Goal: Task Accomplishment & Management: Manage account settings

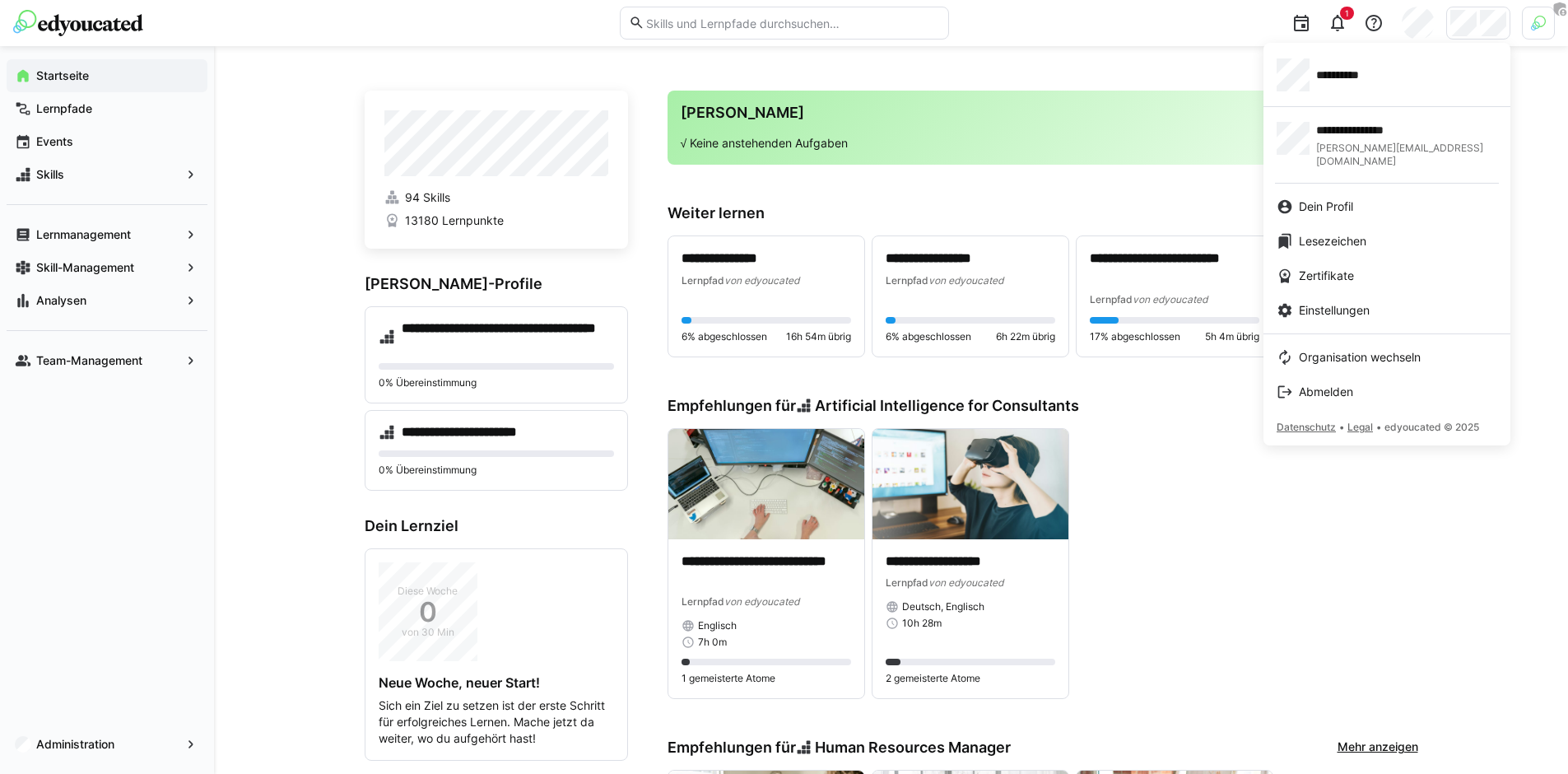
click at [1421, 25] on div at bounding box center [784, 387] width 1568 height 774
click at [1376, 83] on div "**********" at bounding box center [1386, 76] width 221 height 33
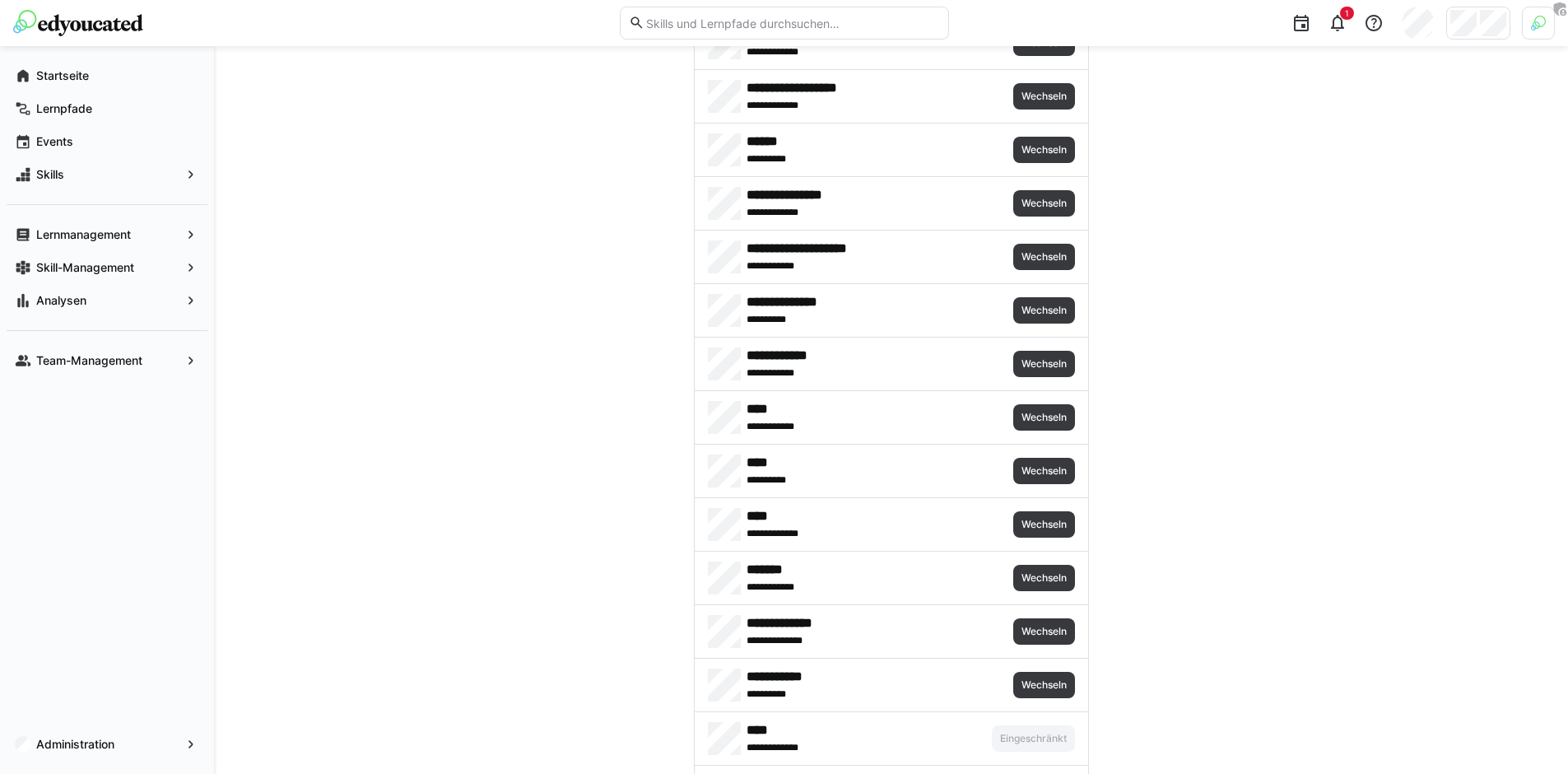
scroll to position [138, 0]
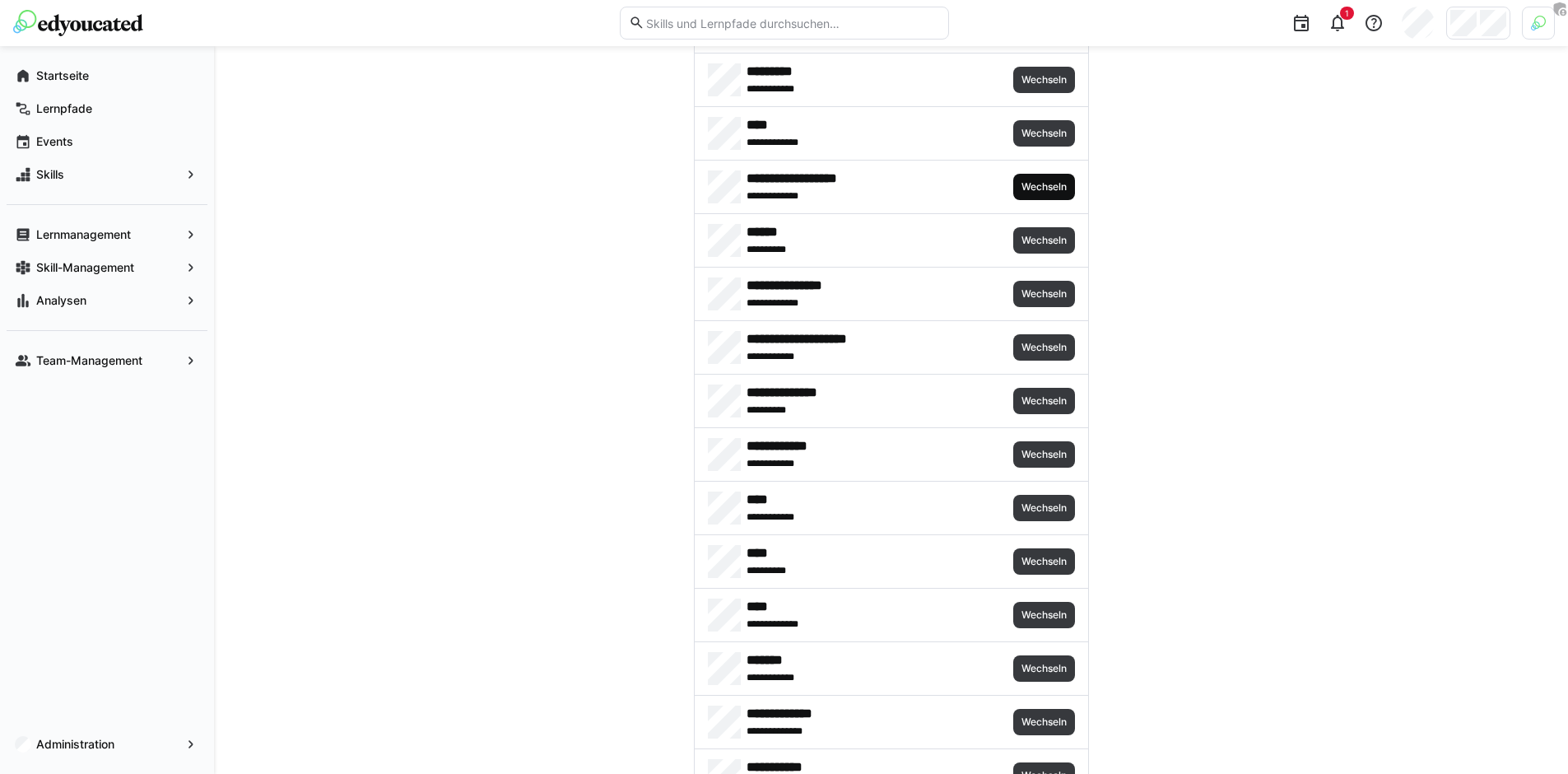
click at [1037, 178] on span "Wechseln" at bounding box center [1044, 187] width 62 height 27
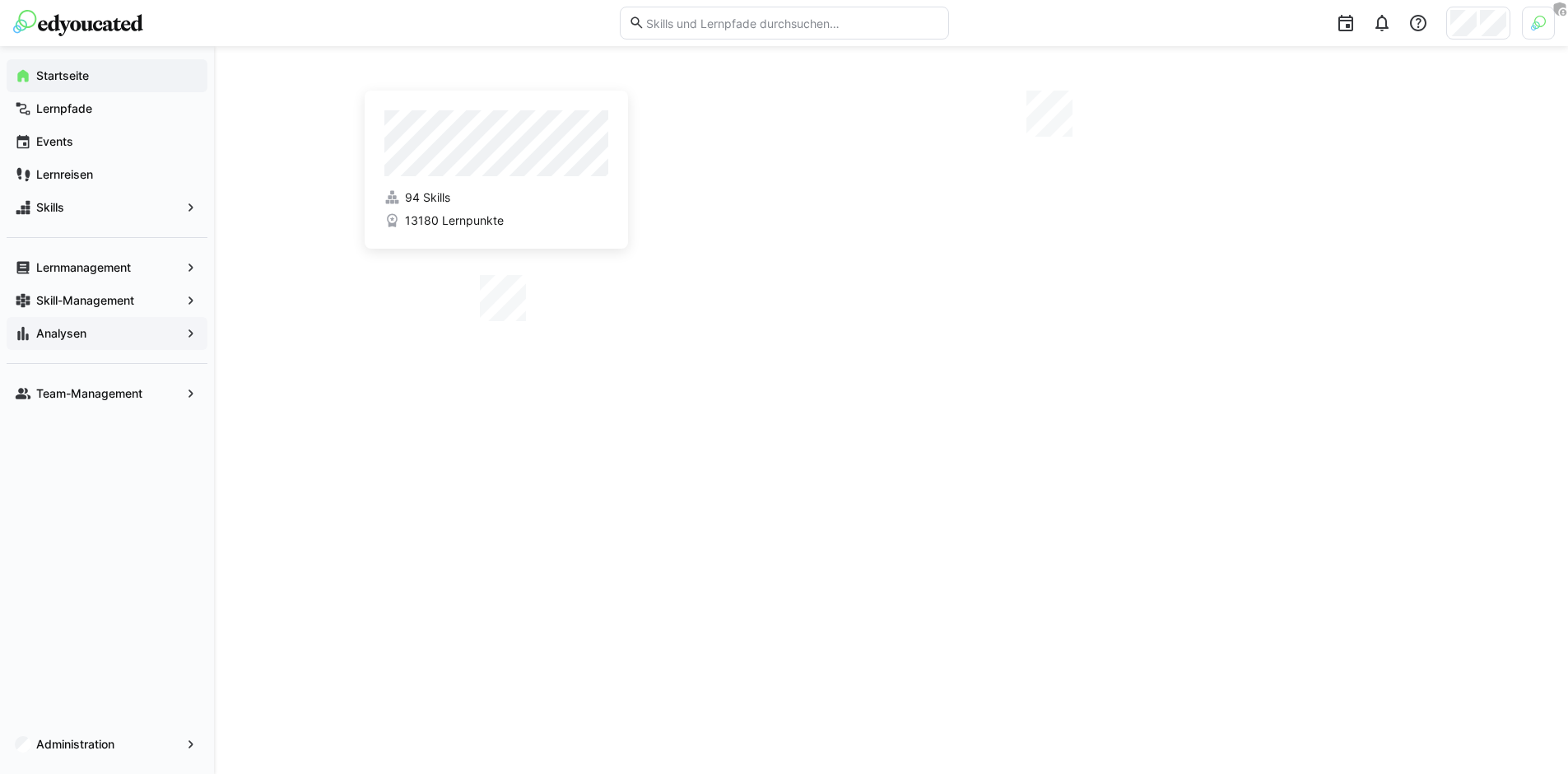
click at [154, 338] on span "Analysen" at bounding box center [106, 333] width 146 height 17
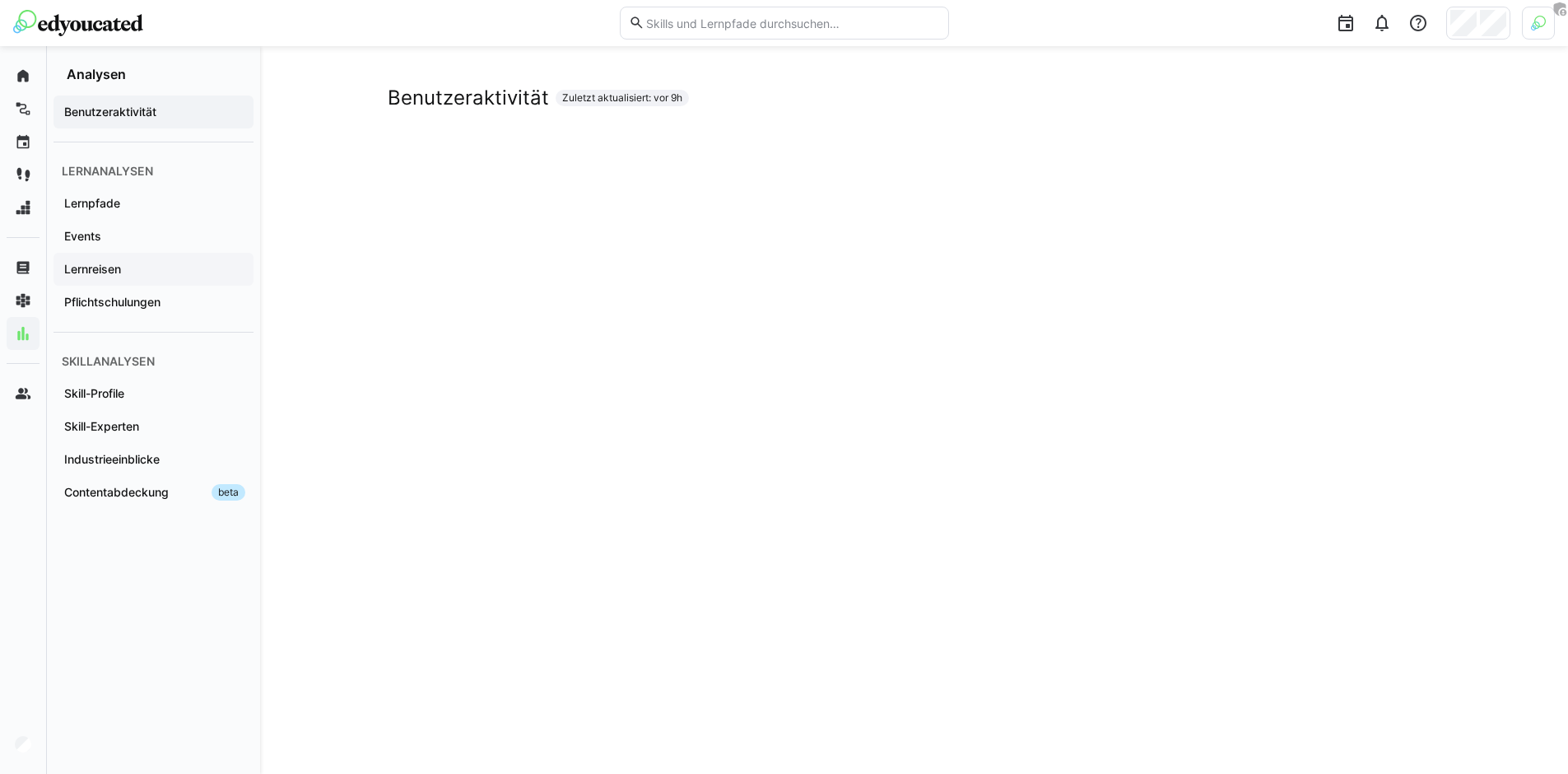
click at [156, 278] on div "Lernreisen" at bounding box center [153, 269] width 200 height 33
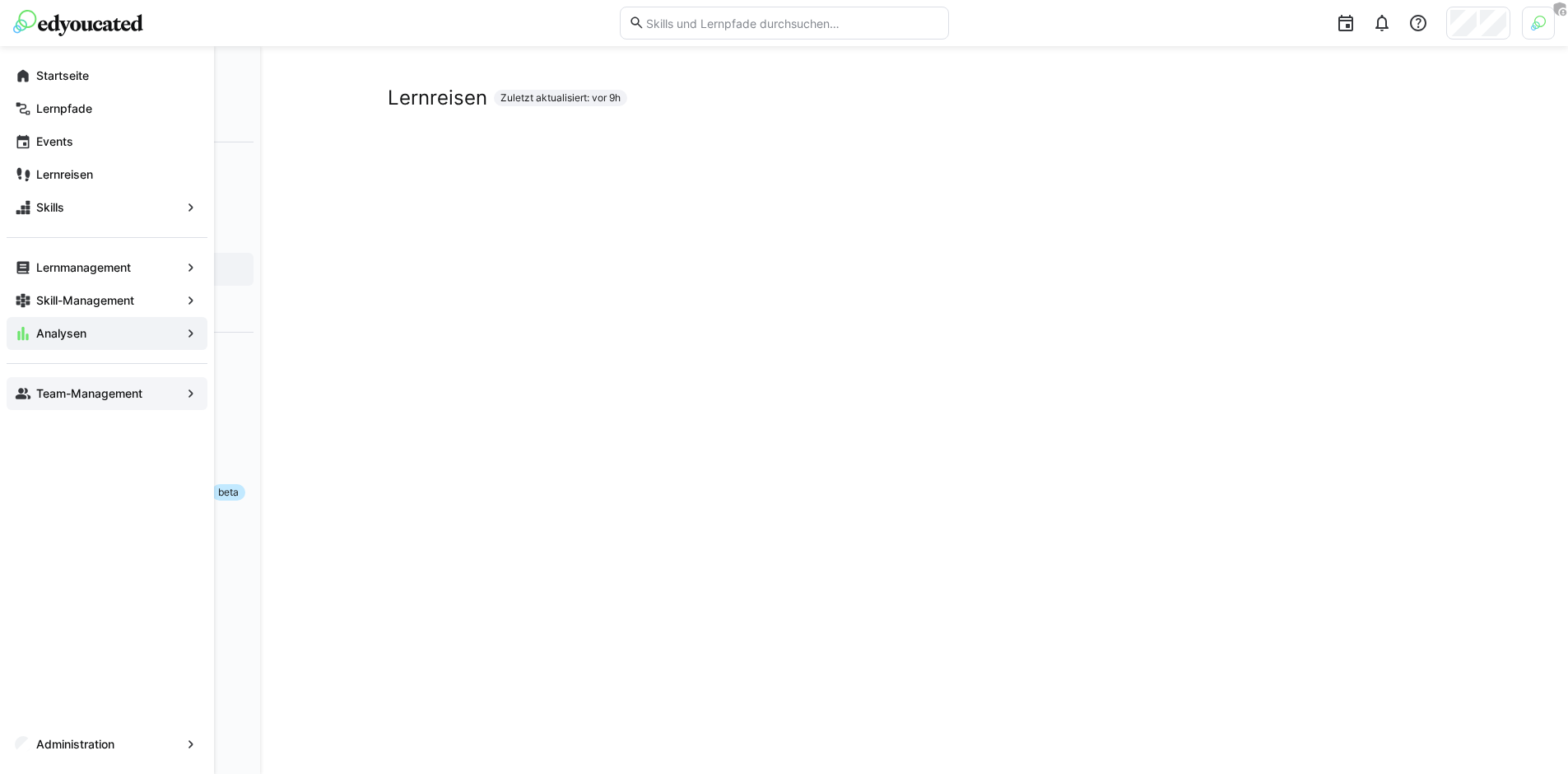
click at [27, 395] on eds-icon at bounding box center [23, 393] width 17 height 17
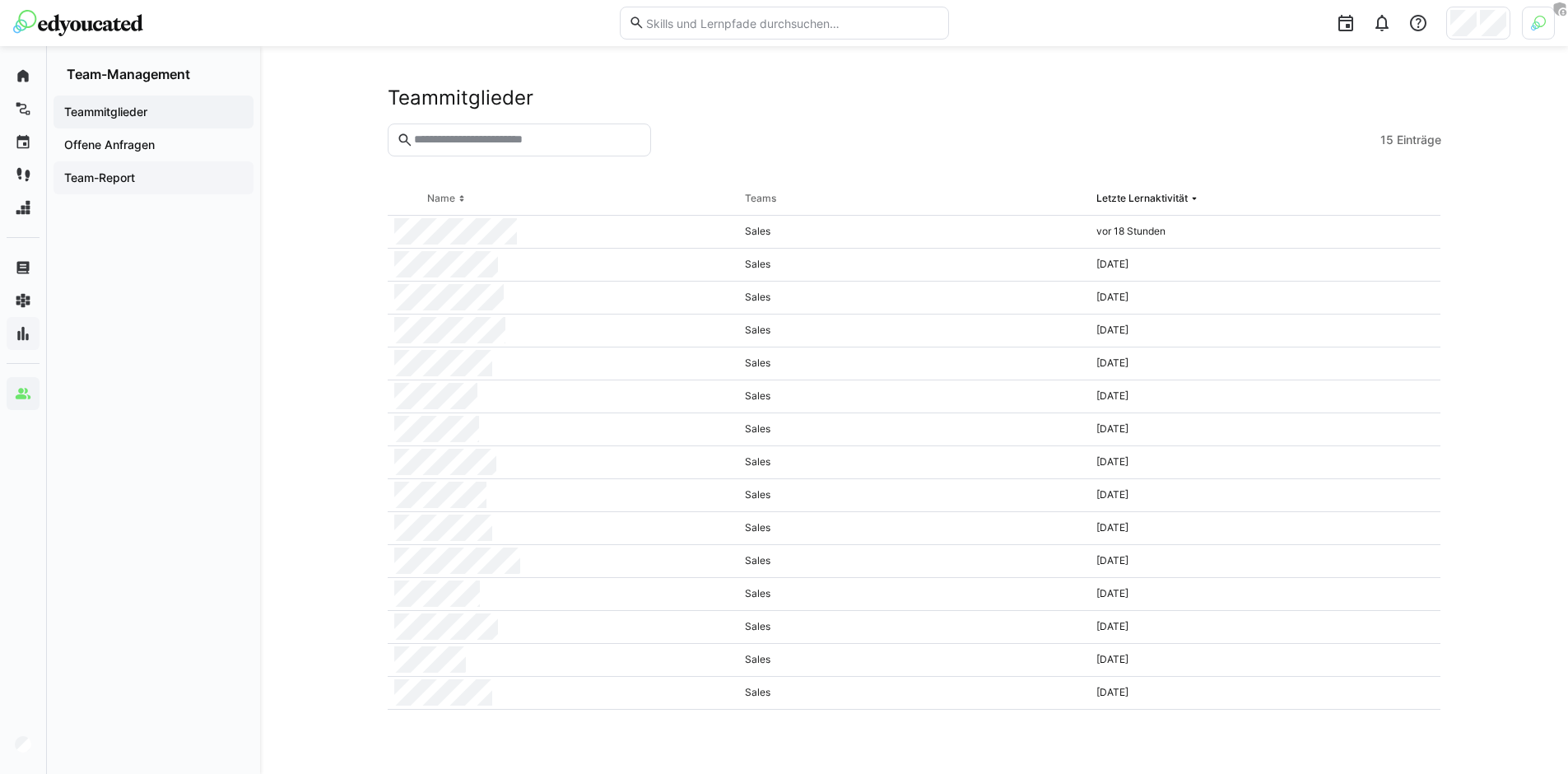
click at [157, 177] on span "Team-Report" at bounding box center [153, 178] width 184 height 17
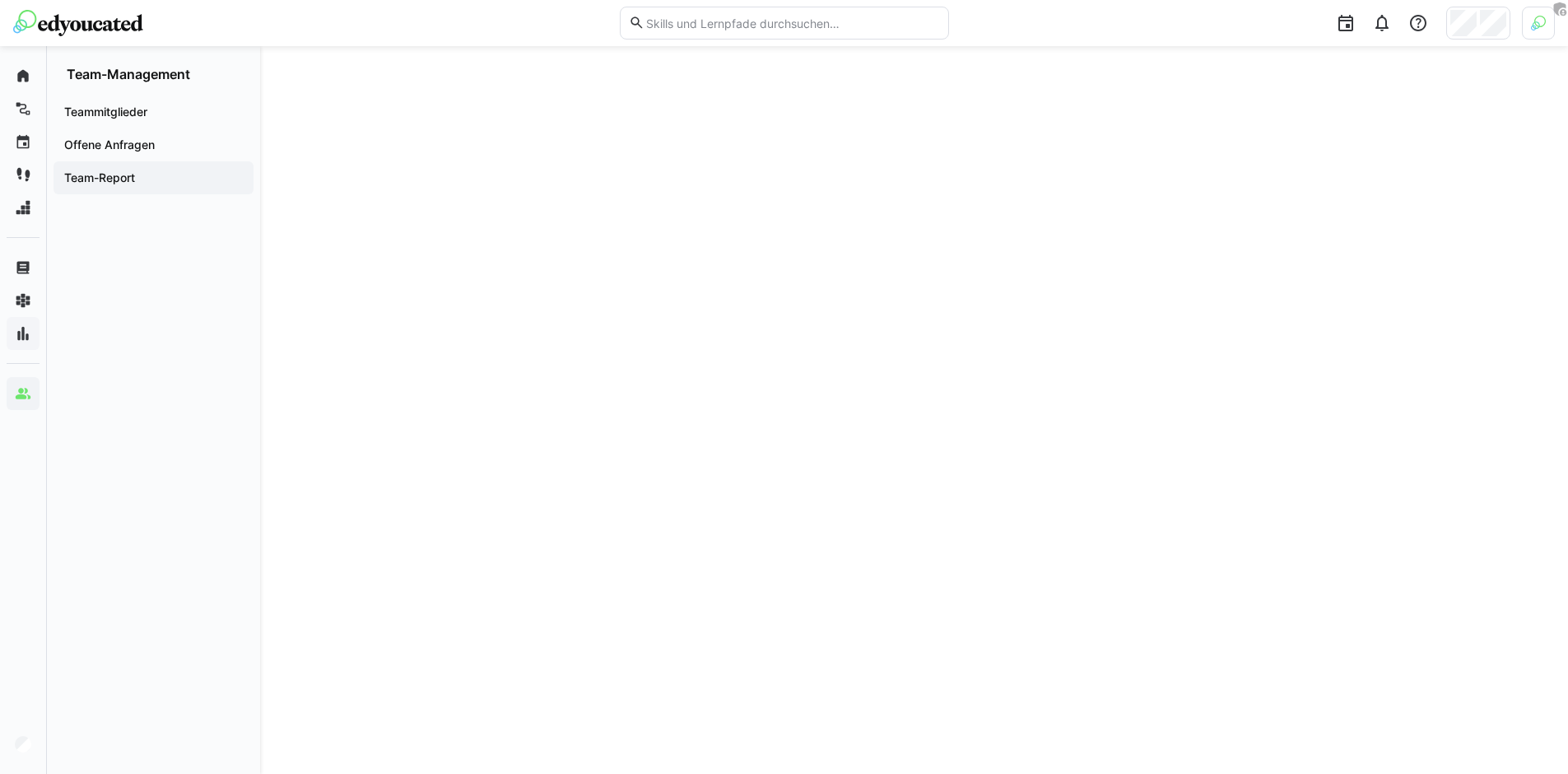
scroll to position [1243, 0]
click at [79, 30] on img at bounding box center [78, 23] width 130 height 27
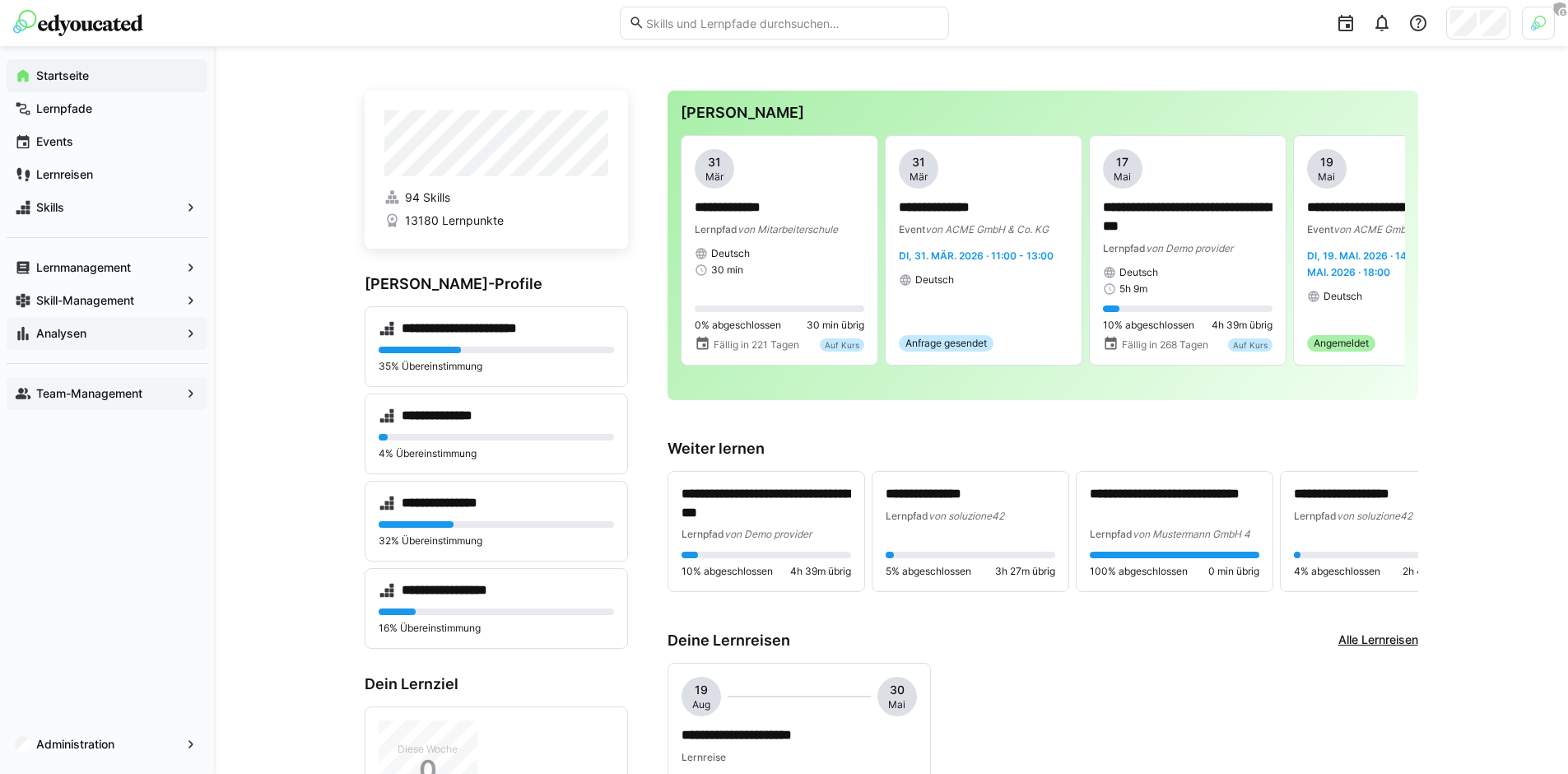
click at [262, 88] on div "**********" at bounding box center [891, 639] width 1354 height 1188
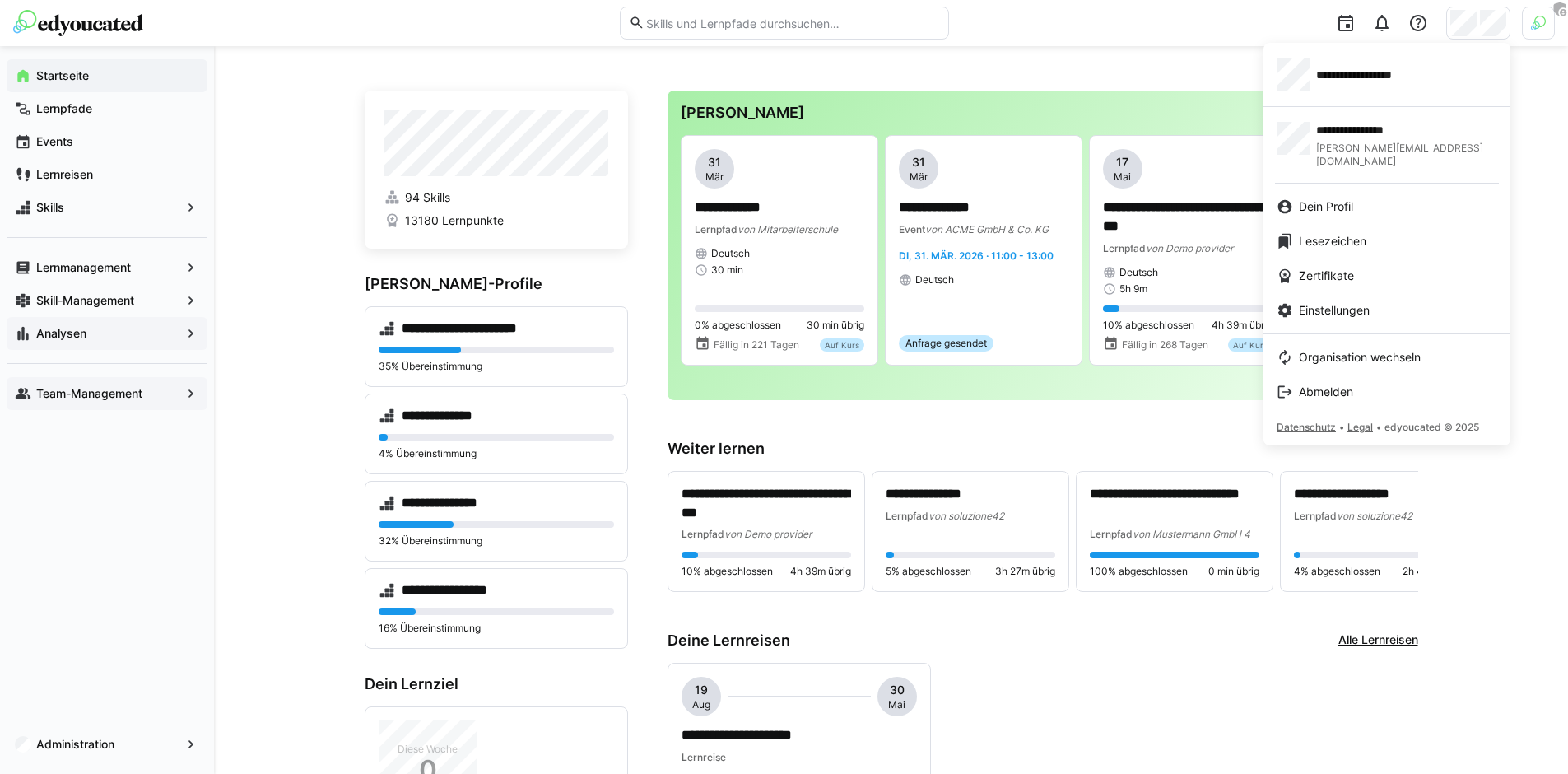
click at [1390, 77] on span "**********" at bounding box center [1377, 75] width 122 height 17
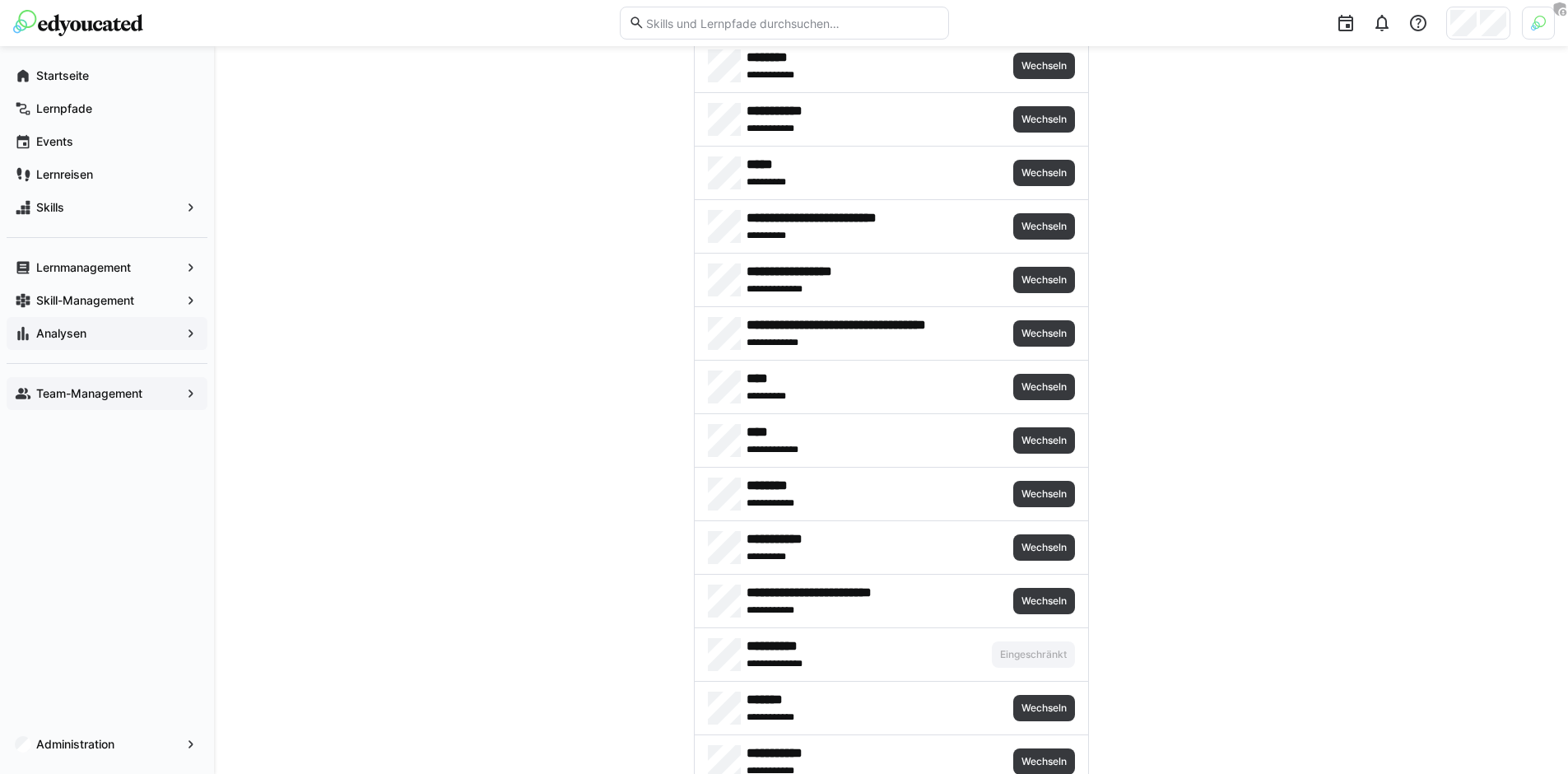
scroll to position [3370, 0]
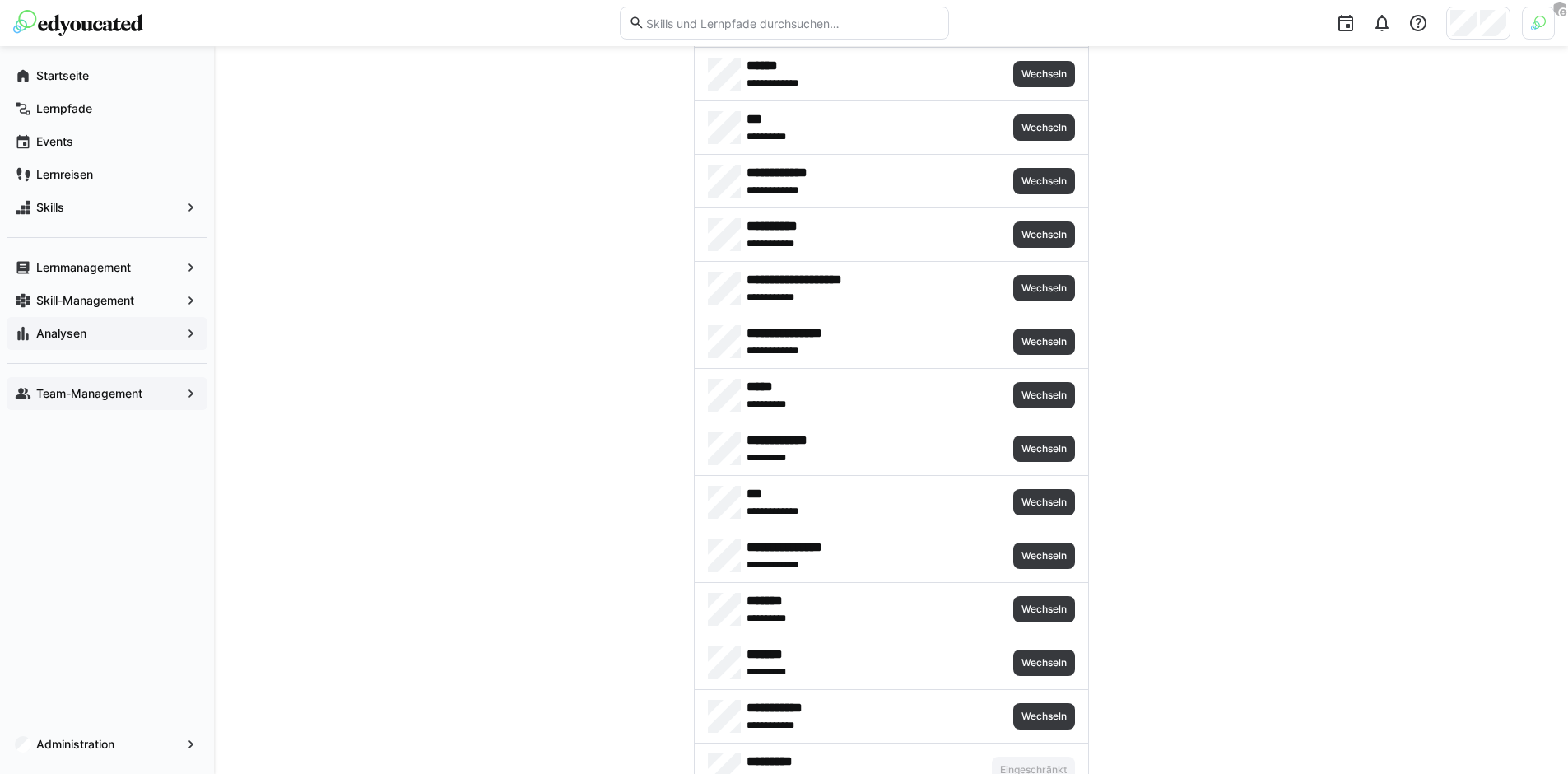
click at [1011, 378] on div "***** * ******** Wechseln" at bounding box center [891, 395] width 394 height 53
click at [1022, 393] on span "Wechseln" at bounding box center [1043, 395] width 48 height 13
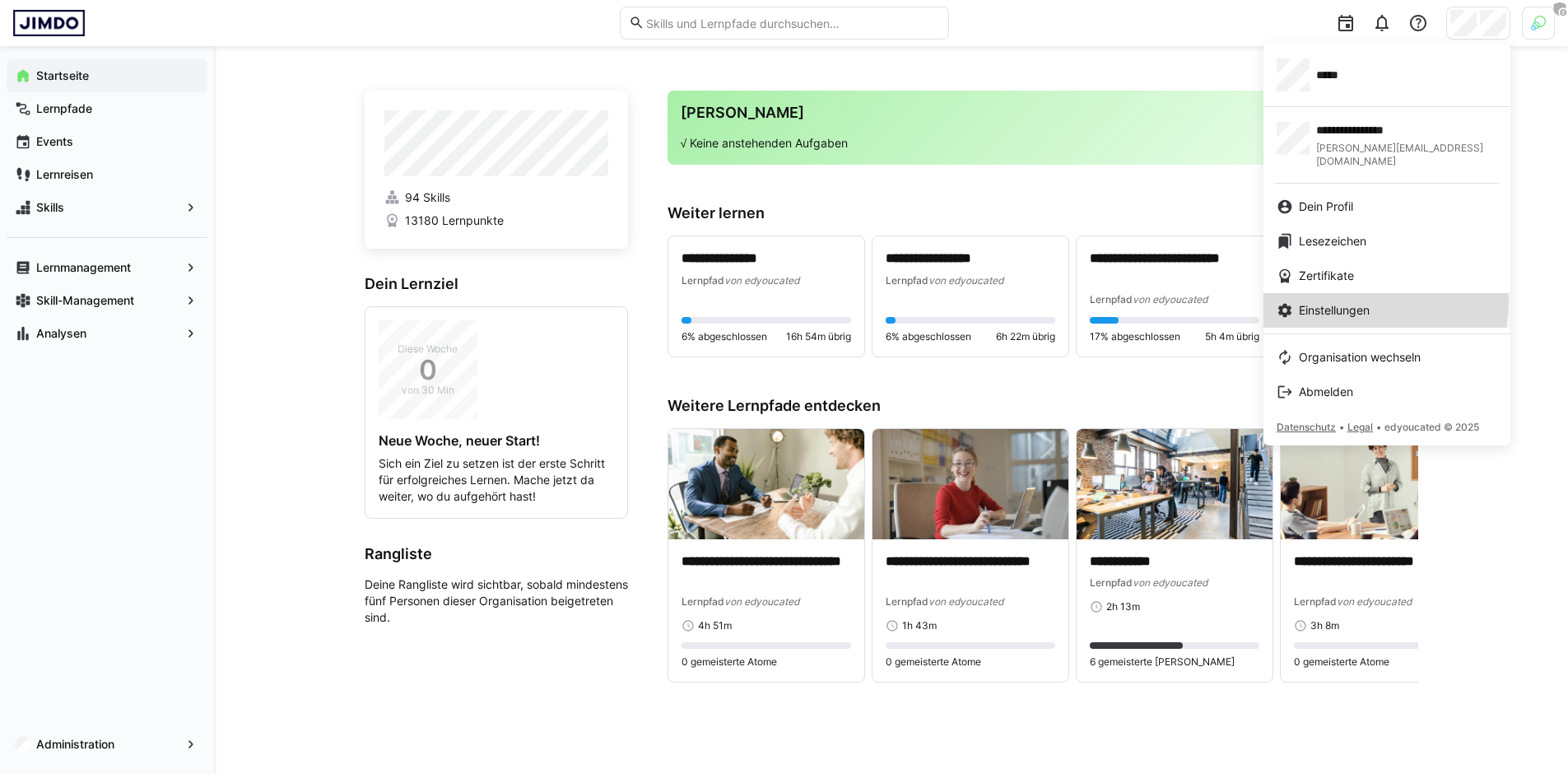
click at [1342, 293] on link "Einstellungen" at bounding box center [1386, 309] width 246 height 34
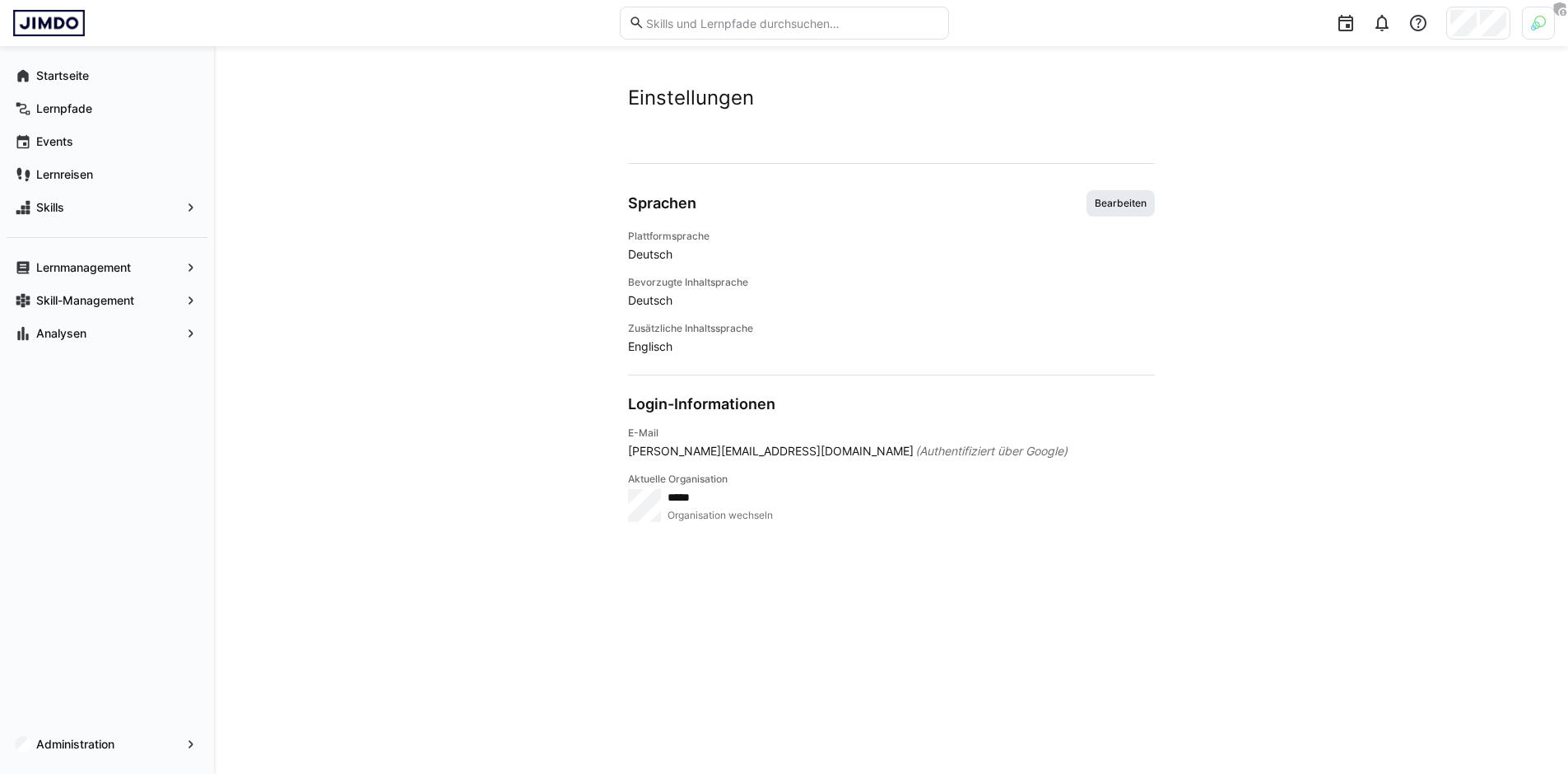
click at [1125, 199] on span "Bearbeiten" at bounding box center [1120, 202] width 55 height 13
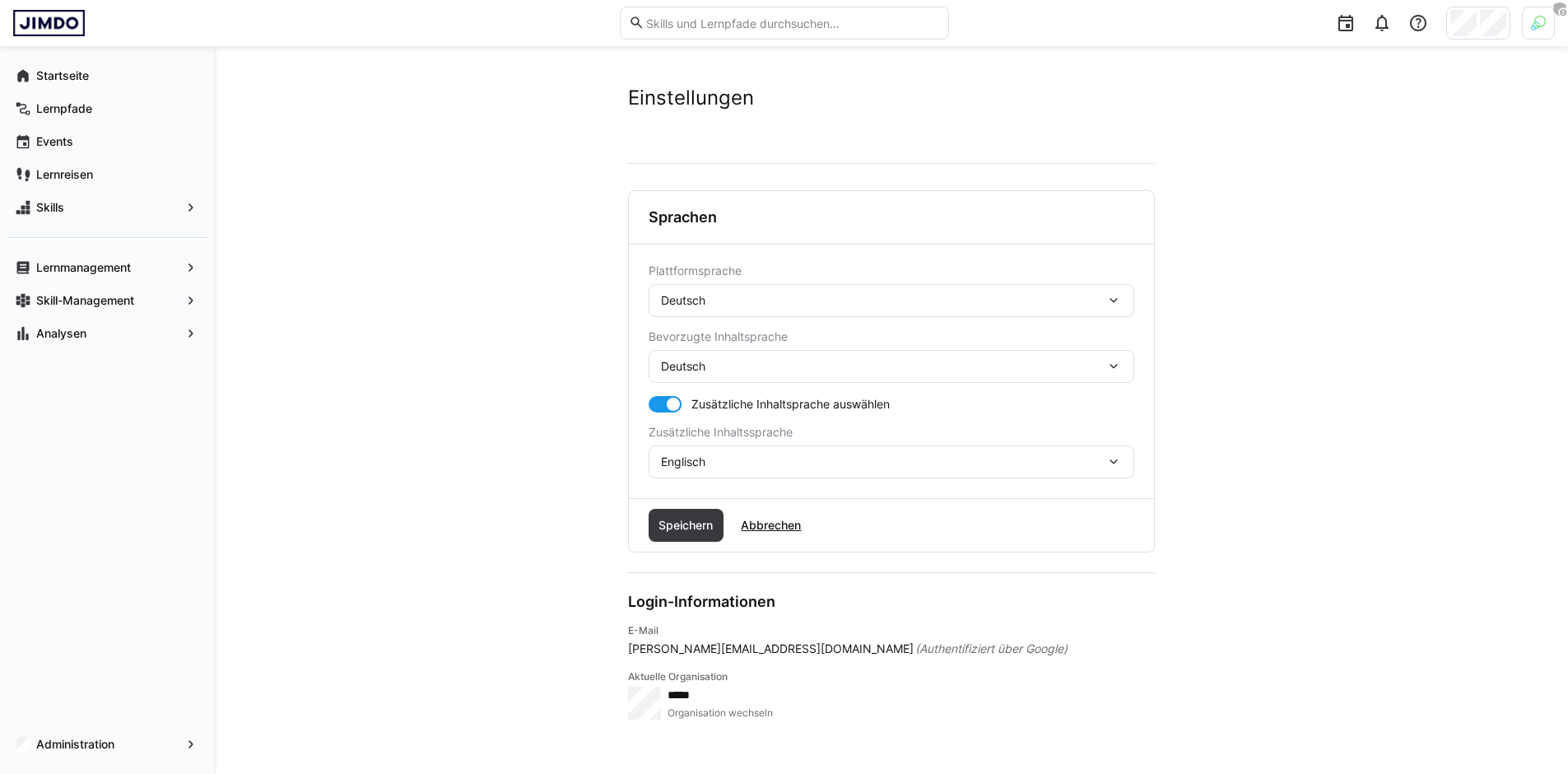
click at [799, 288] on div "Deutsch" at bounding box center [891, 301] width 485 height 33
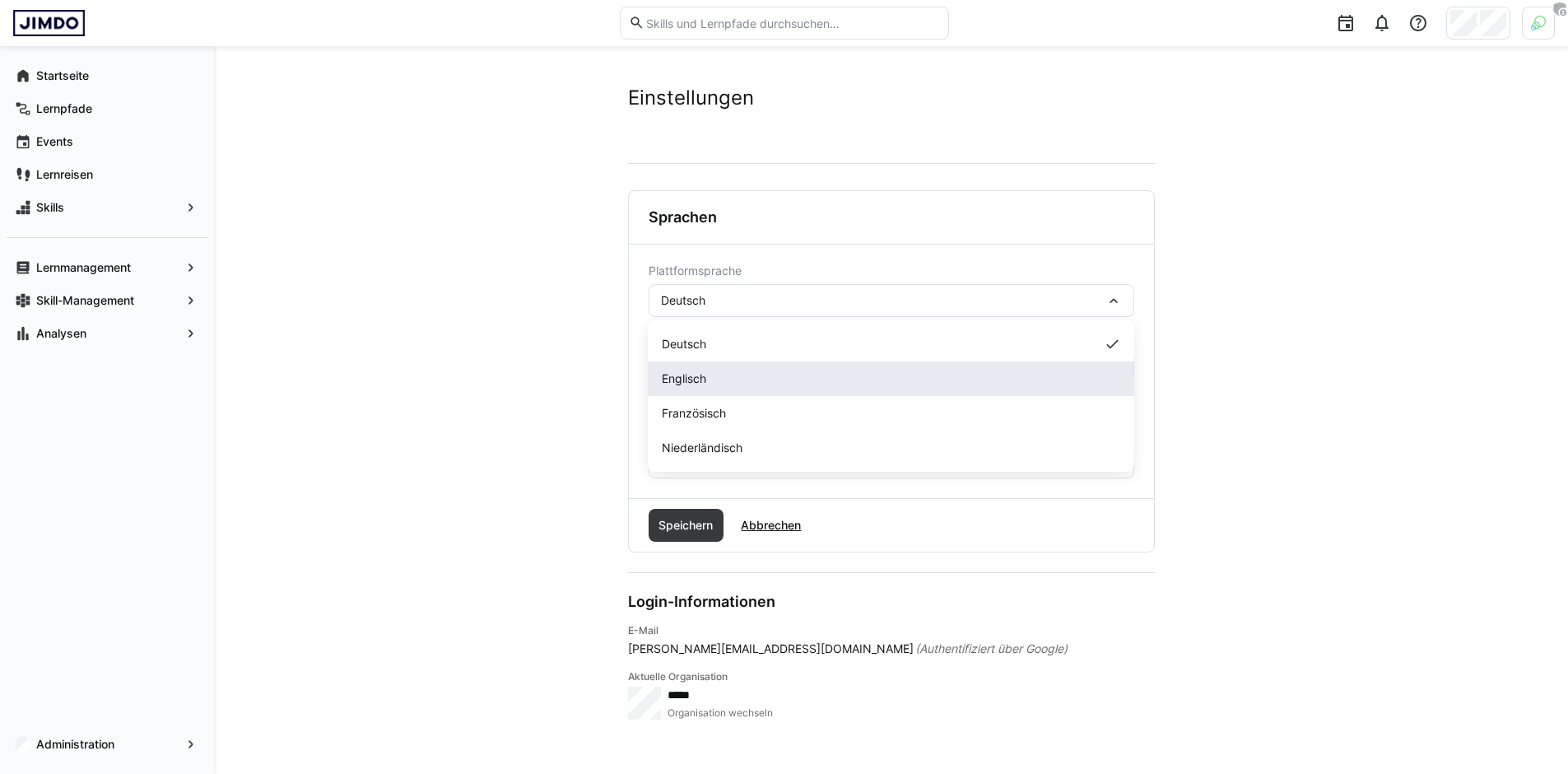
click at [724, 370] on div "Englisch" at bounding box center [892, 378] width 460 height 17
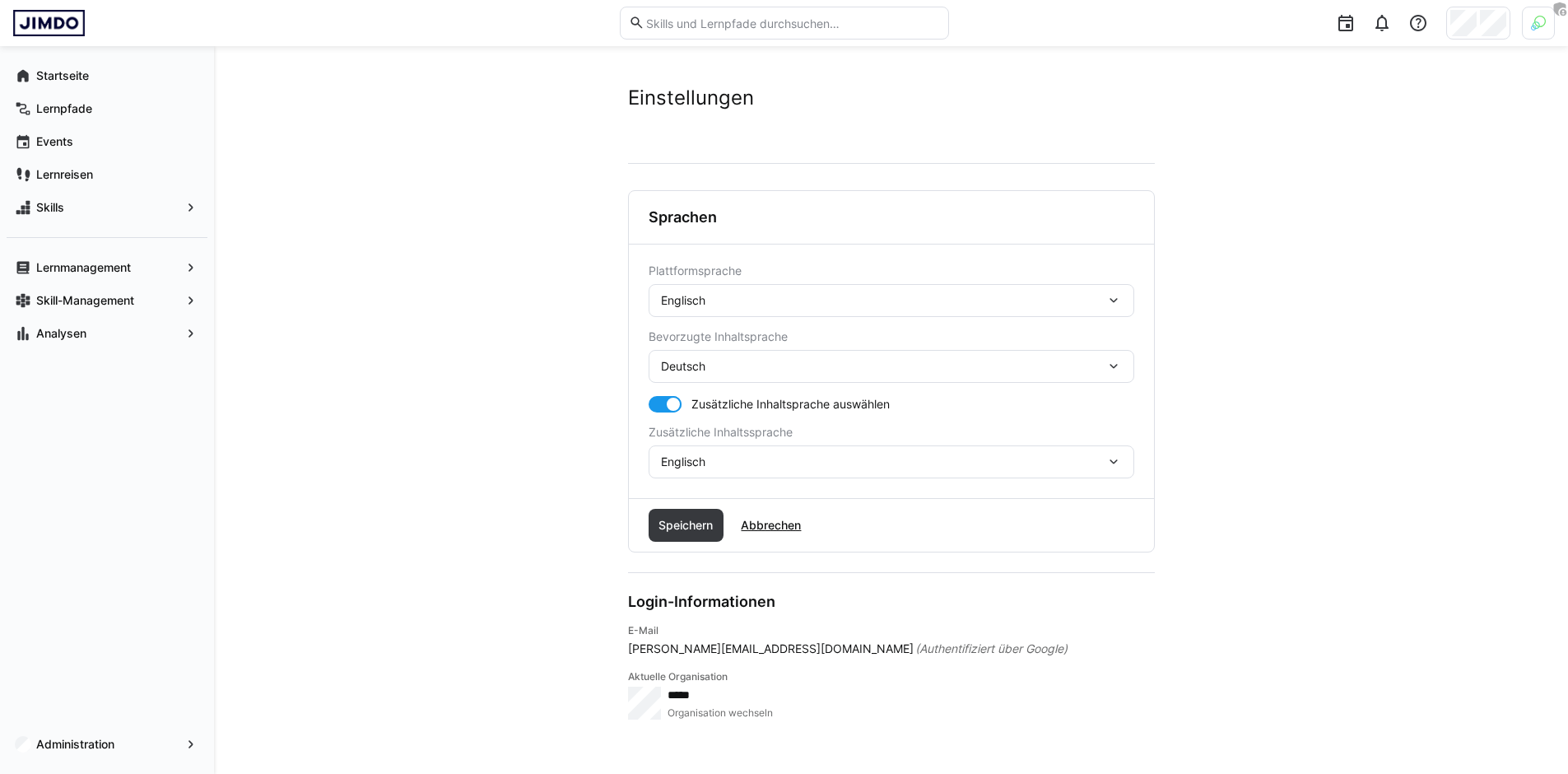
click at [718, 354] on div "Deutsch" at bounding box center [891, 366] width 485 height 33
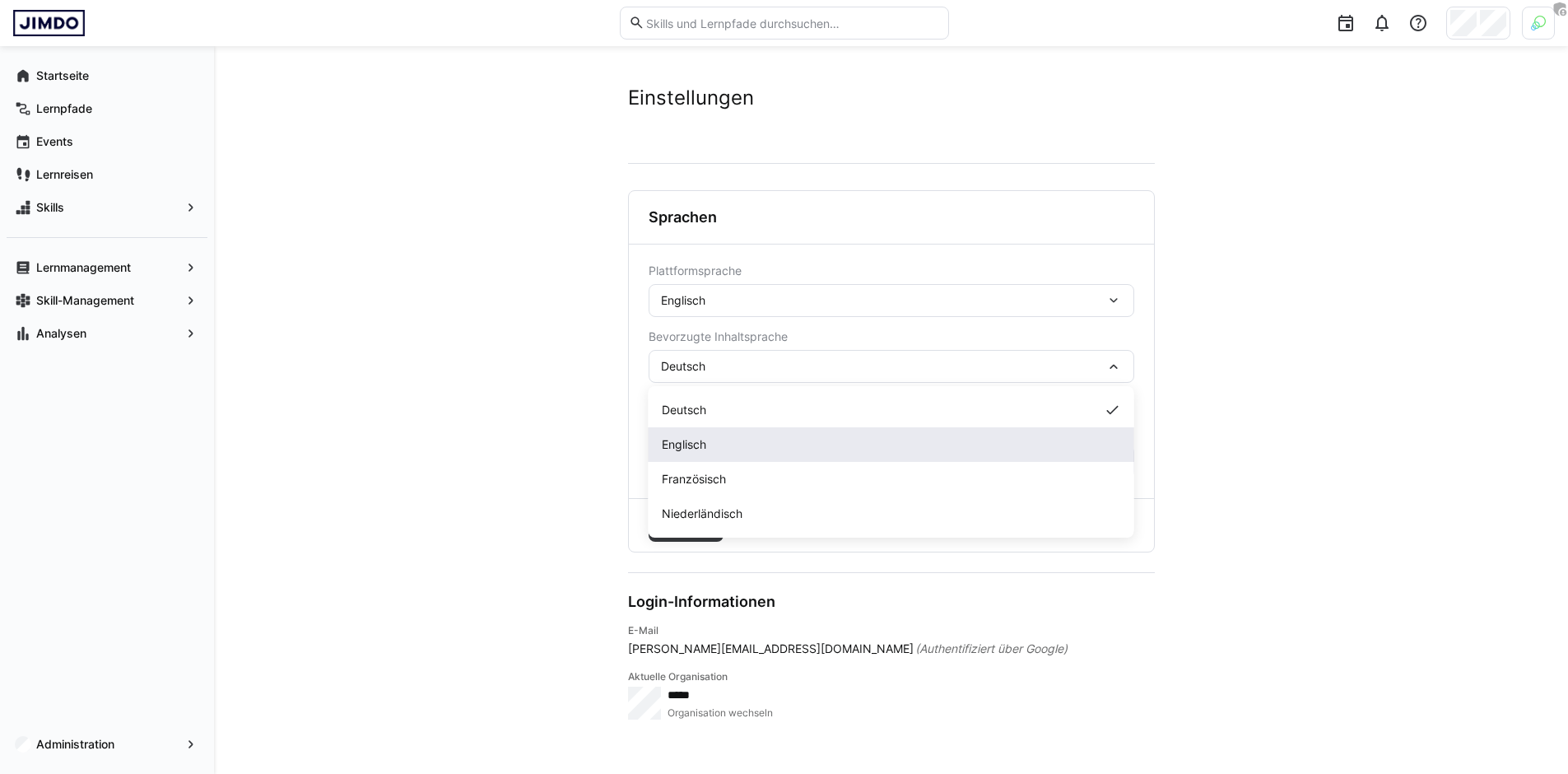
click at [719, 444] on div "Englisch" at bounding box center [892, 444] width 460 height 17
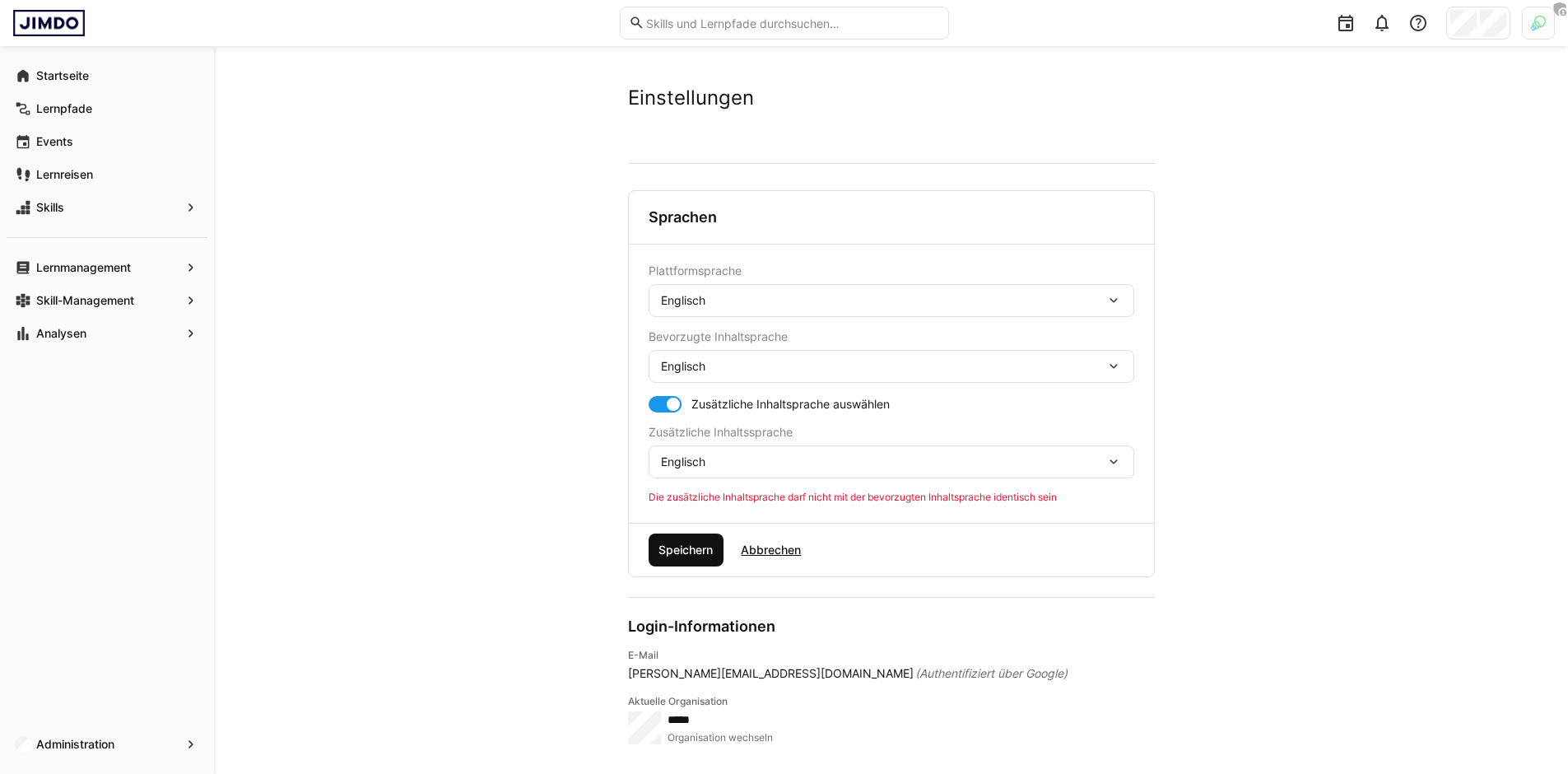
click at [705, 536] on span "Speichern" at bounding box center [685, 550] width 76 height 33
drag, startPoint x: 707, startPoint y: 533, endPoint x: 720, endPoint y: 477, distance: 57.5
click at [715, 482] on div "Sprachen Plattformsprache Englisch Bevorzugte Inhaltsprache Englisch Zusätzlich…" at bounding box center [891, 384] width 526 height 387
click at [720, 477] on div "Englisch" at bounding box center [891, 462] width 485 height 33
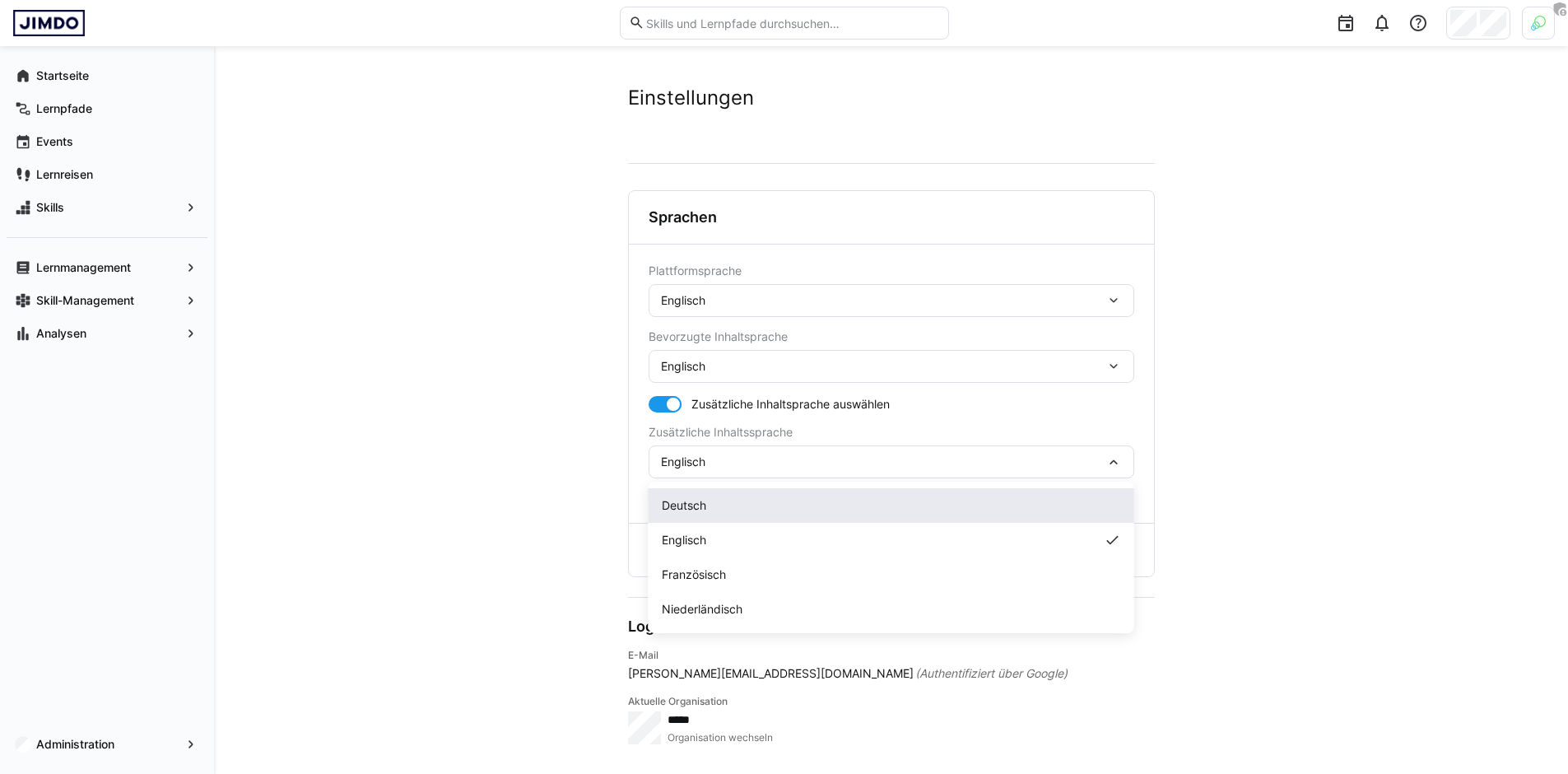
click at [714, 508] on div "Deutsch" at bounding box center [892, 505] width 460 height 17
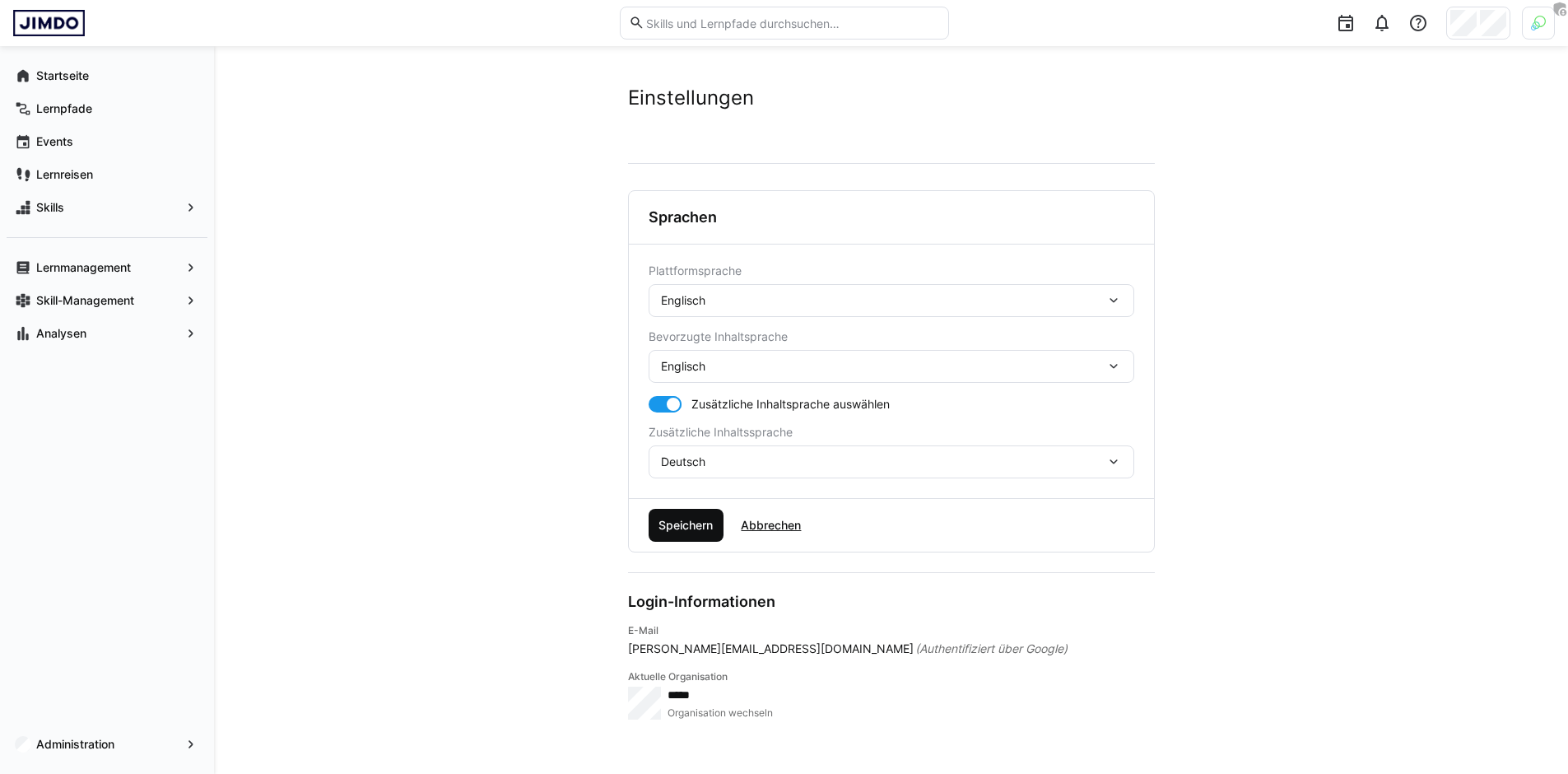
click at [694, 541] on div "Speichern Abbrechen" at bounding box center [891, 525] width 525 height 53
click at [689, 525] on span "Speichern" at bounding box center [685, 525] width 59 height 17
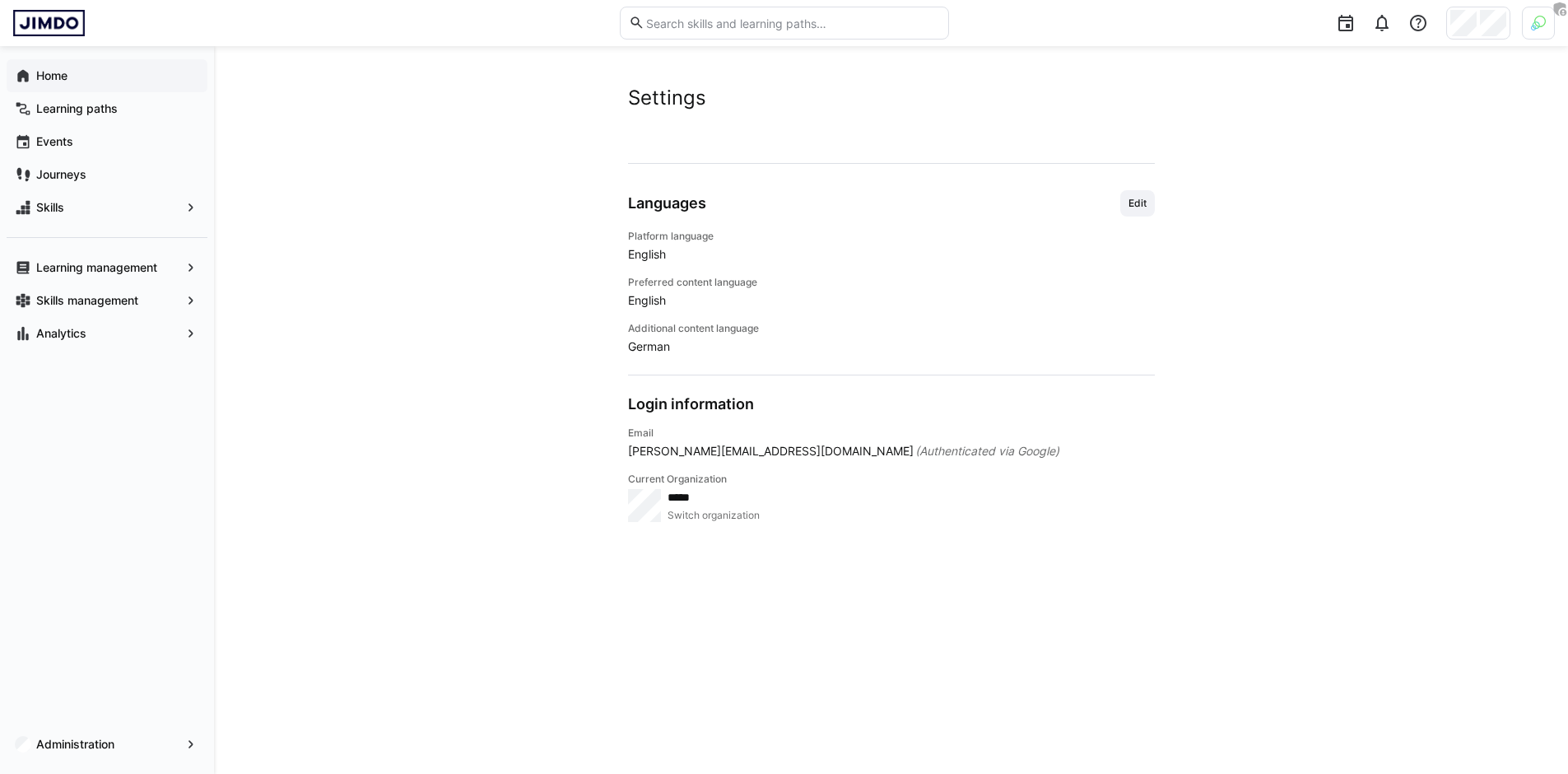
click at [74, 83] on div "Home" at bounding box center [107, 76] width 201 height 33
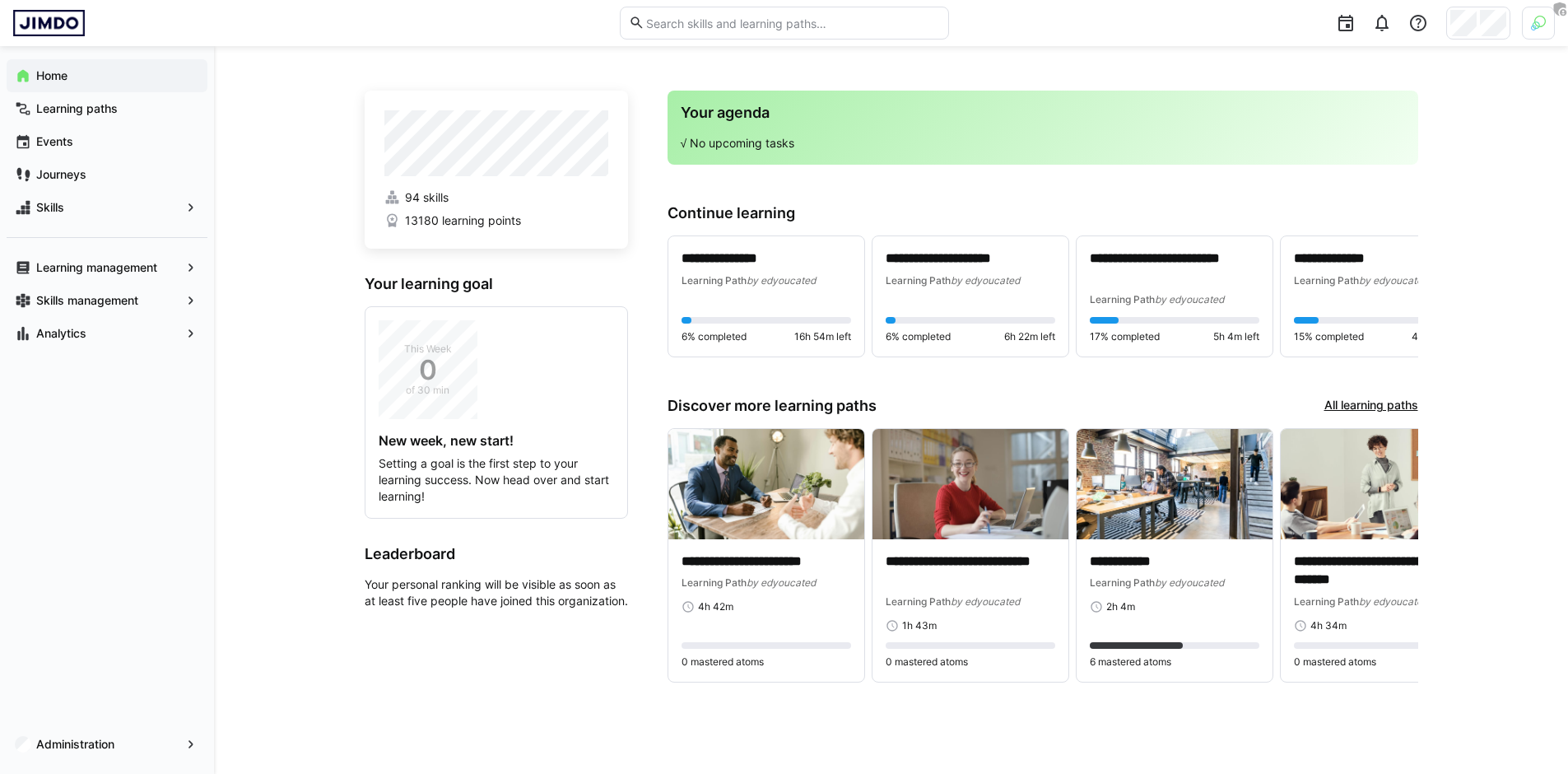
click at [942, 202] on app-home-right "**********" at bounding box center [1043, 397] width 750 height 613
click at [675, 195] on app-home-right "**********" at bounding box center [1043, 397] width 750 height 613
click at [152, 100] on span "Learning paths" at bounding box center [116, 108] width 165 height 17
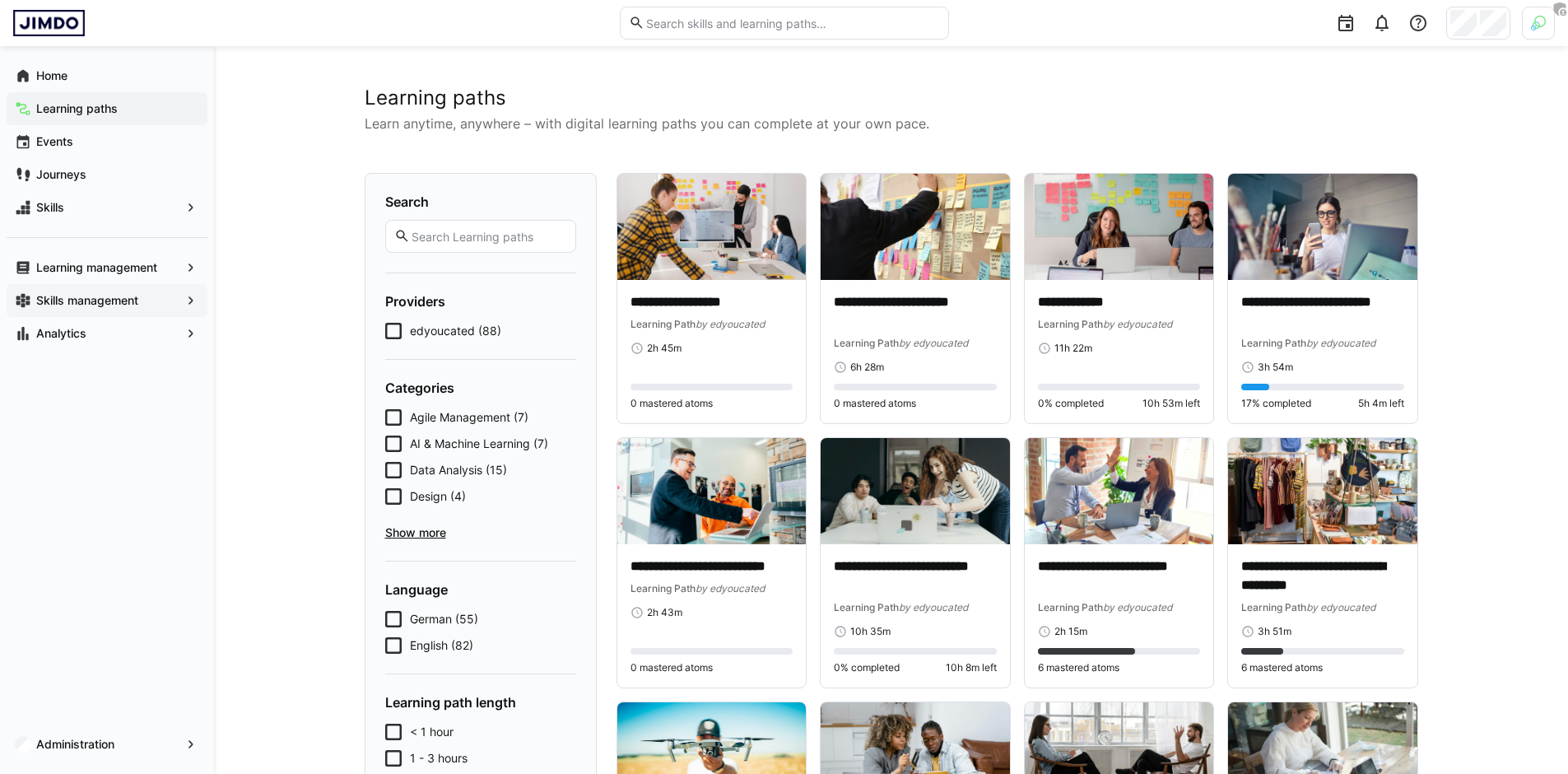
click at [0, 0] on app-navigation-label "Skills management" at bounding box center [0, 0] width 0 height 0
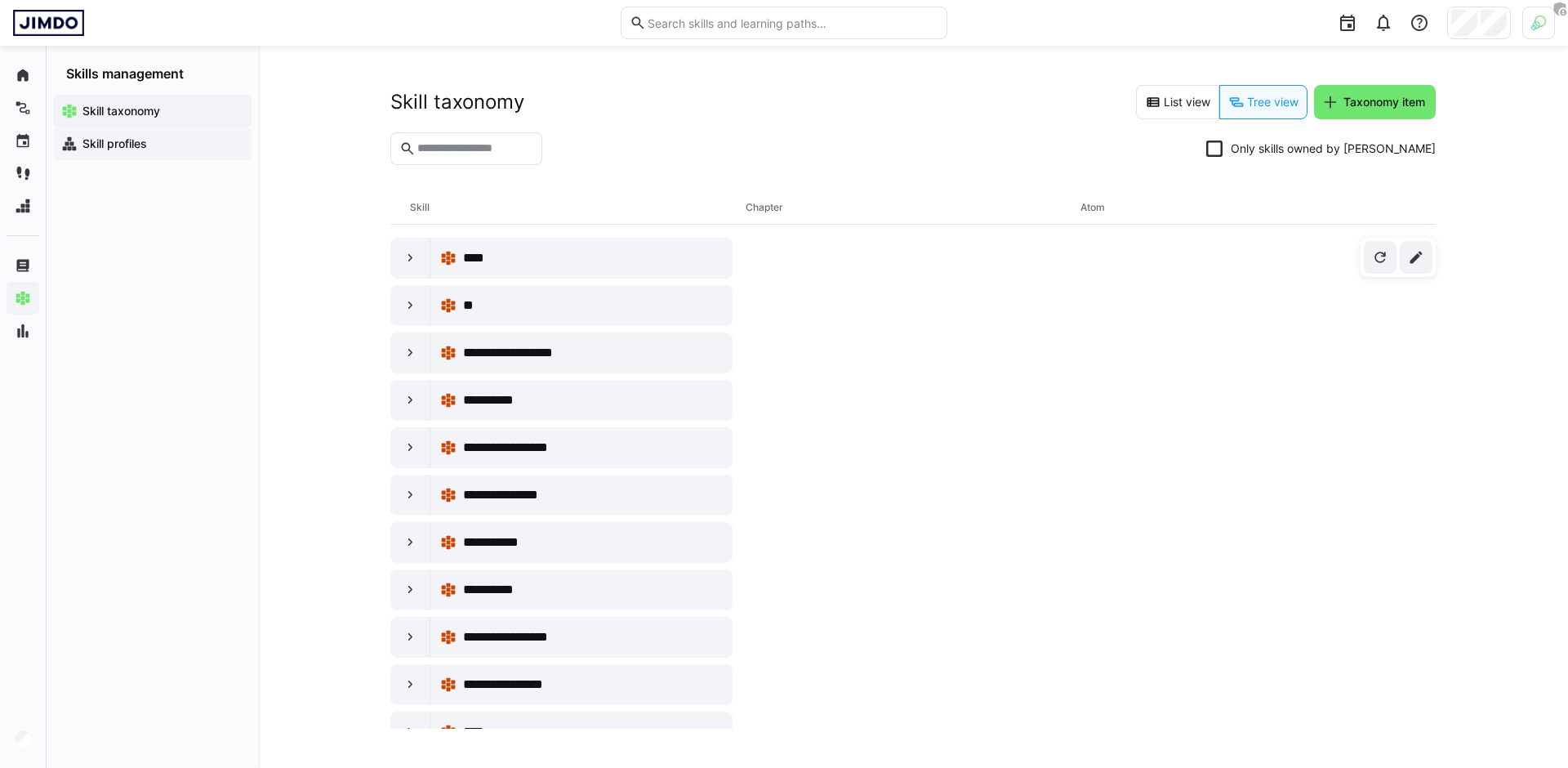
click at [199, 145] on span "Skill profiles" at bounding box center [162, 143] width 164 height 17
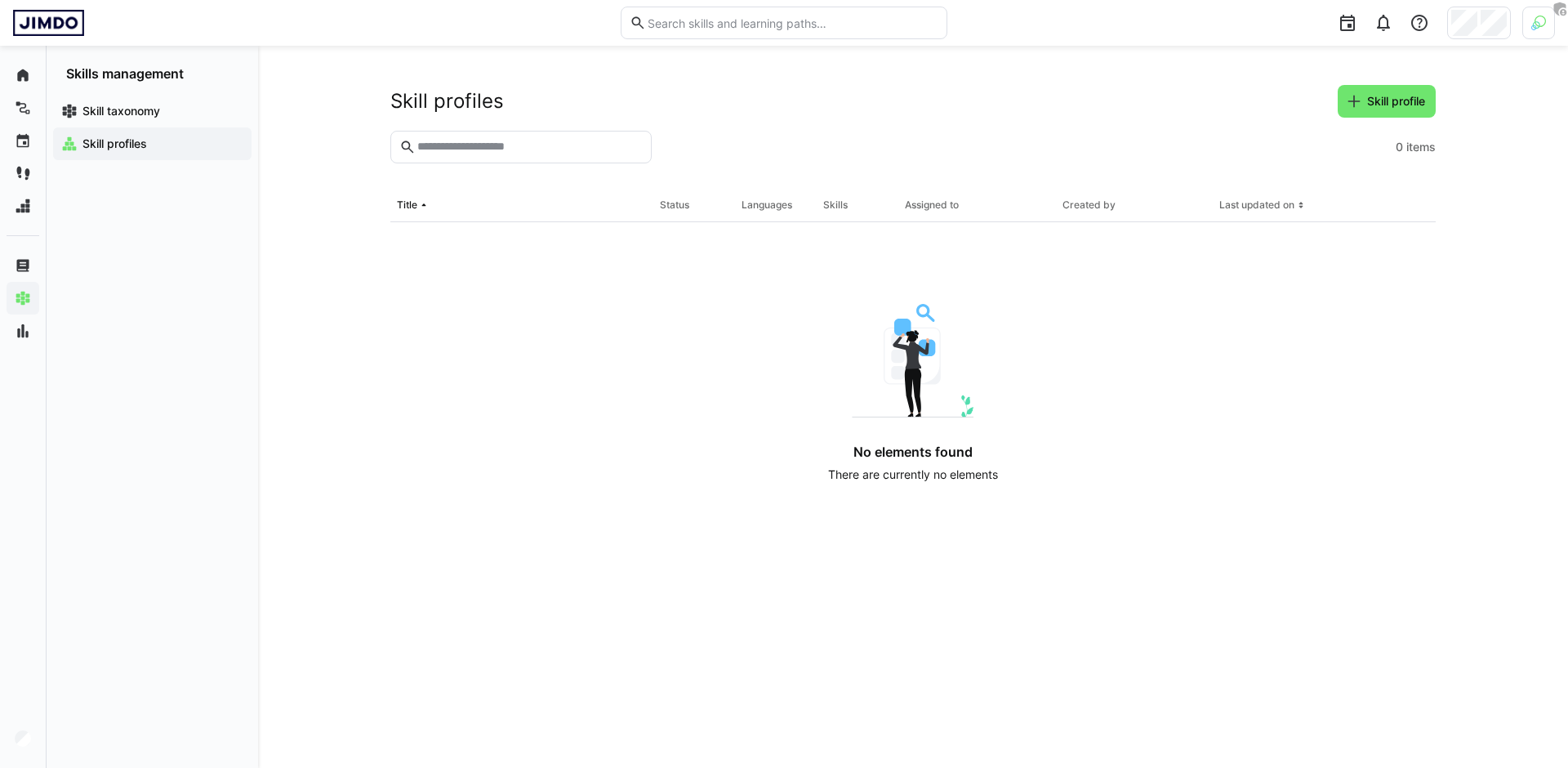
click at [0, 0] on app-navigation-label "Skill taxonomy" at bounding box center [0, 0] width 0 height 0
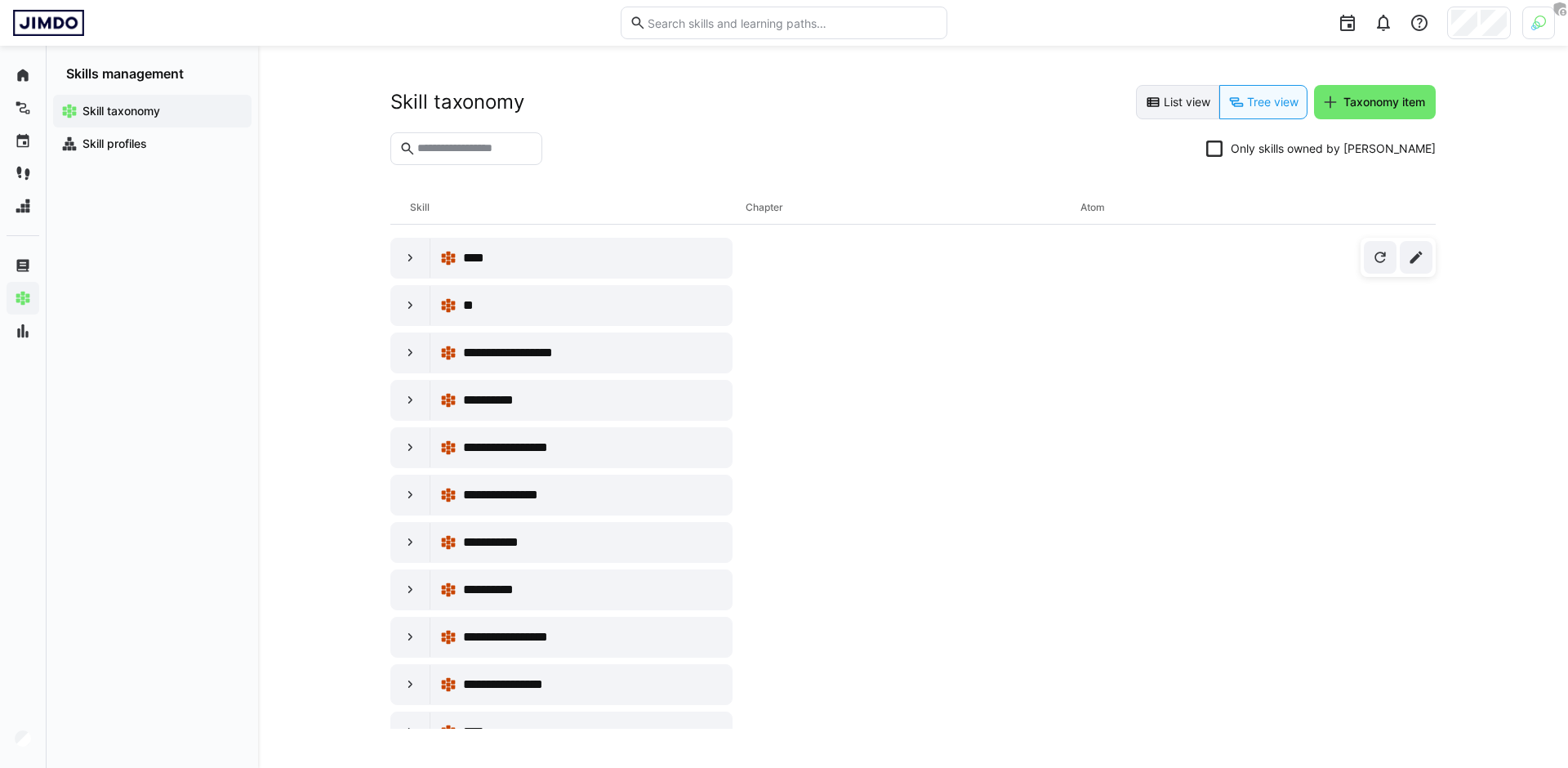
click at [1153, 99] on eds-icon at bounding box center [1153, 101] width 17 height 17
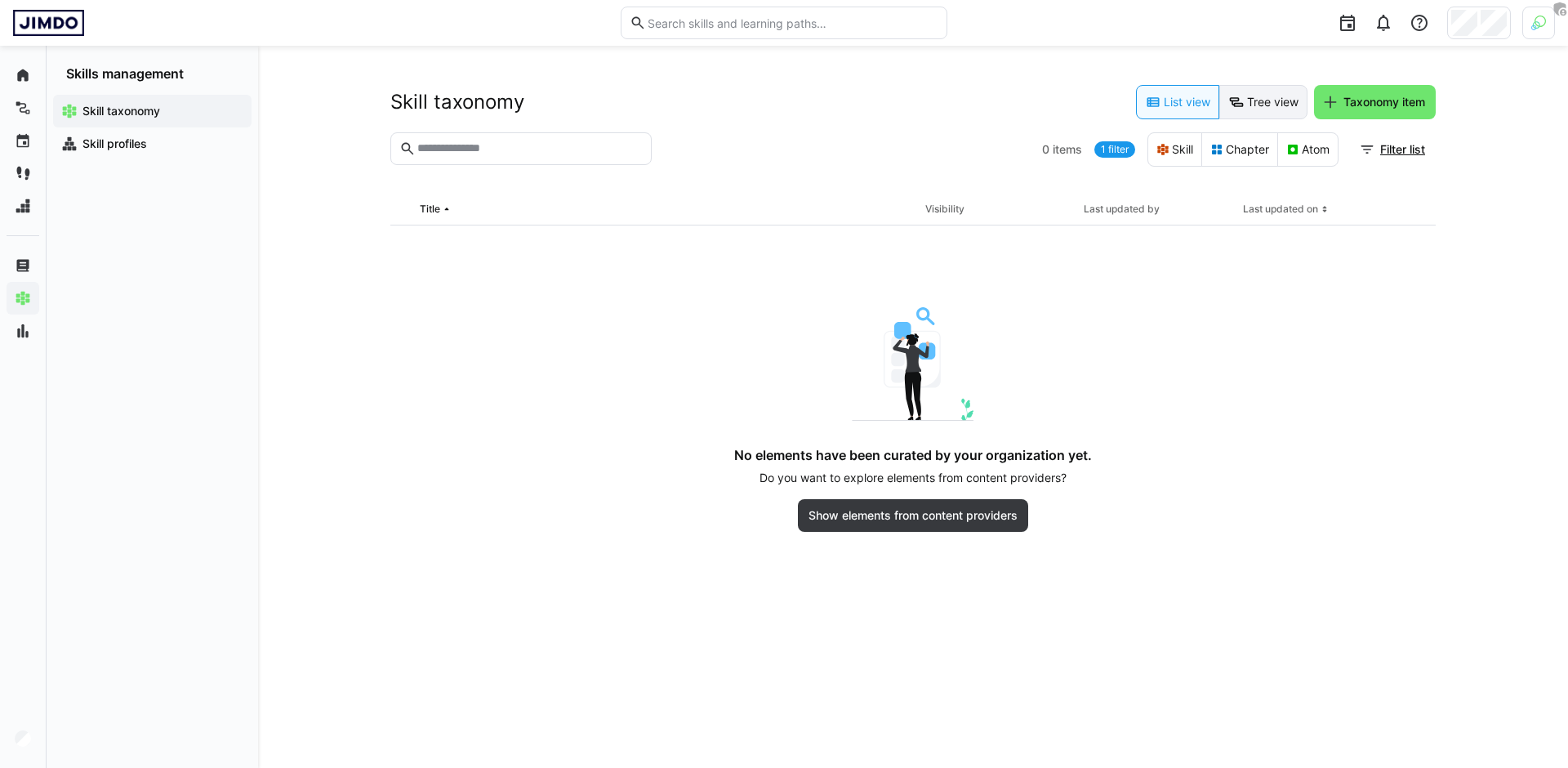
click at [1234, 109] on eds-icon at bounding box center [1237, 101] width 17 height 17
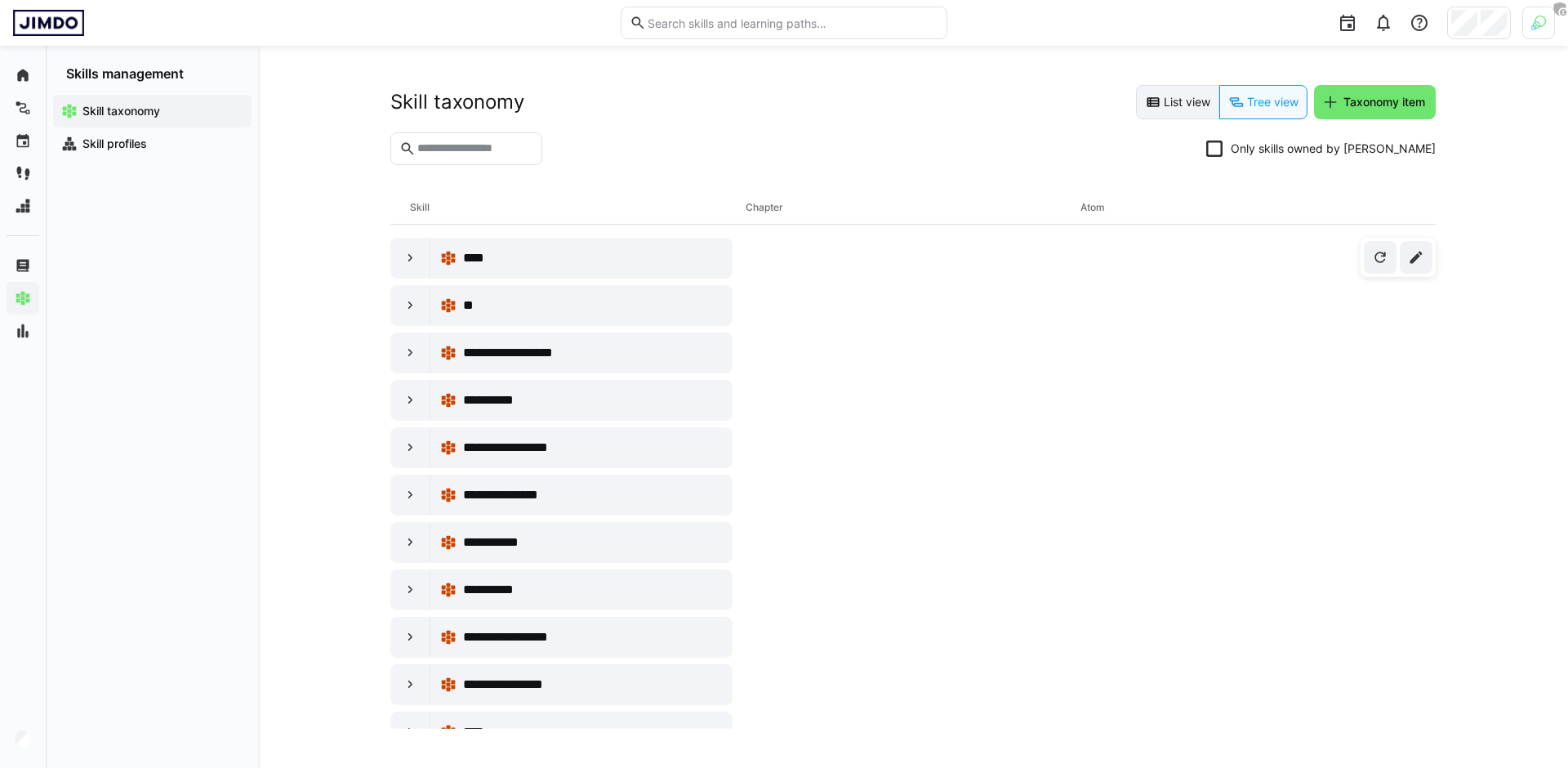
drag, startPoint x: 1168, startPoint y: 113, endPoint x: 1176, endPoint y: 106, distance: 10.6
click at [1168, 111] on eds-button-option "List view" at bounding box center [1177, 101] width 83 height 34
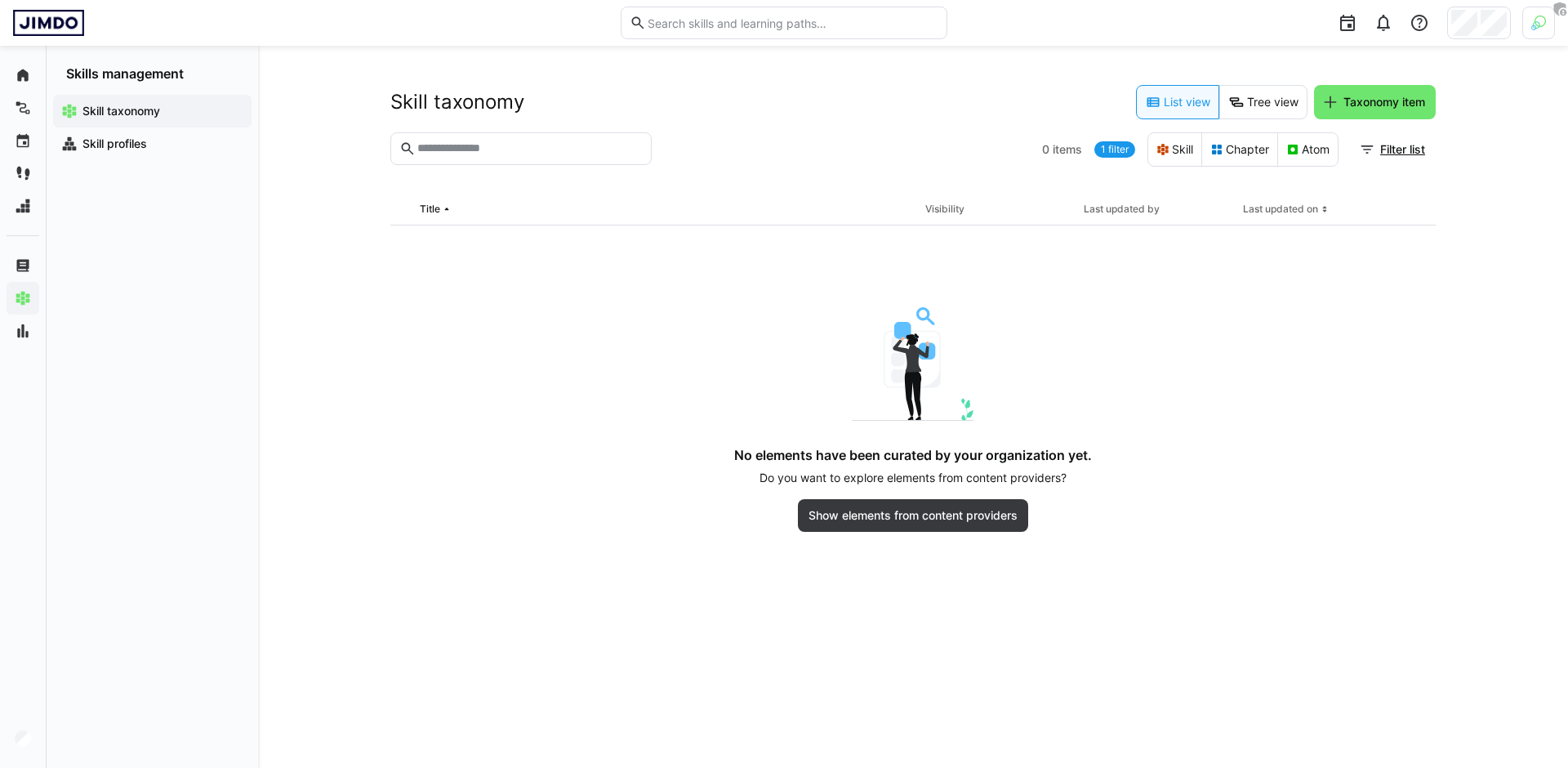
click at [1112, 154] on link "1 filter" at bounding box center [1115, 149] width 41 height 17
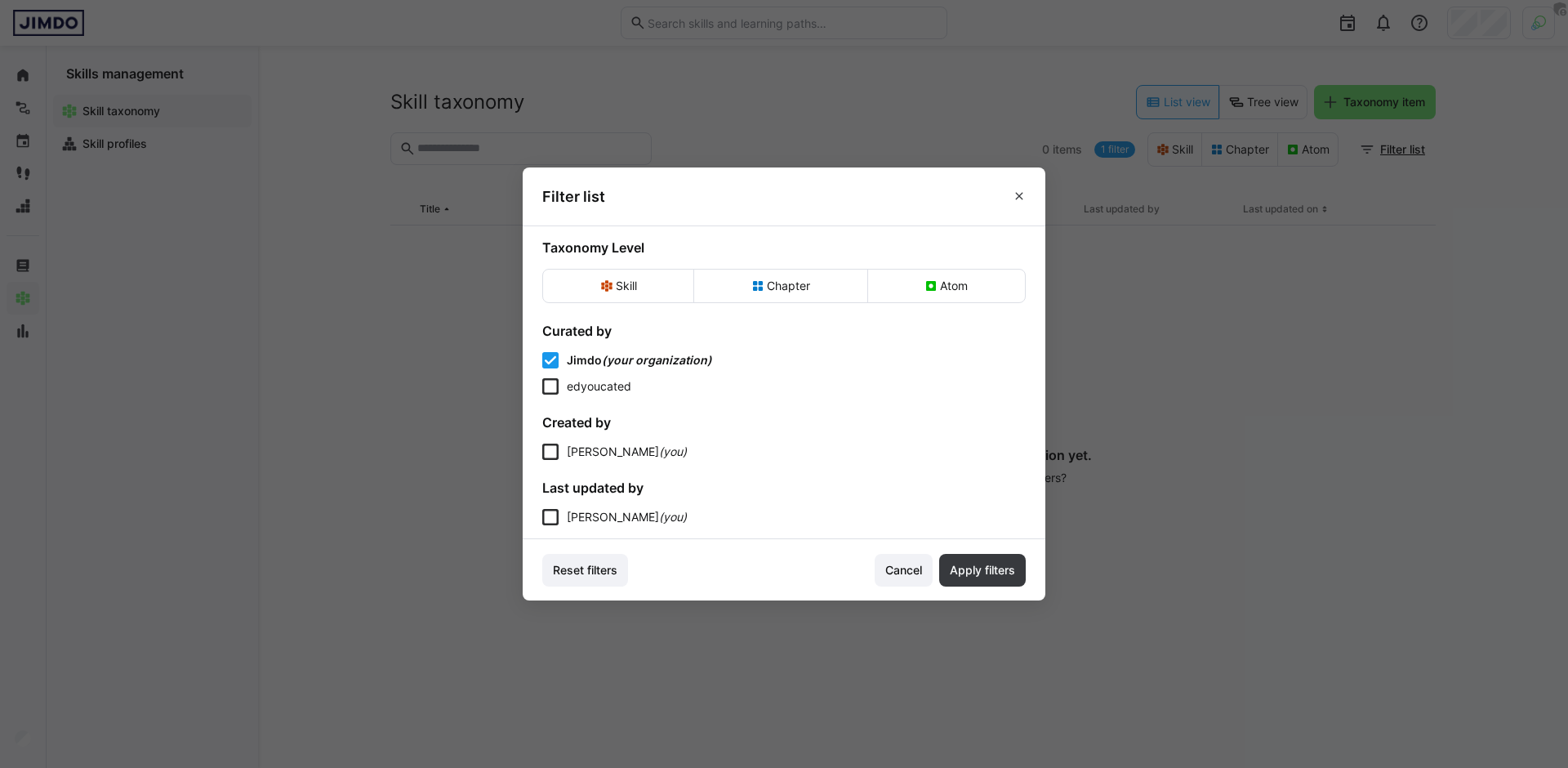
click at [890, 577] on span "Cancel" at bounding box center [903, 570] width 42 height 17
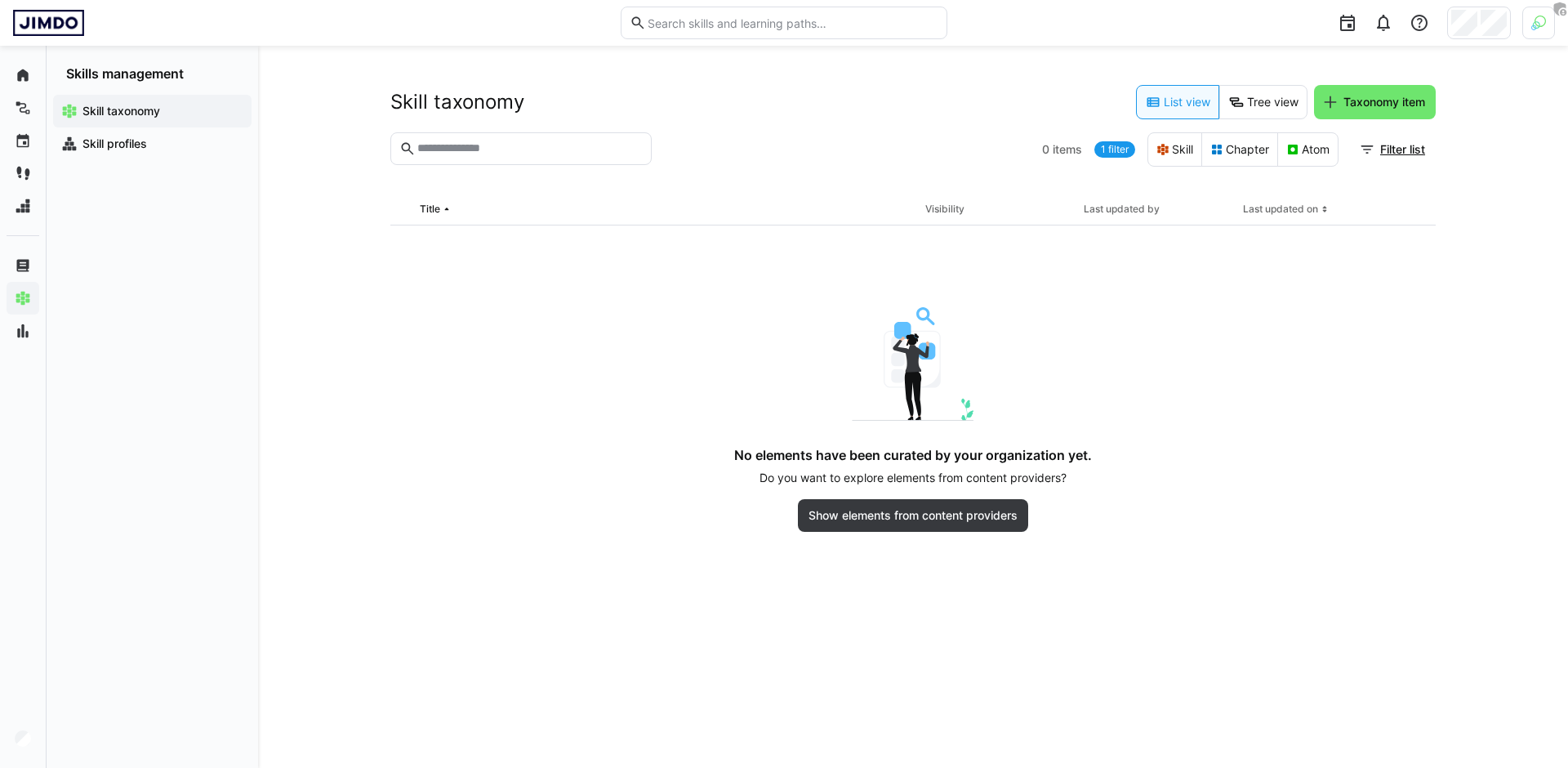
click at [683, 329] on div "No elements have been curated by your organization yet. Do you want to explore …" at bounding box center [912, 419] width 882 height 224
click at [1106, 150] on link "1 filter" at bounding box center [1115, 149] width 41 height 17
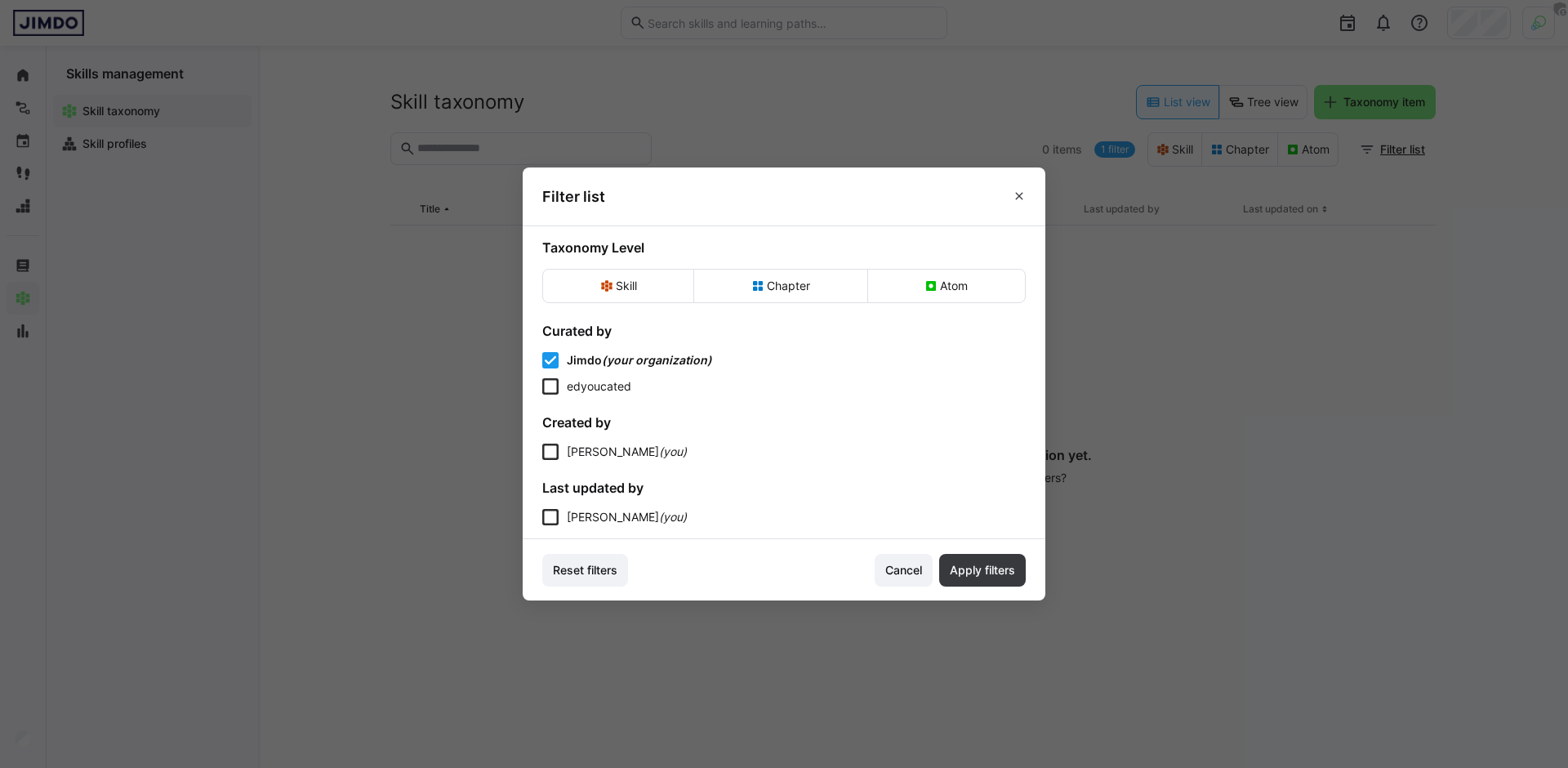
click at [1109, 154] on eds-dialog "Filter list Taxonomy Level Skill Chapter Atom Curated by [PERSON_NAME] (your or…" at bounding box center [784, 384] width 1568 height 768
click at [1130, 185] on eds-dialog "Filter list Taxonomy Level Skill Chapter Atom Curated by [PERSON_NAME] (your or…" at bounding box center [784, 384] width 1568 height 768
drag, startPoint x: 580, startPoint y: 389, endPoint x: 584, endPoint y: 399, distance: 10.8
click at [580, 389] on span "edyoucated" at bounding box center [599, 386] width 64 height 14
click at [986, 578] on span "Apply filters" at bounding box center [982, 570] width 70 height 17
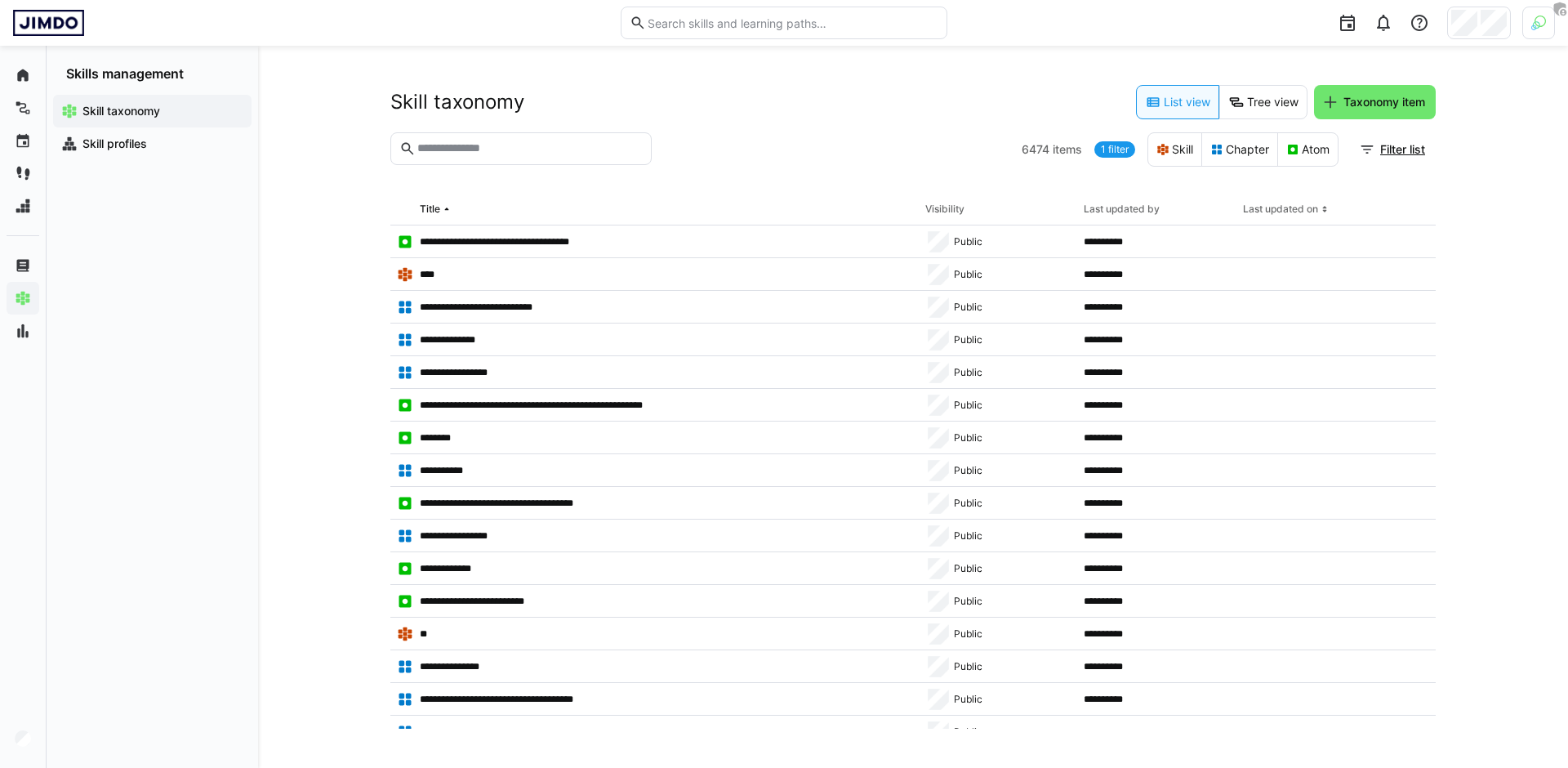
click at [1108, 144] on link "1 filter" at bounding box center [1115, 149] width 41 height 17
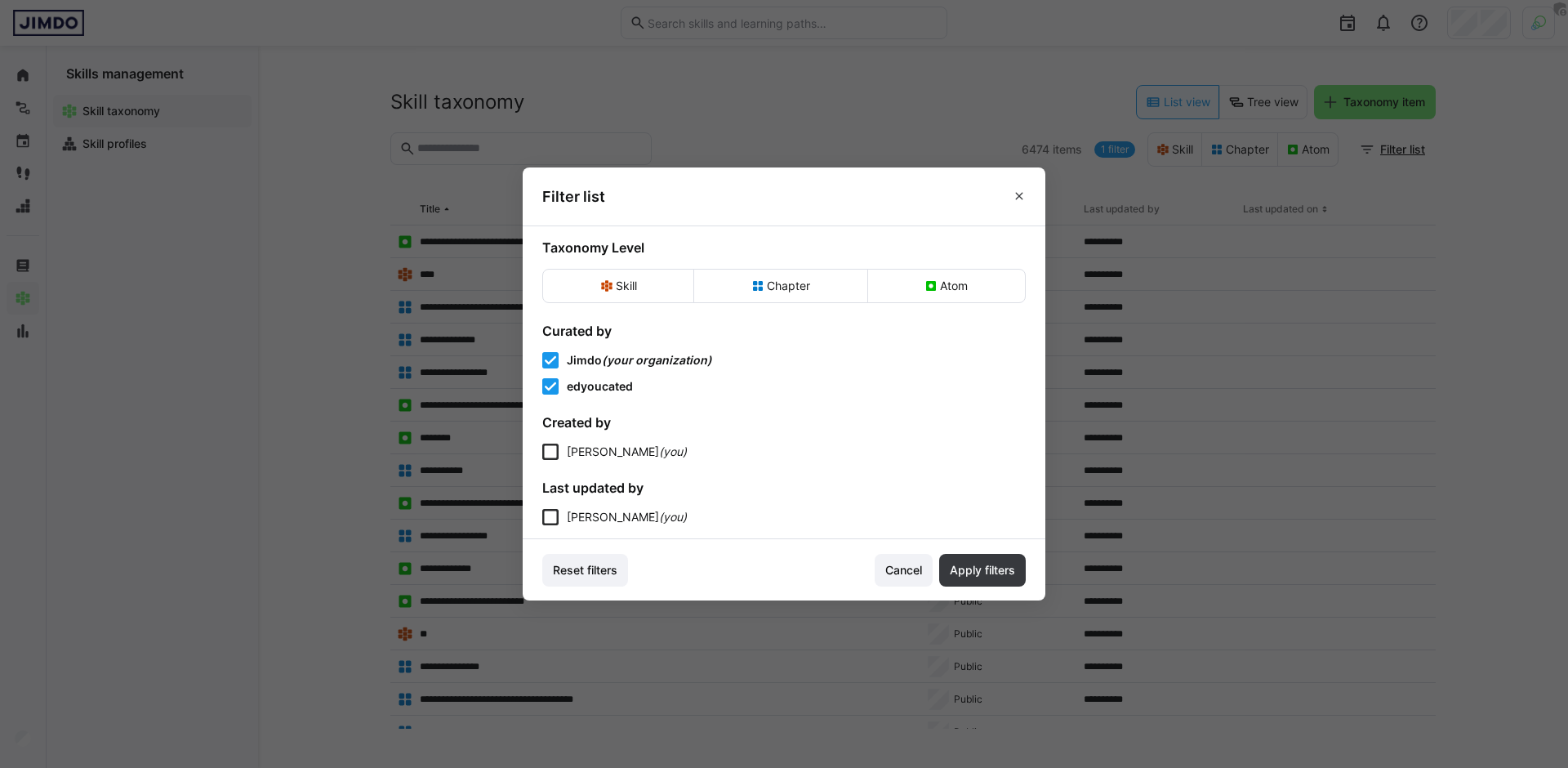
click at [596, 386] on span "edyoucated" at bounding box center [600, 386] width 66 height 14
click at [966, 568] on span "Apply filters" at bounding box center [982, 570] width 70 height 17
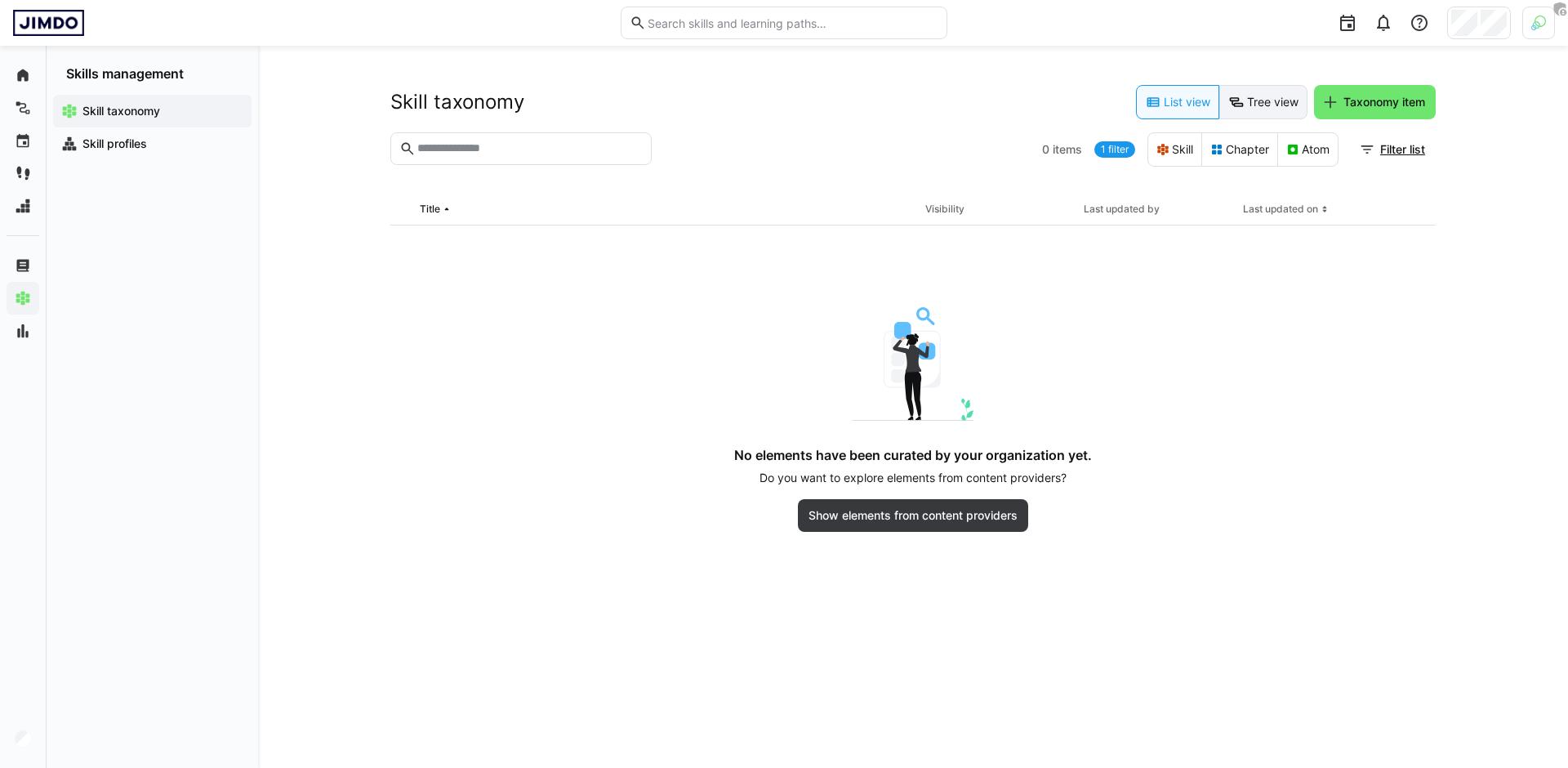
click at [1248, 113] on eds-button-option "Tree view" at bounding box center [1263, 101] width 89 height 34
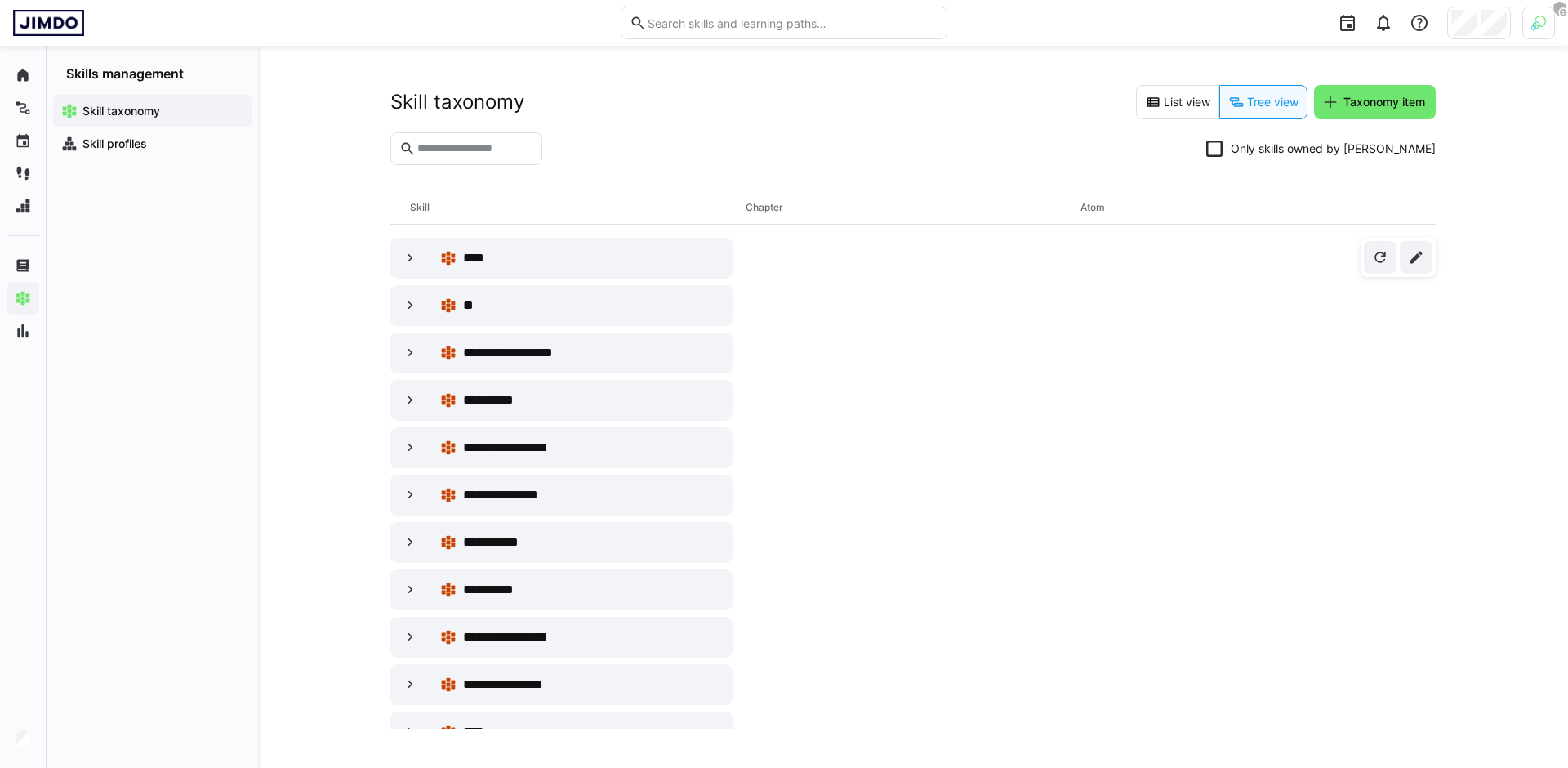
click at [1223, 153] on icon at bounding box center [1214, 148] width 17 height 17
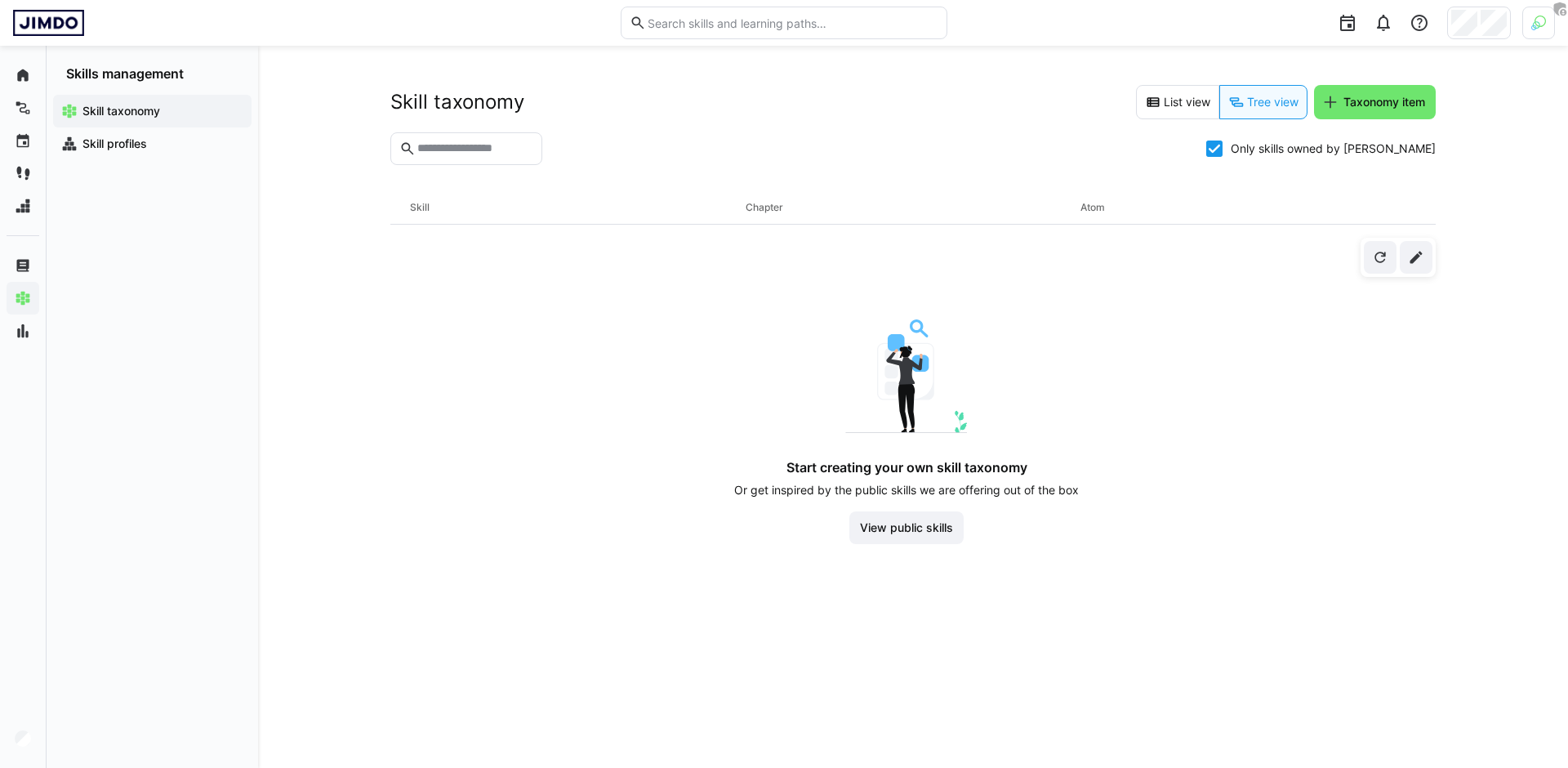
click at [1223, 153] on icon at bounding box center [1214, 148] width 17 height 17
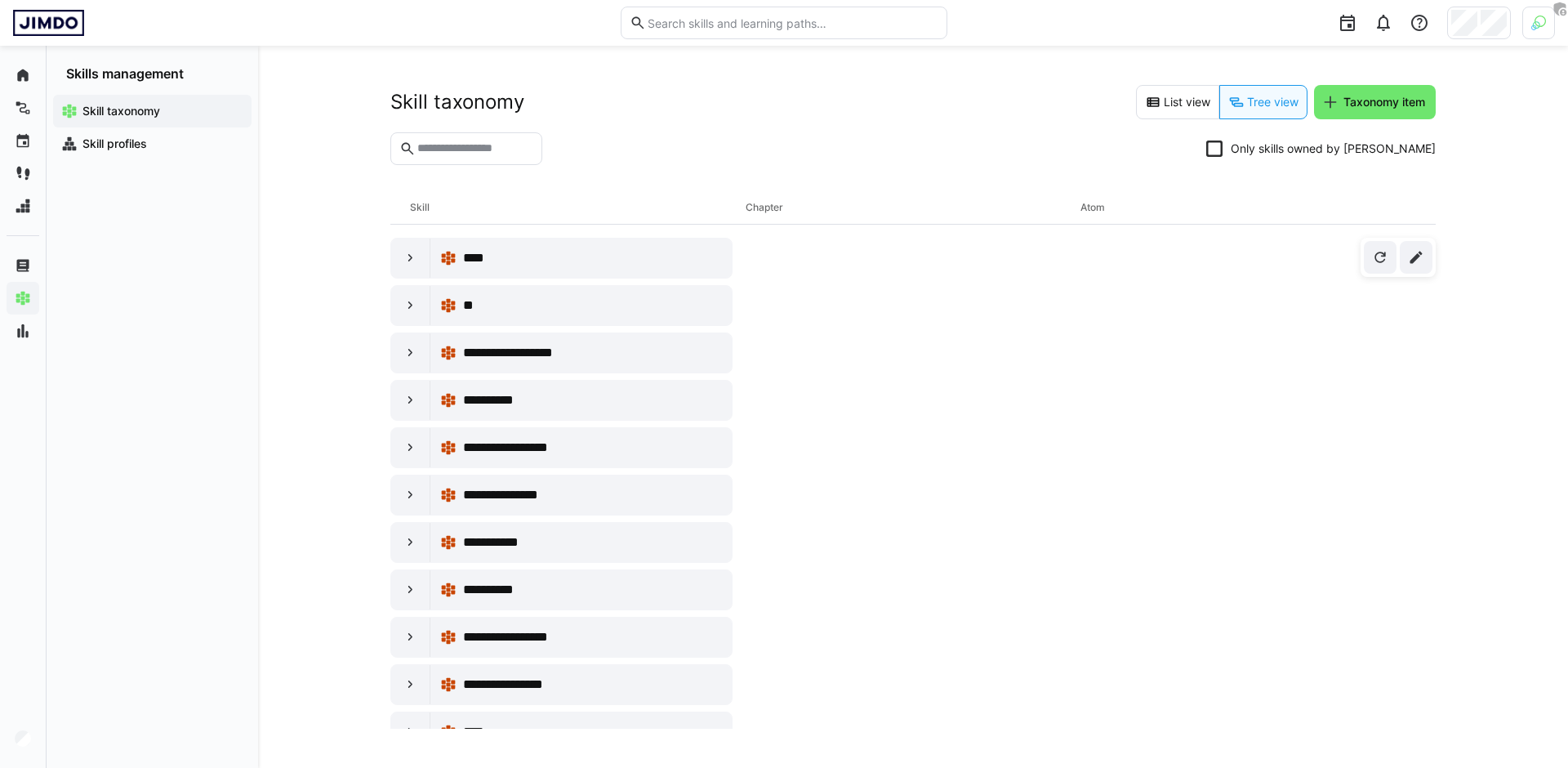
click at [1223, 153] on icon at bounding box center [1214, 148] width 17 height 17
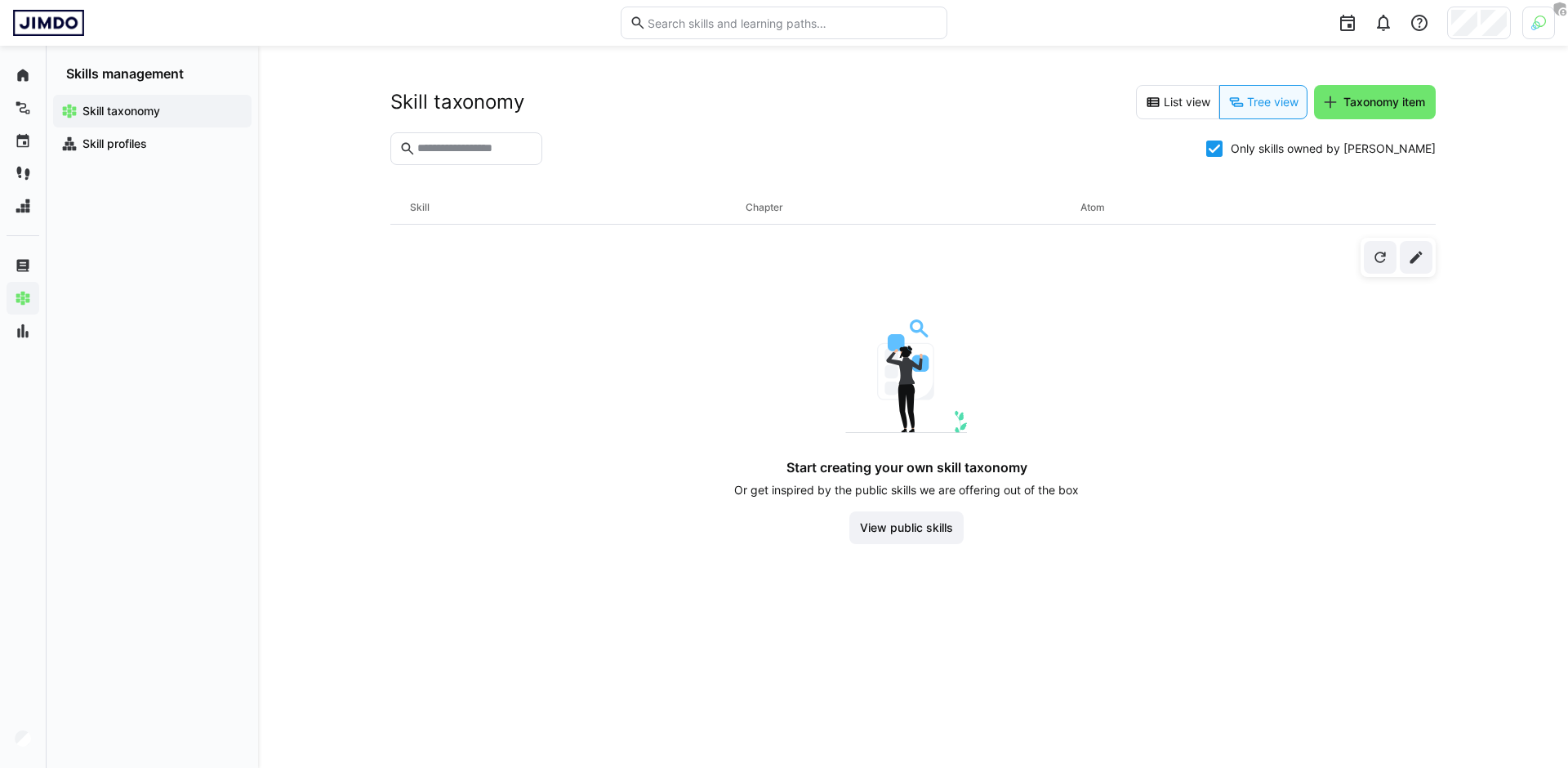
click at [1223, 153] on icon at bounding box center [1214, 148] width 17 height 17
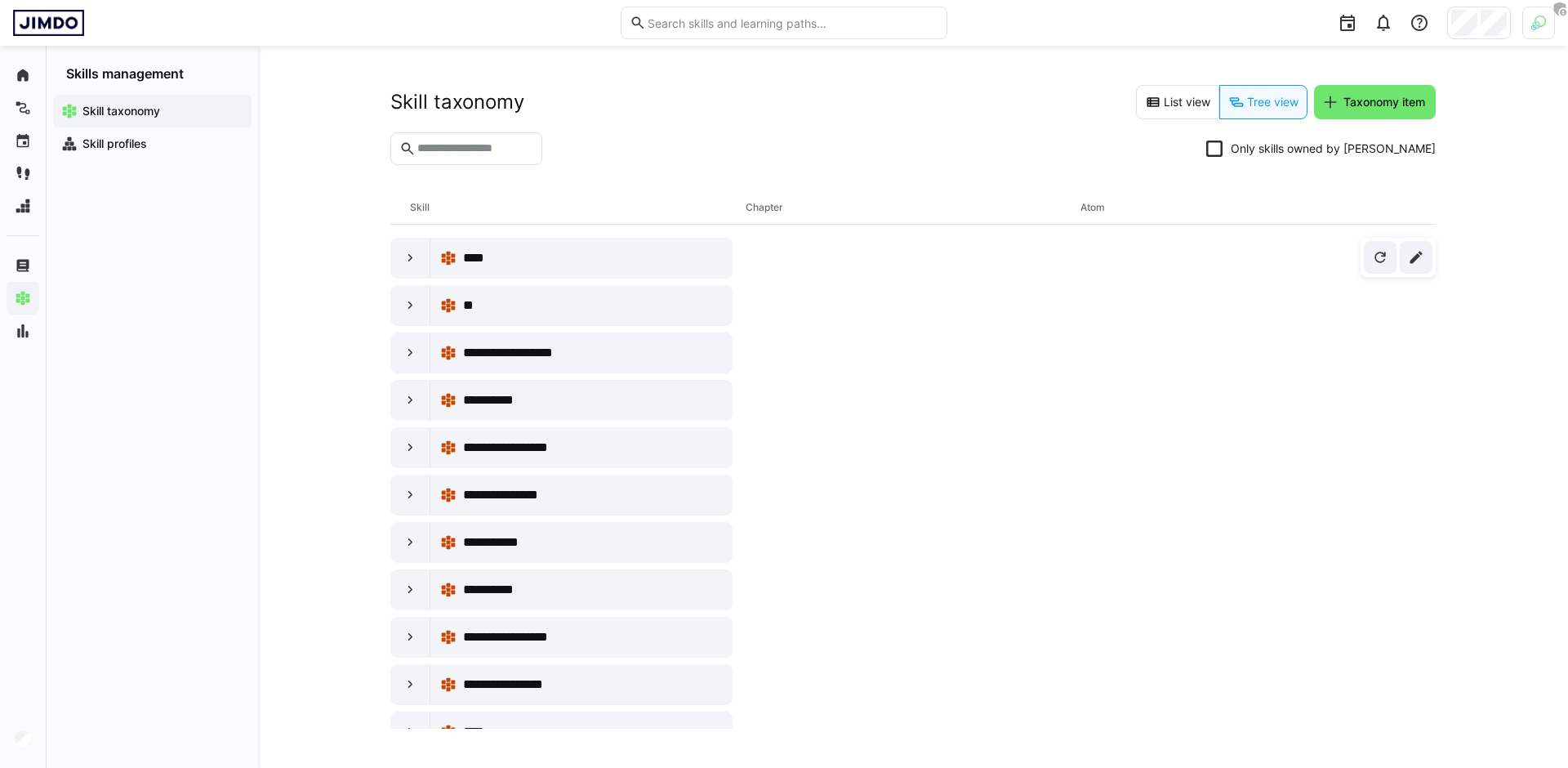
click at [1223, 153] on icon at bounding box center [1214, 148] width 17 height 17
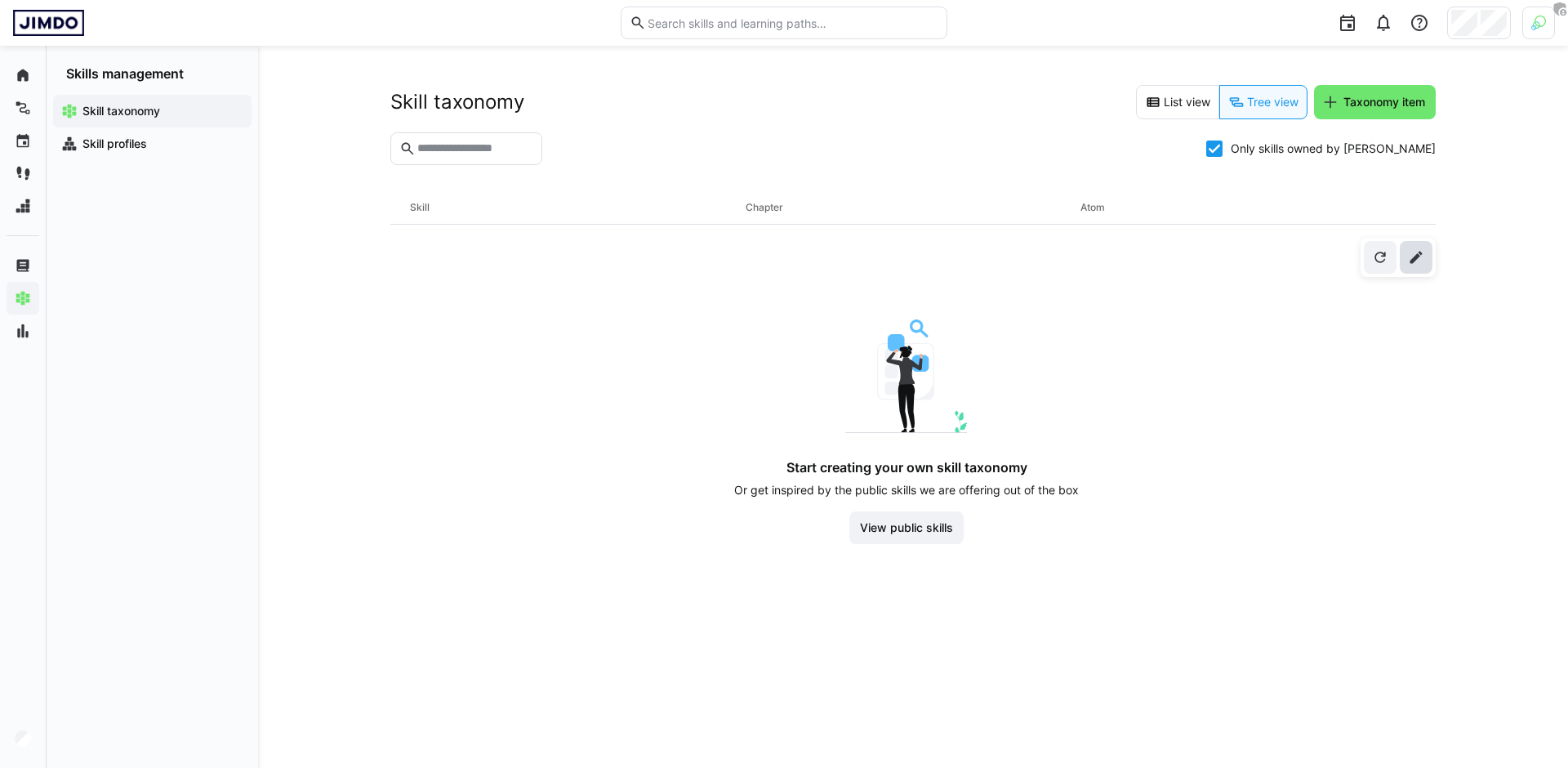
click at [1417, 255] on eds-icon at bounding box center [1416, 257] width 17 height 17
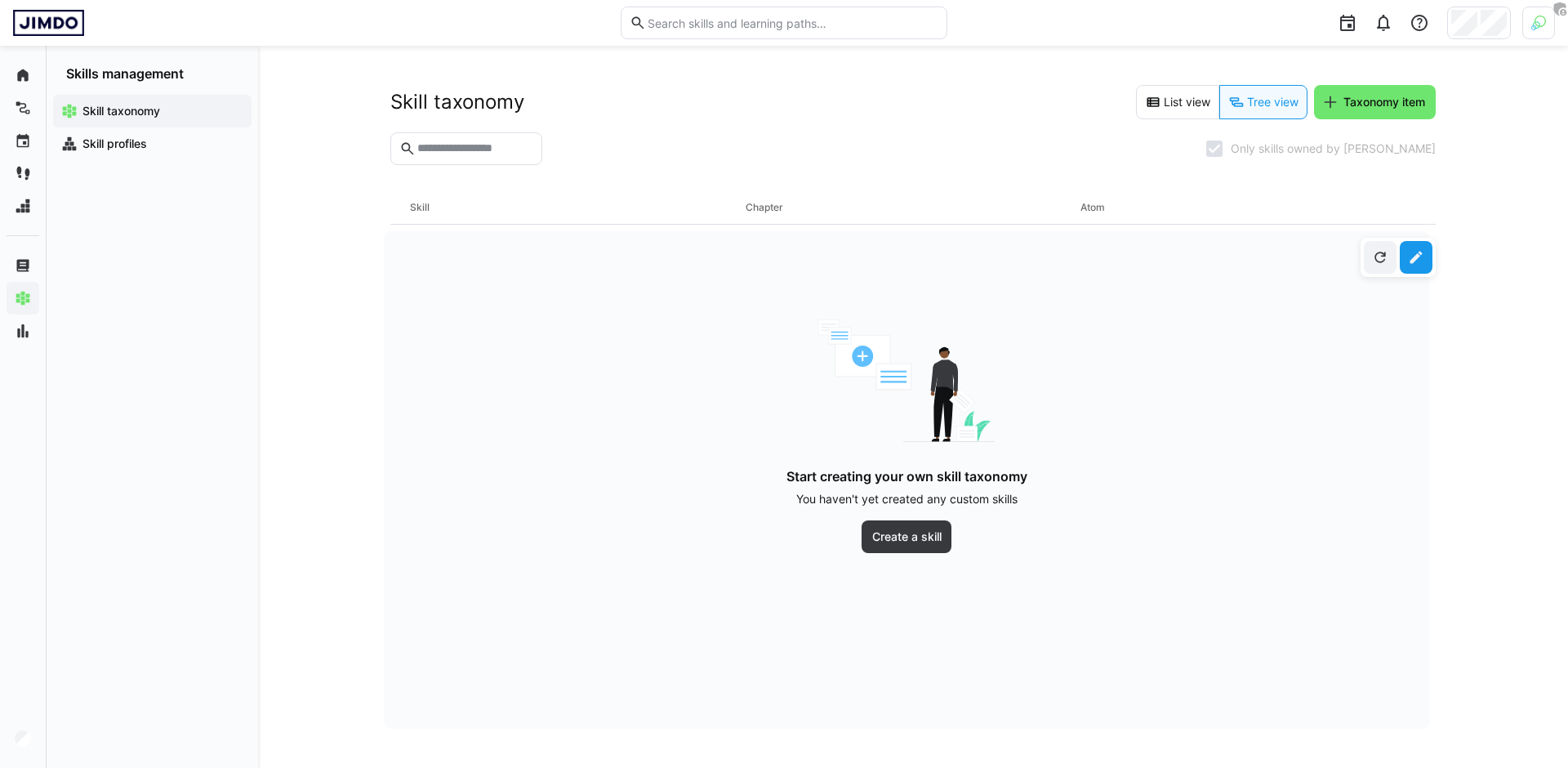
click at [1002, 141] on section "Only skills owned by [PERSON_NAME]" at bounding box center [913, 155] width 1046 height 46
click at [194, 146] on span "Skill profiles" at bounding box center [162, 143] width 164 height 17
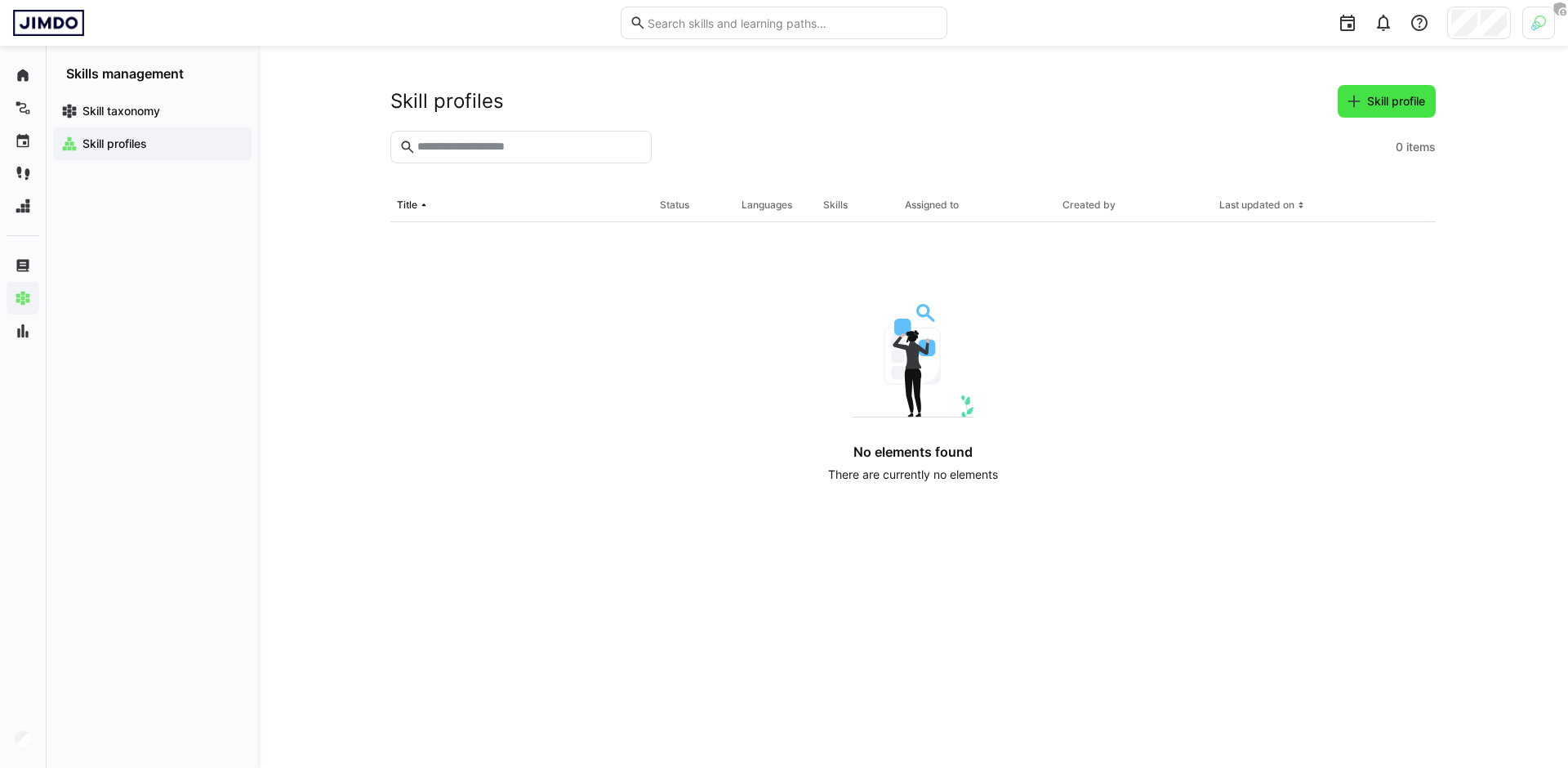
click at [1389, 112] on span "Skill profile" at bounding box center [1387, 101] width 98 height 33
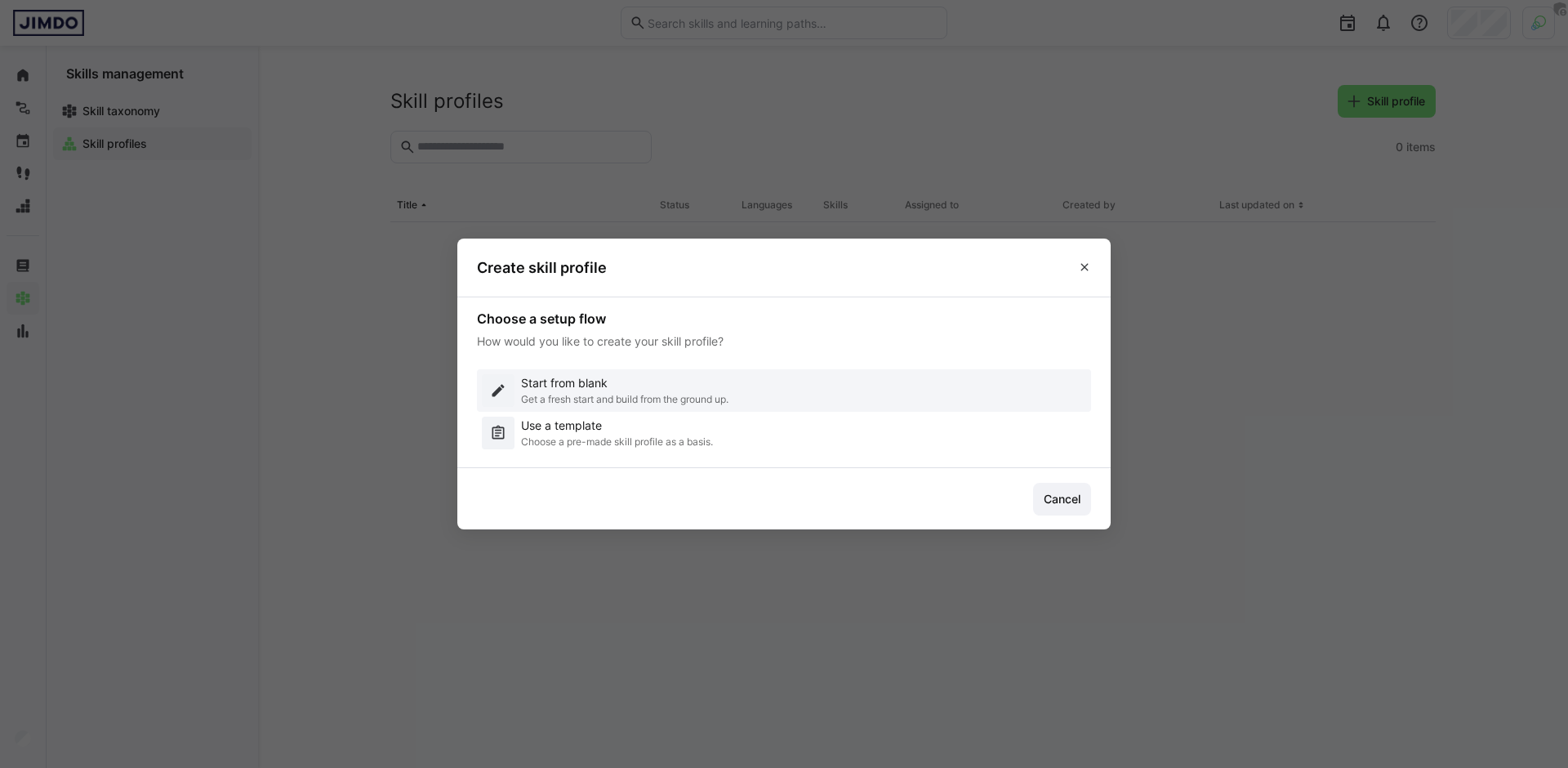
click at [588, 390] on p "Start from blank" at bounding box center [625, 383] width 208 height 17
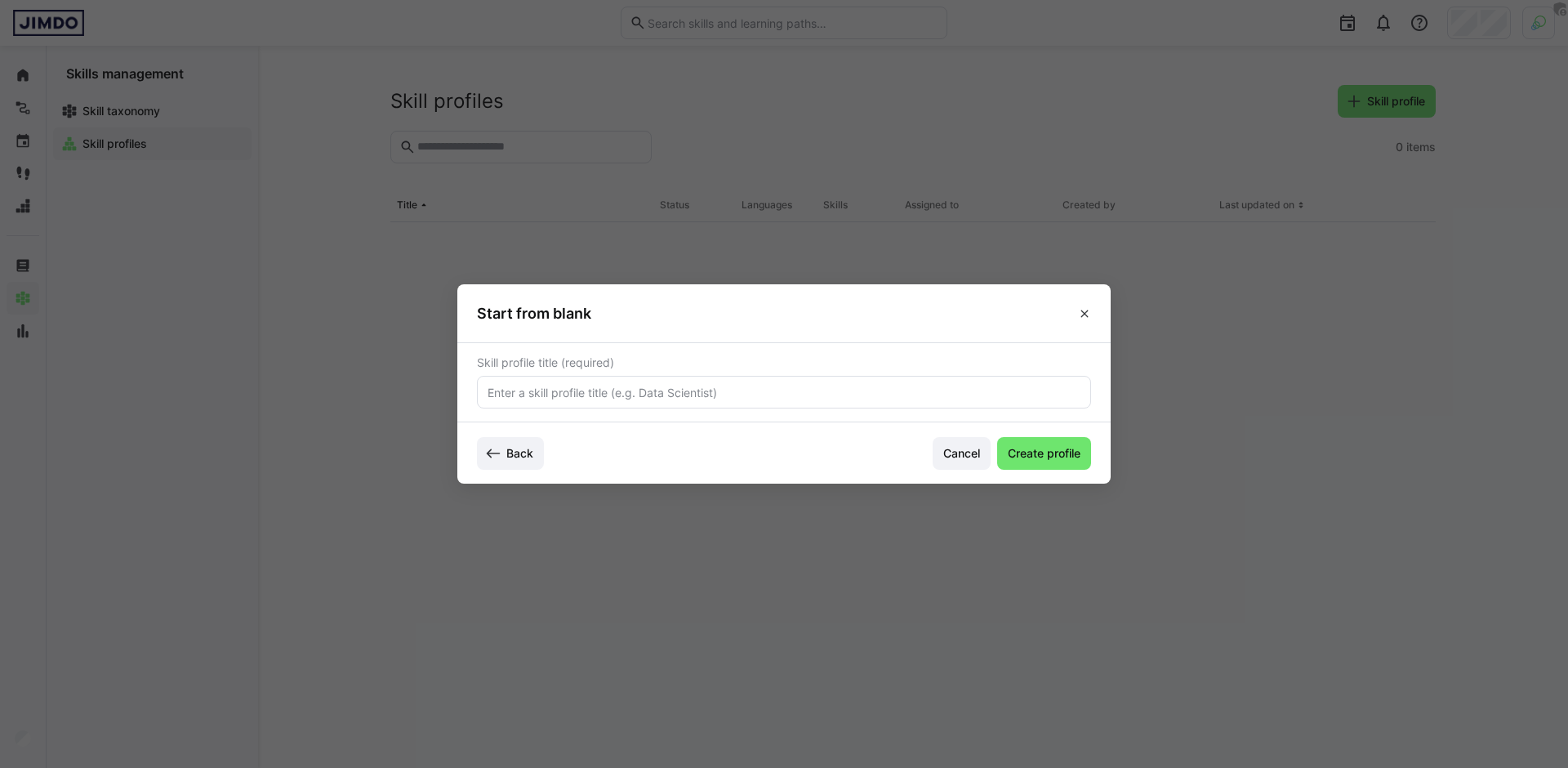
click at [706, 390] on input "text" at bounding box center [784, 392] width 596 height 15
type input "Data Scientist"
click at [1057, 457] on span "Create profile" at bounding box center [1045, 453] width 78 height 17
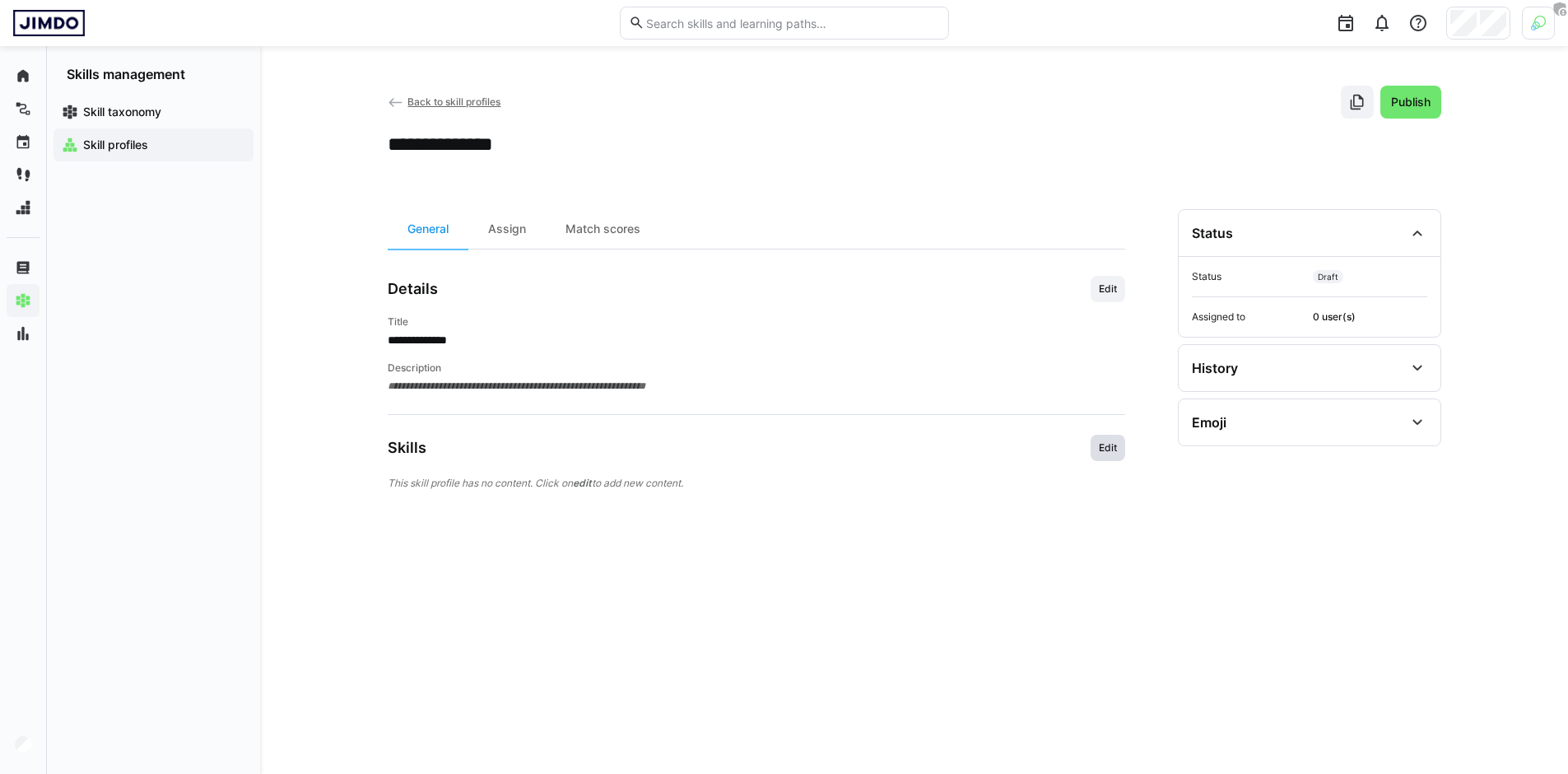
click at [1099, 454] on span "Edit" at bounding box center [1108, 447] width 22 height 13
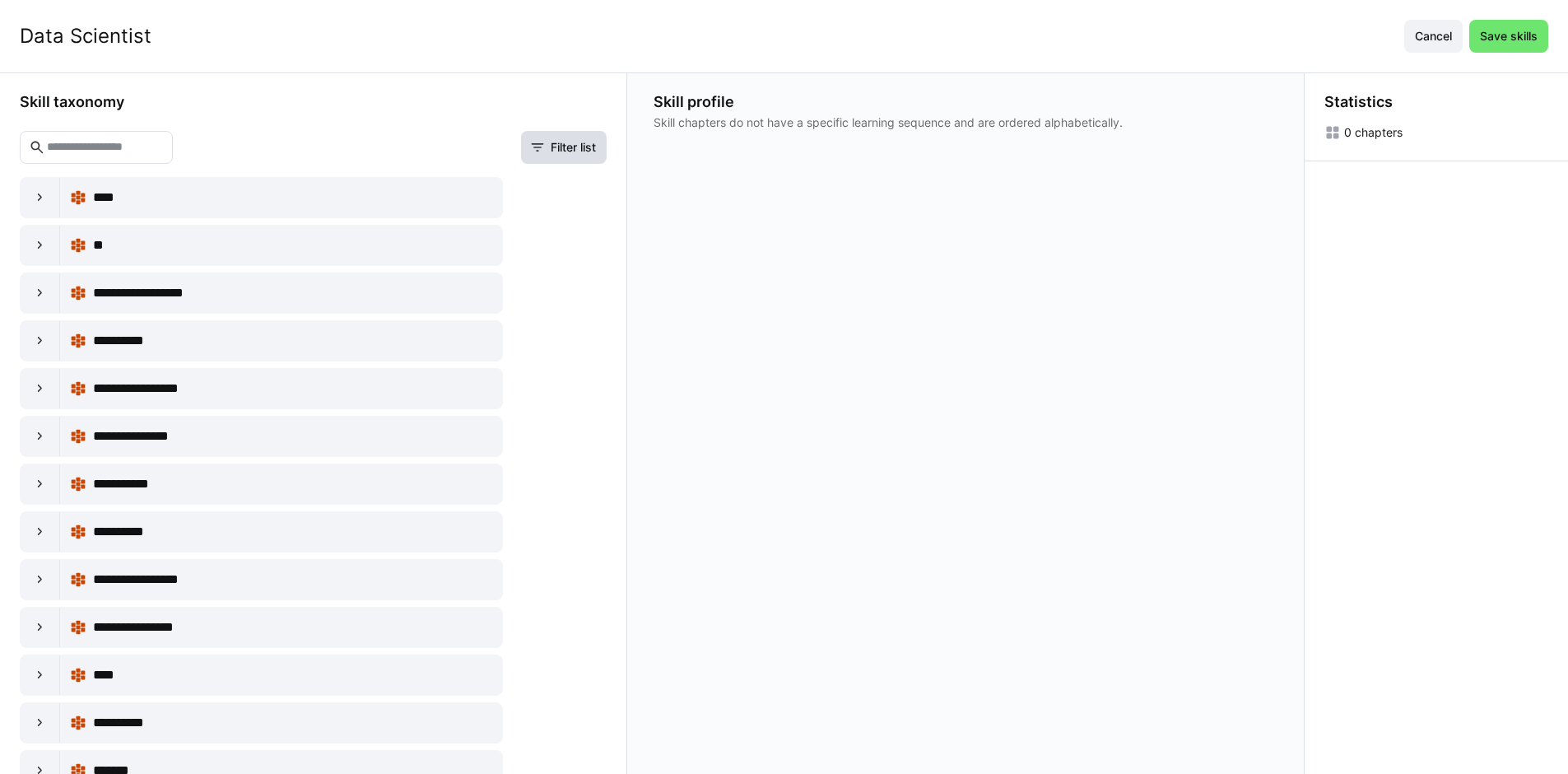
click at [573, 145] on span "Filter list" at bounding box center [572, 147] width 50 height 17
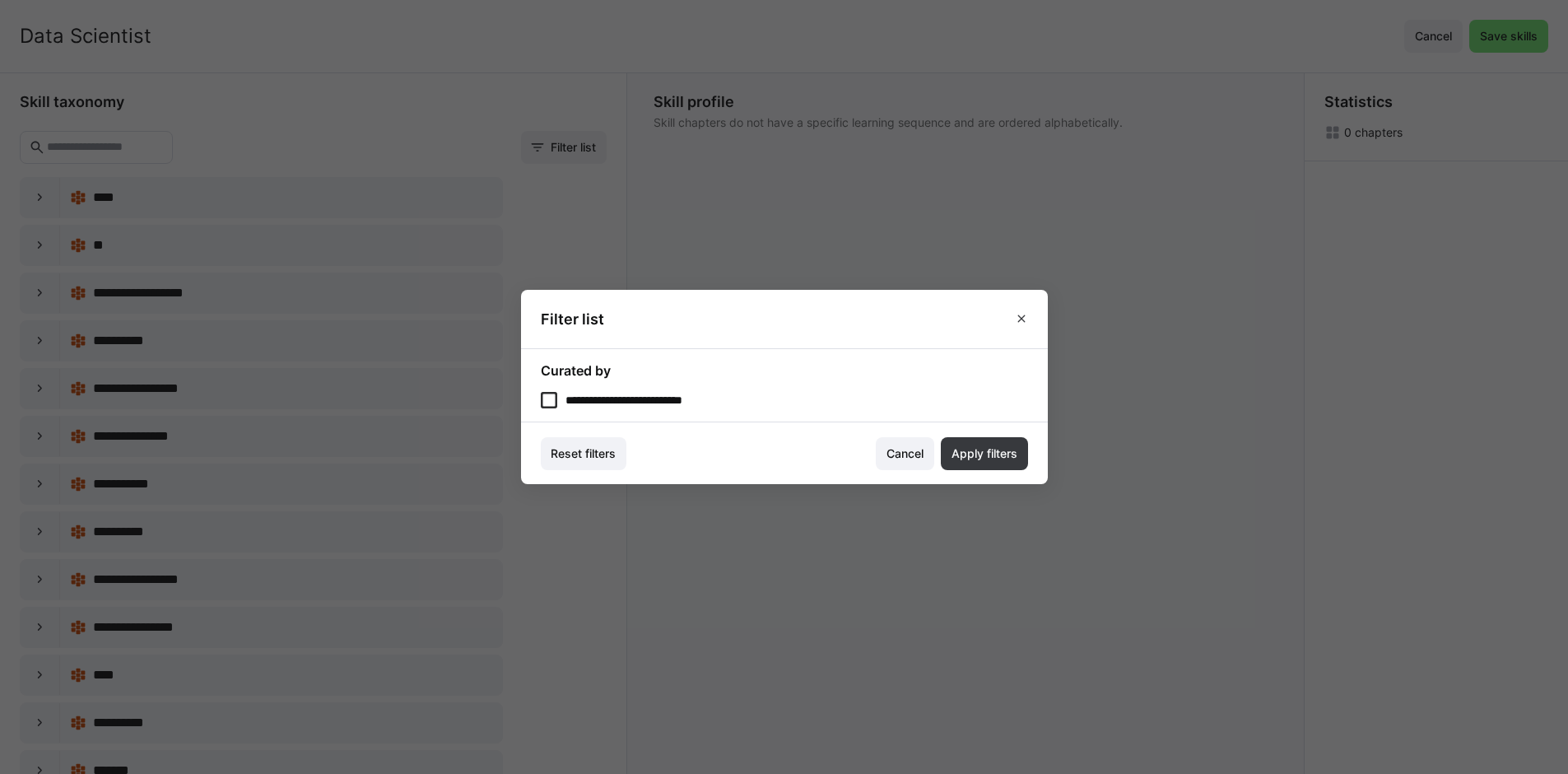
click at [584, 395] on eds-checkbox "**********" at bounding box center [784, 400] width 487 height 17
click at [997, 461] on span "Apply filters" at bounding box center [984, 453] width 71 height 17
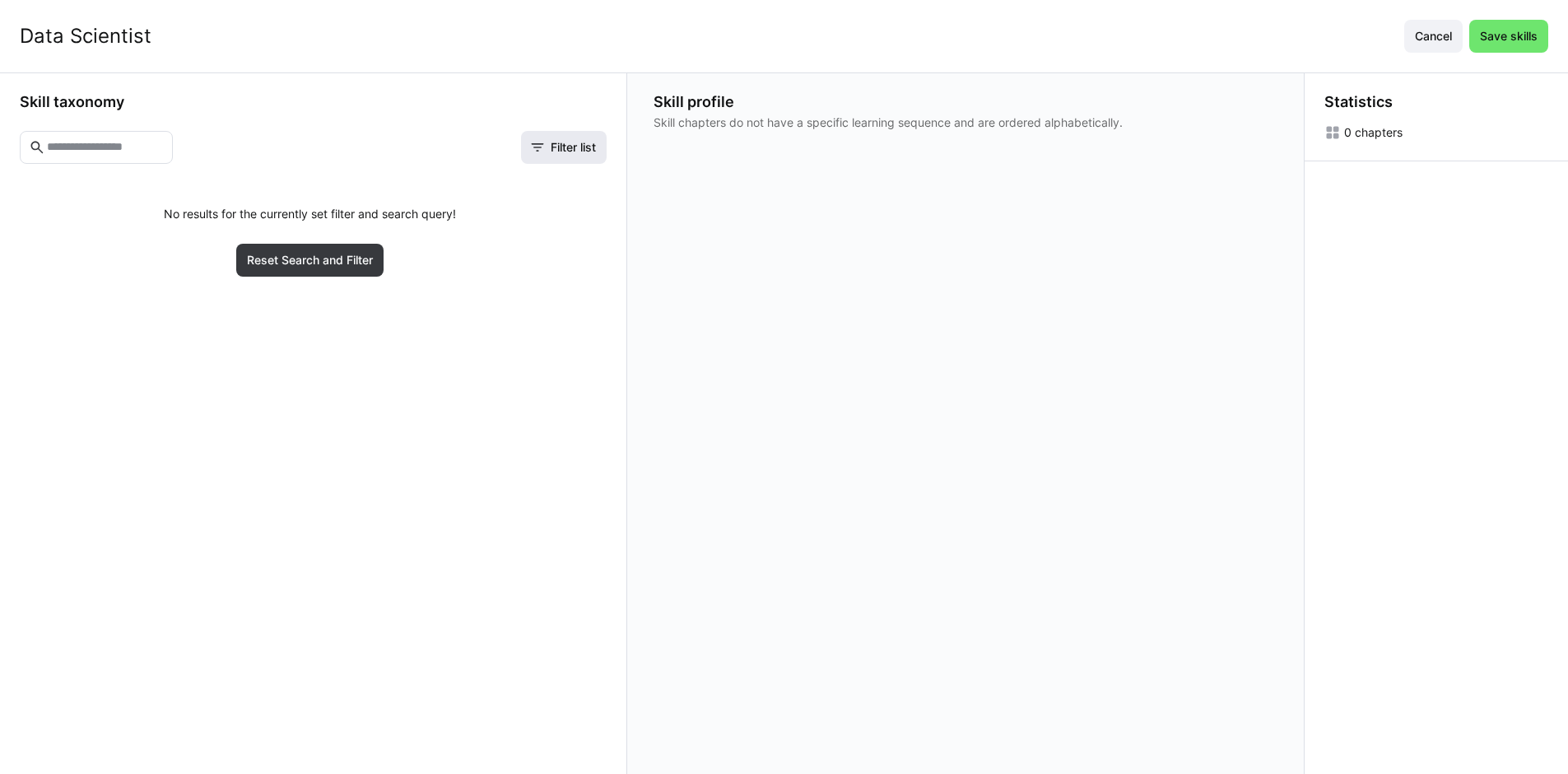
click at [582, 151] on span "Filter list" at bounding box center [572, 147] width 50 height 17
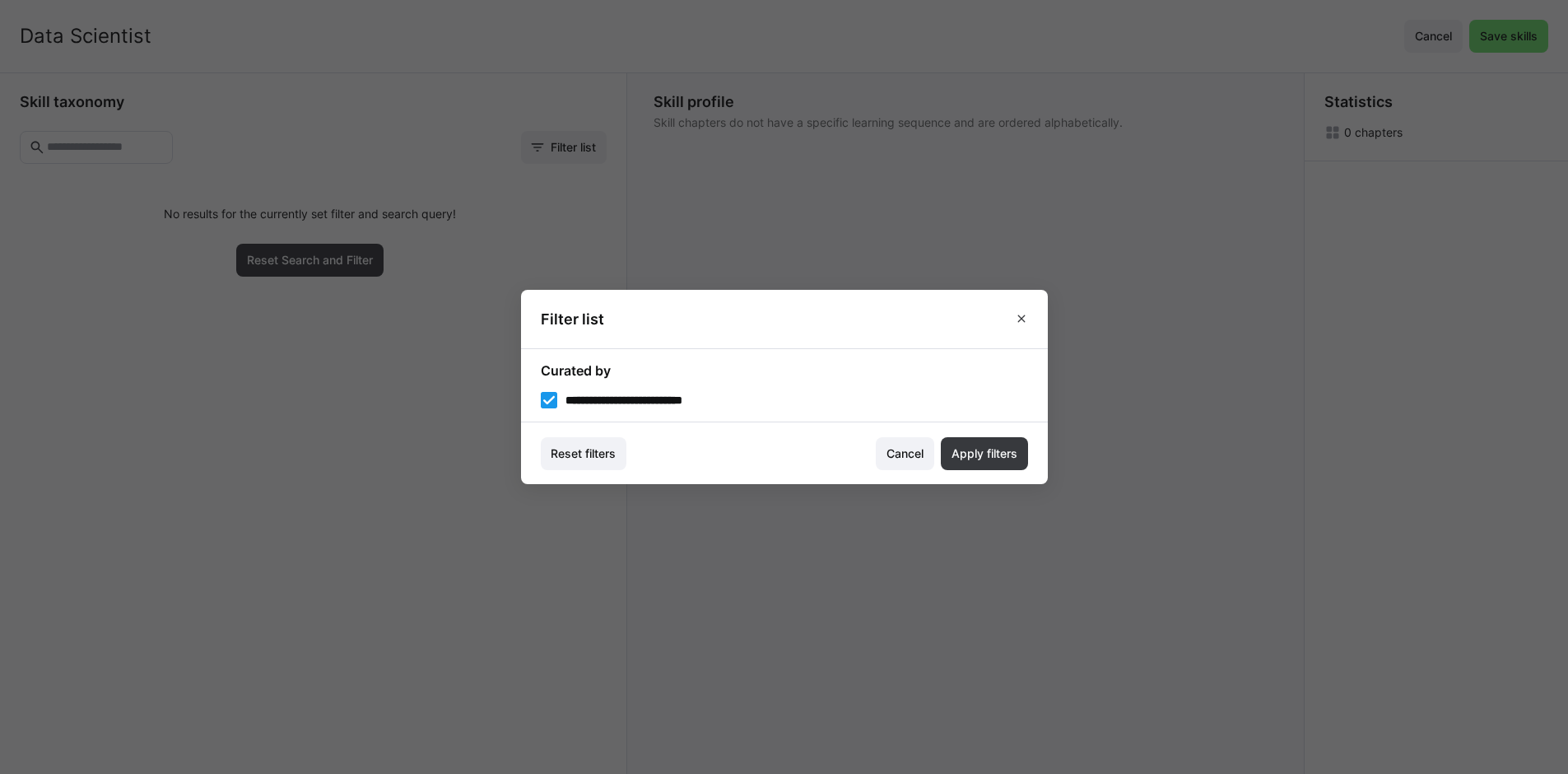
click at [662, 389] on div "**********" at bounding box center [784, 385] width 487 height 46
click at [691, 400] on eds-checkbox "**********" at bounding box center [784, 400] width 487 height 17
click at [998, 455] on span "Apply filters" at bounding box center [984, 453] width 71 height 17
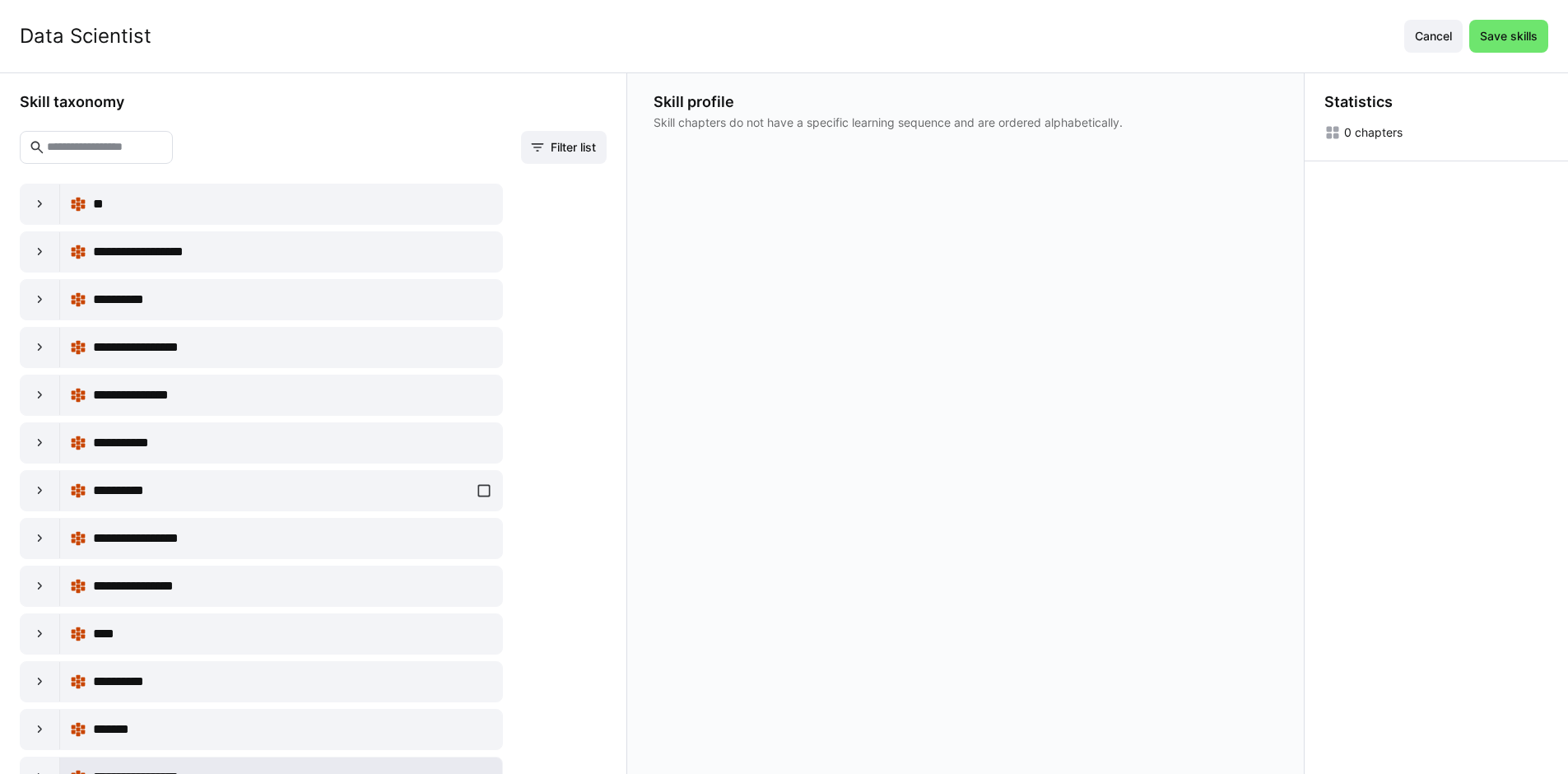
scroll to position [275, 0]
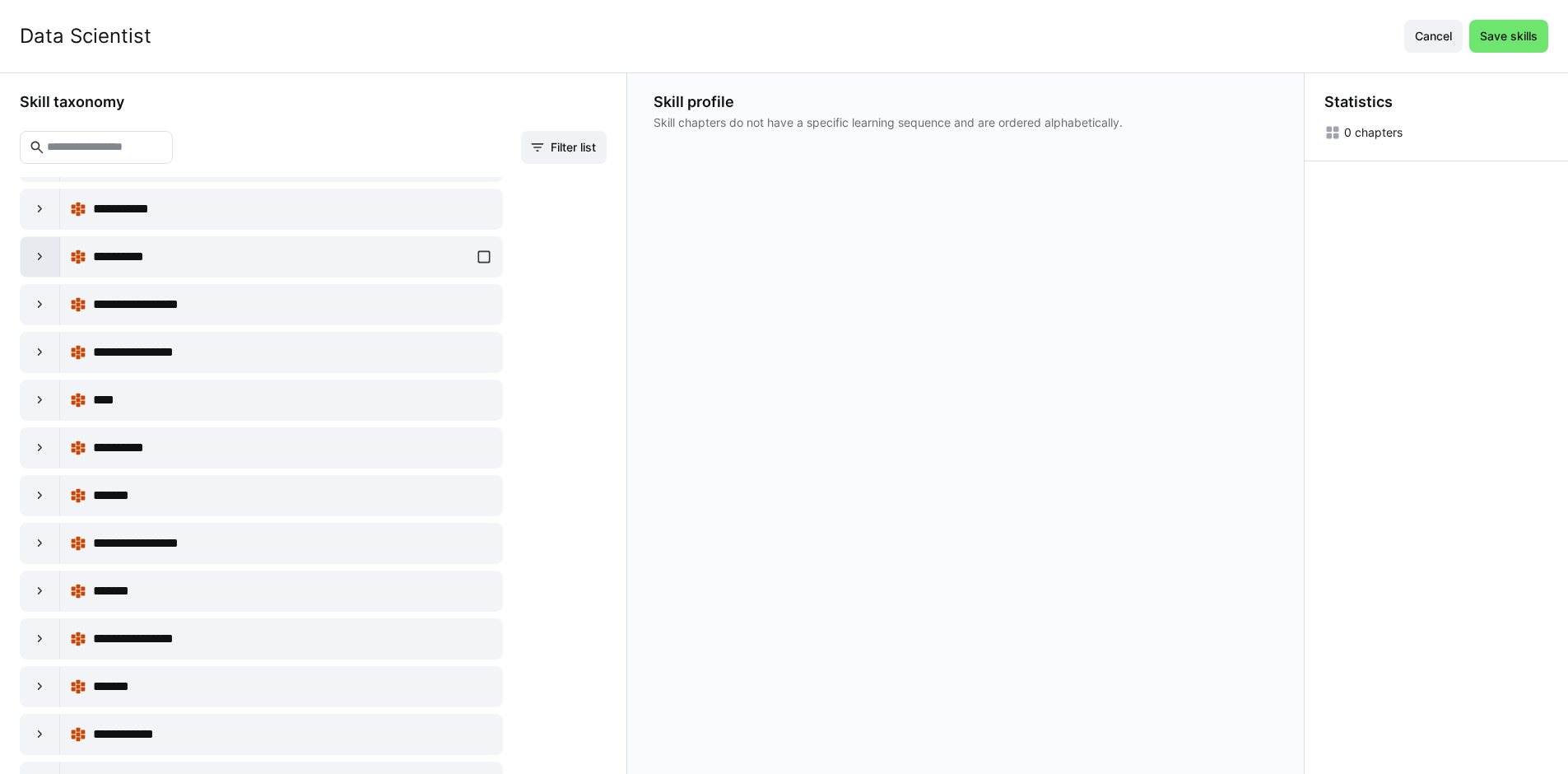
click at [48, 270] on div at bounding box center [40, 256] width 39 height 39
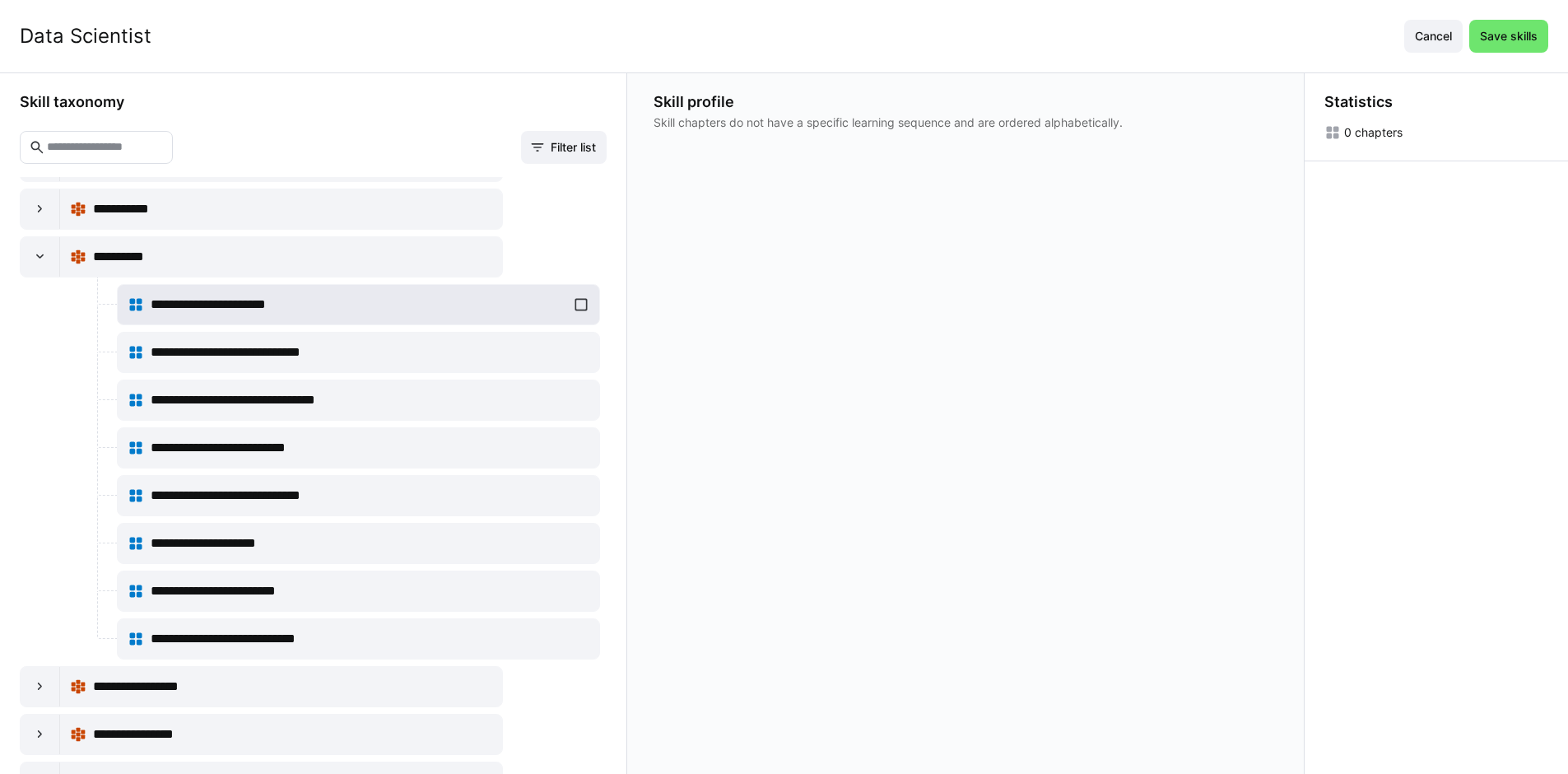
click at [576, 304] on div "**********" at bounding box center [358, 304] width 461 height 33
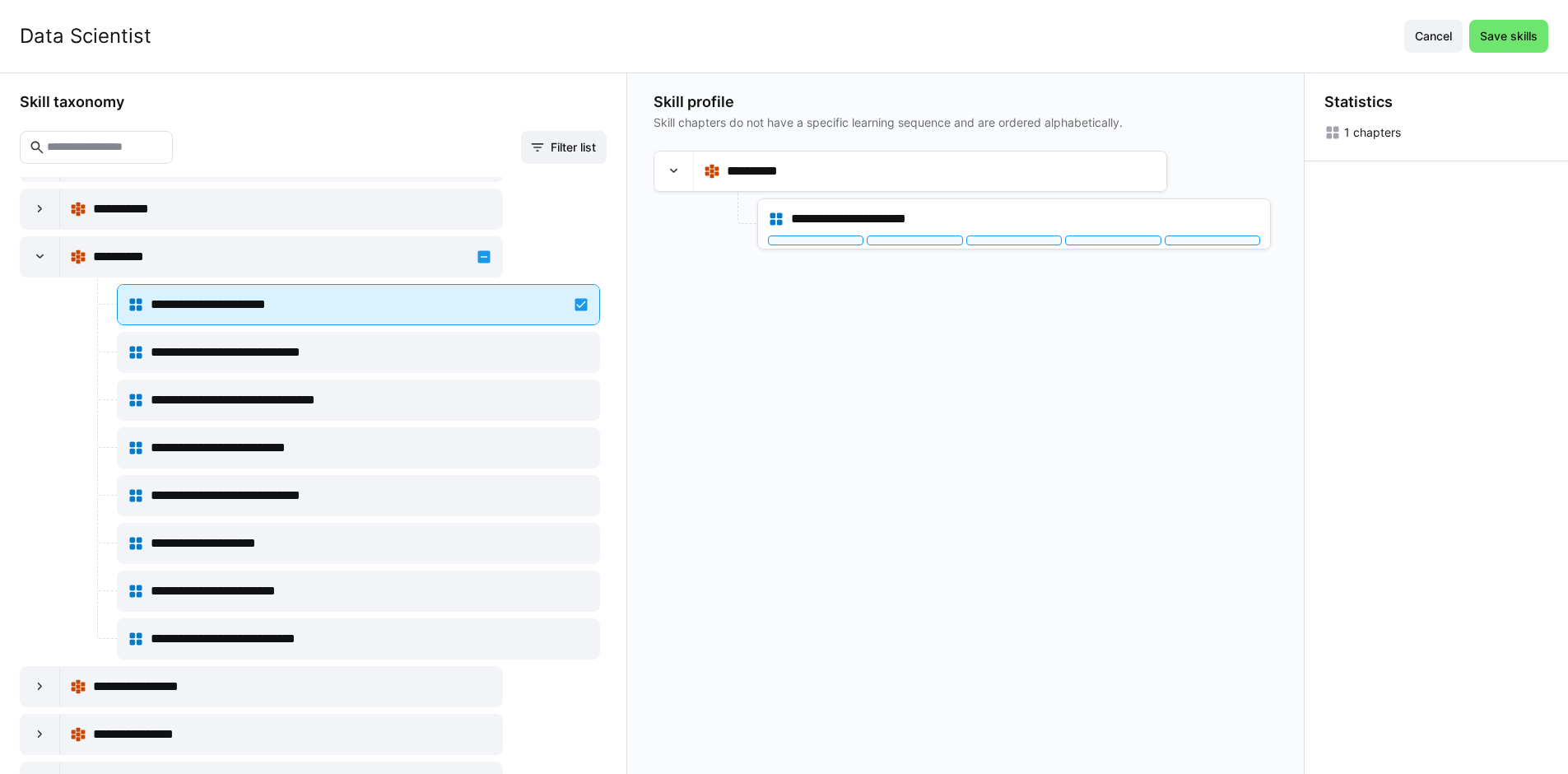
click at [576, 304] on div "**********" at bounding box center [358, 304] width 461 height 33
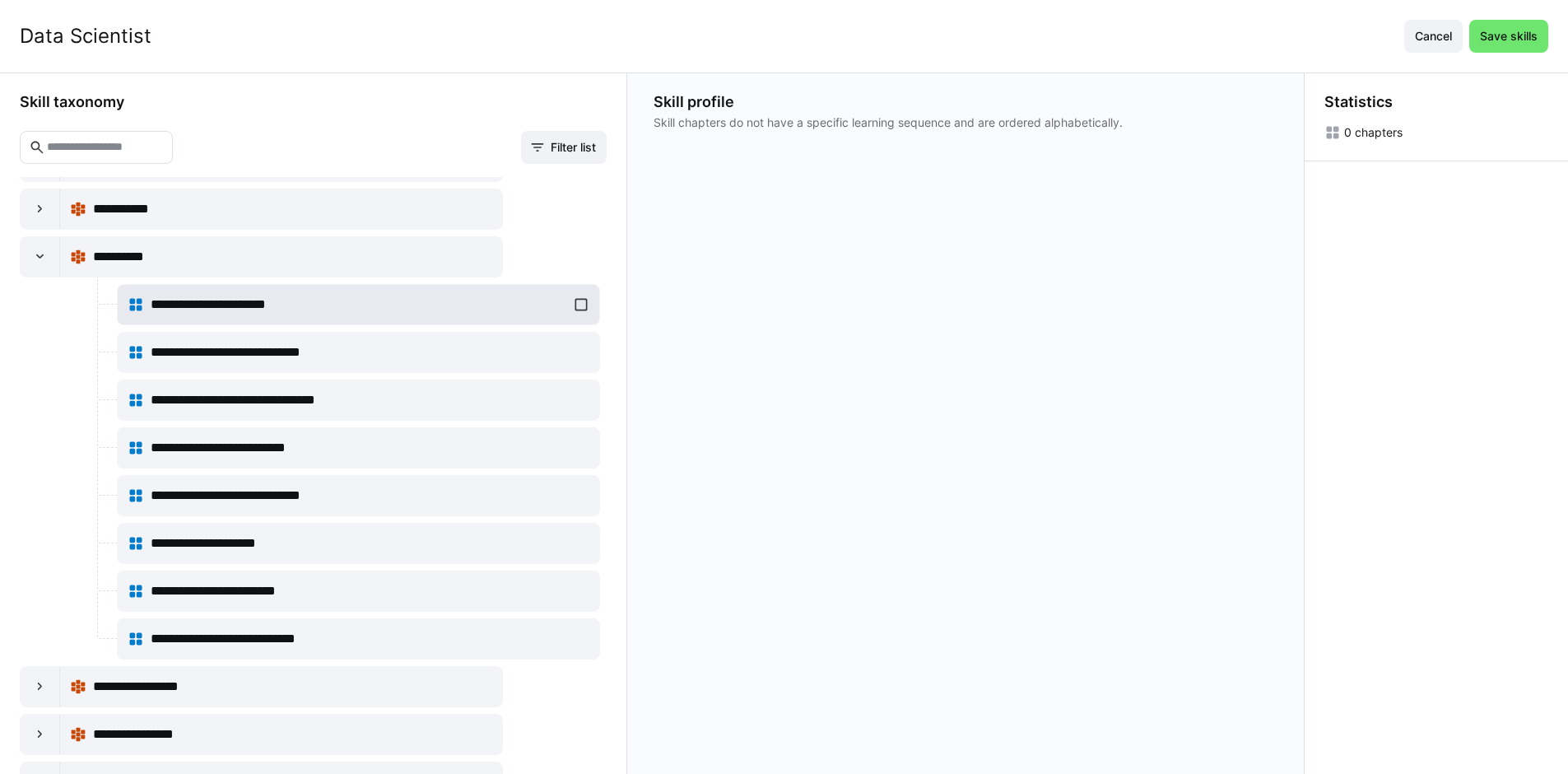
click at [574, 304] on div "**********" at bounding box center [358, 304] width 461 height 33
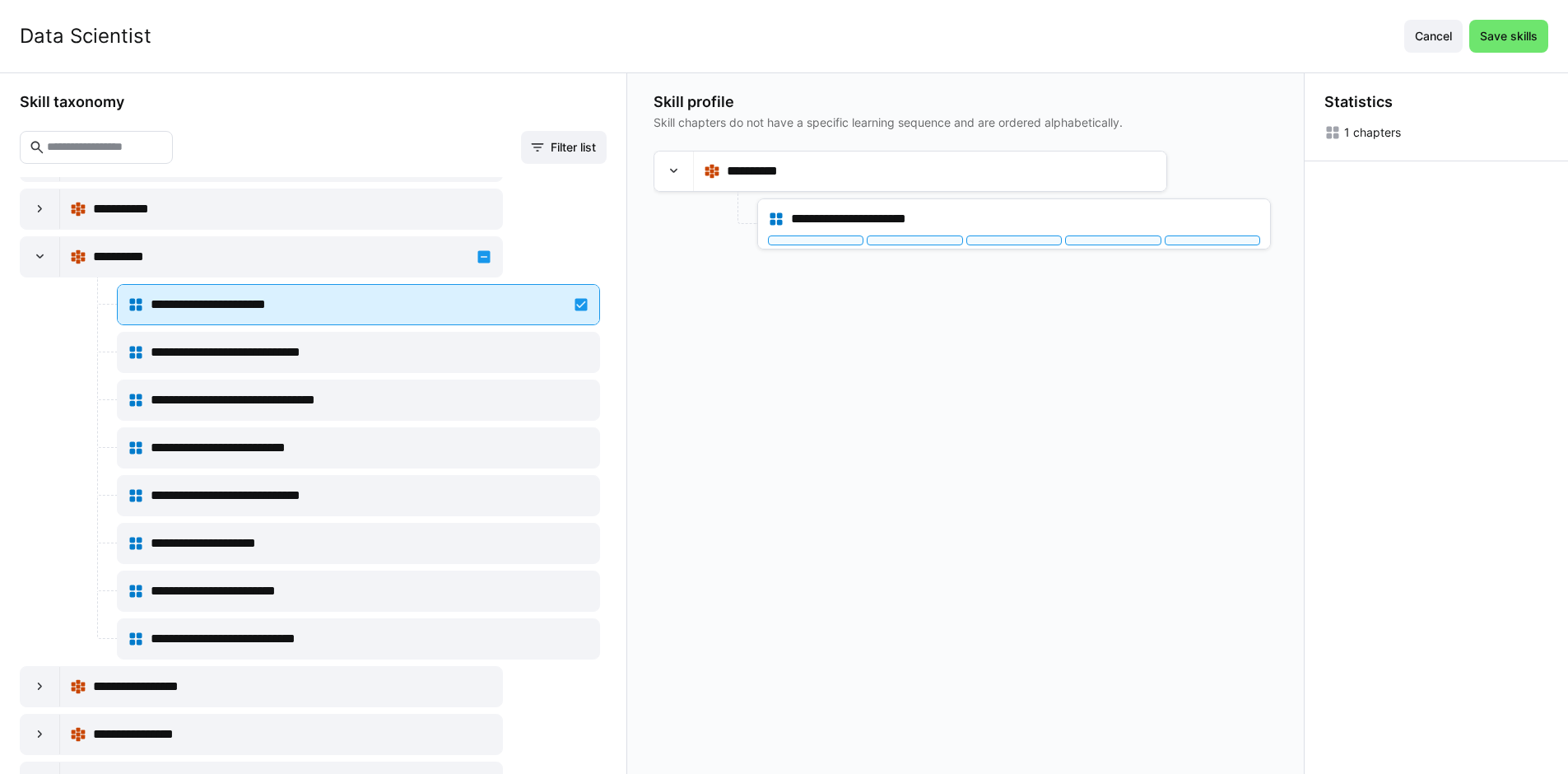
click at [574, 304] on div "**********" at bounding box center [358, 304] width 461 height 33
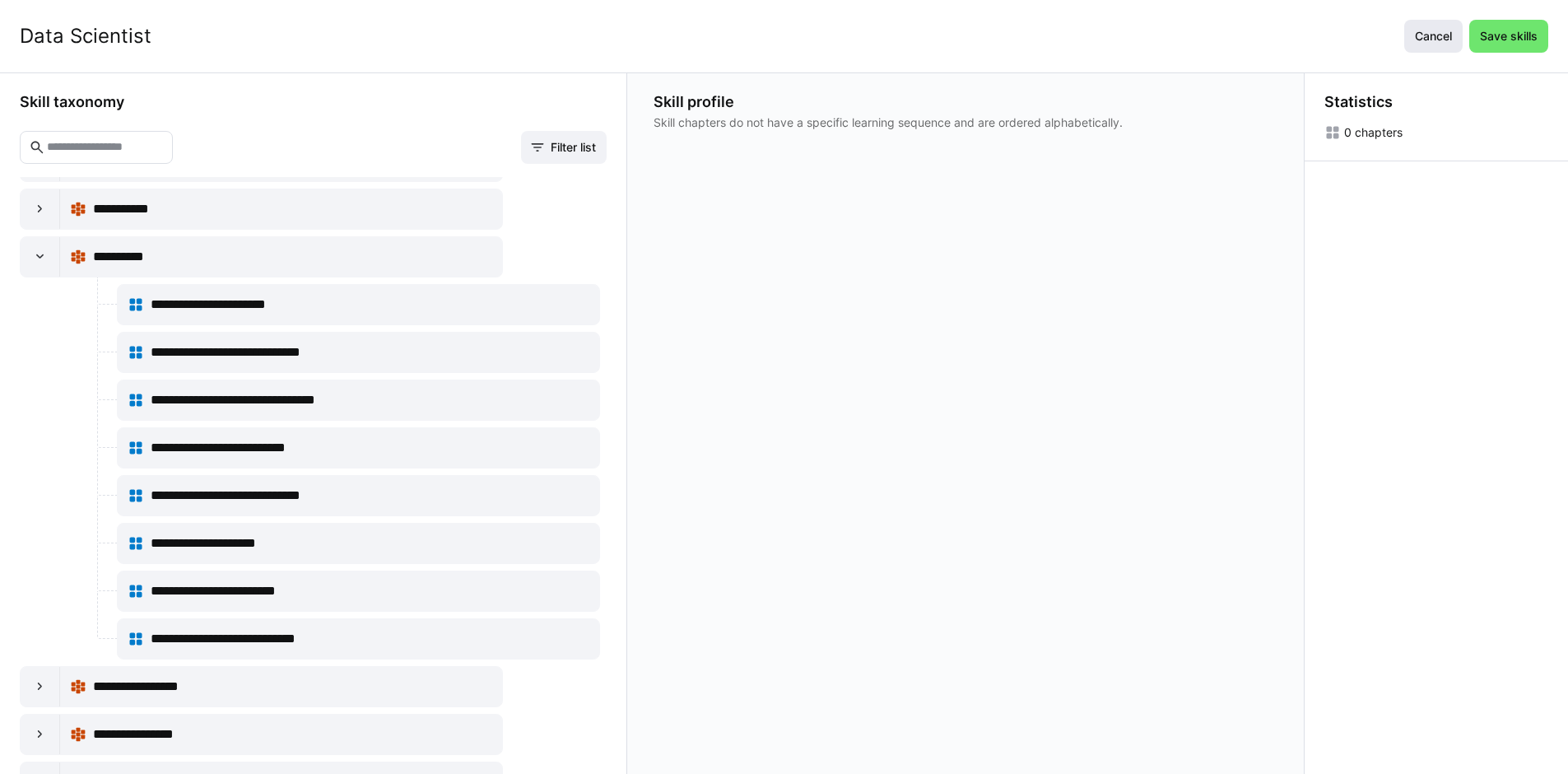
click at [1452, 26] on span "Cancel" at bounding box center [1433, 36] width 59 height 33
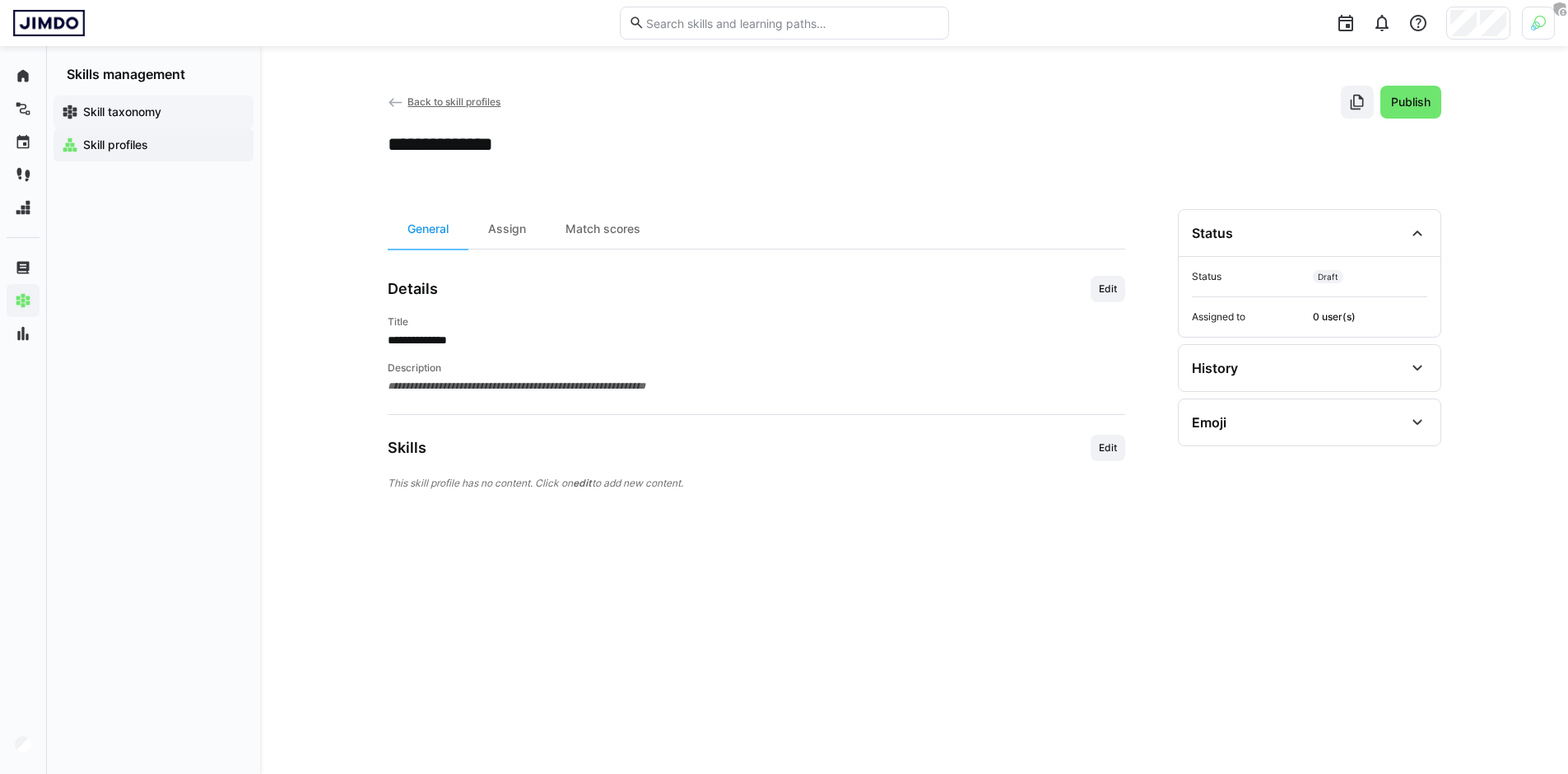
click at [197, 120] on span "Skill taxonomy" at bounding box center [163, 112] width 165 height 17
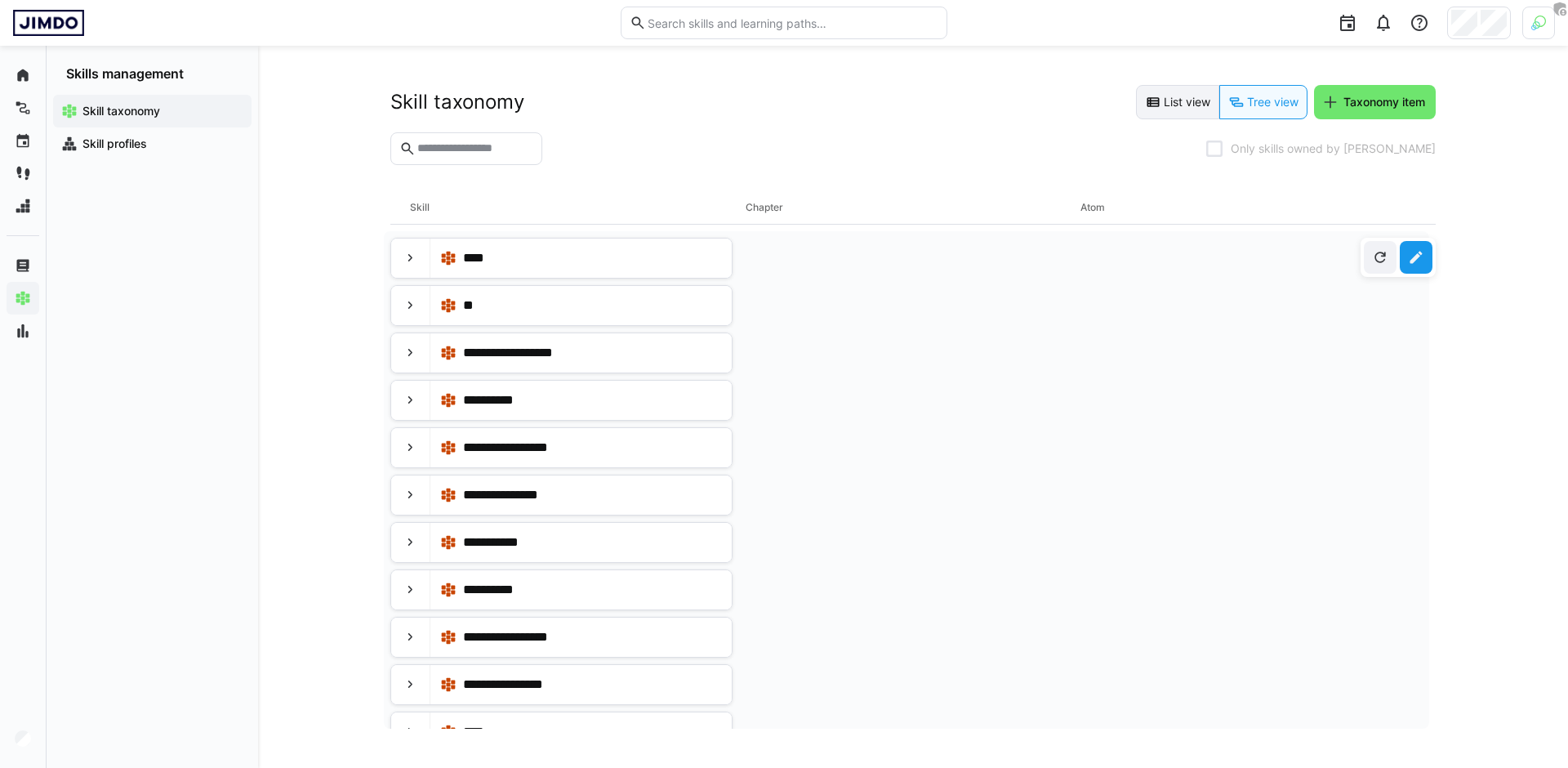
click at [1194, 108] on eds-button-option "List view" at bounding box center [1177, 101] width 83 height 34
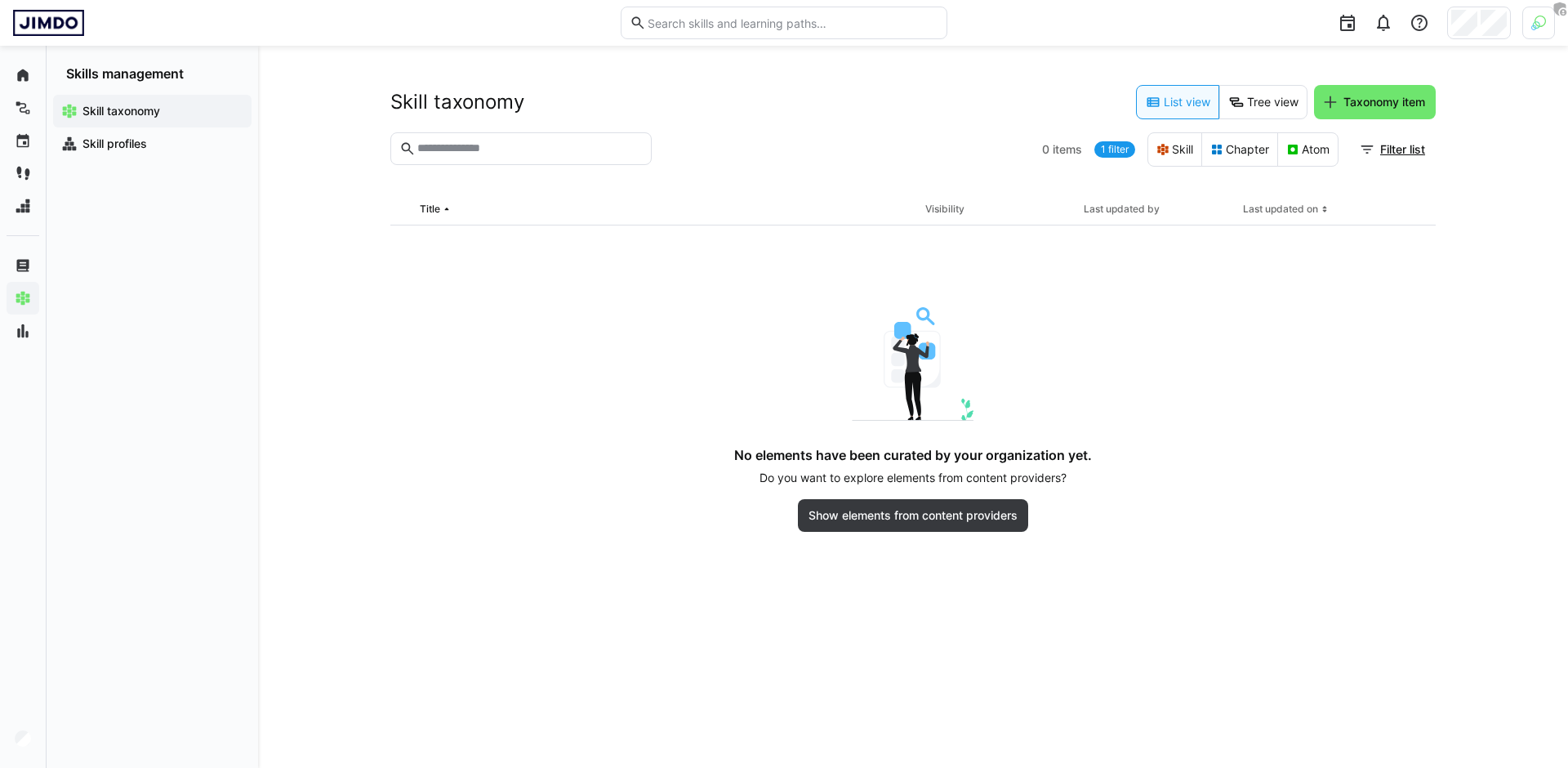
click at [1119, 145] on link "1 filter" at bounding box center [1115, 149] width 41 height 17
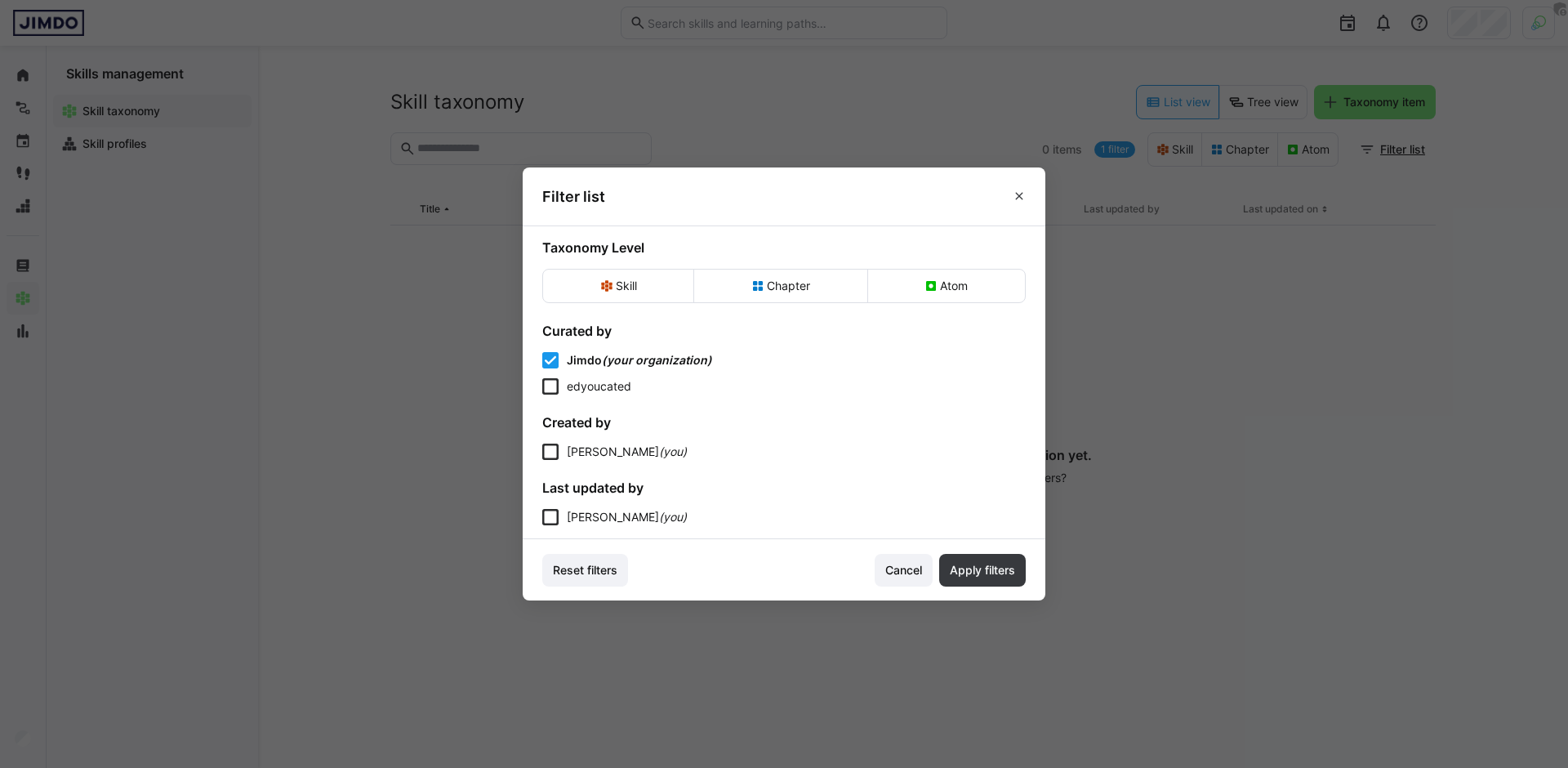
click at [588, 386] on span "edyoucated" at bounding box center [599, 386] width 64 height 14
click at [617, 391] on span "edyoucated" at bounding box center [600, 386] width 66 height 14
click at [903, 574] on span "Cancel" at bounding box center [903, 570] width 42 height 17
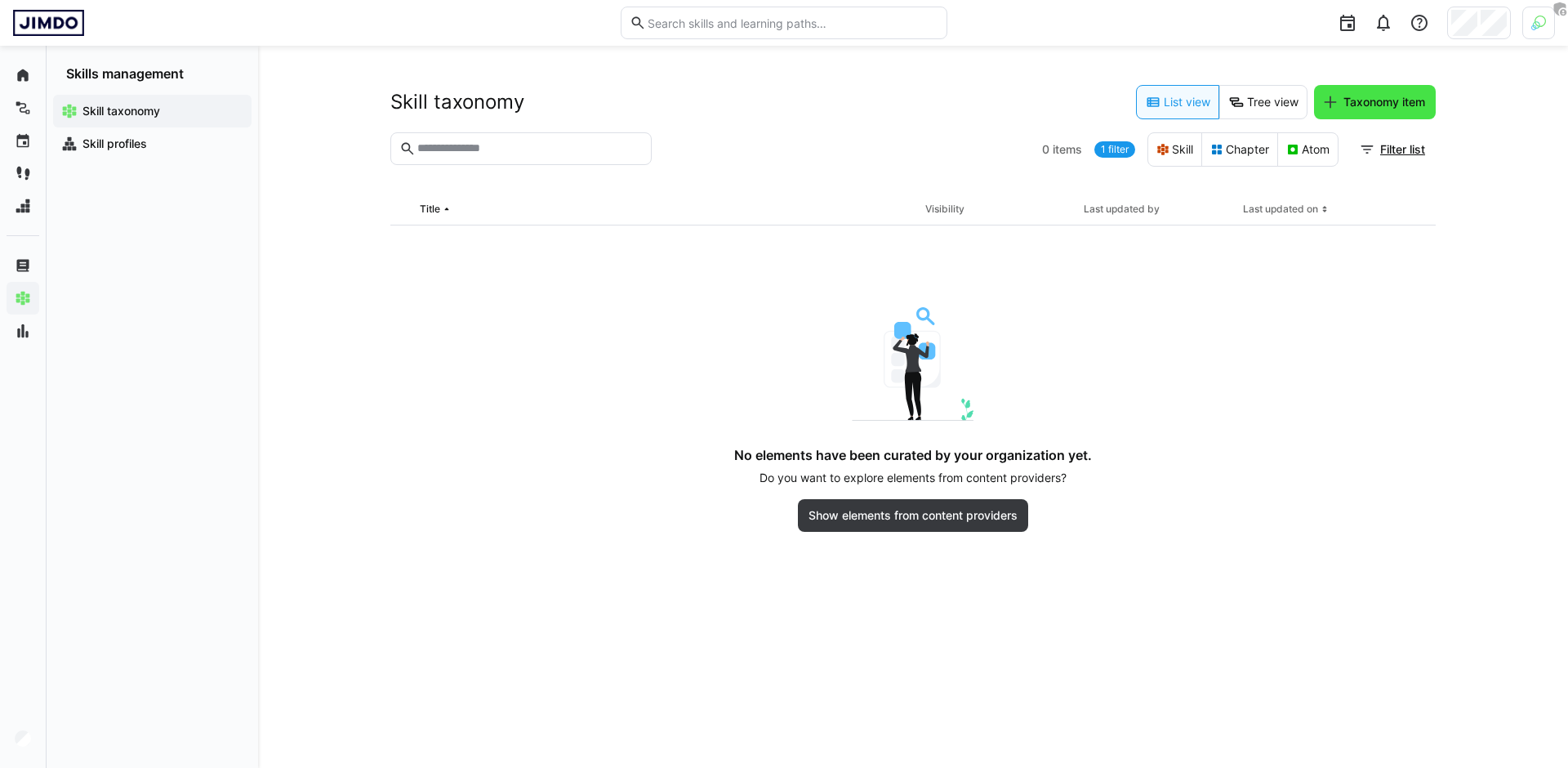
click at [1374, 111] on span "Taxonomy item" at bounding box center [1375, 101] width 122 height 34
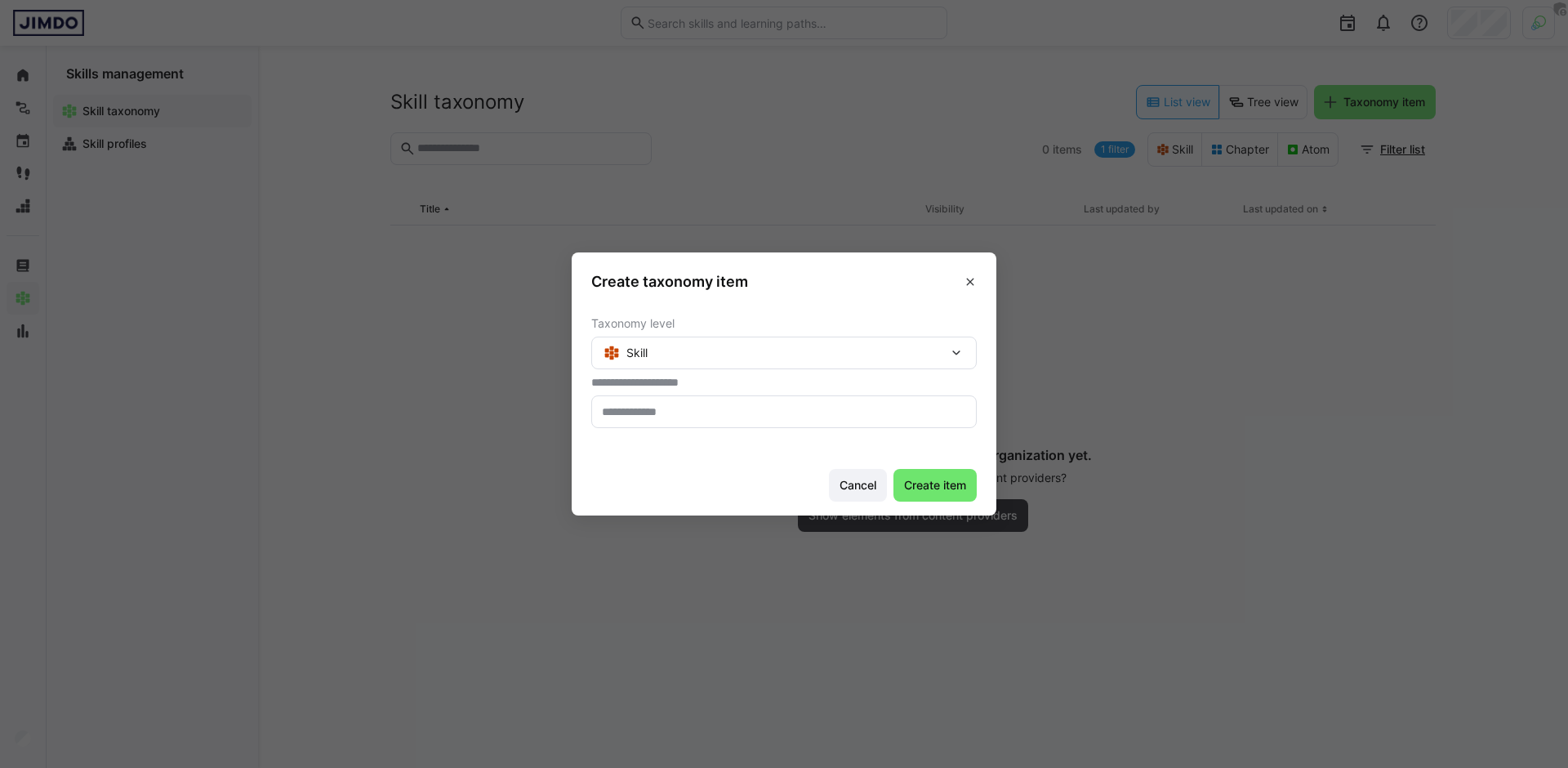
click at [716, 353] on div "Skill" at bounding box center [776, 353] width 345 height 15
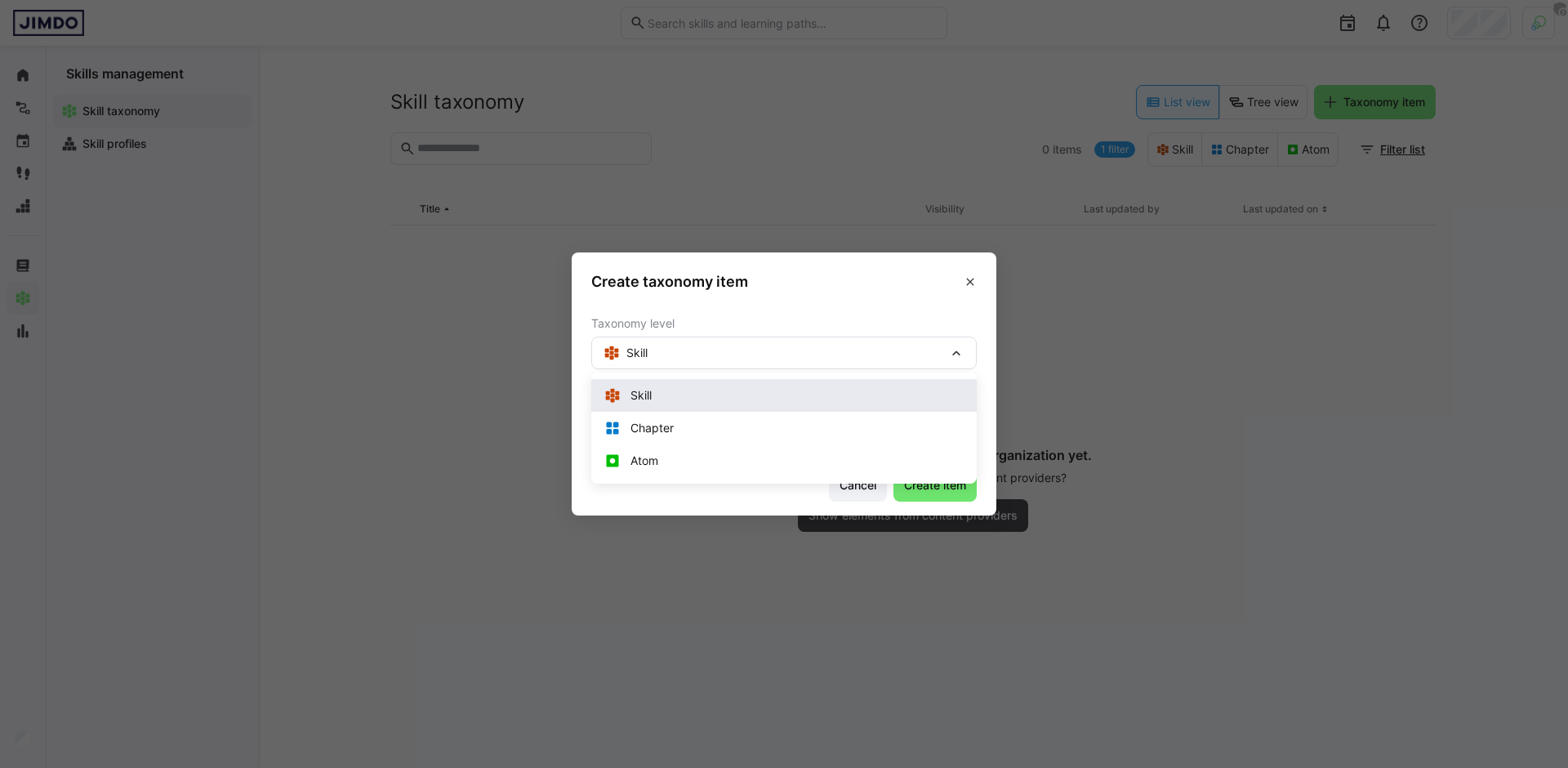
click at [673, 393] on div "Skill" at bounding box center [784, 395] width 360 height 17
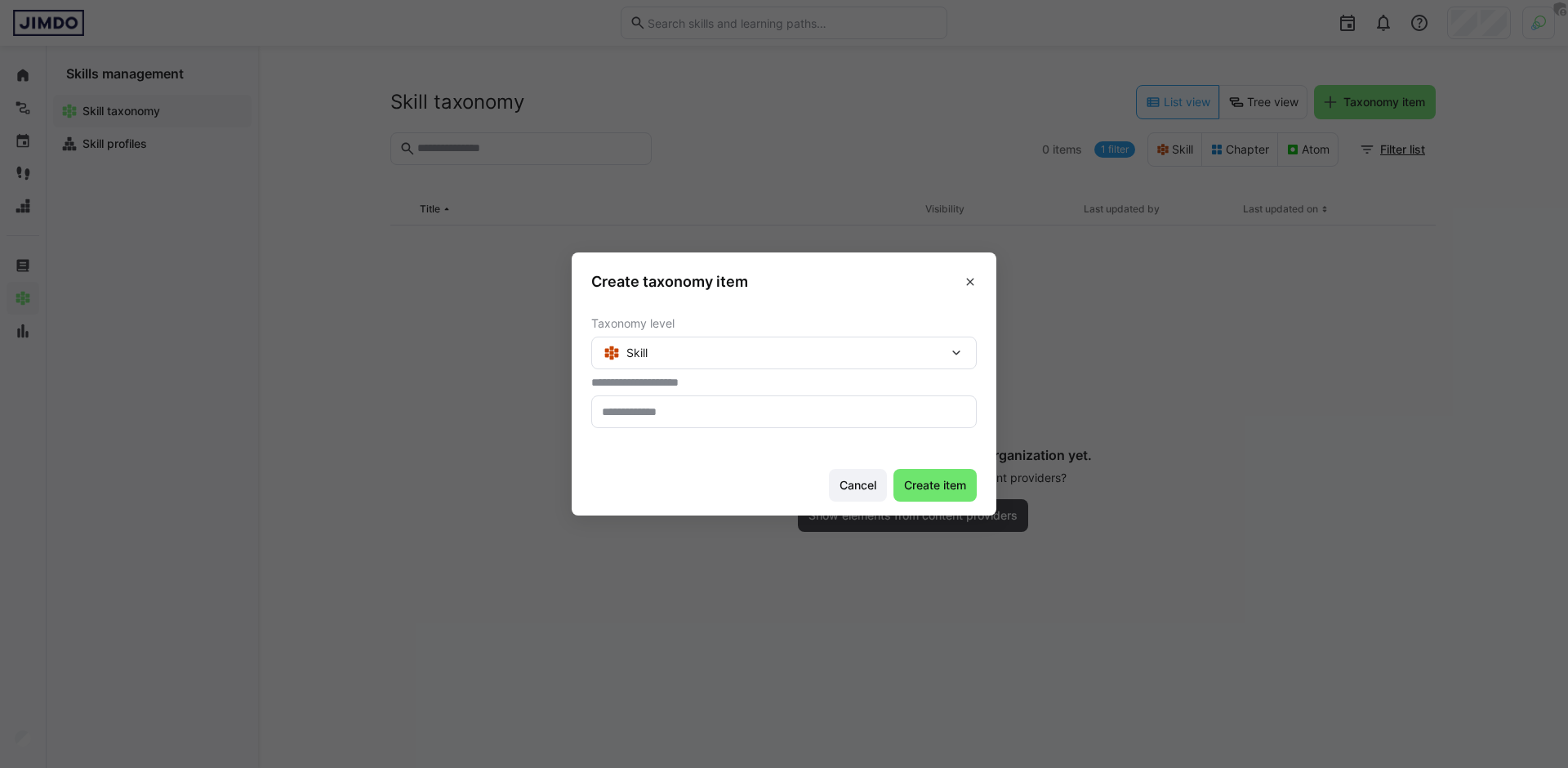
click at [703, 402] on eds-input at bounding box center [784, 412] width 386 height 33
type input "*********"
click at [986, 503] on footer "Cancel Create item" at bounding box center [784, 484] width 425 height 61
click at [962, 502] on footer "Cancel Create item" at bounding box center [784, 484] width 425 height 61
click at [951, 494] on span "Create item" at bounding box center [935, 485] width 83 height 33
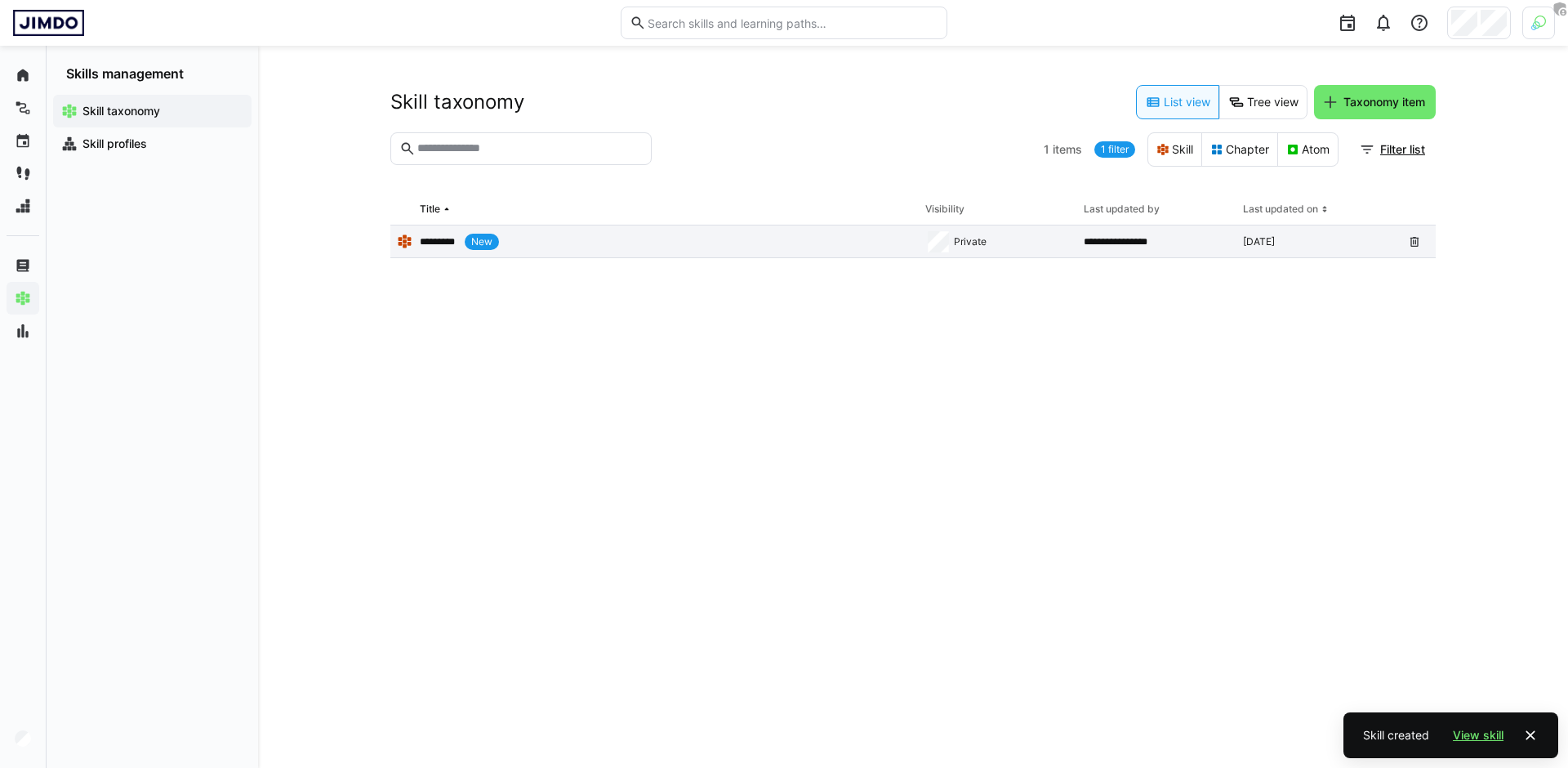
click at [546, 249] on app-table-first-column "********* New" at bounding box center [654, 242] width 516 height 17
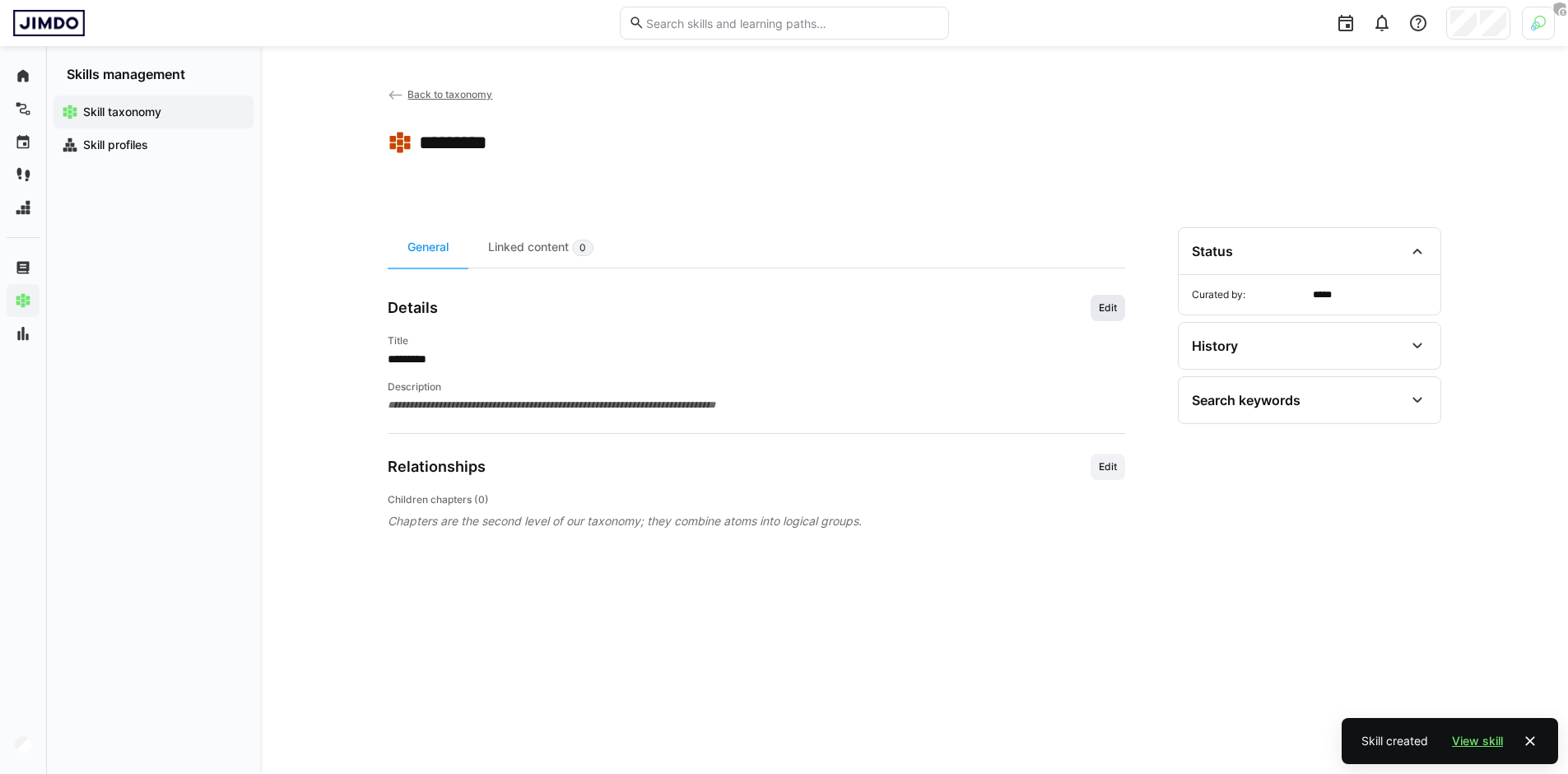
click at [1108, 316] on span "Edit" at bounding box center [1108, 307] width 34 height 27
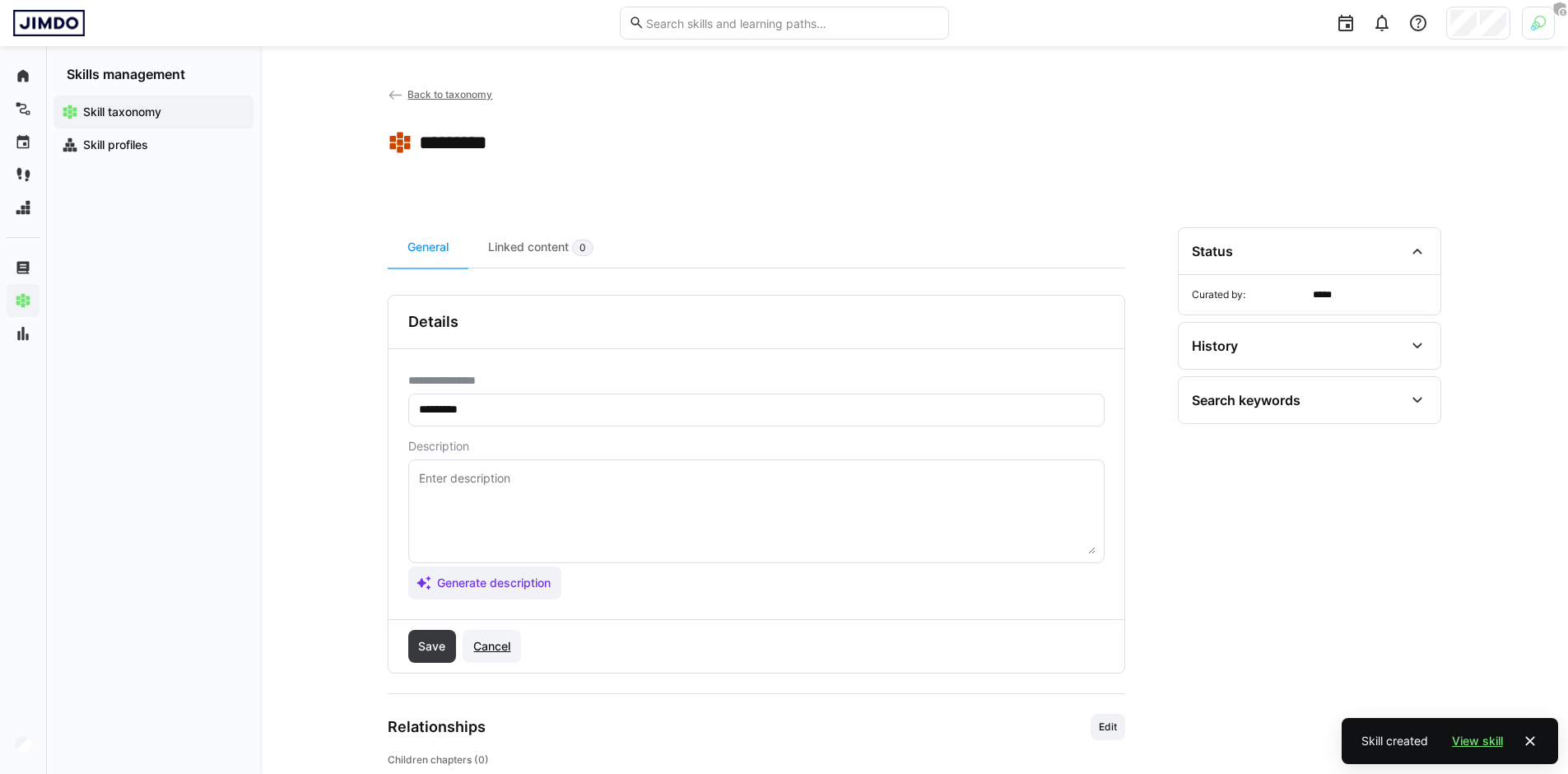
click at [511, 647] on span "Cancel" at bounding box center [491, 646] width 42 height 17
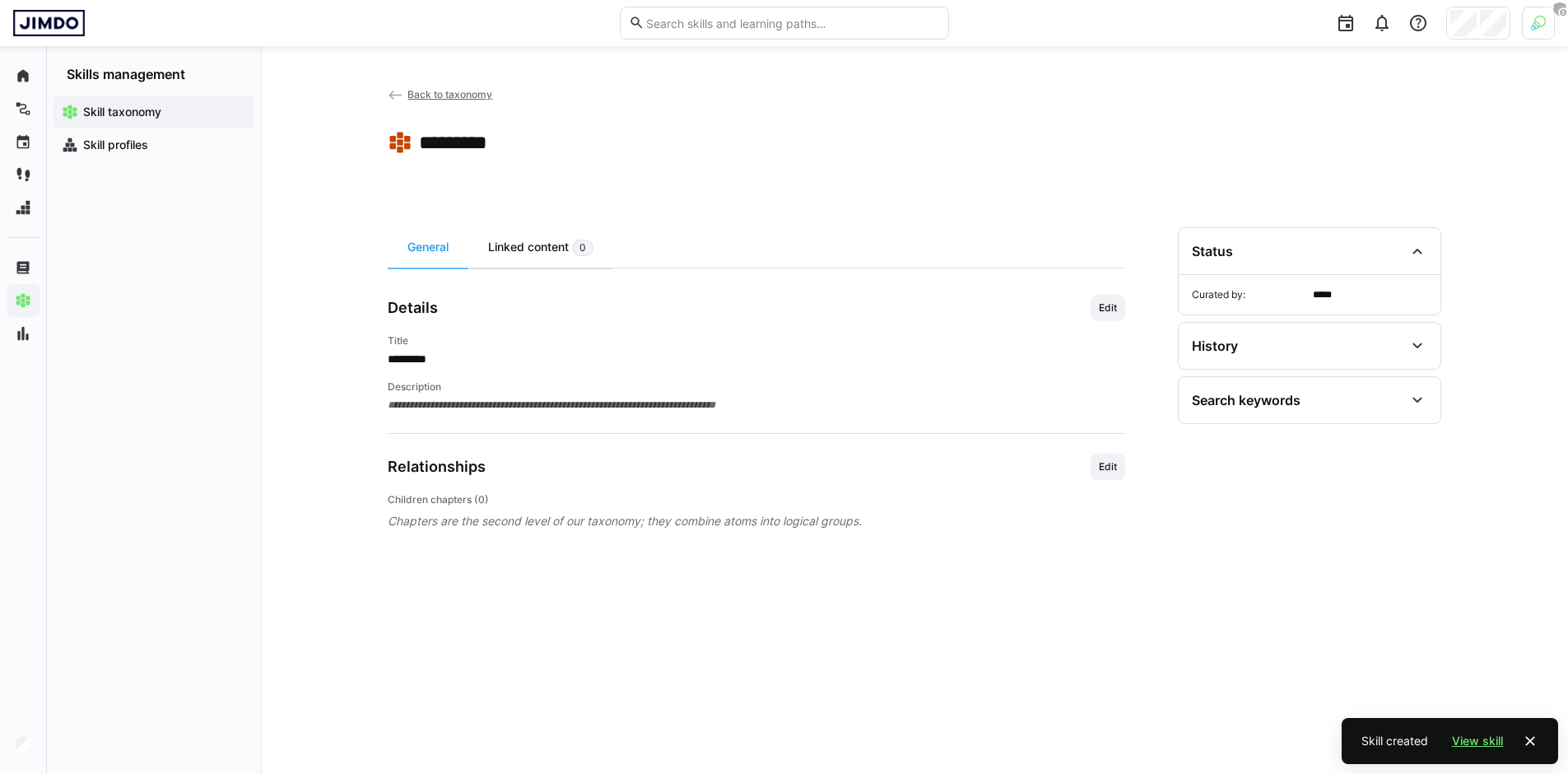
click at [539, 254] on div "Linked content 0" at bounding box center [541, 247] width 145 height 40
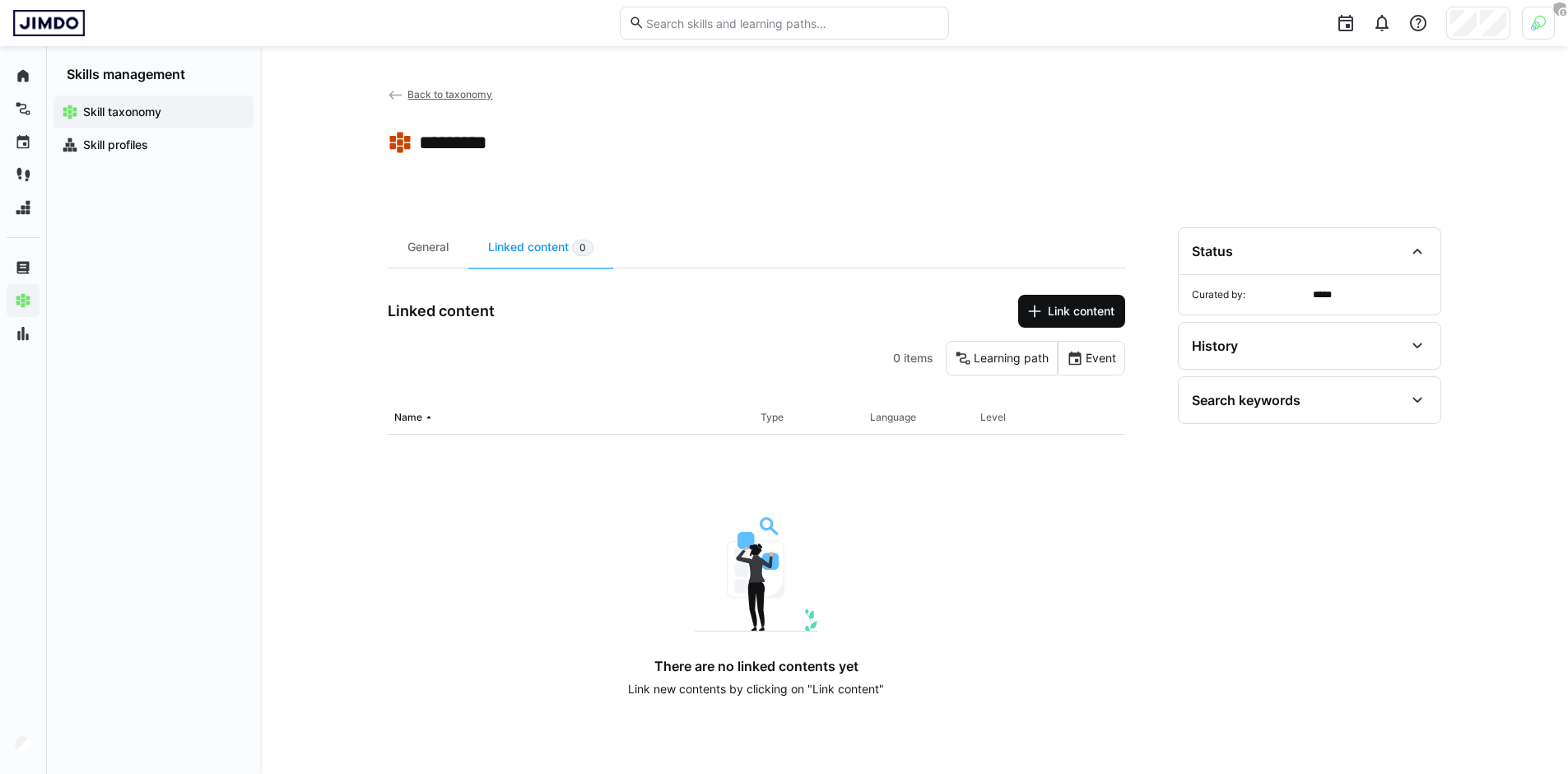
click at [1070, 315] on span "Link content" at bounding box center [1080, 310] width 72 height 17
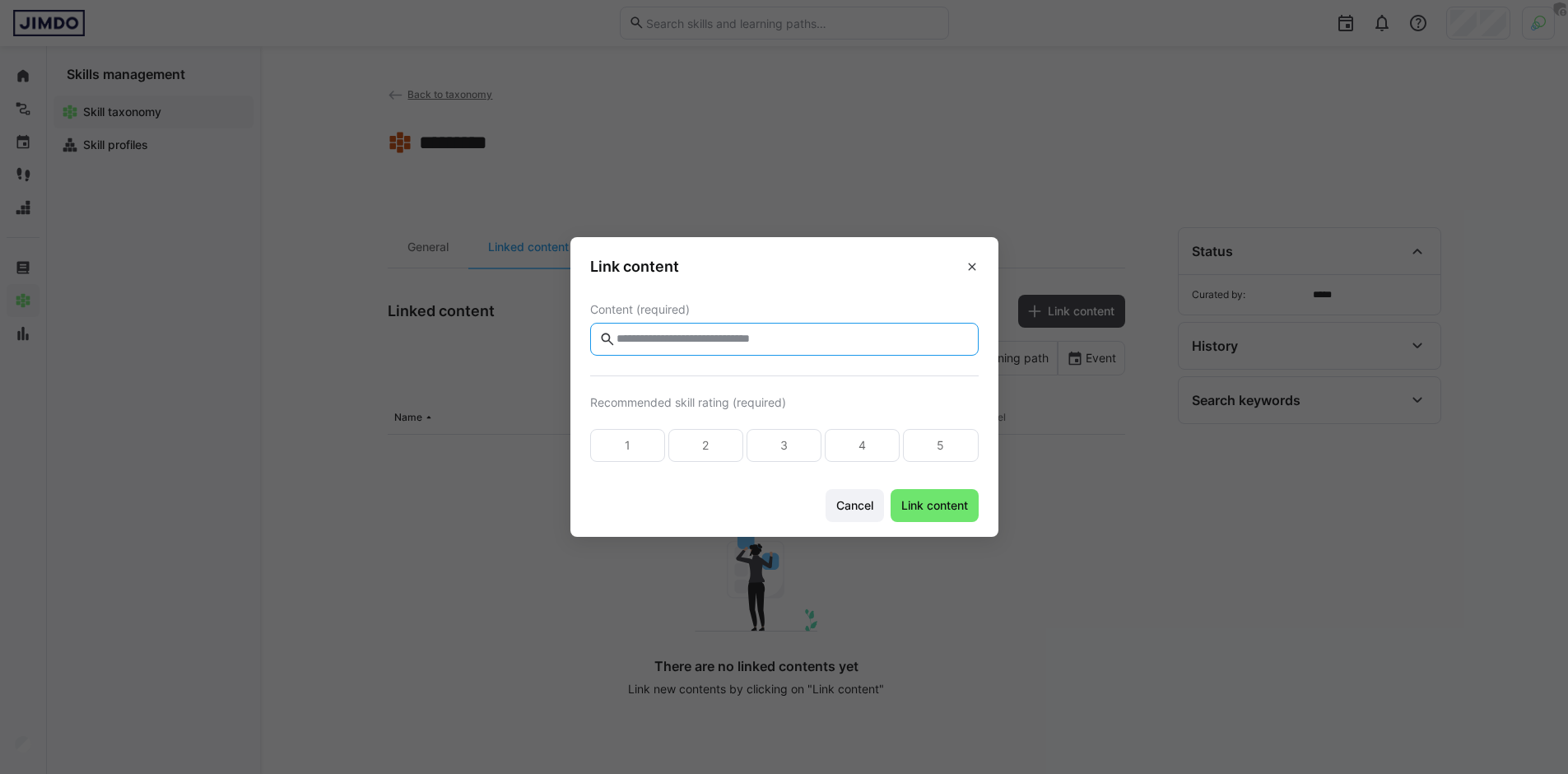
click at [804, 334] on input "text" at bounding box center [791, 339] width 353 height 15
type input "****"
type input "*"
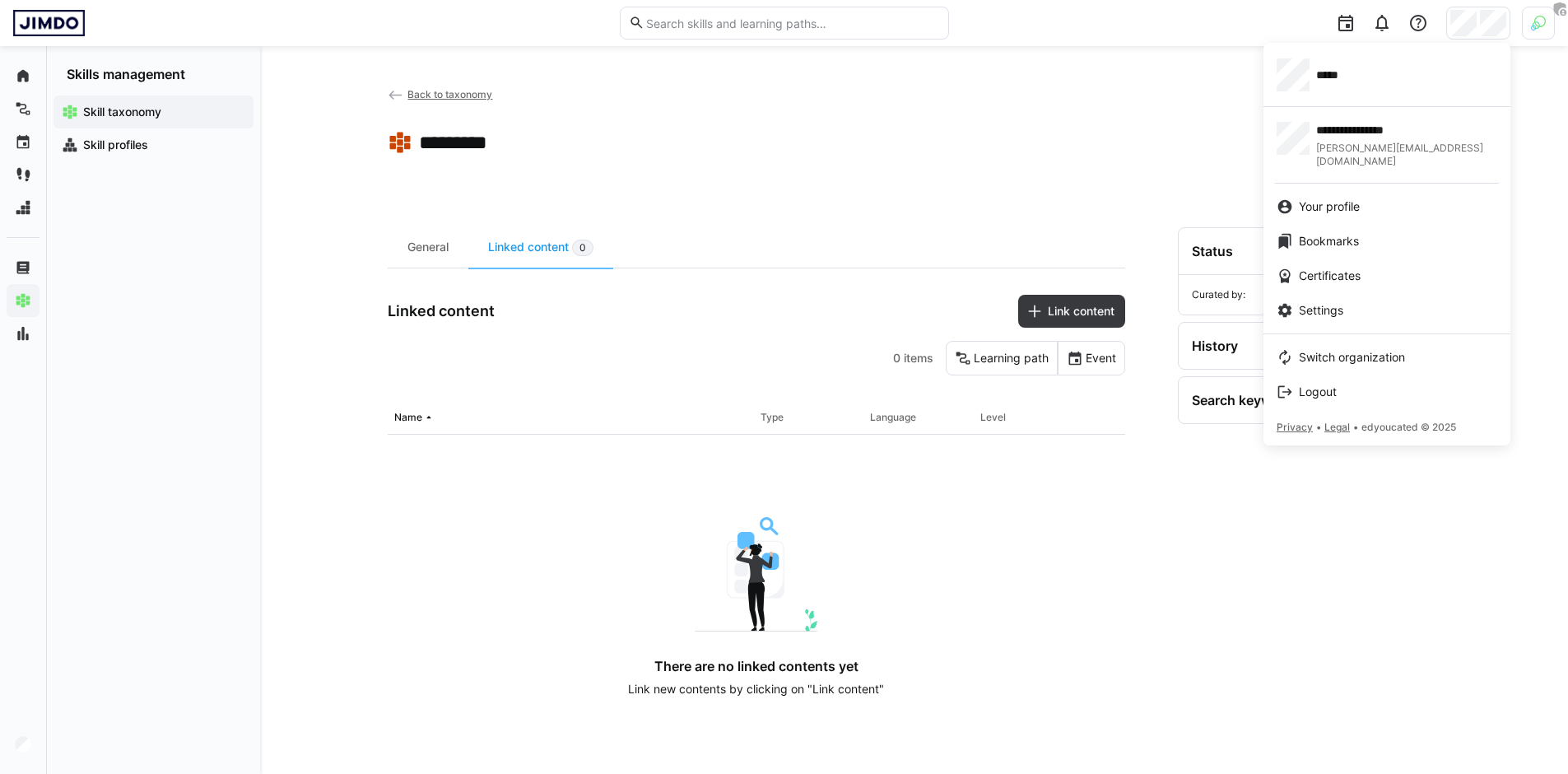
click at [956, 189] on div at bounding box center [784, 387] width 1568 height 774
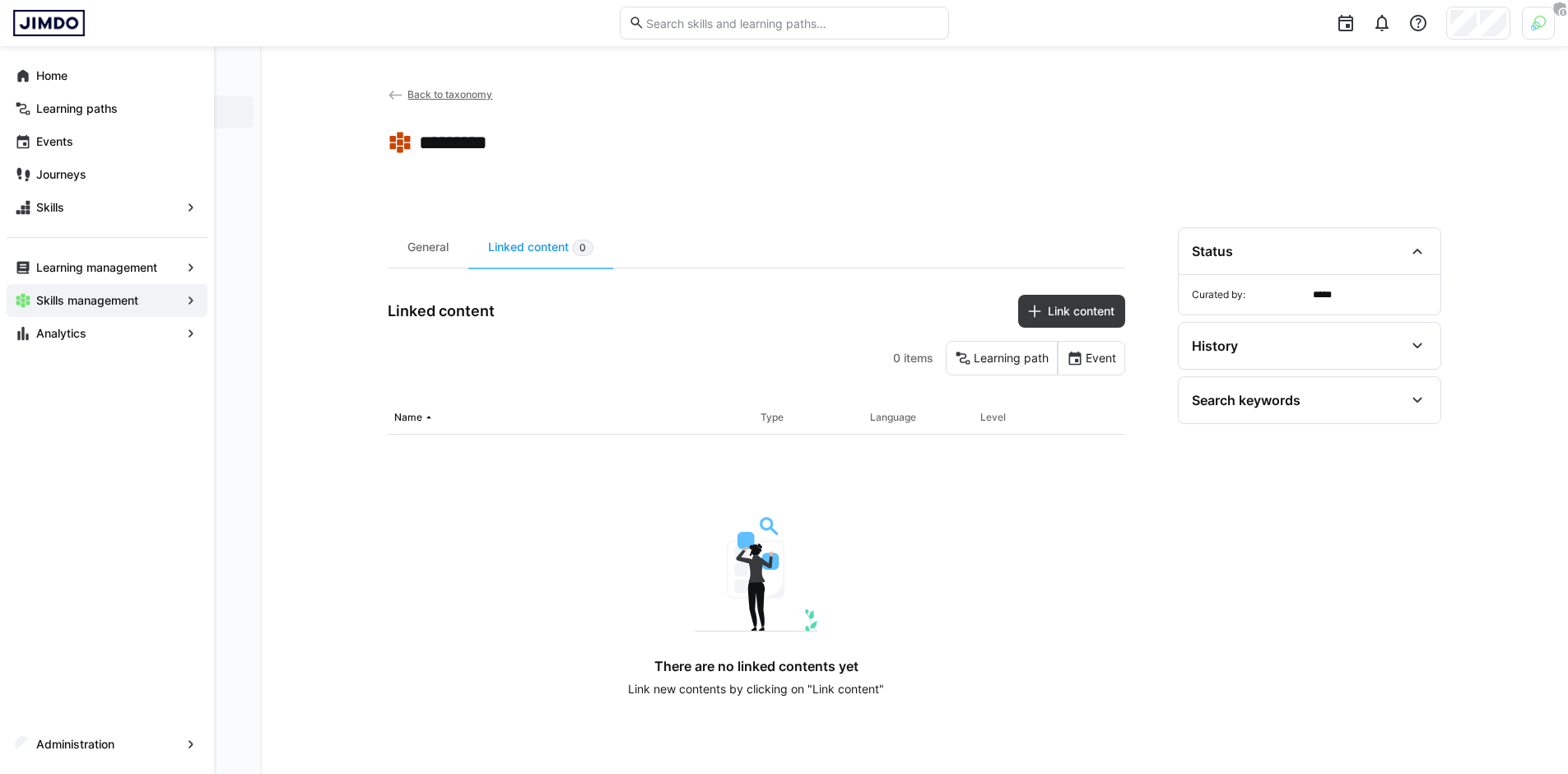
click at [33, 742] on span "Administration" at bounding box center [106, 744] width 146 height 17
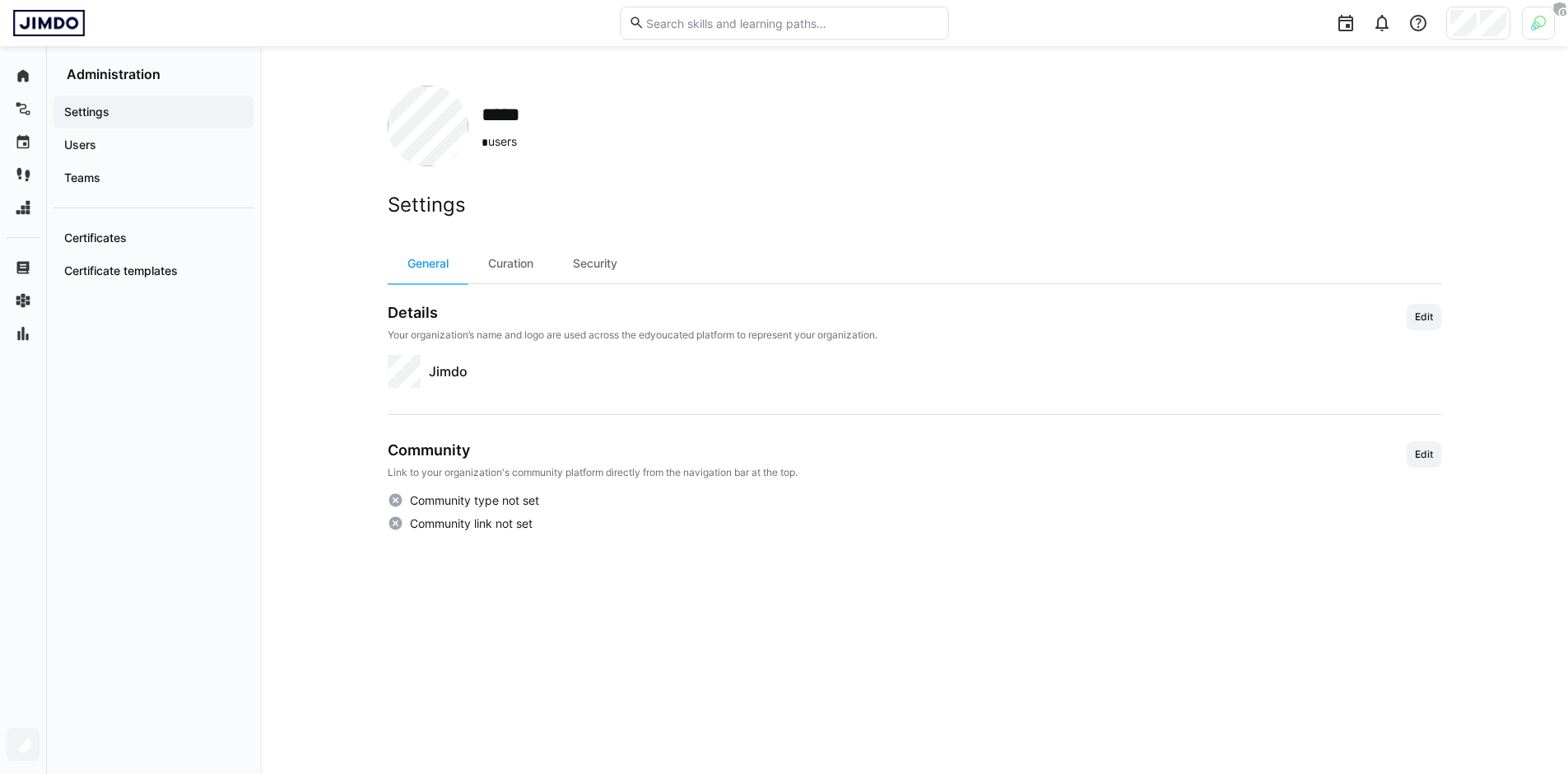
click at [1541, 28] on img at bounding box center [1538, 23] width 15 height 15
click at [1373, 196] on span "Activate" at bounding box center [1352, 193] width 42 height 13
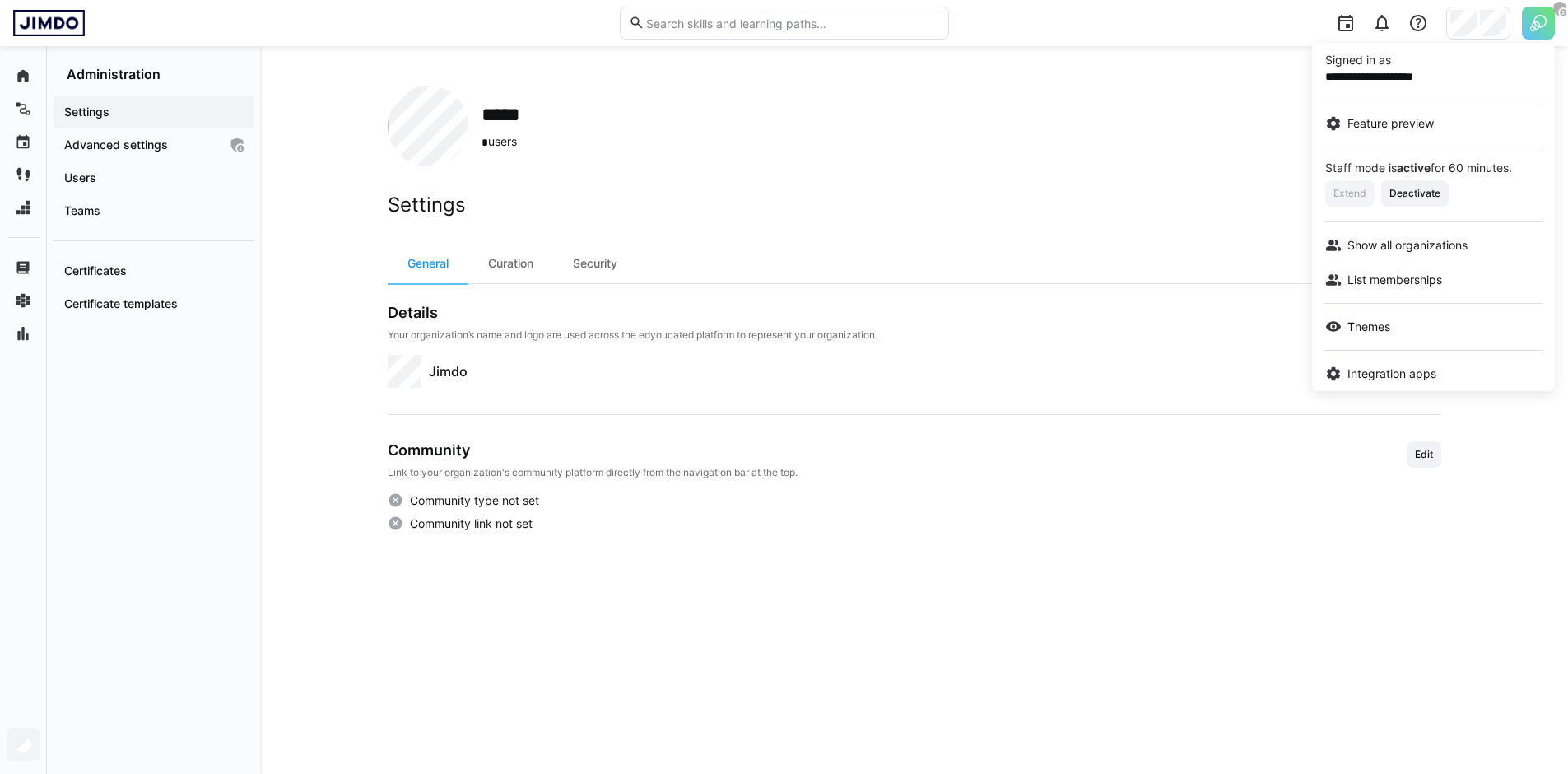
click at [1145, 223] on div at bounding box center [784, 387] width 1568 height 774
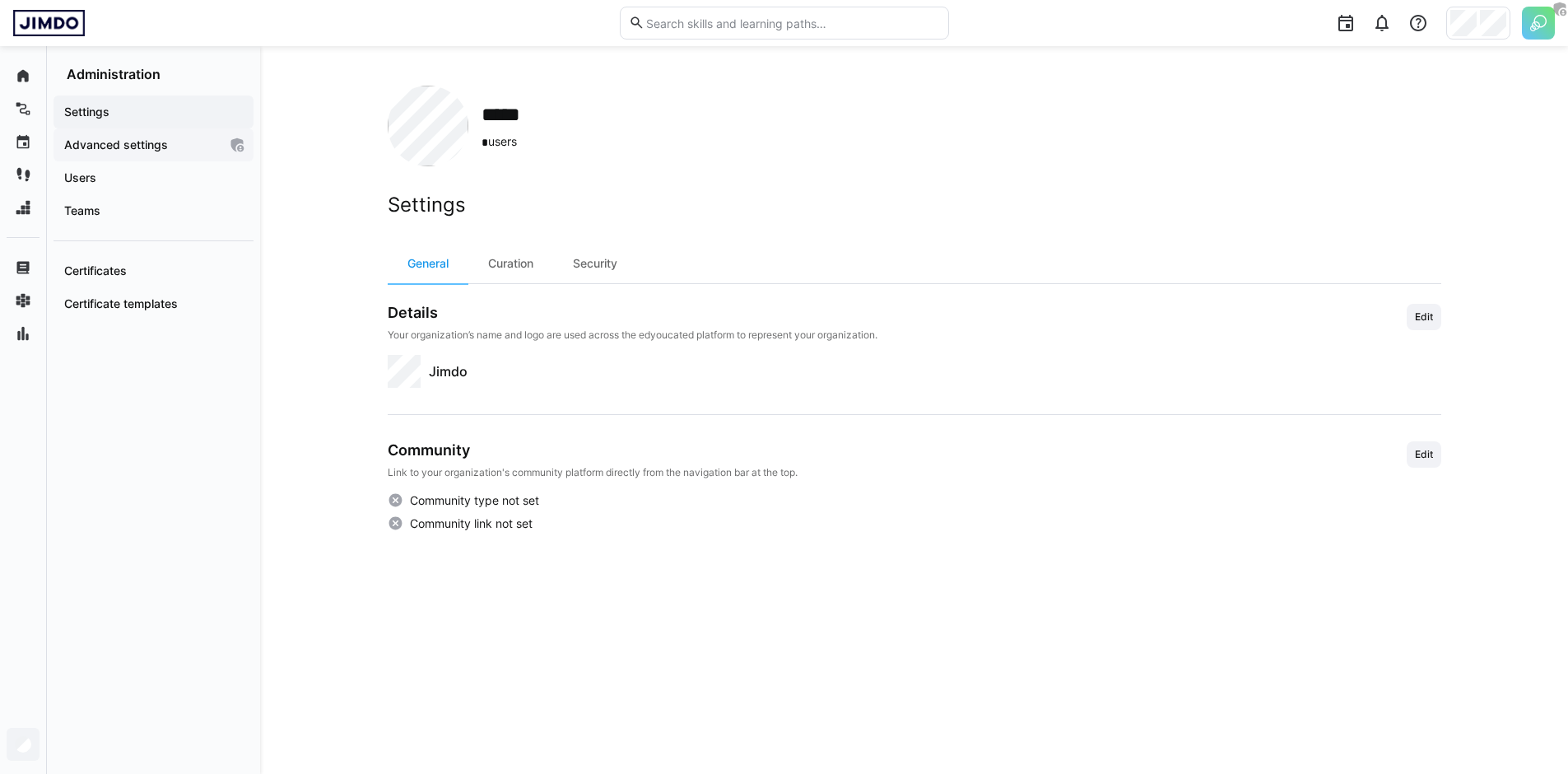
click at [169, 148] on span "Advanced settings" at bounding box center [139, 144] width 156 height 17
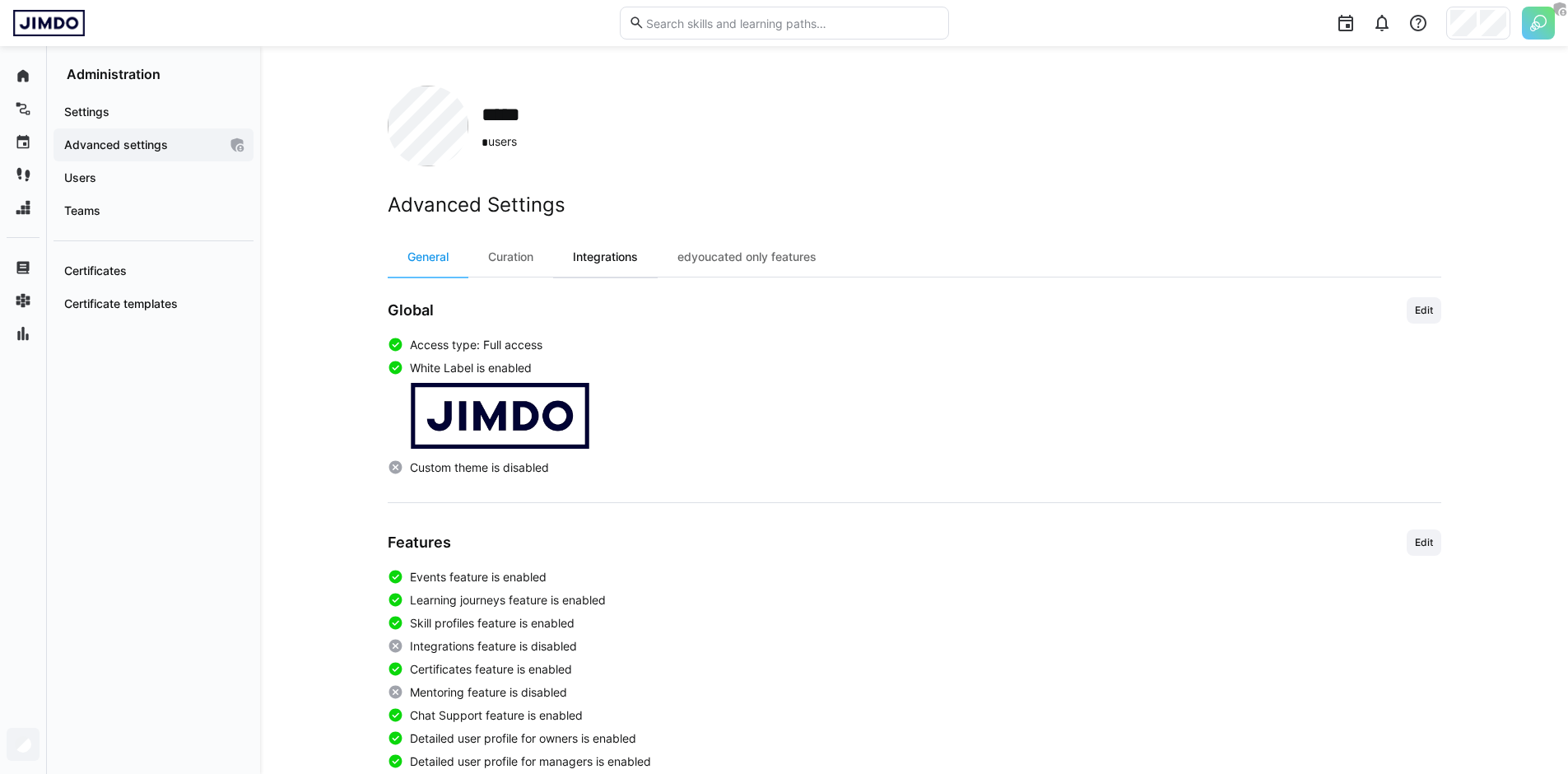
click at [627, 265] on div "Integrations" at bounding box center [605, 256] width 104 height 39
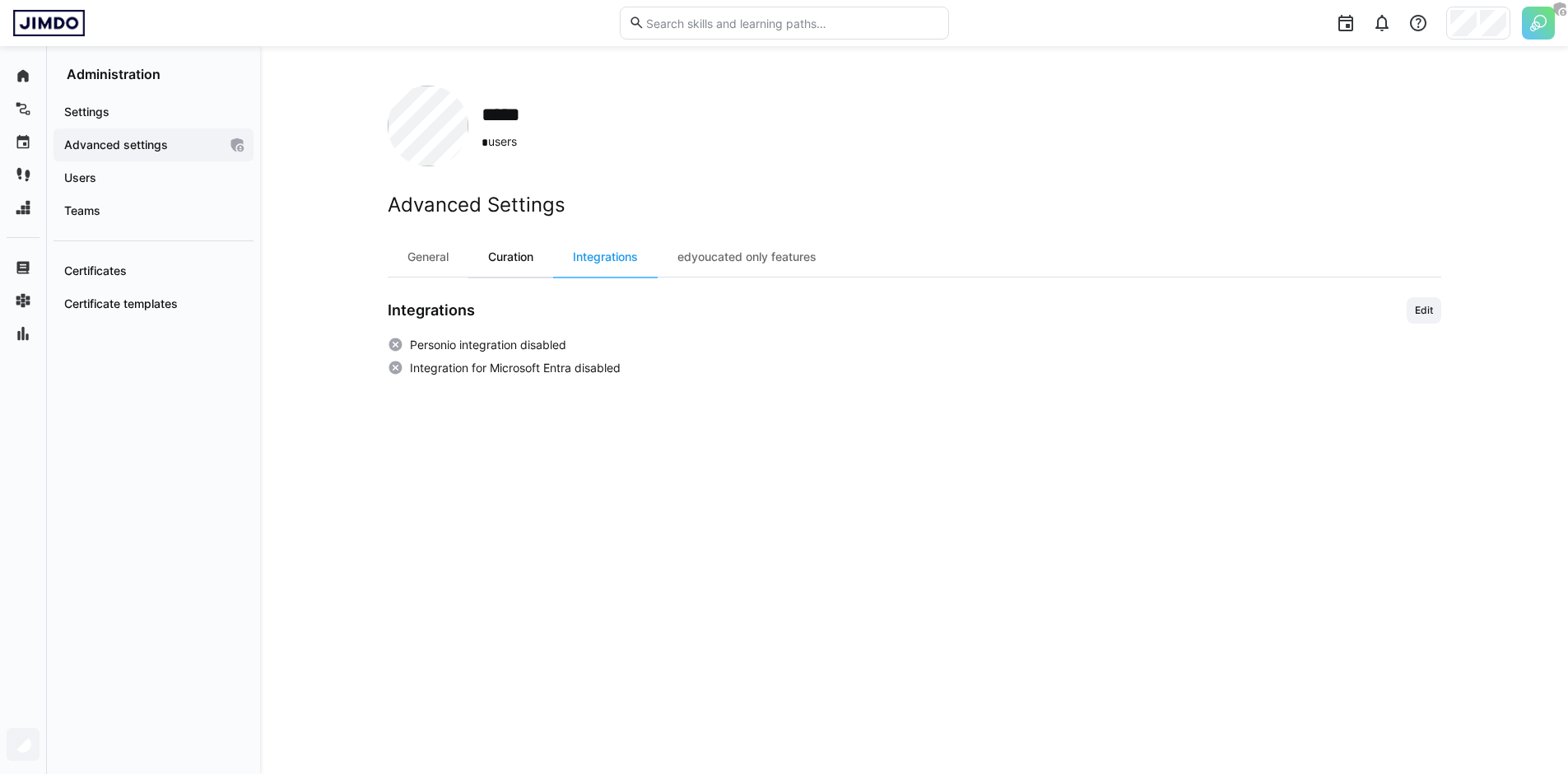
click at [503, 257] on div "Curation" at bounding box center [511, 256] width 84 height 39
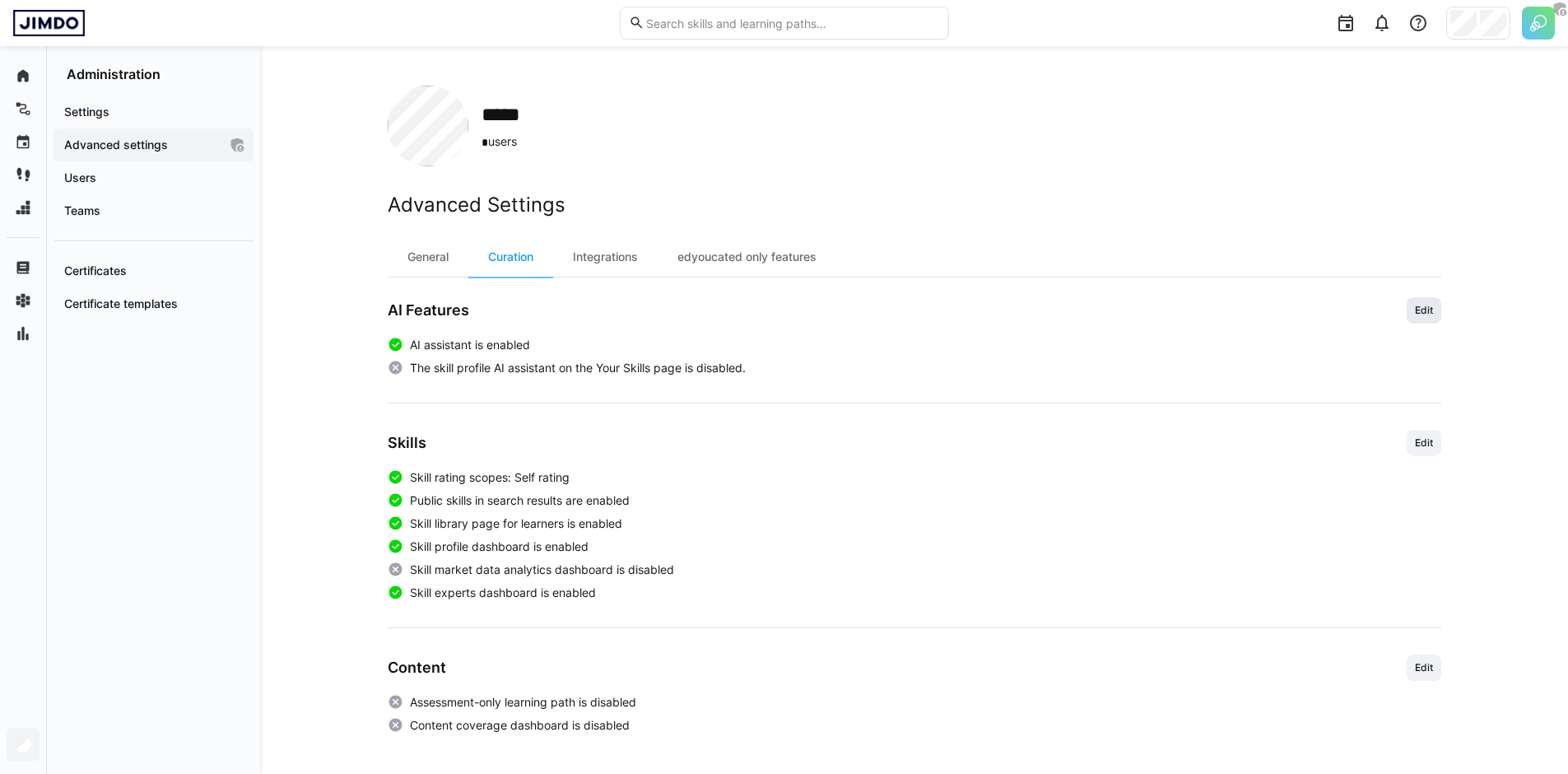
click at [1417, 315] on span "Edit" at bounding box center [1424, 309] width 22 height 13
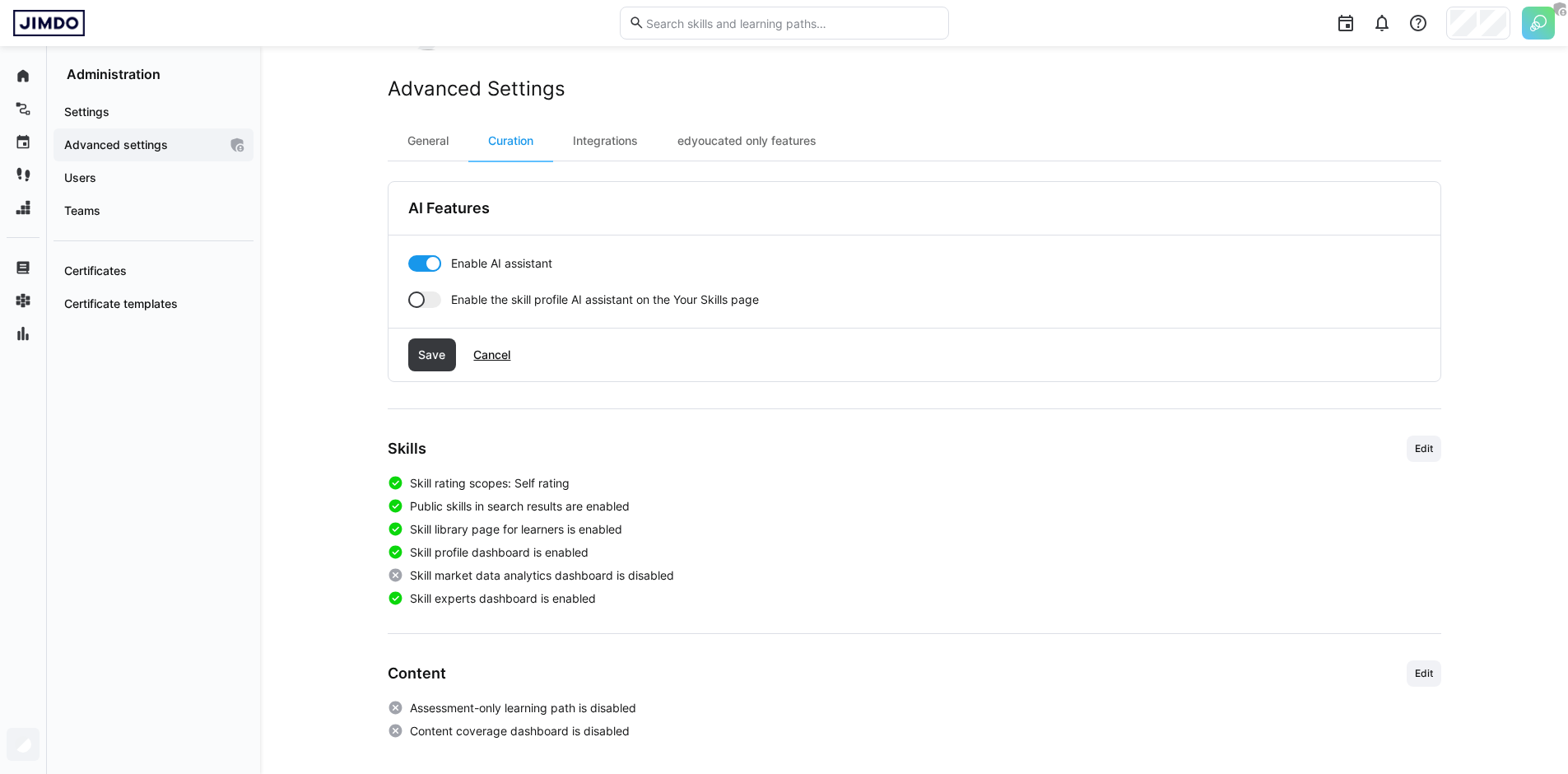
scroll to position [121, 0]
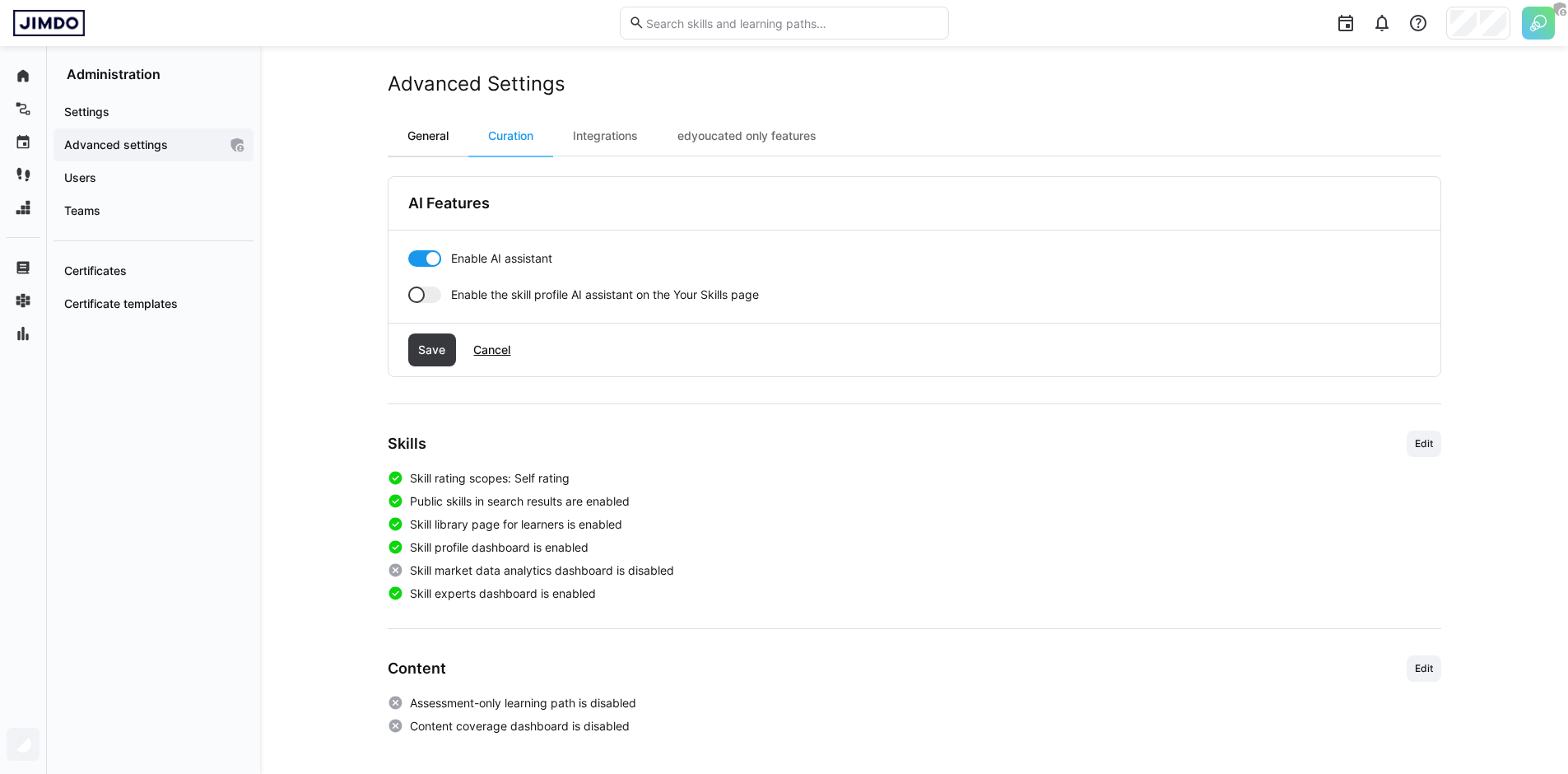
click at [437, 138] on div "General" at bounding box center [428, 136] width 81 height 39
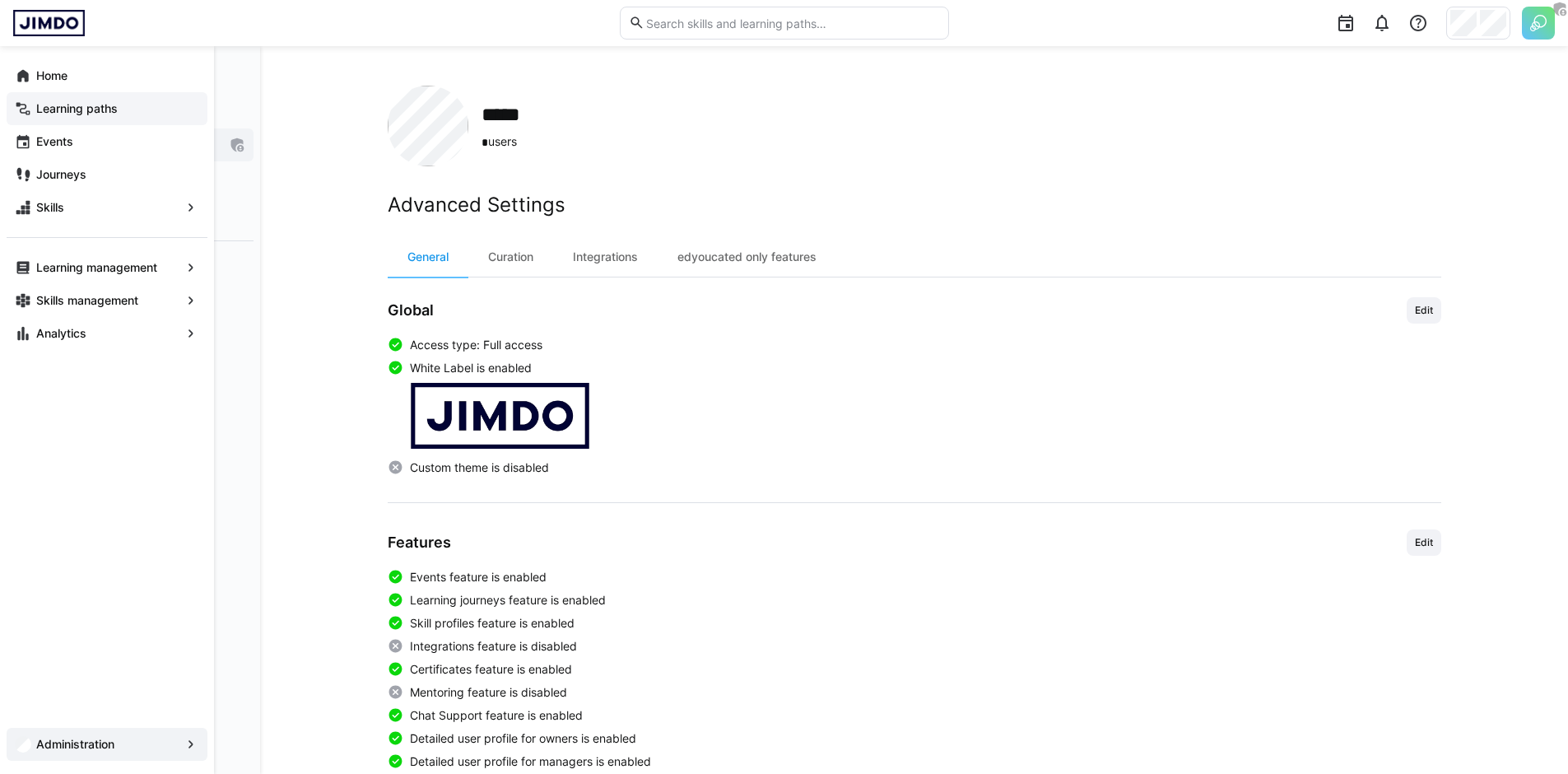
click at [81, 116] on span "Learning paths" at bounding box center [116, 108] width 165 height 17
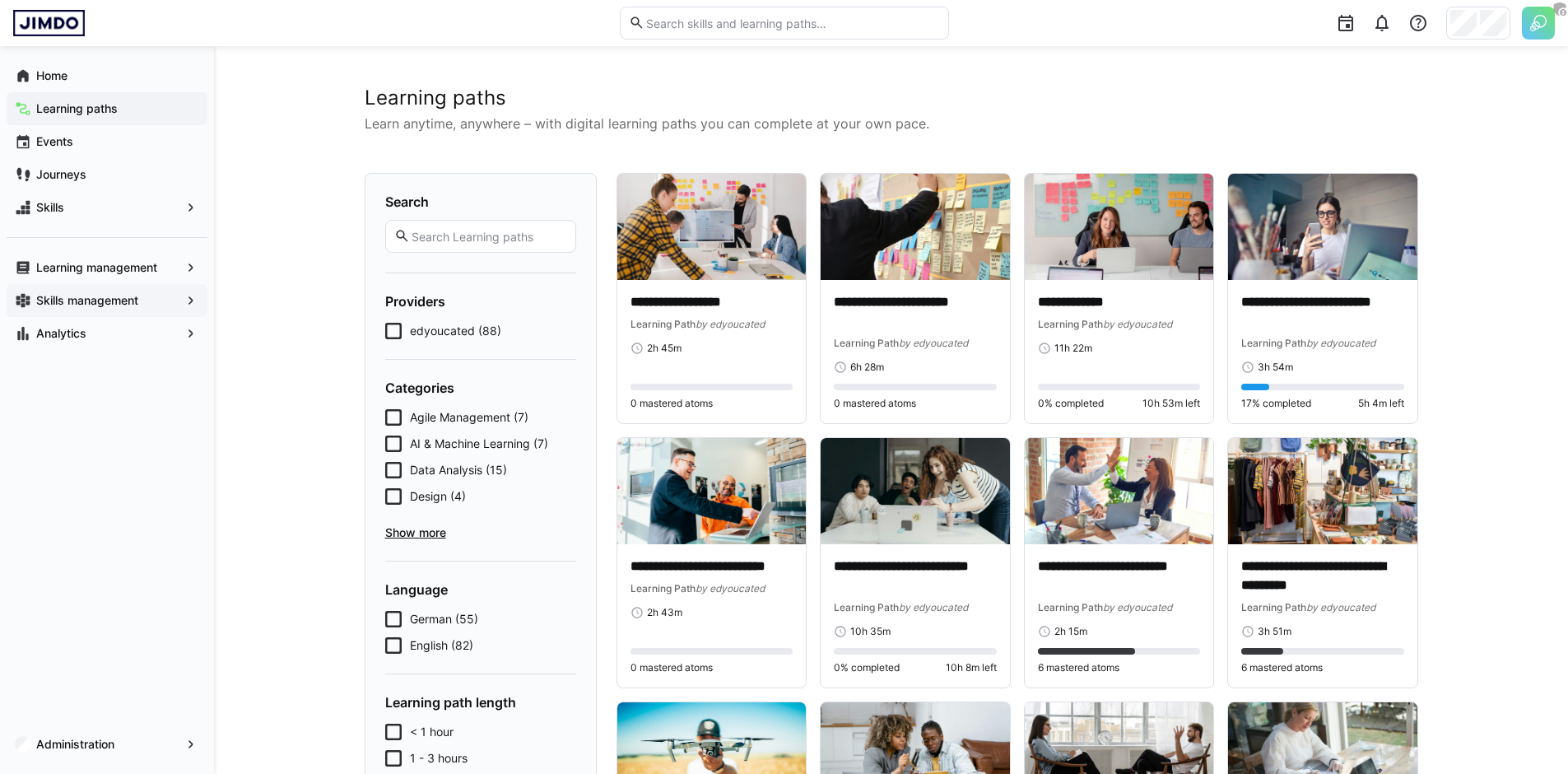
click at [85, 292] on div "Skills management" at bounding box center [107, 301] width 201 height 33
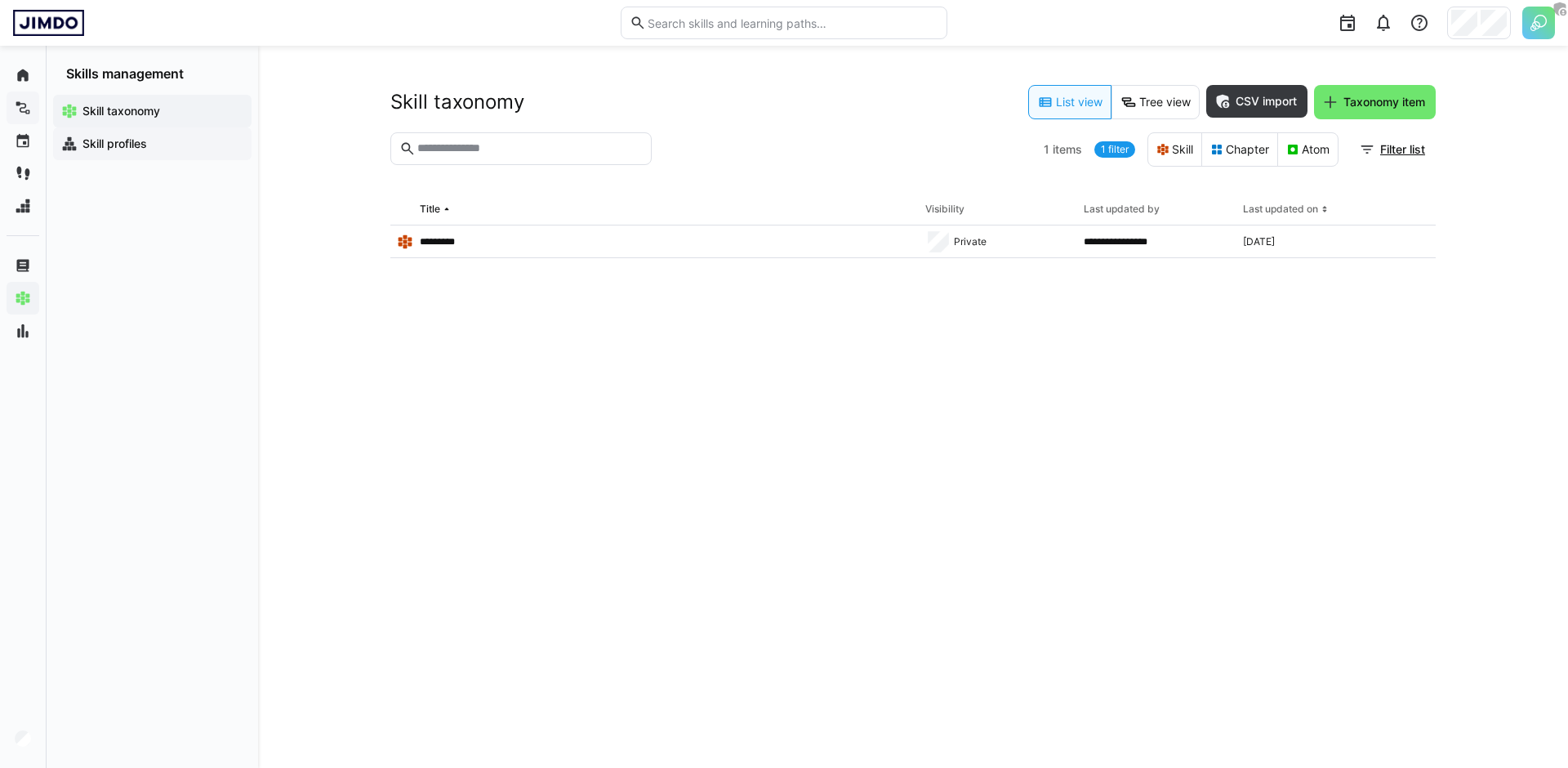
click at [199, 136] on span "Skill profiles" at bounding box center [162, 143] width 164 height 17
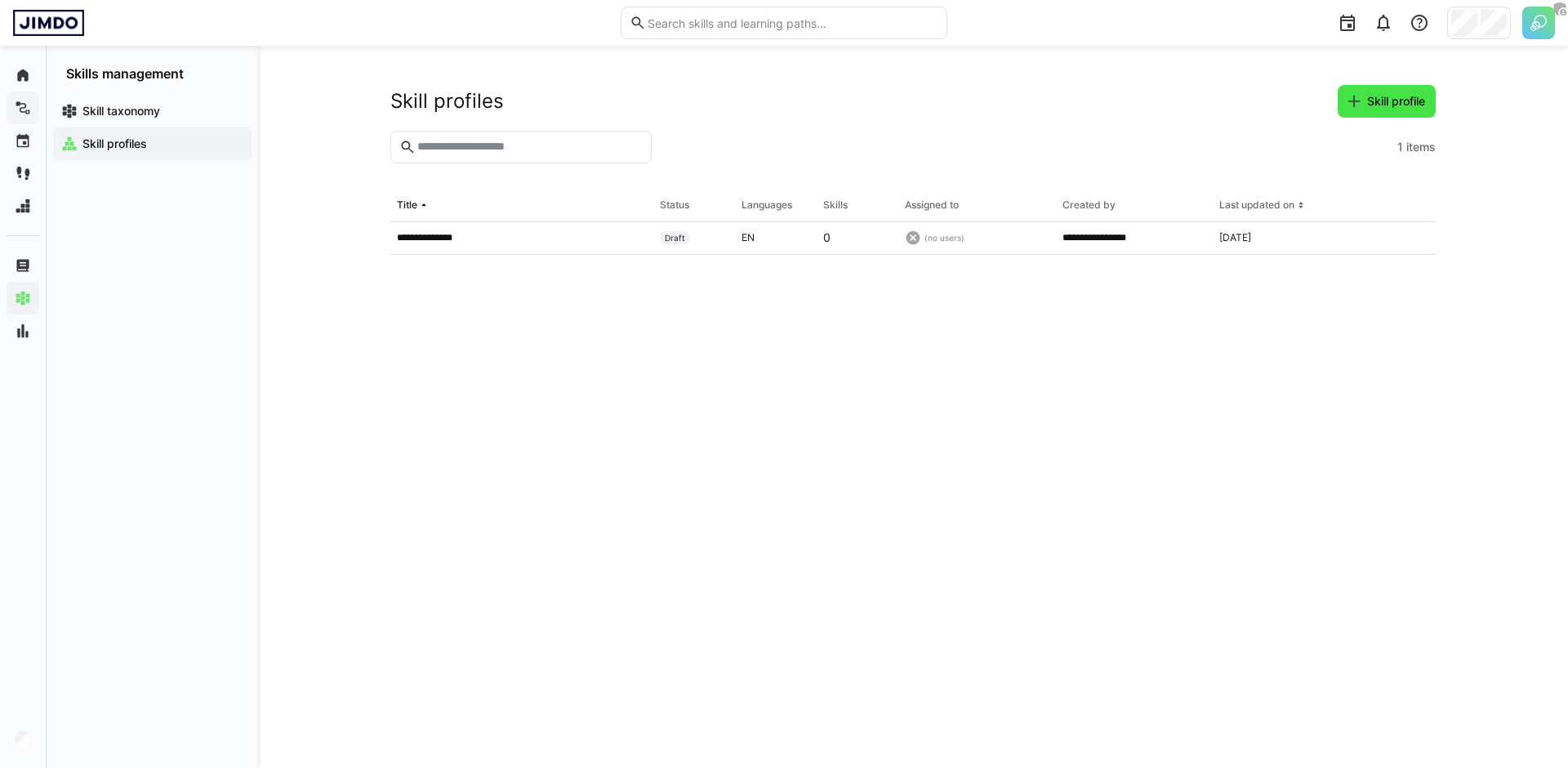
click at [1379, 105] on span "Skill profile" at bounding box center [1396, 101] width 63 height 17
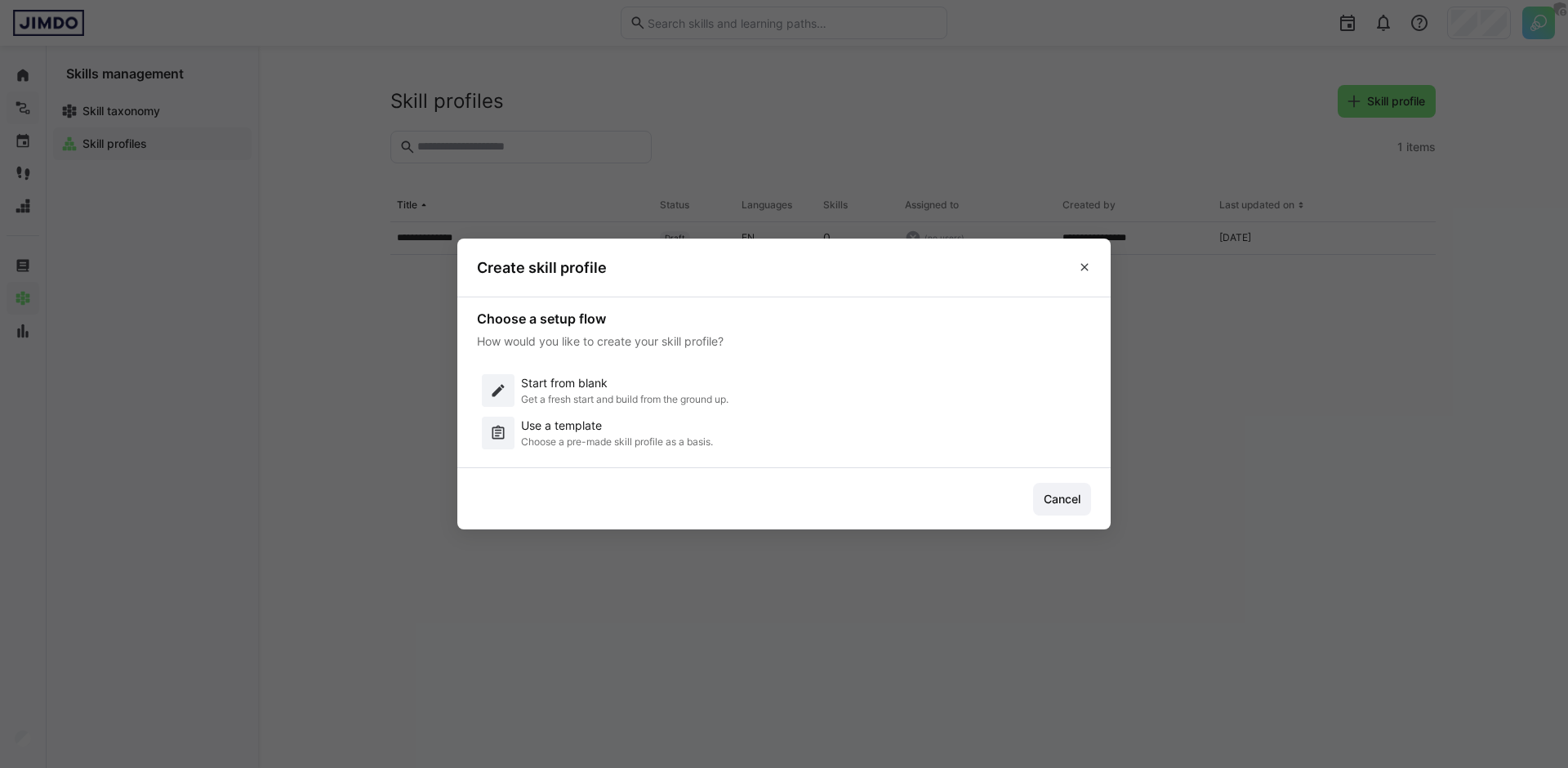
click at [1085, 267] on eds-icon at bounding box center [1084, 266] width 13 height 13
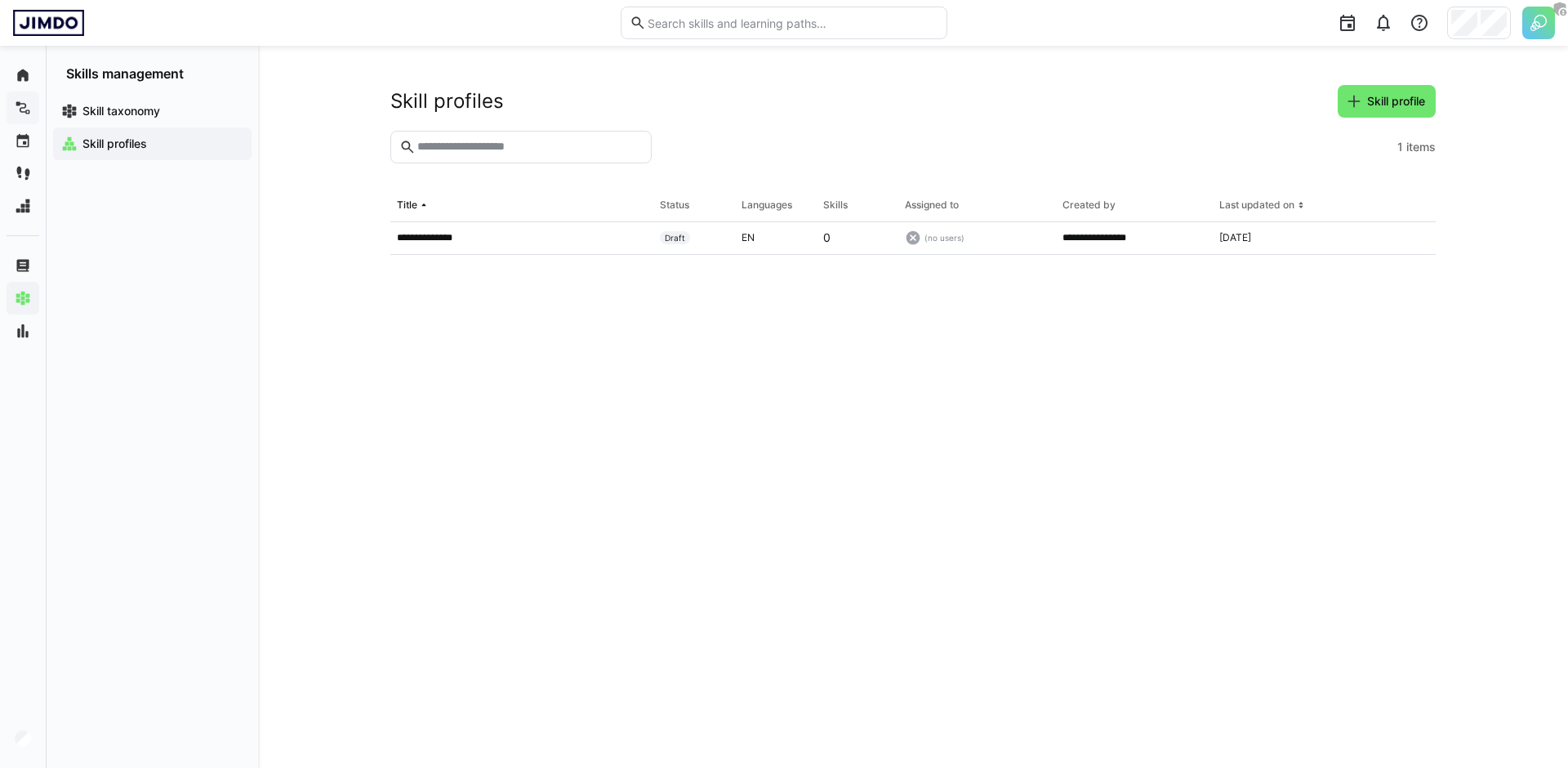
click at [1481, 38] on div at bounding box center [1257, 22] width 596 height 46
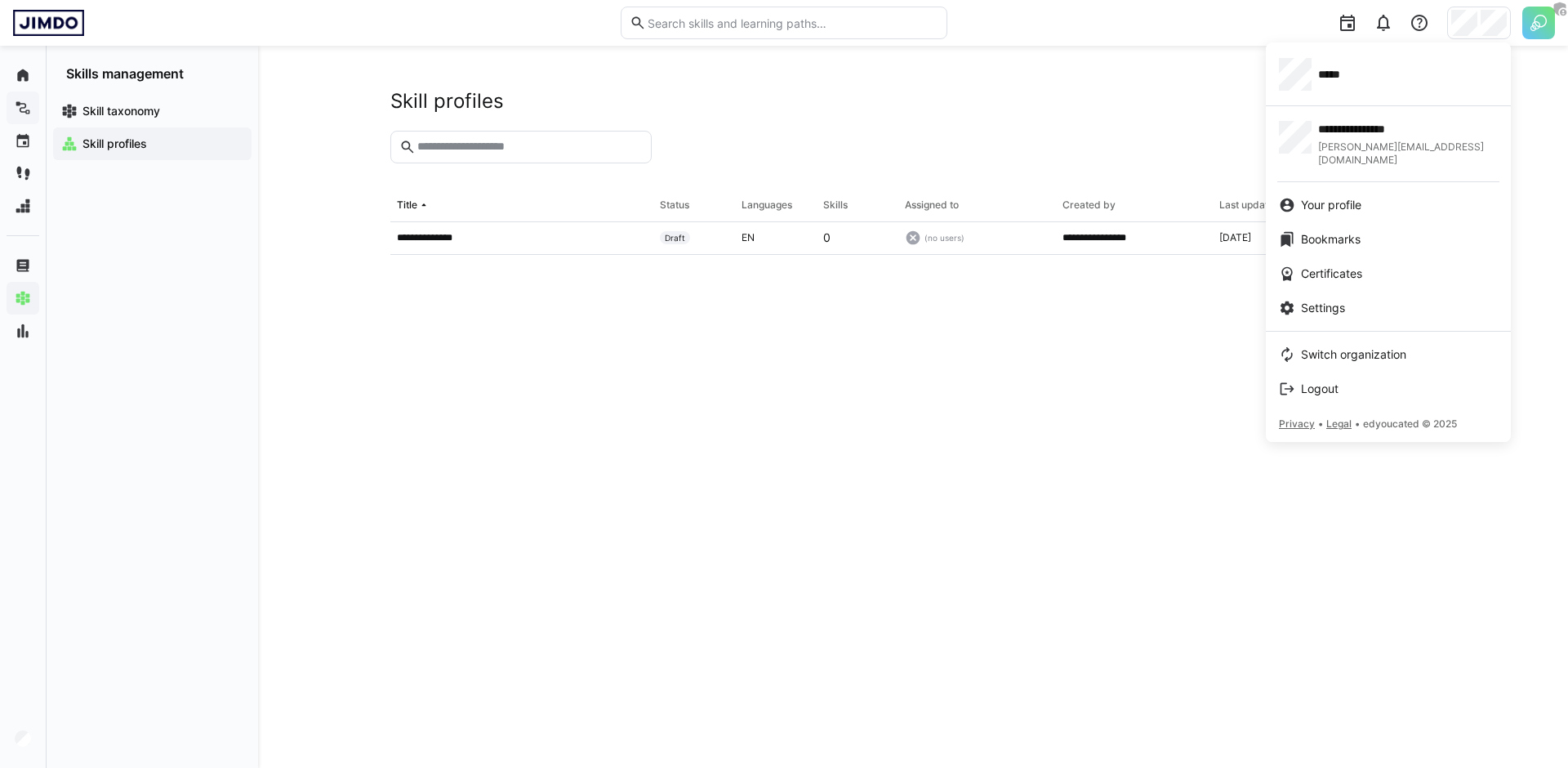
click at [1523, 32] on div at bounding box center [784, 384] width 1568 height 768
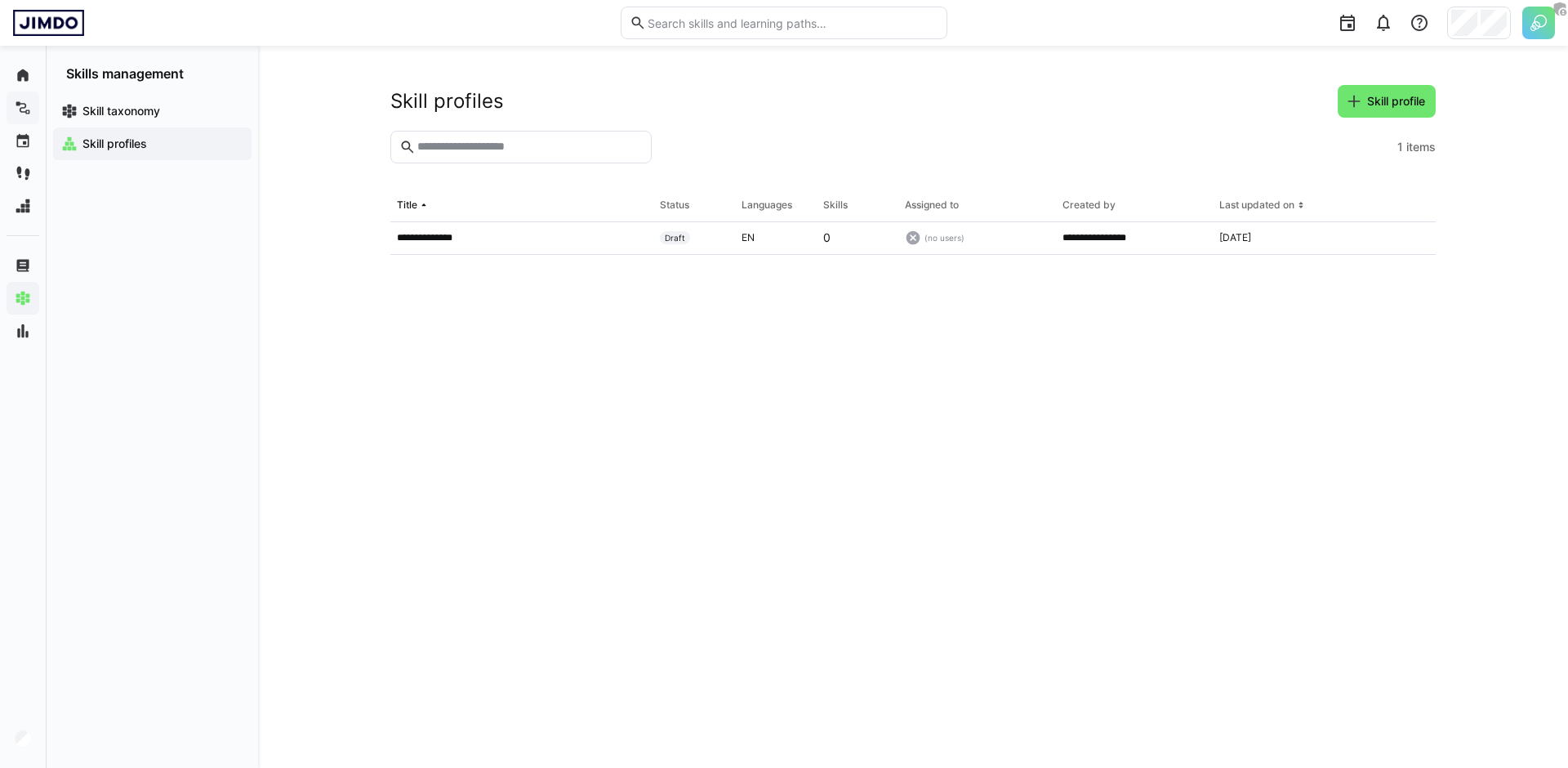
click at [1535, 31] on img at bounding box center [1539, 23] width 33 height 33
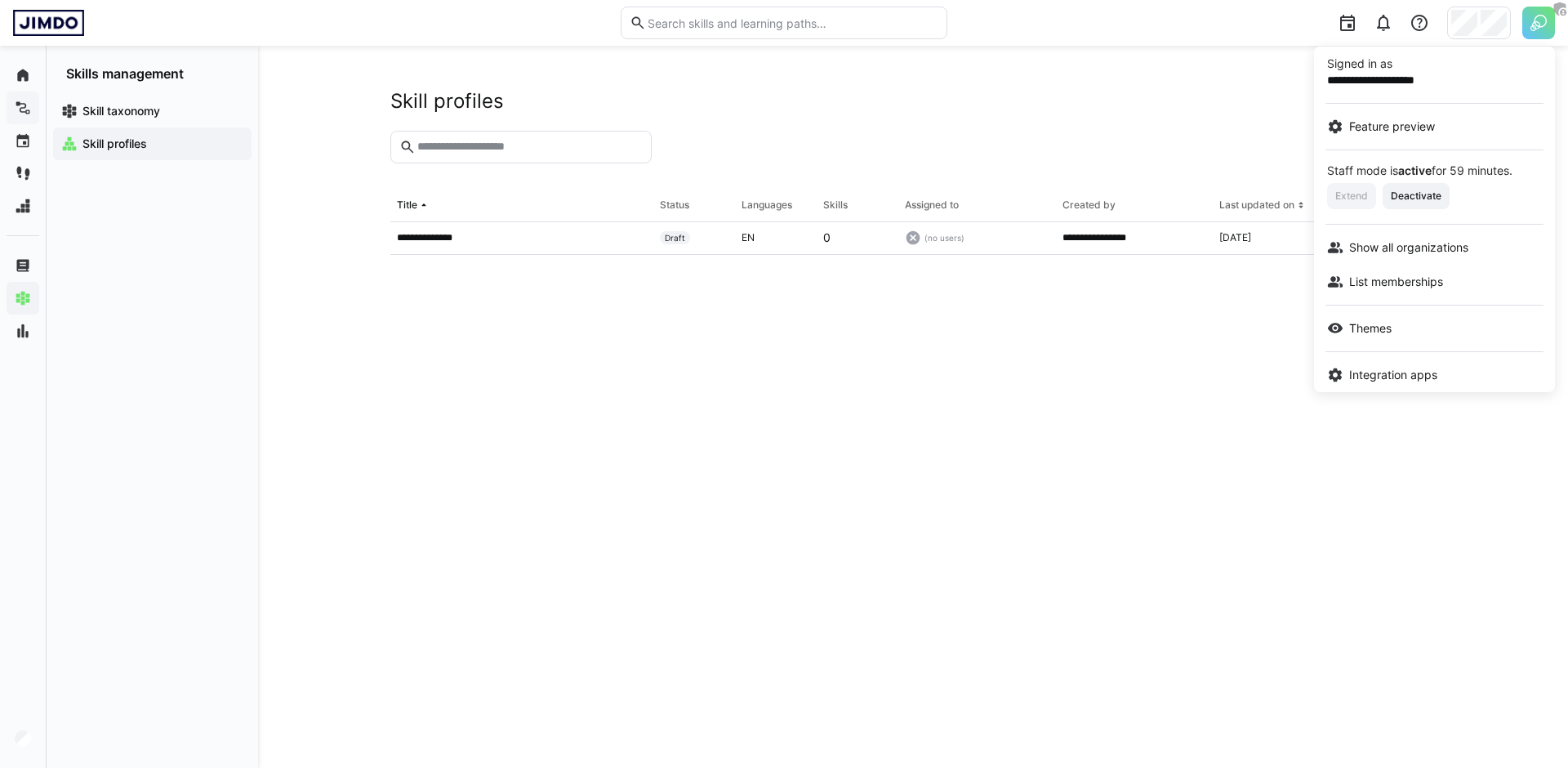
click at [1423, 116] on link "Feature preview" at bounding box center [1434, 126] width 241 height 34
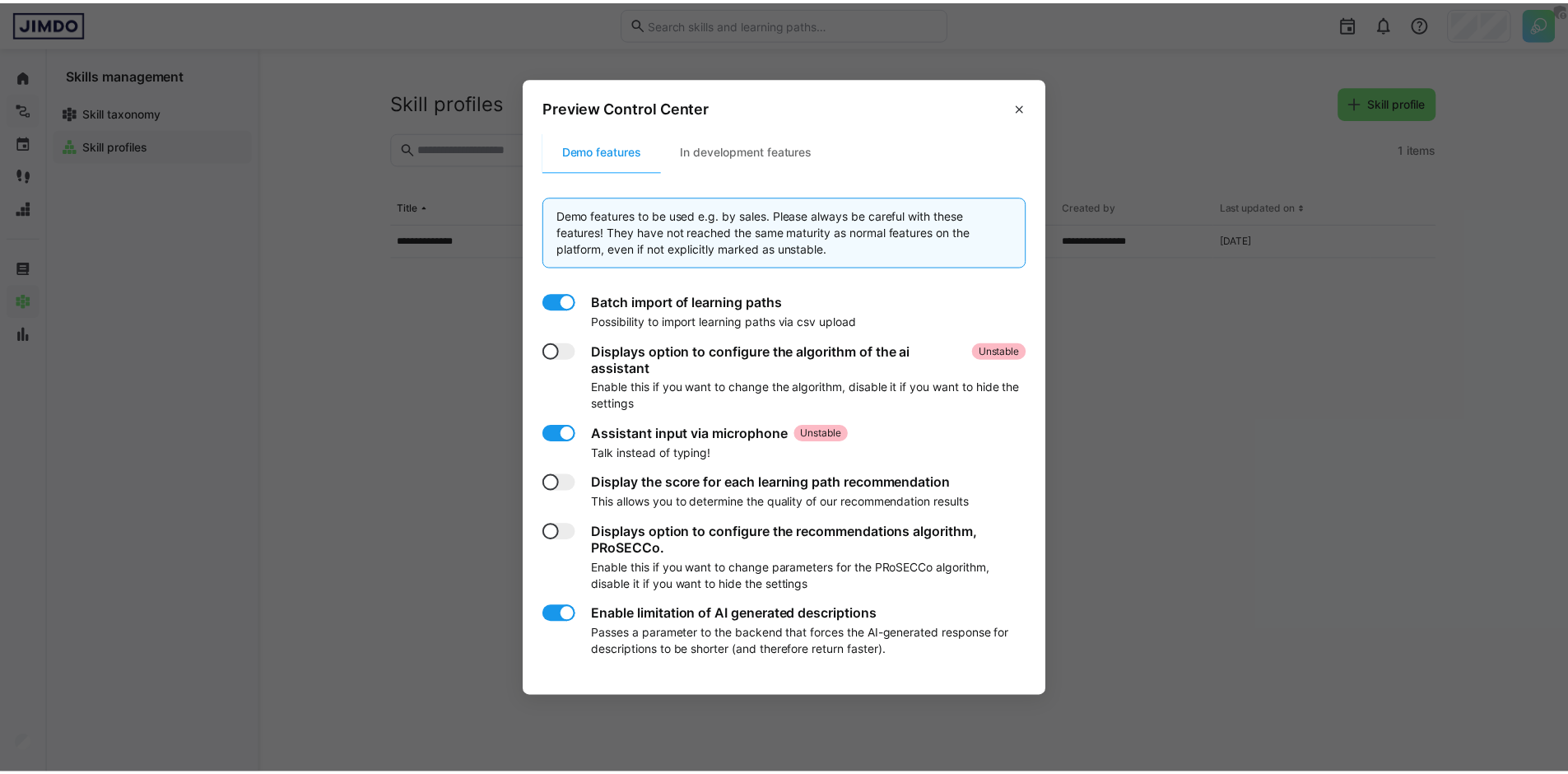
scroll to position [19, 0]
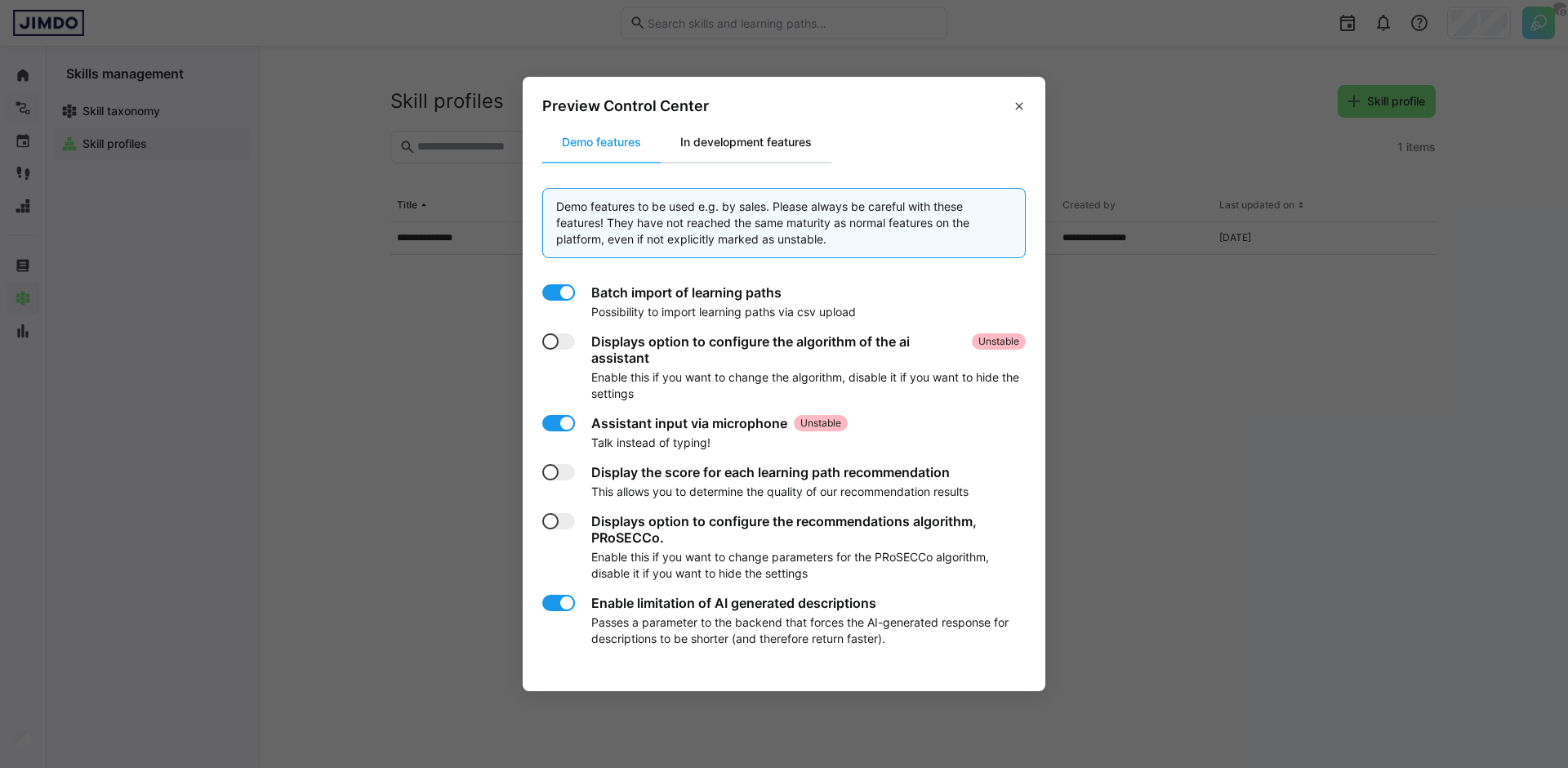
click at [719, 156] on div "In development features" at bounding box center [746, 142] width 171 height 39
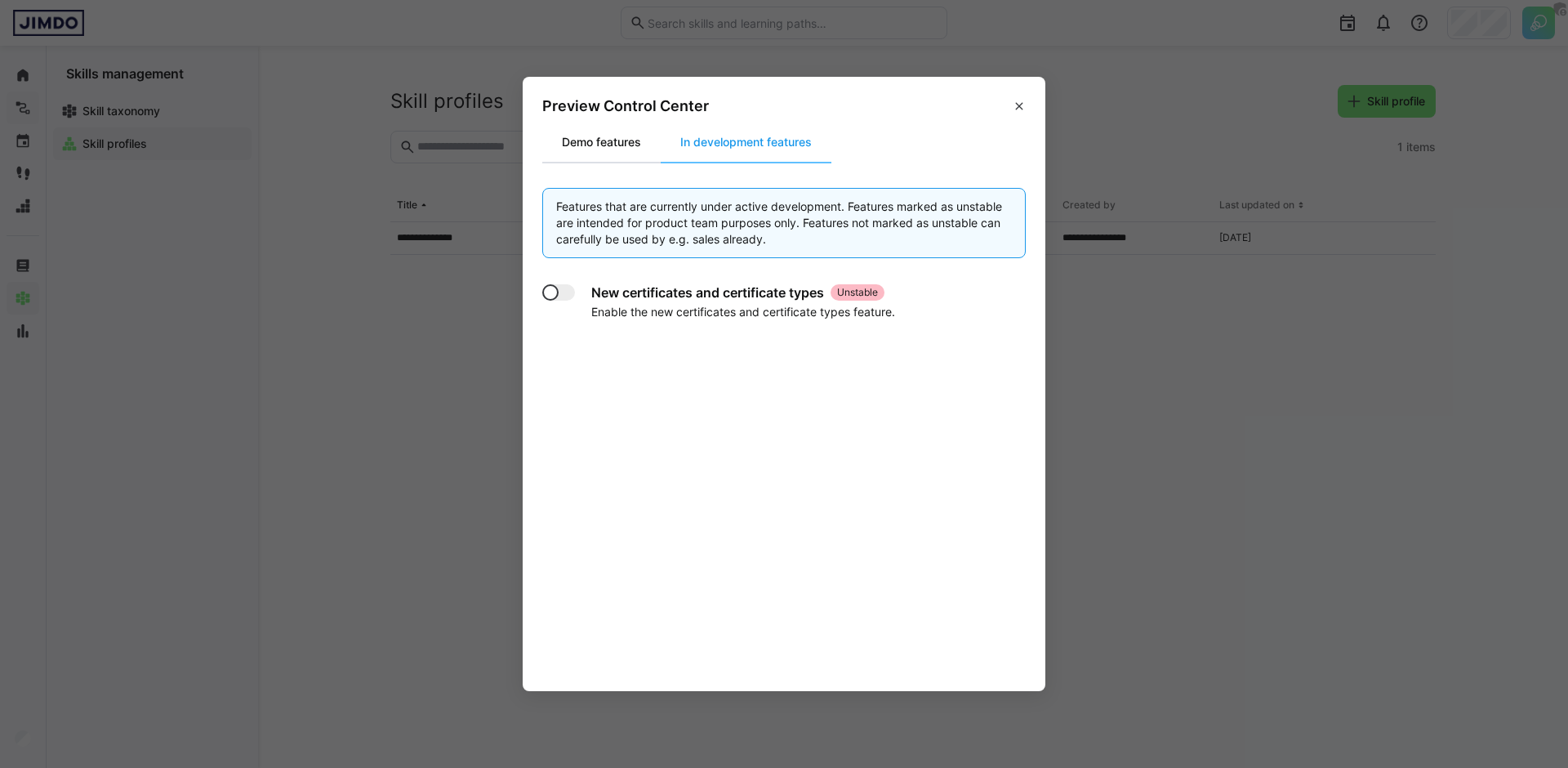
click at [601, 149] on div "Demo features" at bounding box center [602, 142] width 119 height 39
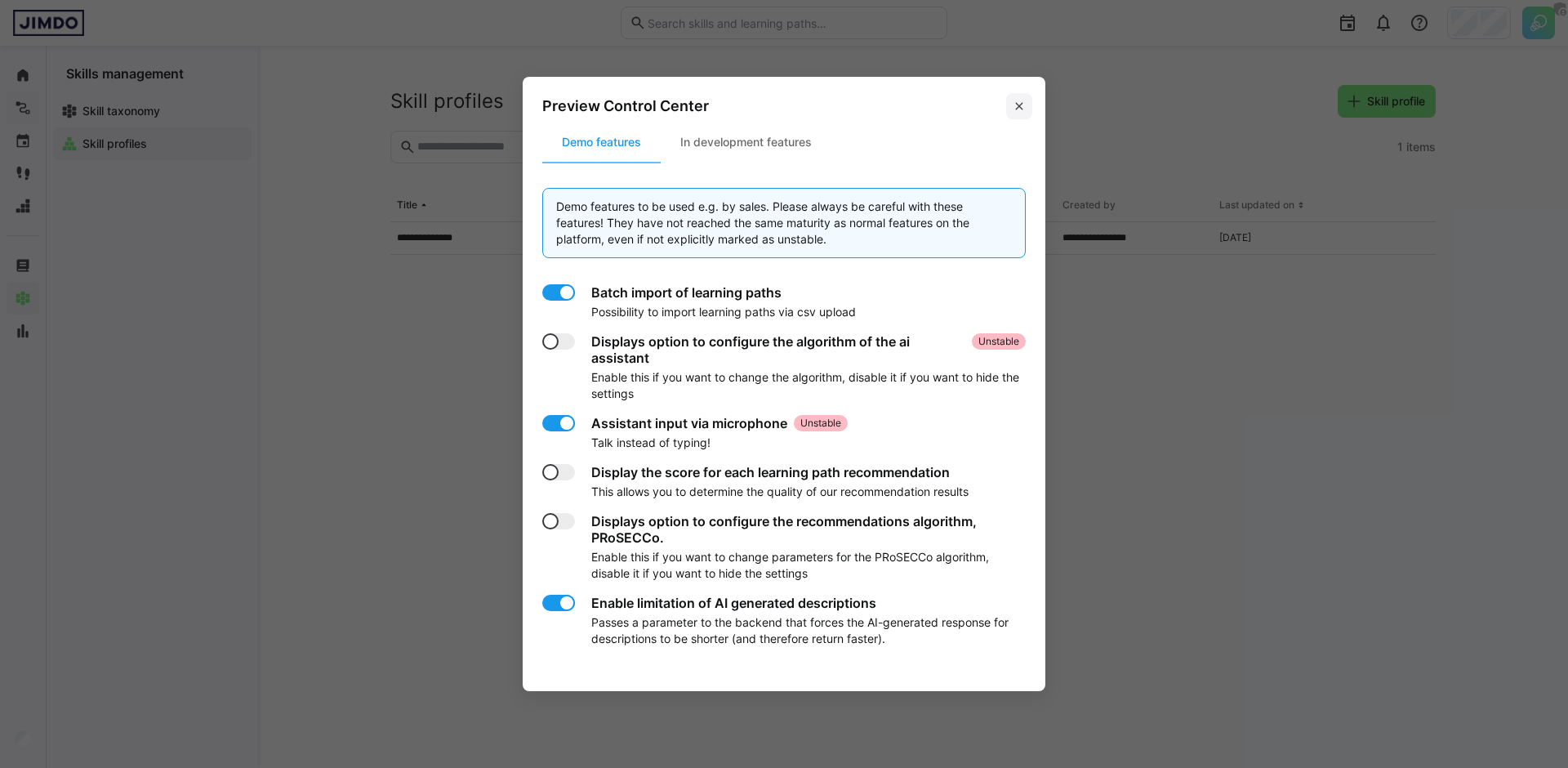
click at [1028, 99] on span at bounding box center [1019, 106] width 26 height 26
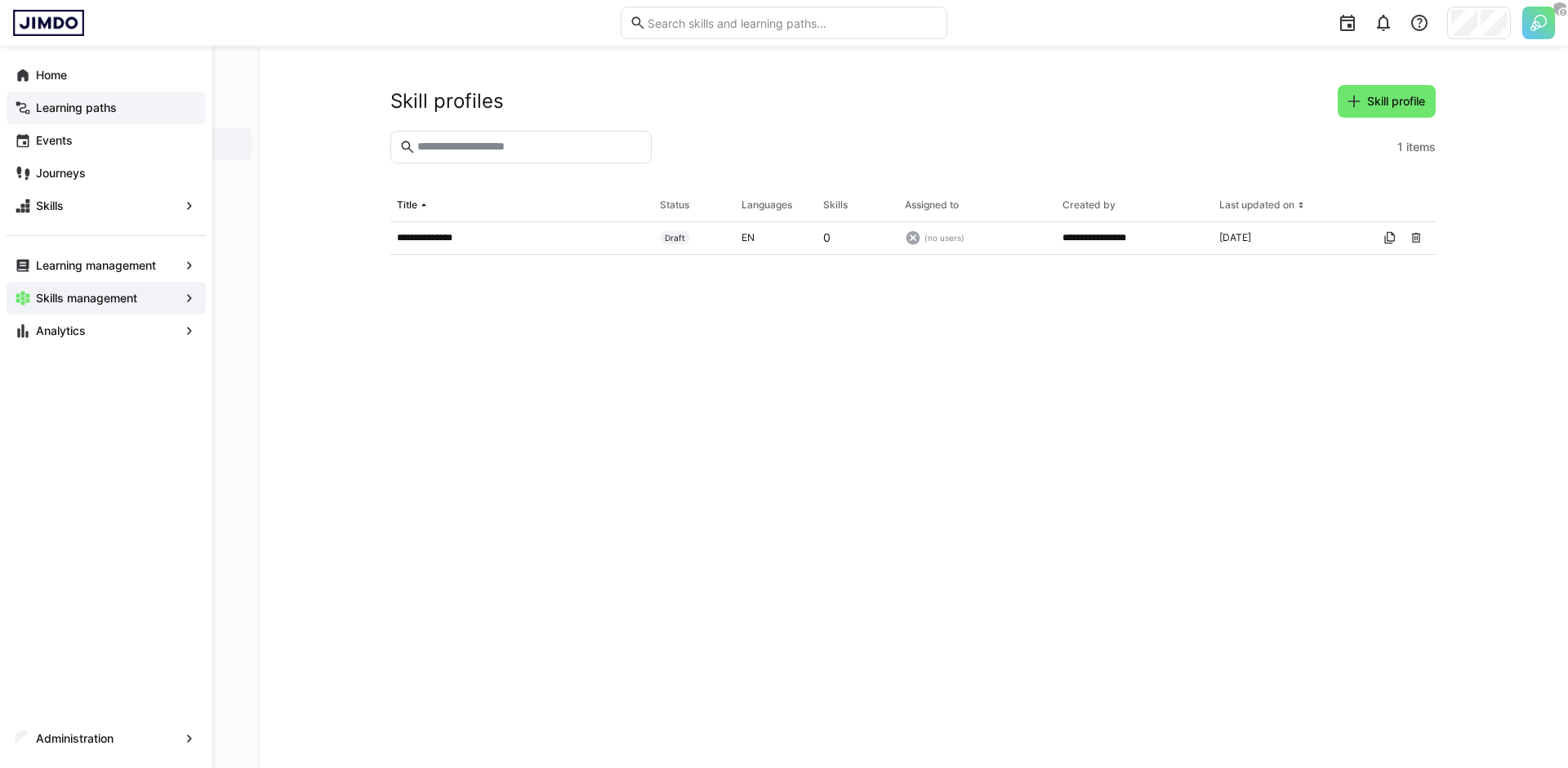
click at [119, 721] on div "Administration" at bounding box center [106, 738] width 212 height 58
click at [124, 733] on span "Administration" at bounding box center [105, 738] width 145 height 17
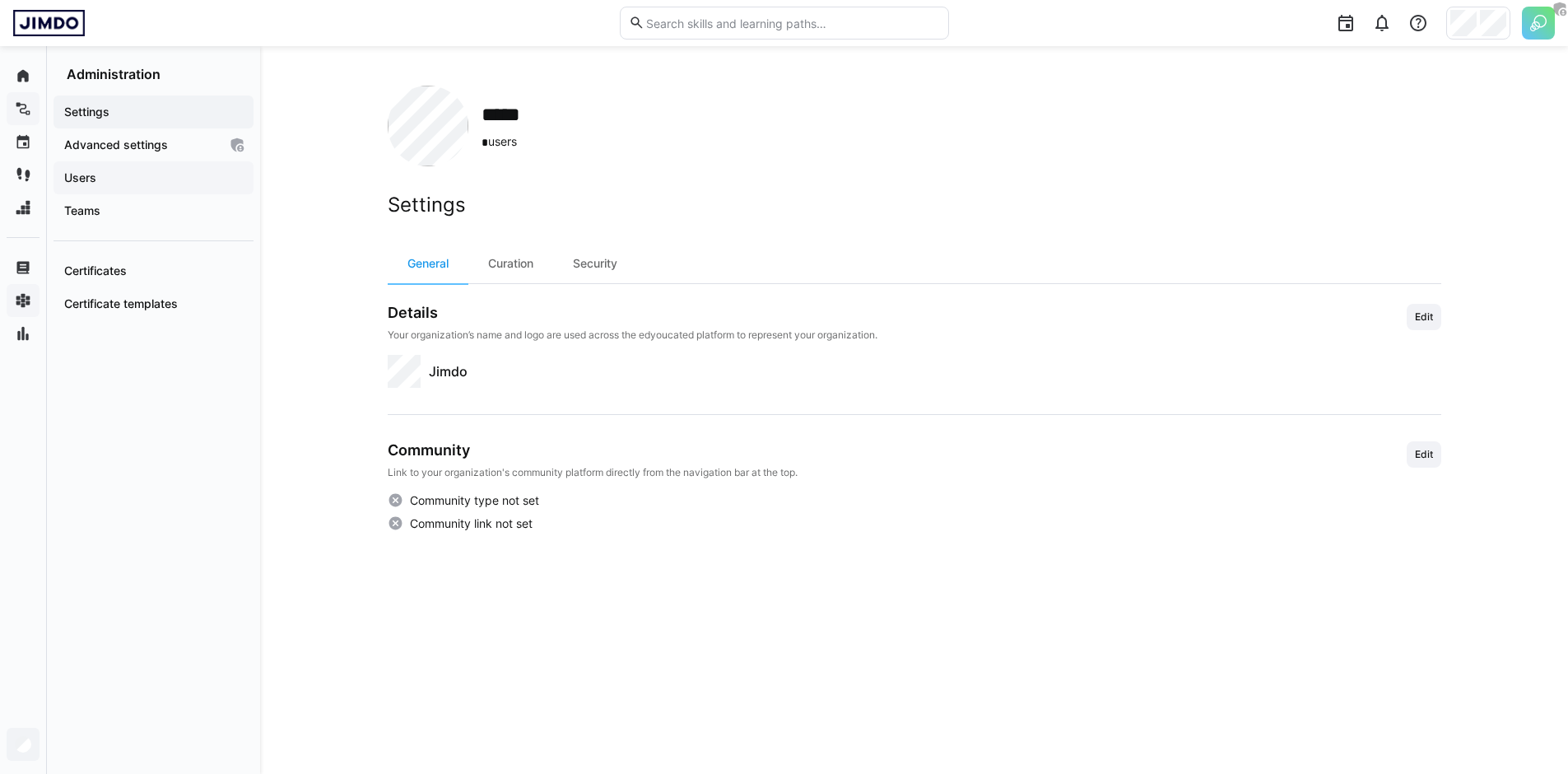
click at [165, 162] on div "Users" at bounding box center [153, 178] width 200 height 33
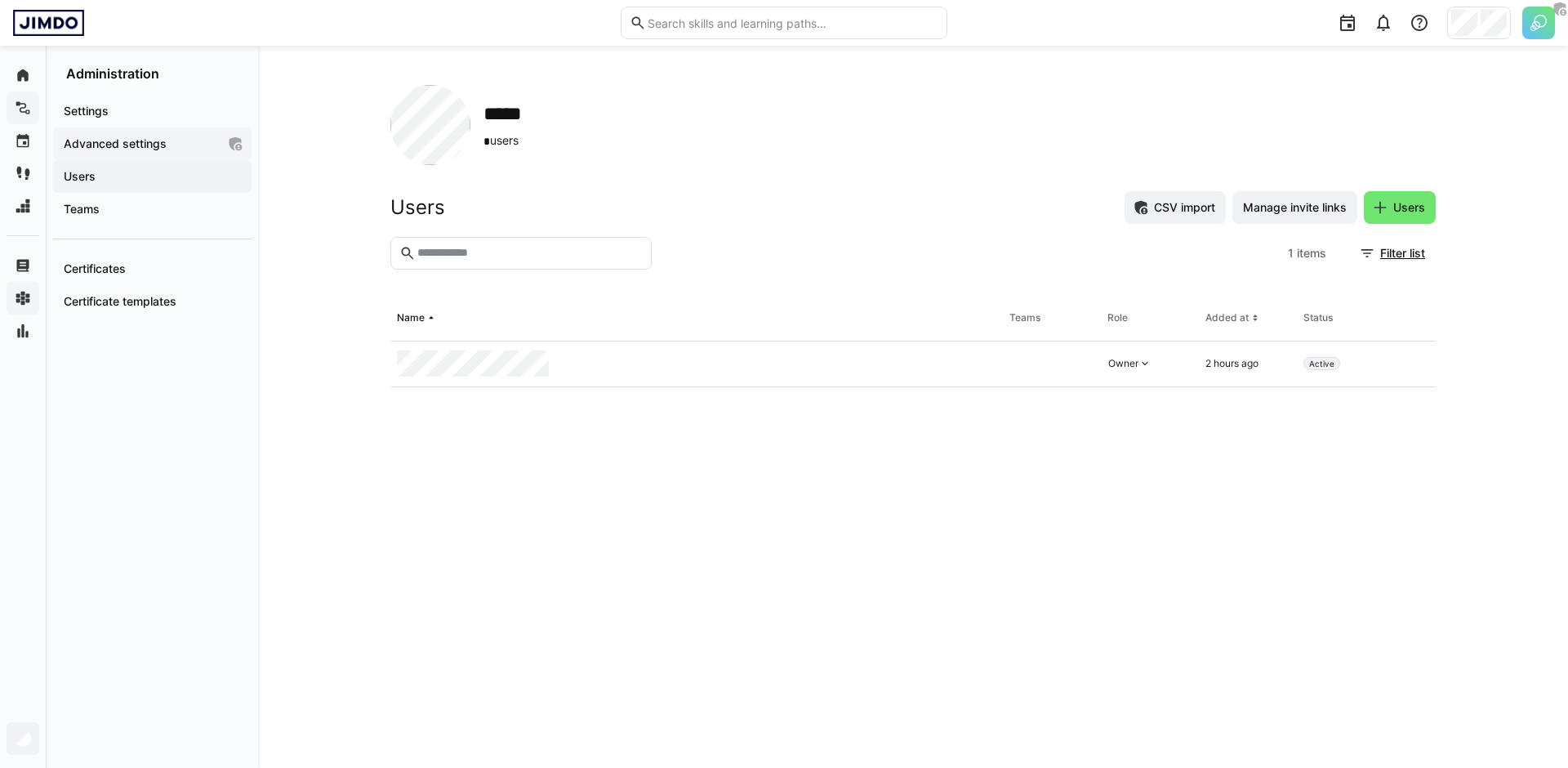
click at [0, 0] on app-navigation-label "Advanced settings" at bounding box center [0, 0] width 0 height 0
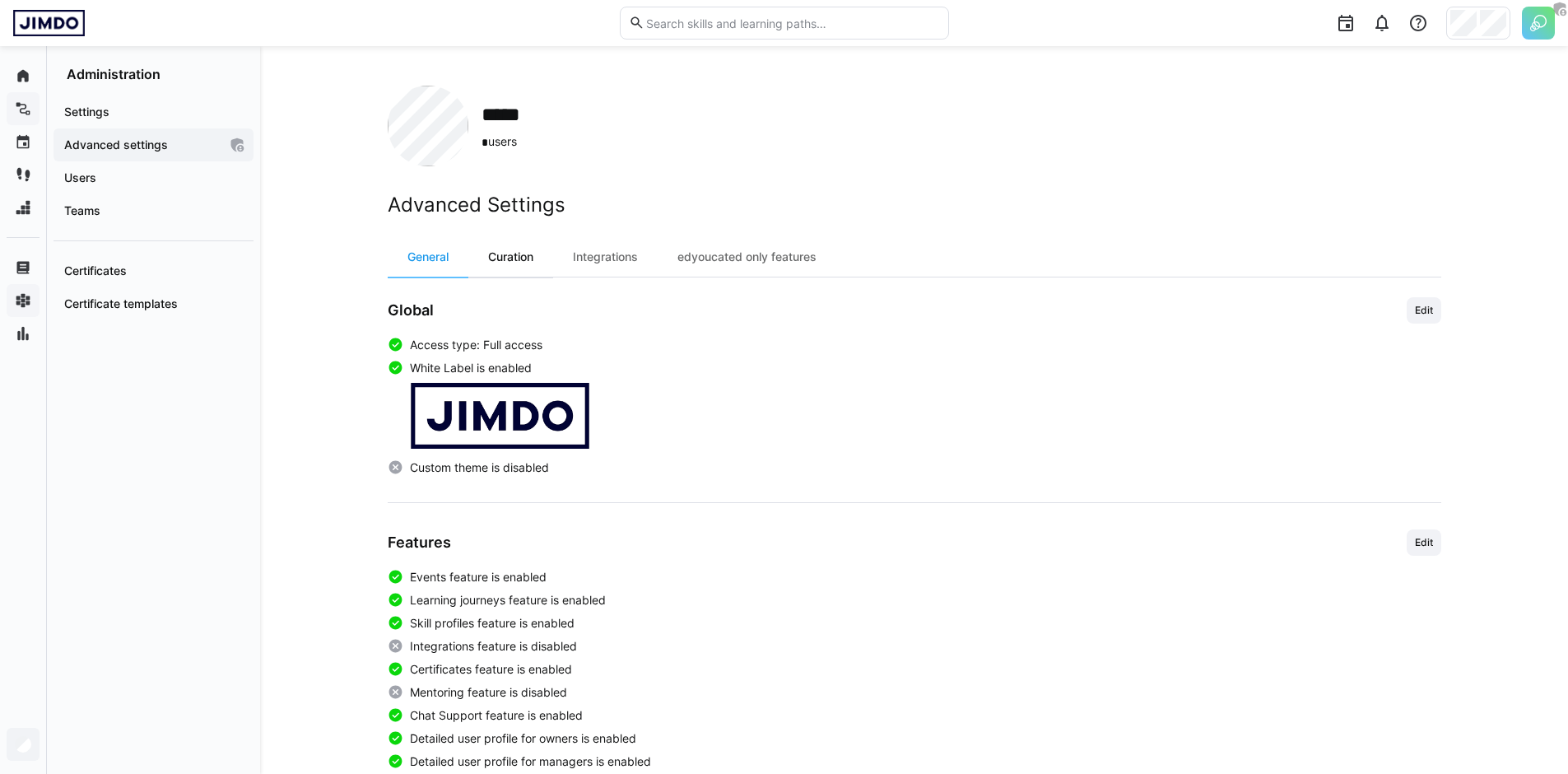
click at [485, 260] on div "Curation" at bounding box center [511, 256] width 84 height 39
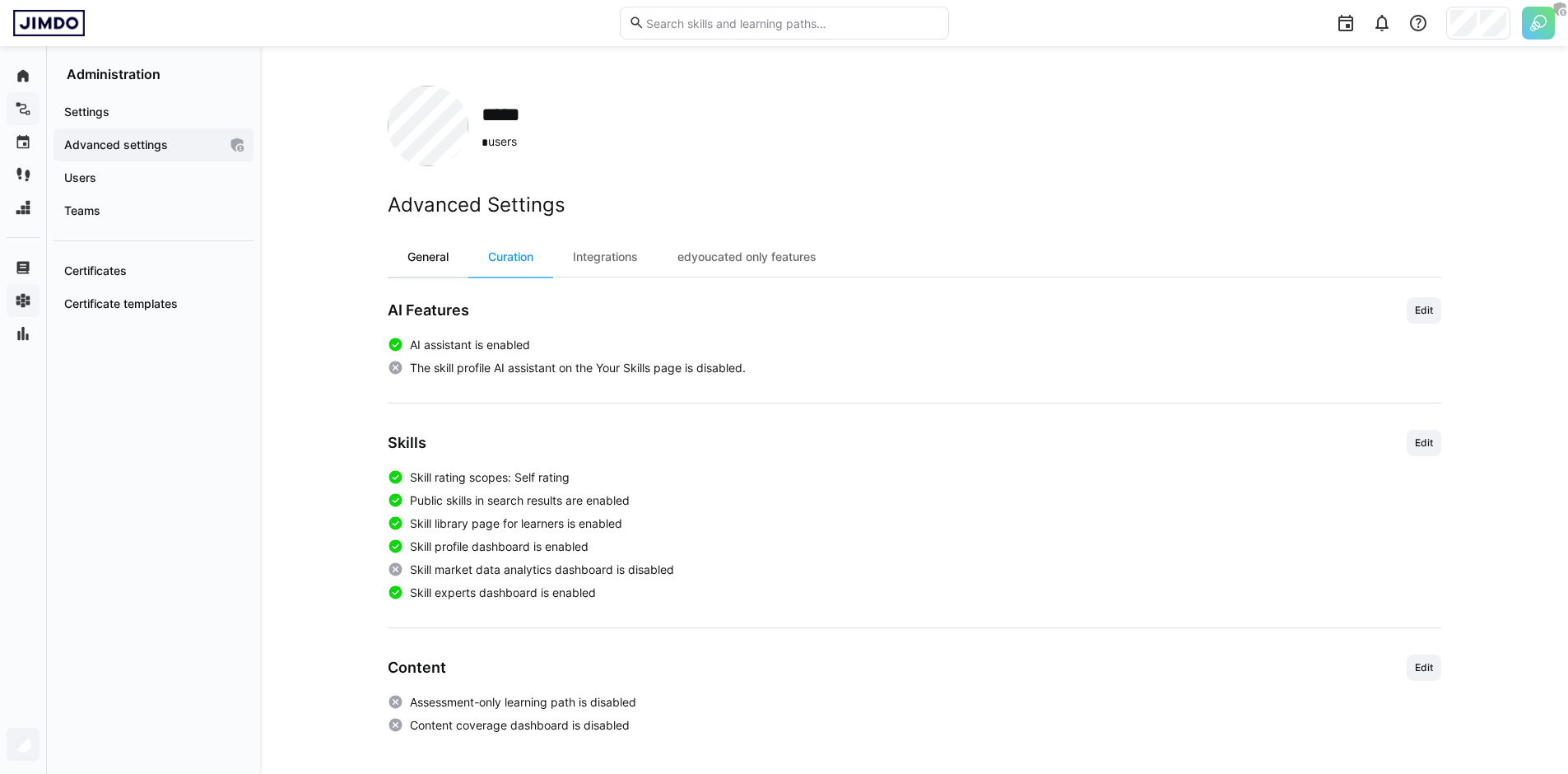
click at [438, 252] on div "General" at bounding box center [428, 256] width 81 height 39
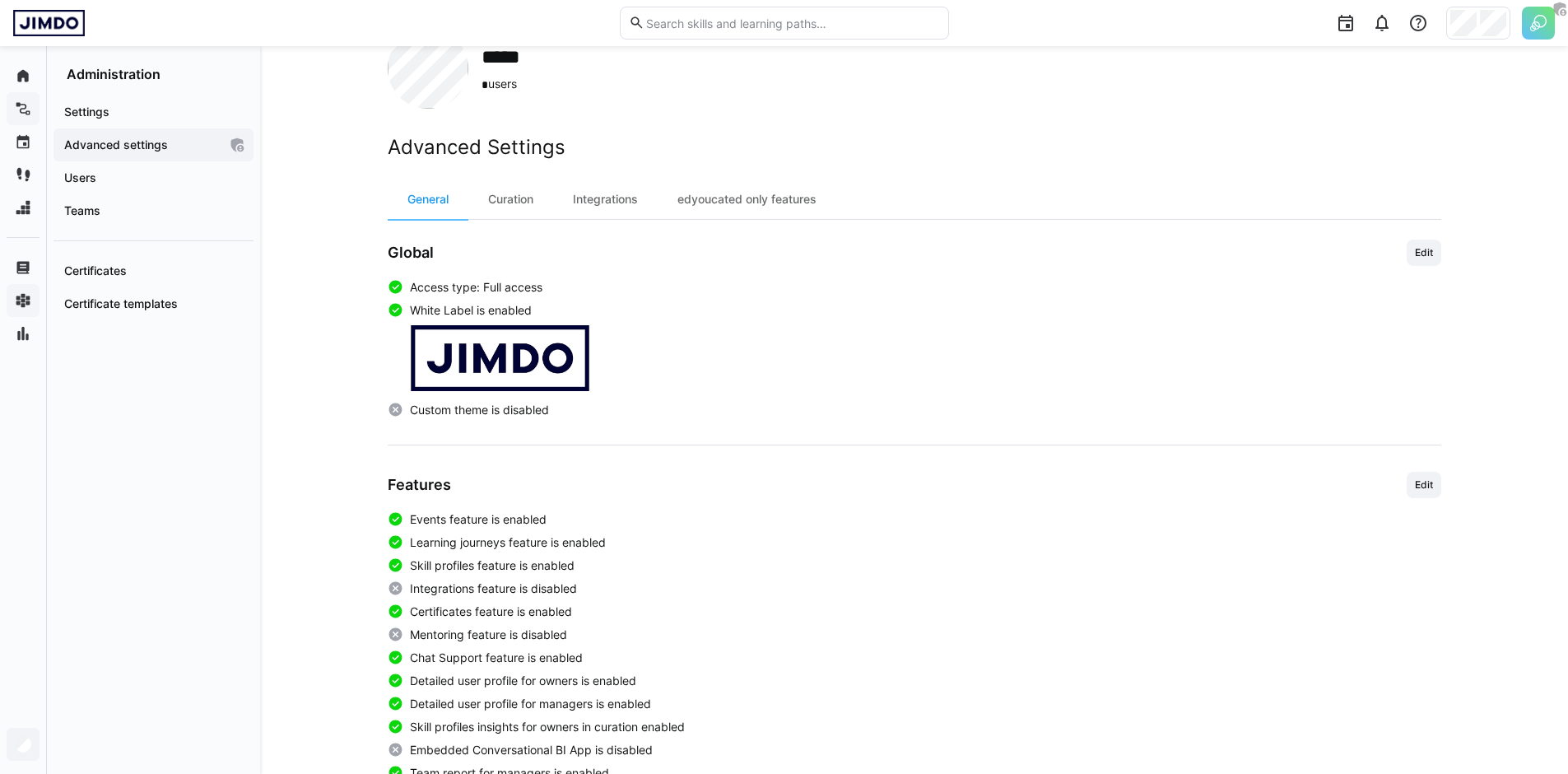
scroll to position [149, 0]
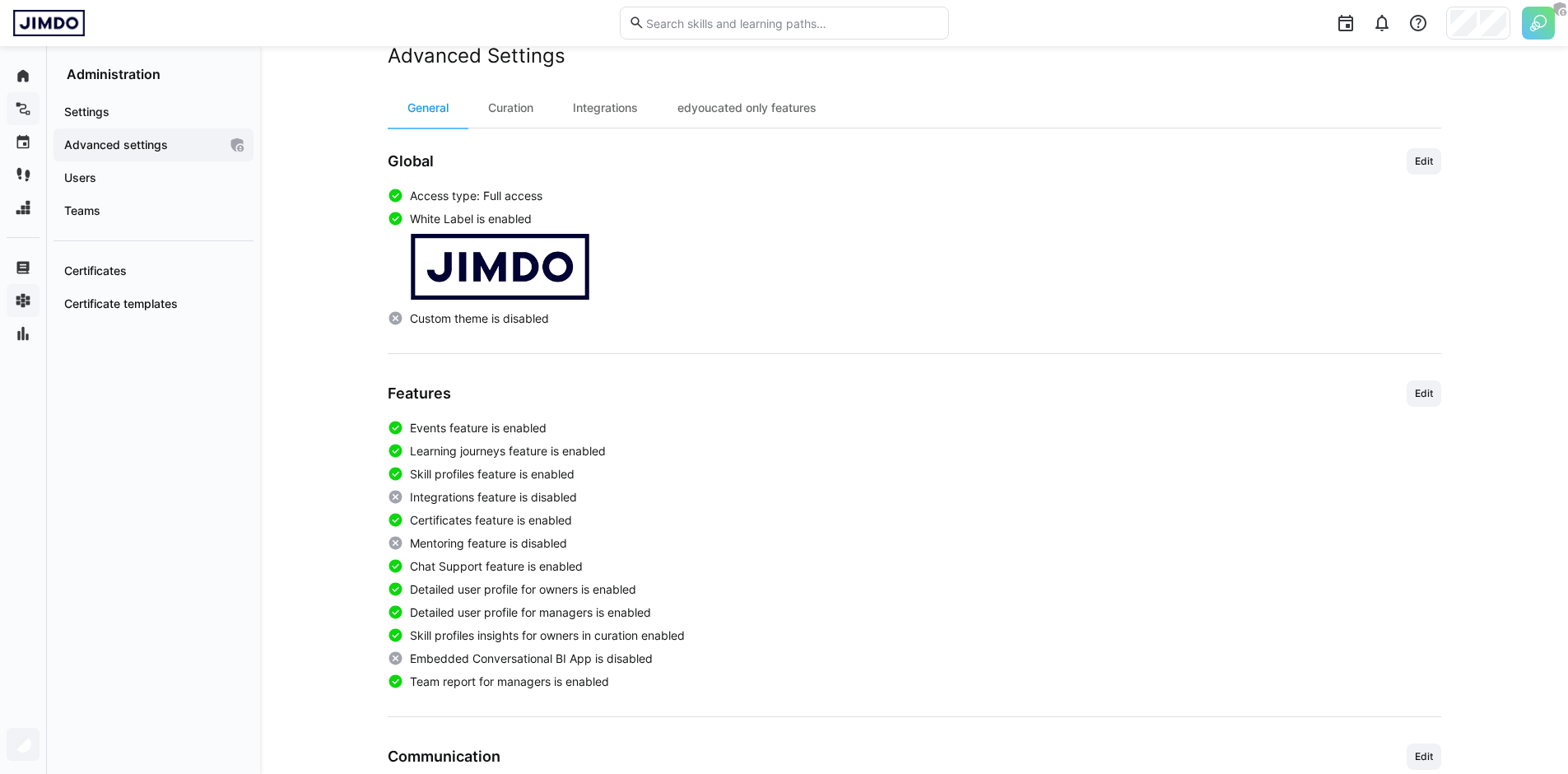
click at [516, 131] on div "General Curation Integrations edyoucated only features Global Edit Access type:…" at bounding box center [914, 590] width 1054 height 1005
click at [521, 119] on div "Curation" at bounding box center [511, 108] width 84 height 39
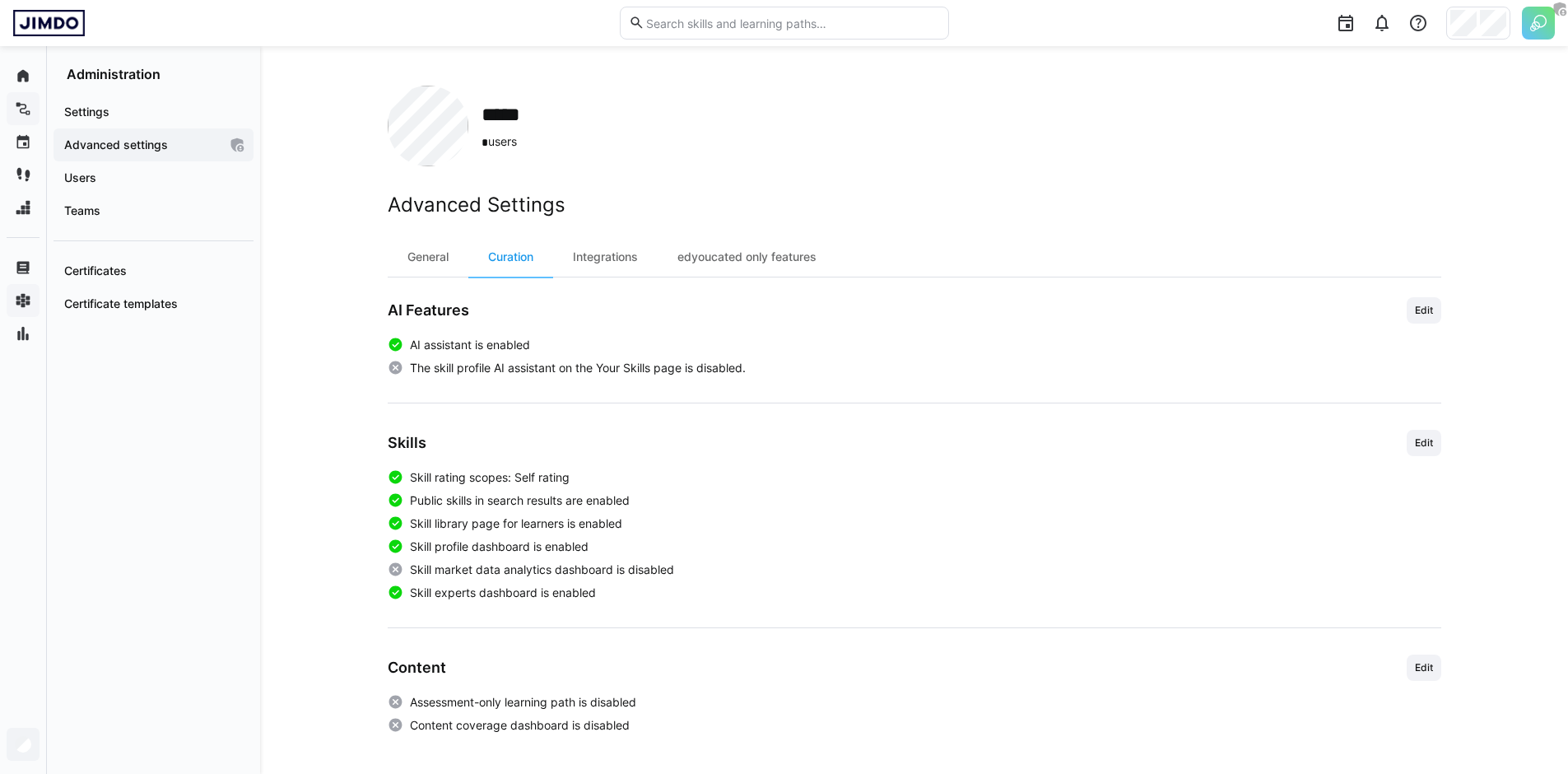
click at [1436, 311] on span "Edit" at bounding box center [1423, 310] width 34 height 27
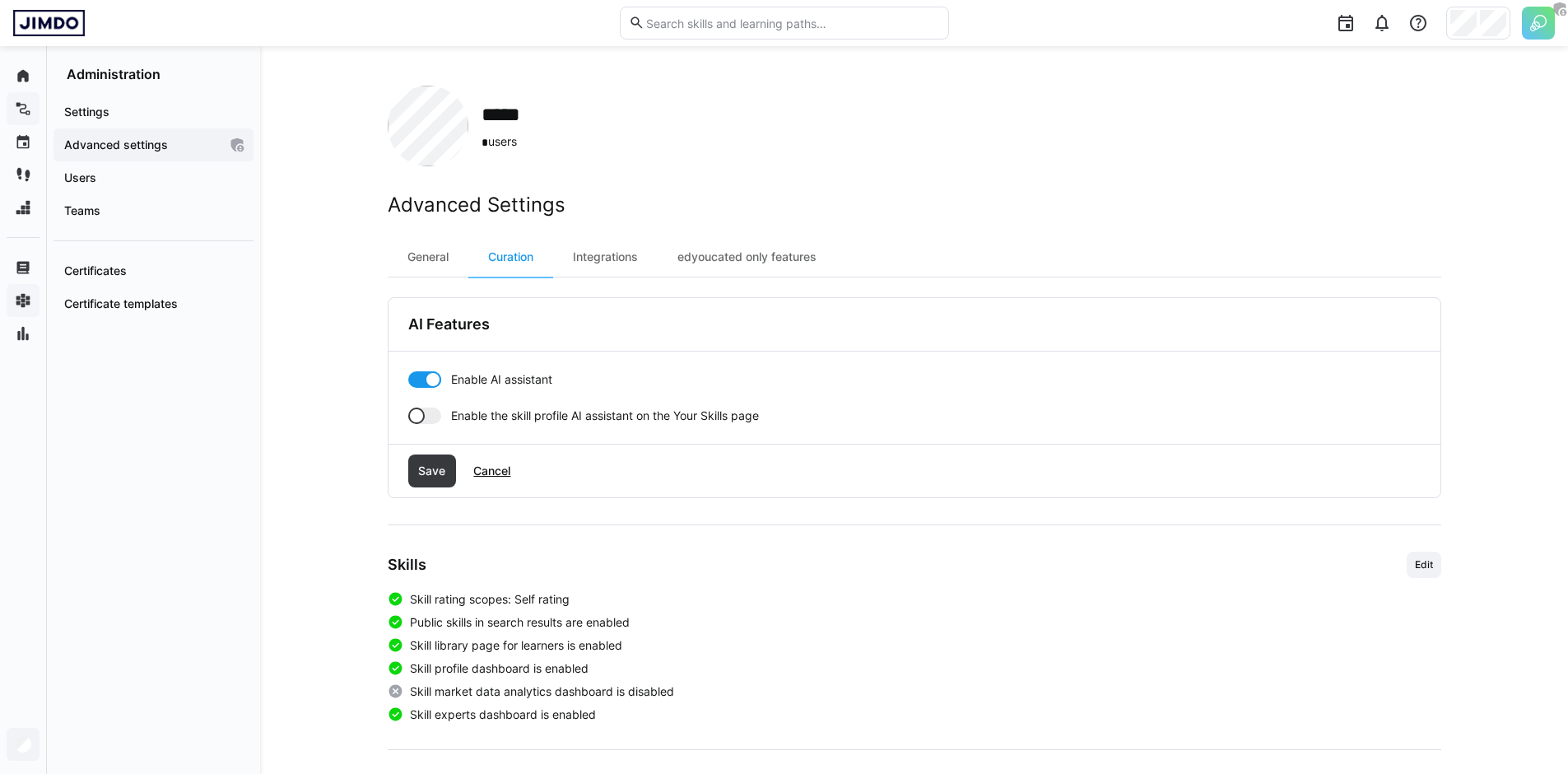
click at [435, 375] on div at bounding box center [432, 379] width 17 height 17
click at [430, 379] on div at bounding box center [425, 379] width 33 height 17
click at [422, 422] on div at bounding box center [425, 415] width 33 height 17
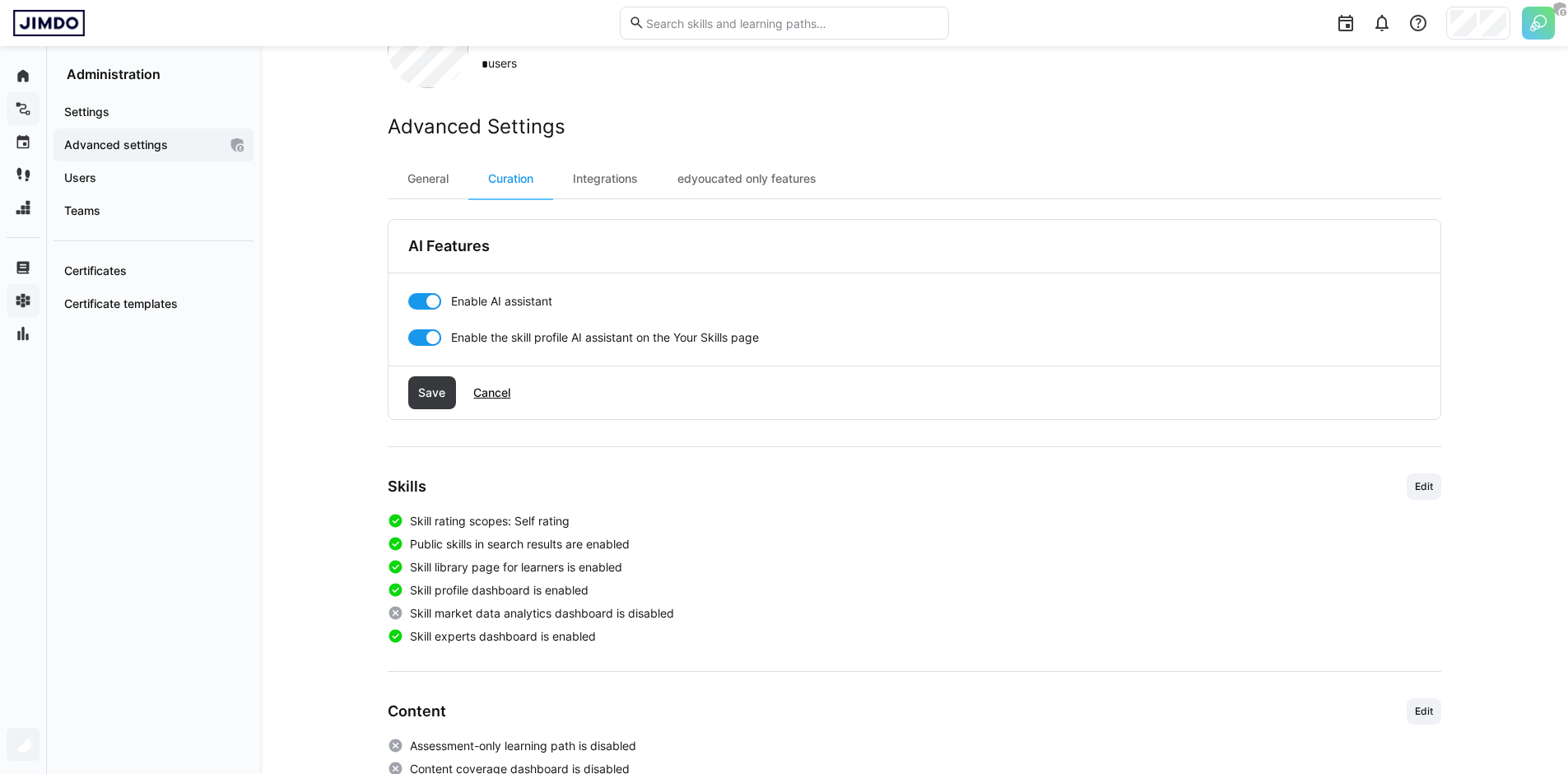
scroll to position [121, 0]
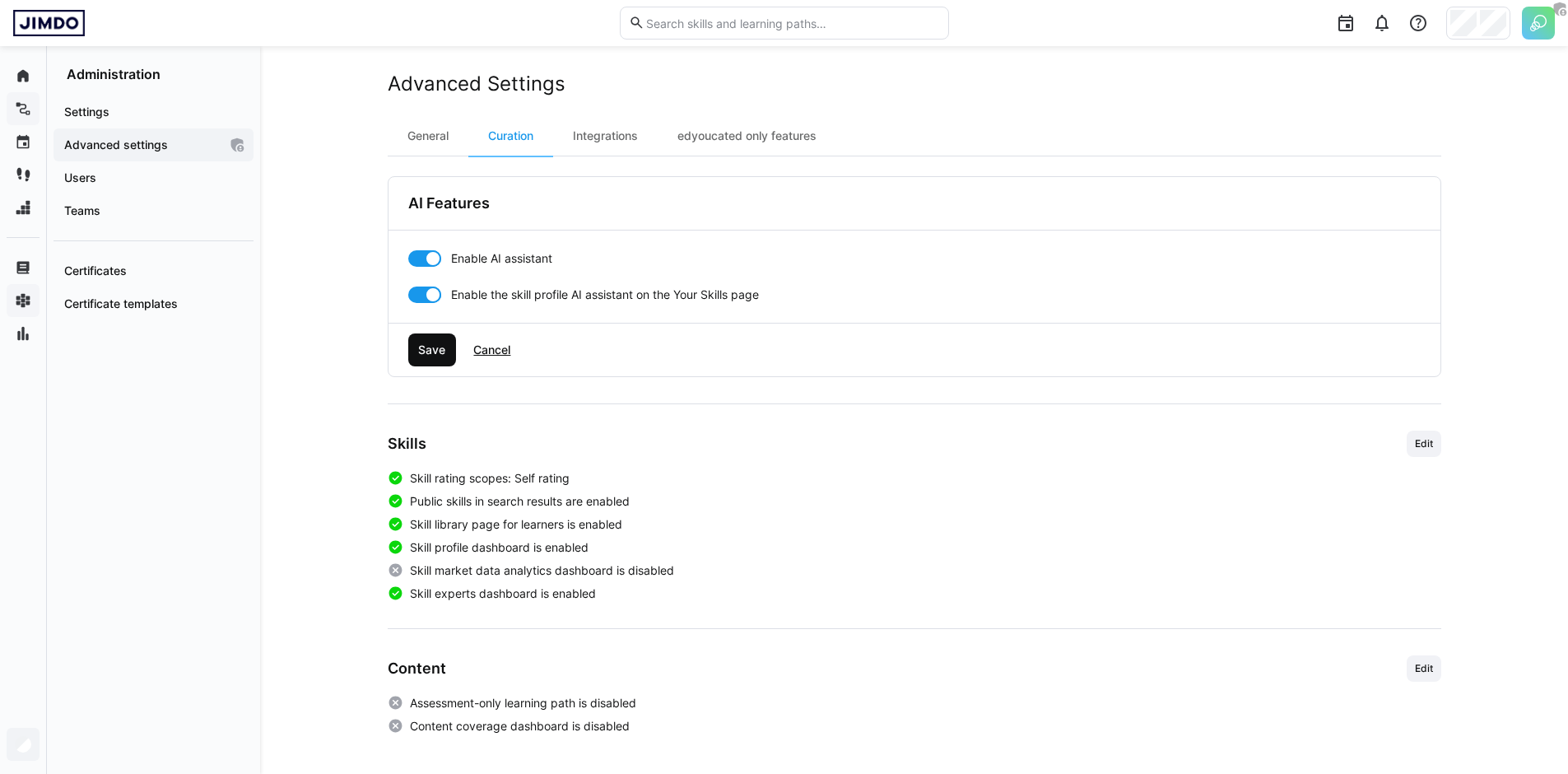
click at [435, 363] on span "Save" at bounding box center [432, 350] width 48 height 33
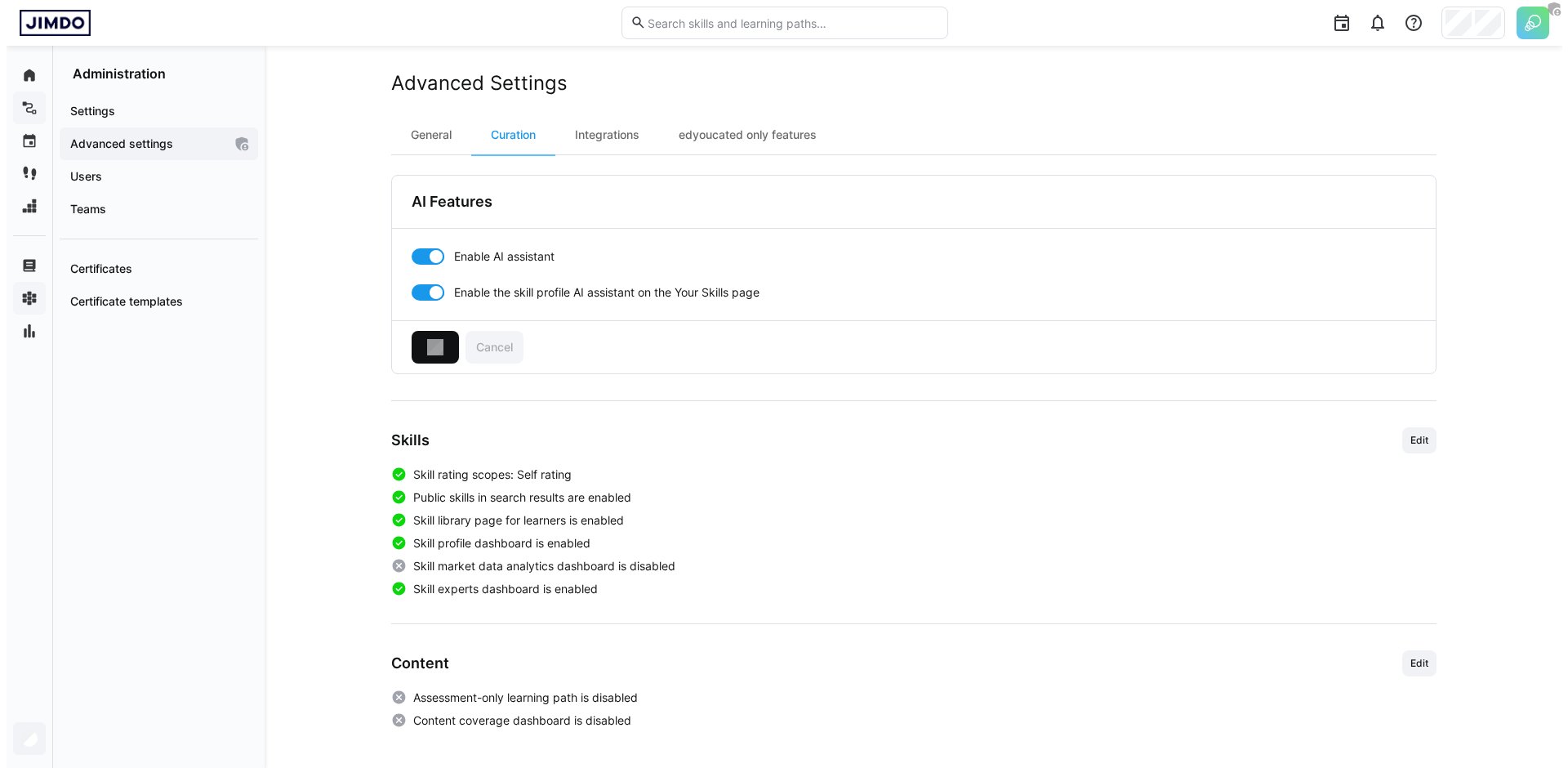
scroll to position [0, 0]
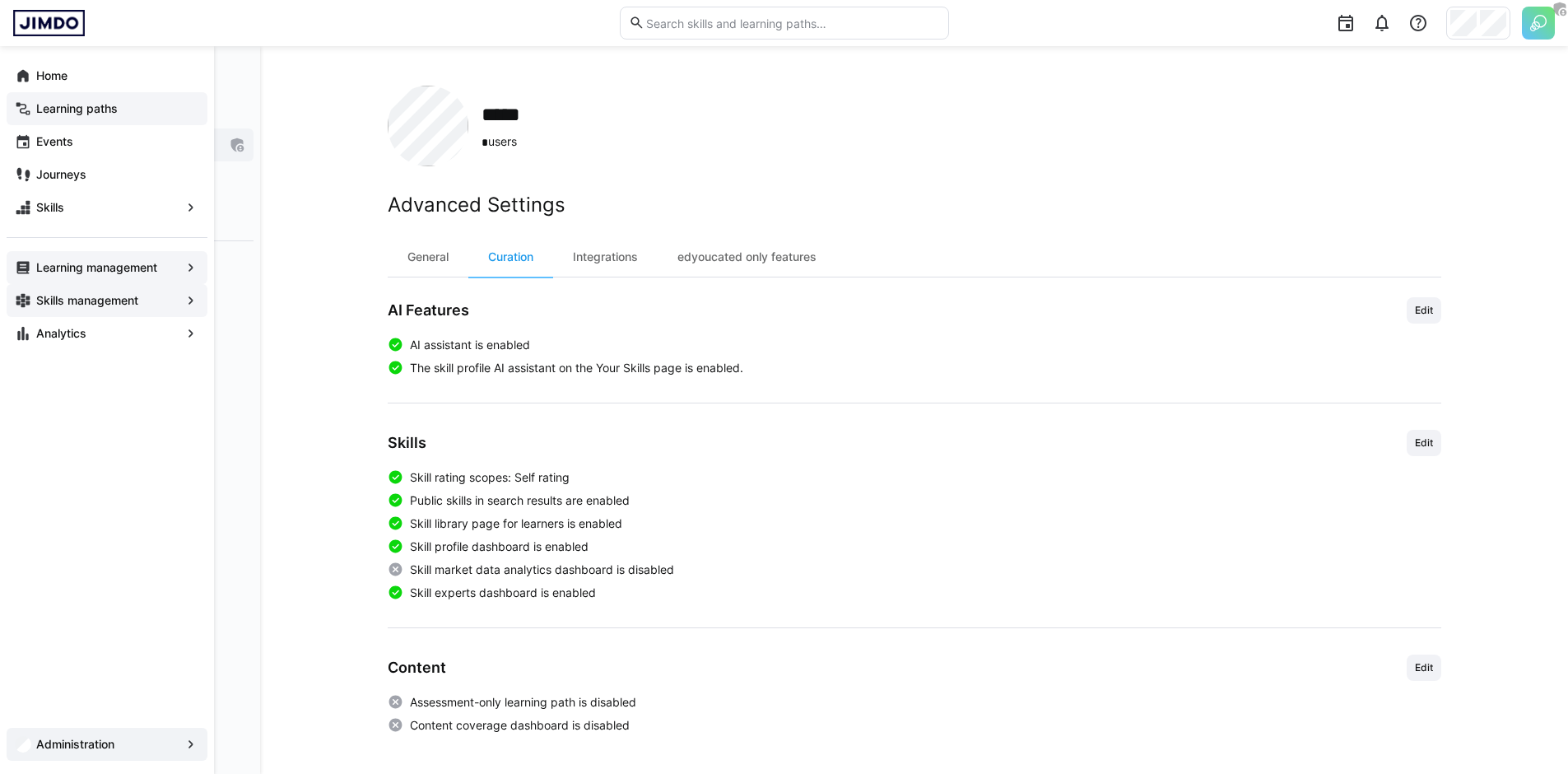
click at [0, 0] on app-navigation-label "Learning management" at bounding box center [0, 0] width 0 height 0
click at [64, 314] on div "Skills management" at bounding box center [107, 301] width 201 height 33
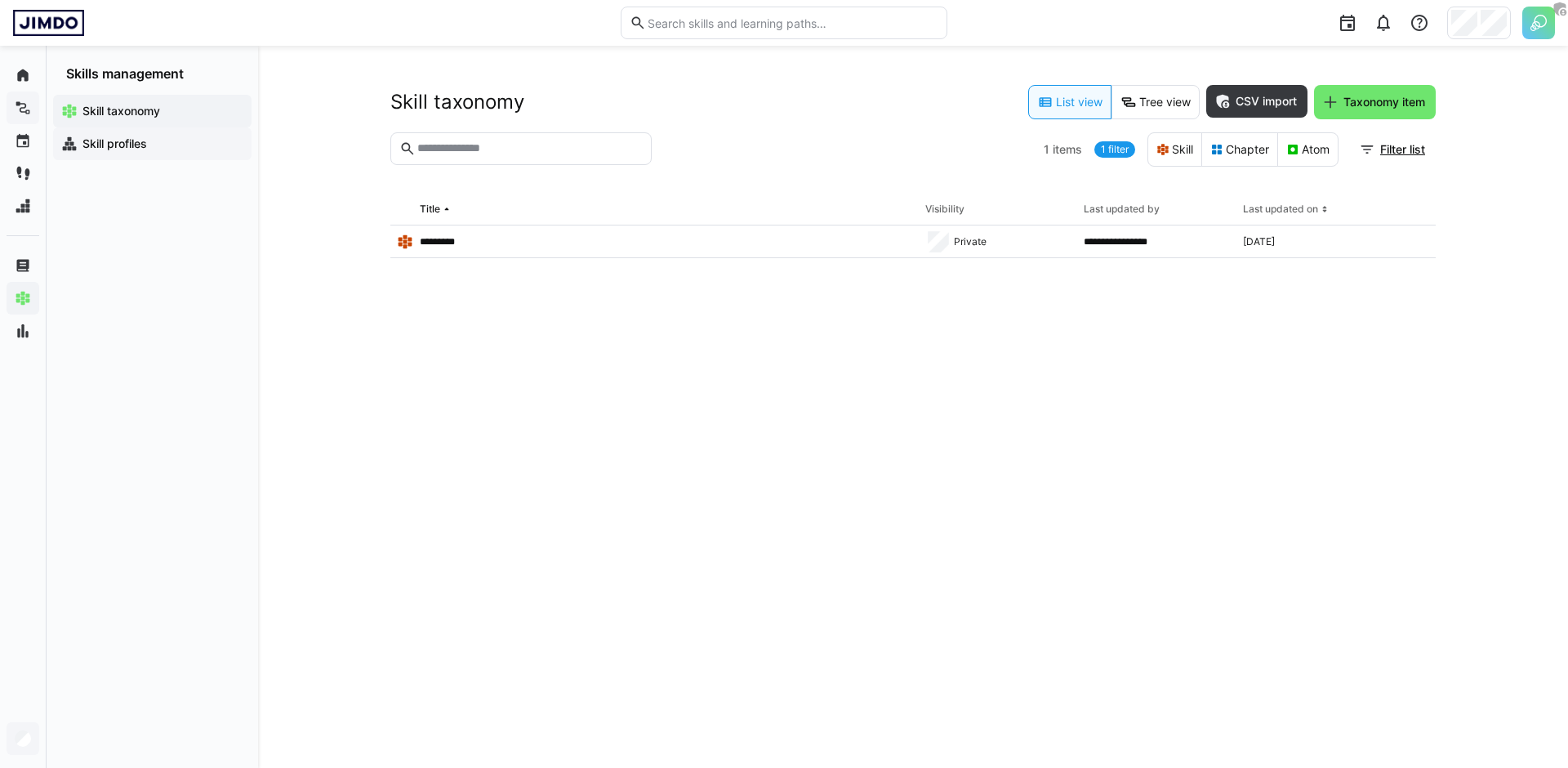
click at [176, 151] on span "Skill profiles" at bounding box center [162, 143] width 164 height 17
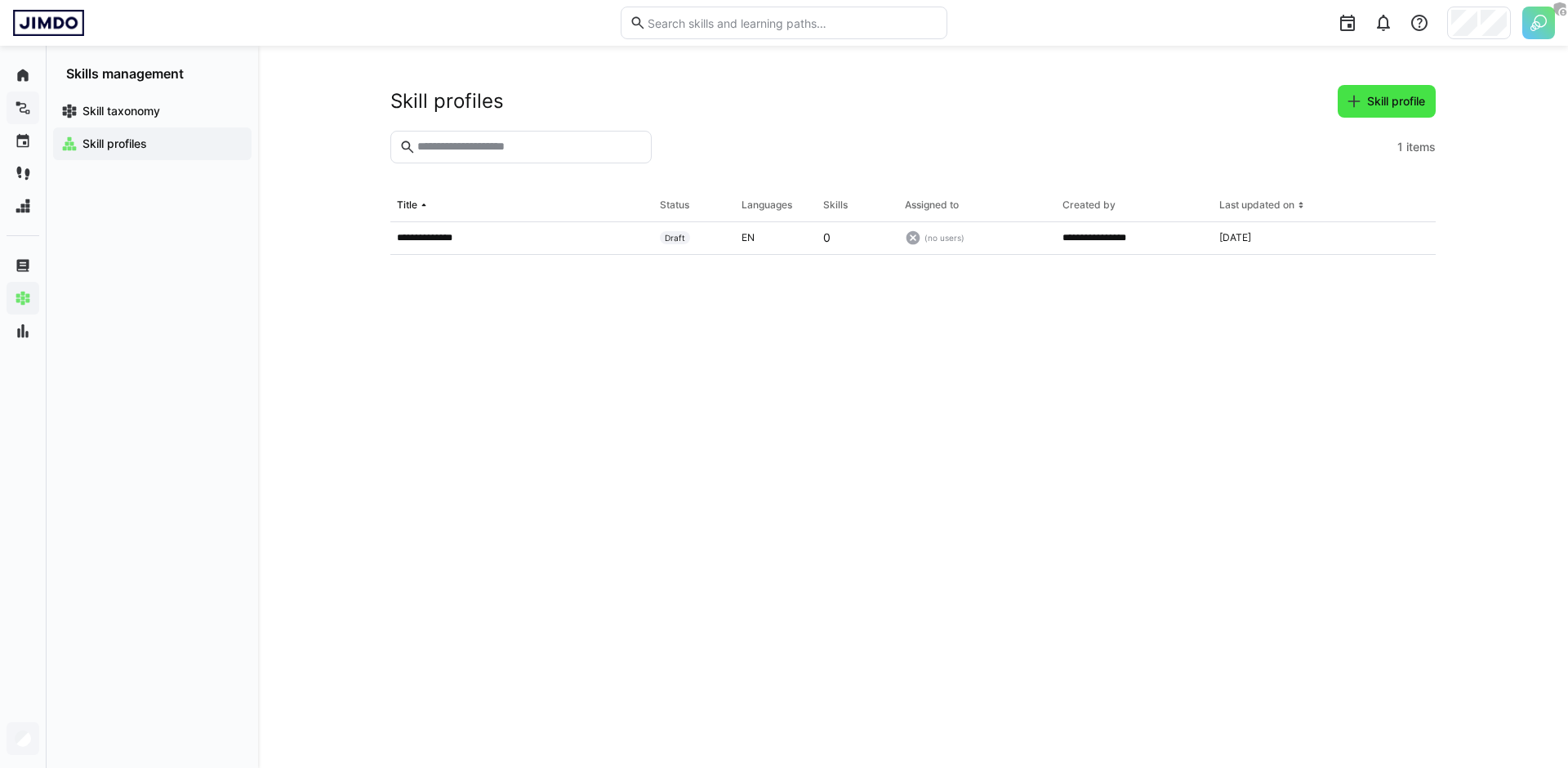
click at [1396, 115] on header "Skill profiles Skill profile" at bounding box center [913, 107] width 1046 height 46
click at [1383, 105] on span "Skill profile" at bounding box center [1396, 101] width 63 height 17
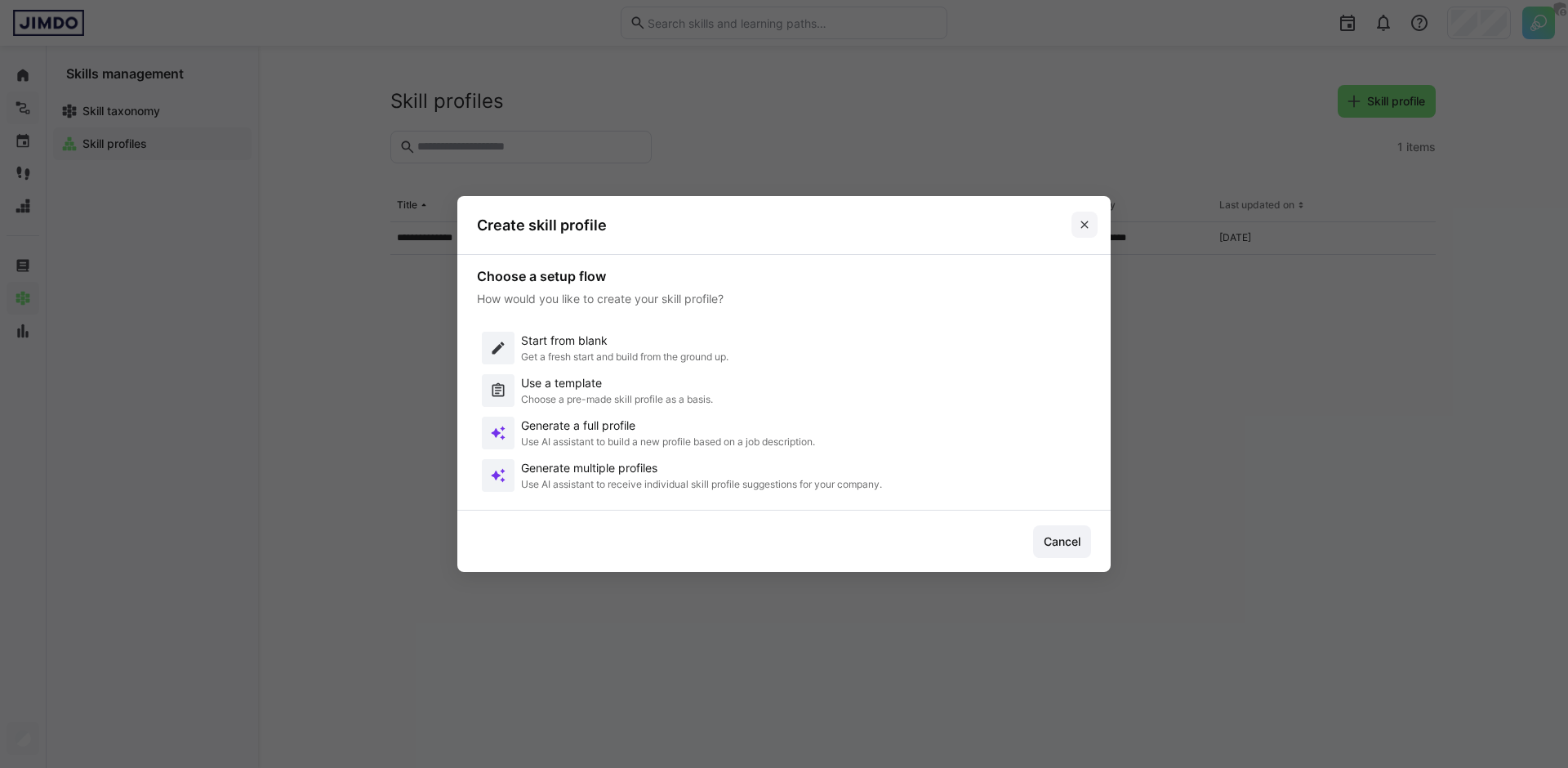
click at [1092, 229] on span at bounding box center [1085, 224] width 26 height 26
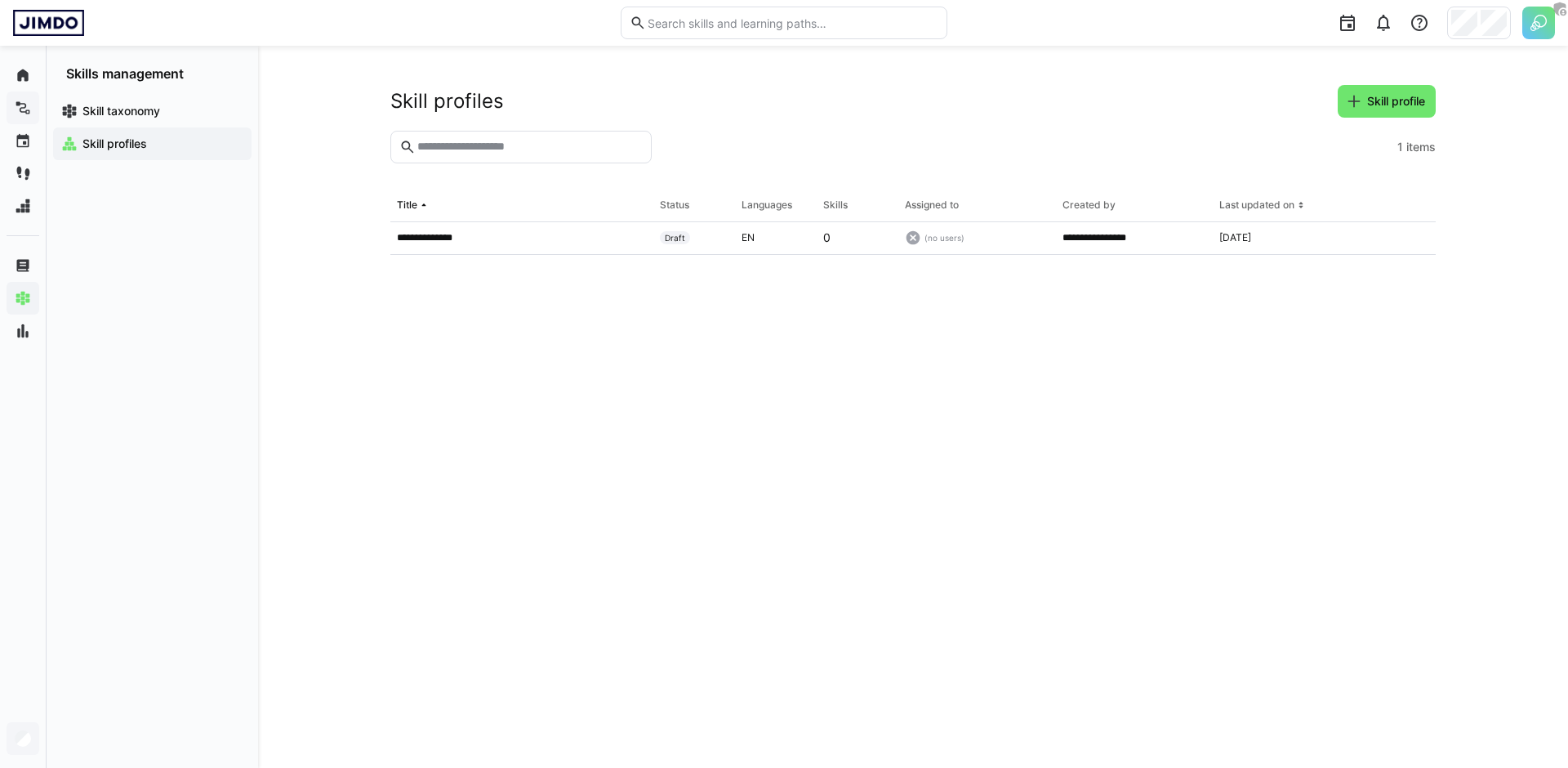
click at [497, 382] on eds-table "**********" at bounding box center [913, 458] width 1046 height 539
click at [472, 370] on eds-table "**********" at bounding box center [913, 458] width 1046 height 539
click at [481, 323] on eds-table "**********" at bounding box center [913, 458] width 1046 height 539
click at [1279, 96] on div "Skill profiles Skill profile" at bounding box center [913, 101] width 1046 height 33
click at [1380, 104] on span "Skill profile" at bounding box center [1396, 101] width 63 height 17
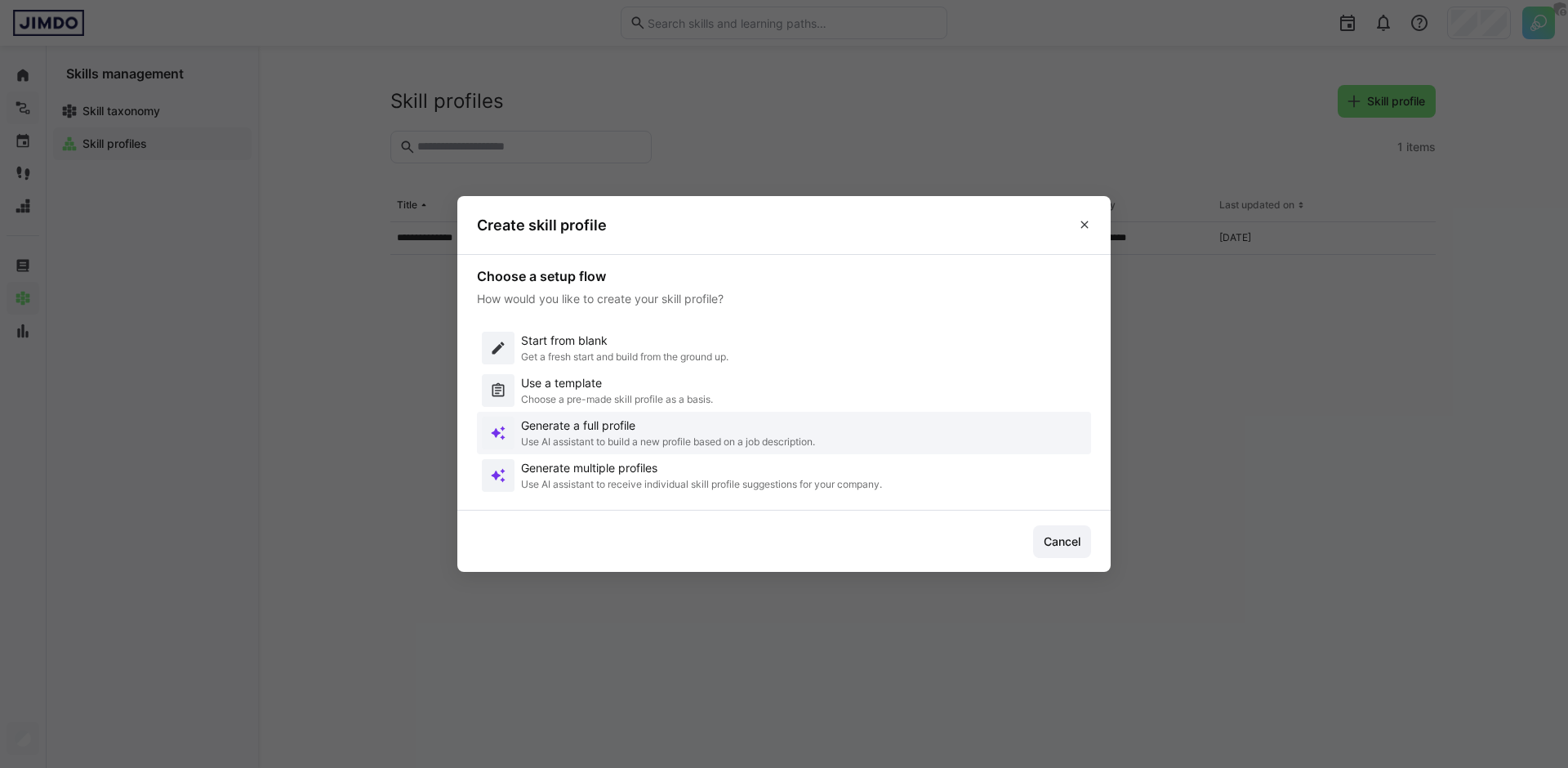
click at [578, 436] on p "Use AI assistant to build a new profile based on a job description." at bounding box center [669, 442] width 294 height 13
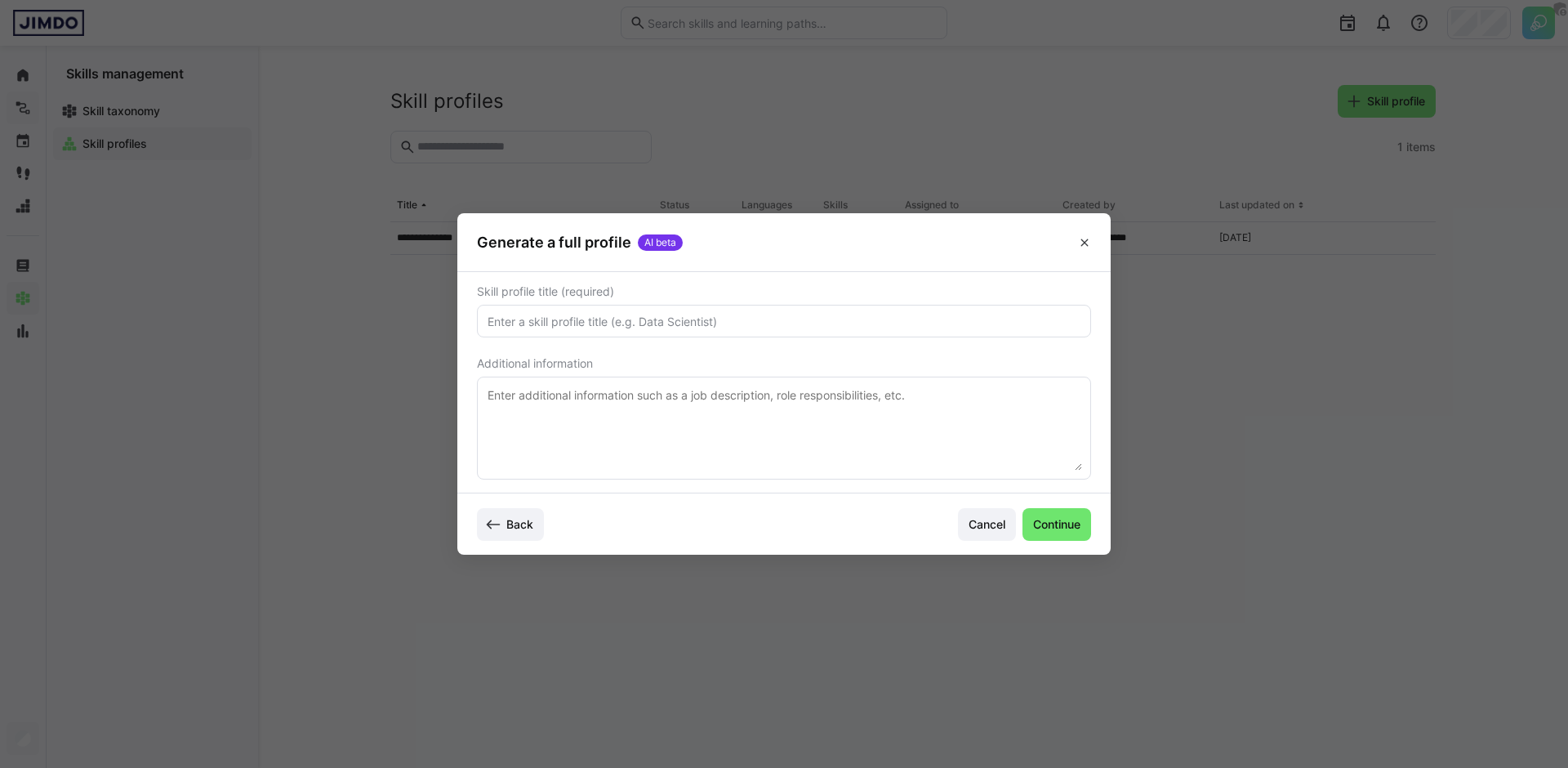
click at [612, 424] on textarea at bounding box center [784, 428] width 596 height 85
paste textarea "Lore Ipsumdol : Si ame c adipi elit se doeiusmo tempori utlabore Etdol’m aliqua…"
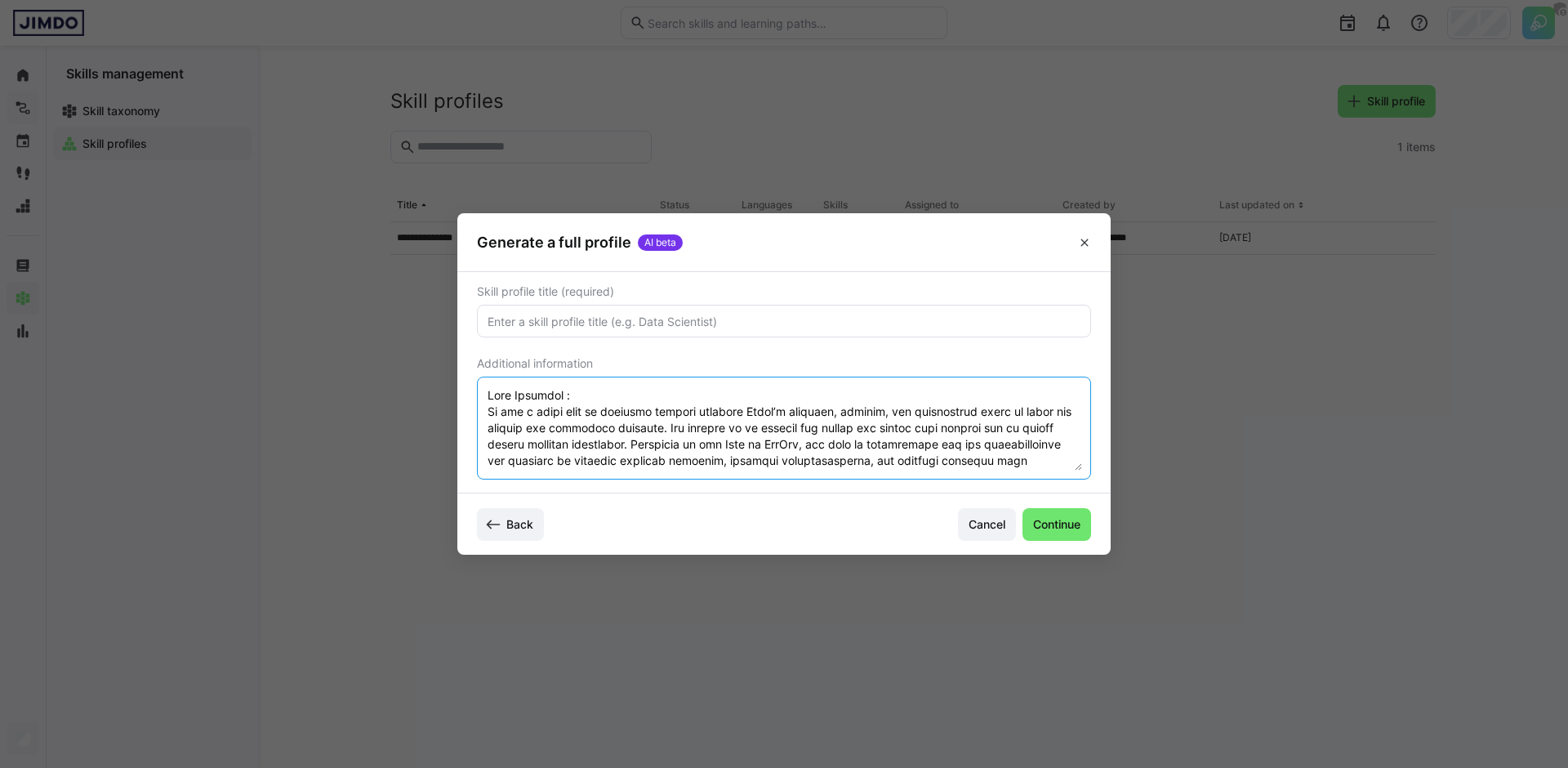
type textarea "Lore Ipsumdol : Si ame c adipi elit se doeiusmo tempori utlabore Etdol’m aliqua…"
click at [630, 327] on input "text" at bounding box center [784, 321] width 596 height 15
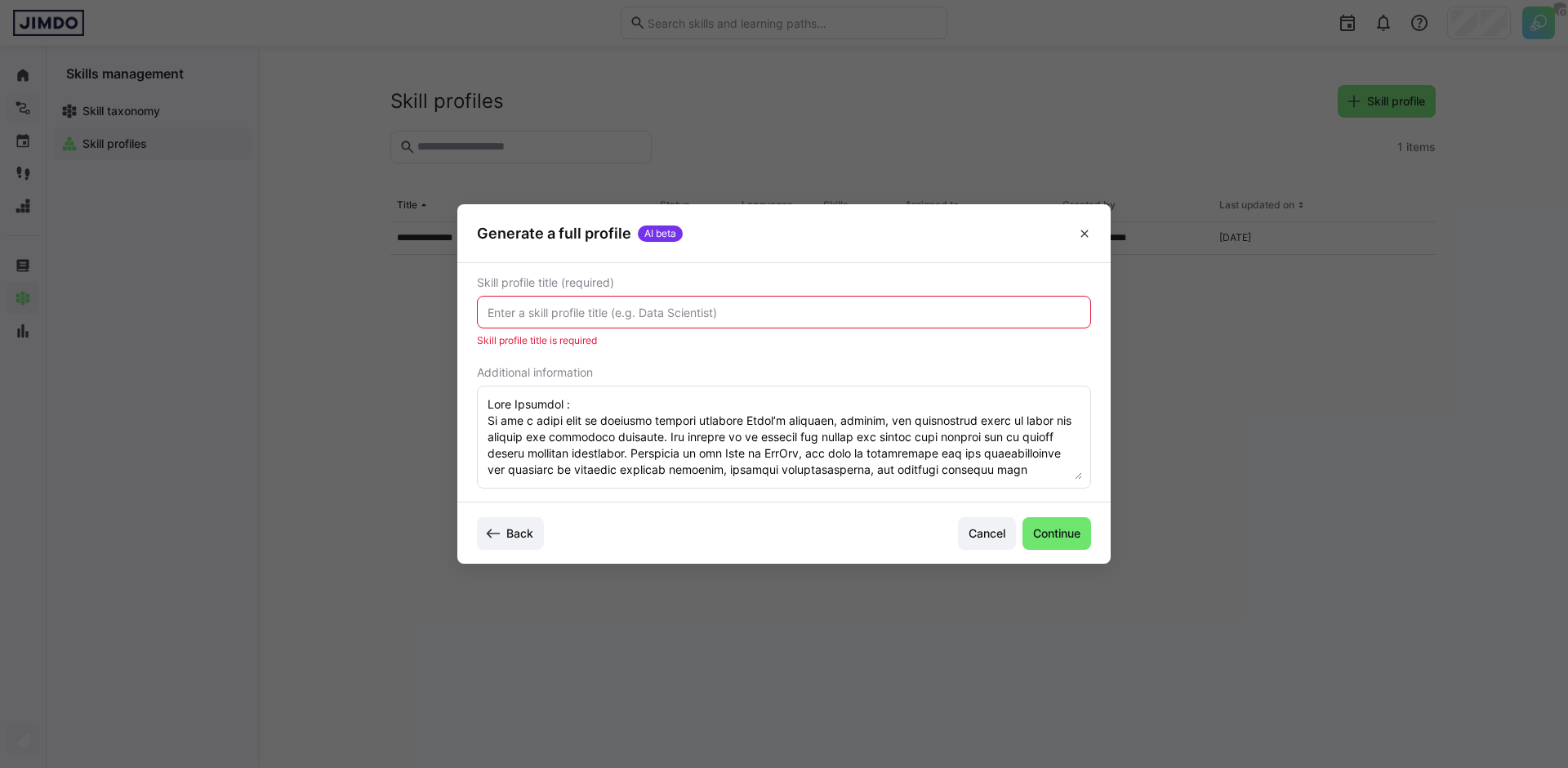
paste input "Expert Security Engineer - Security Controls Adoption & Assurance"
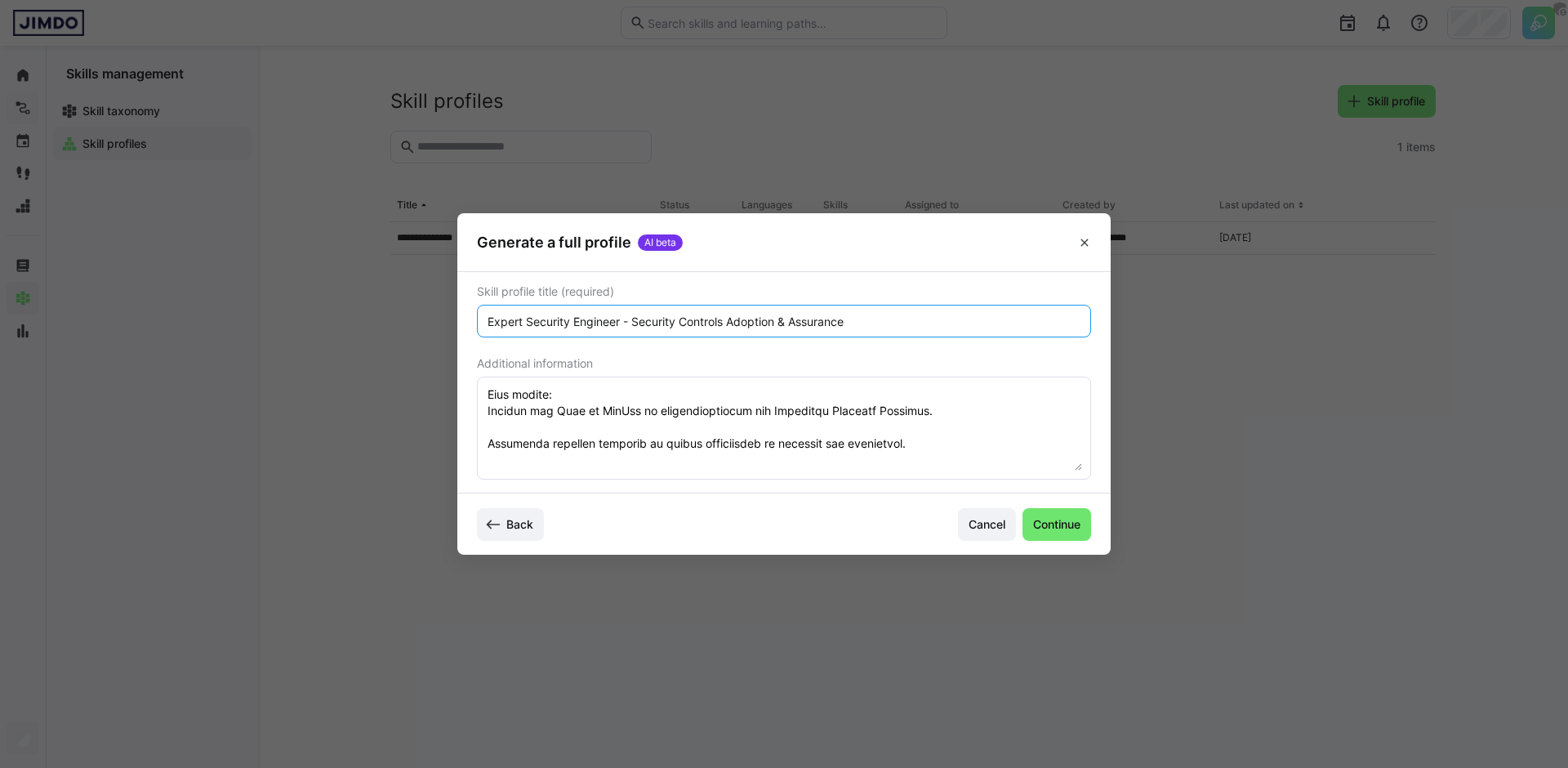
scroll to position [136, 0]
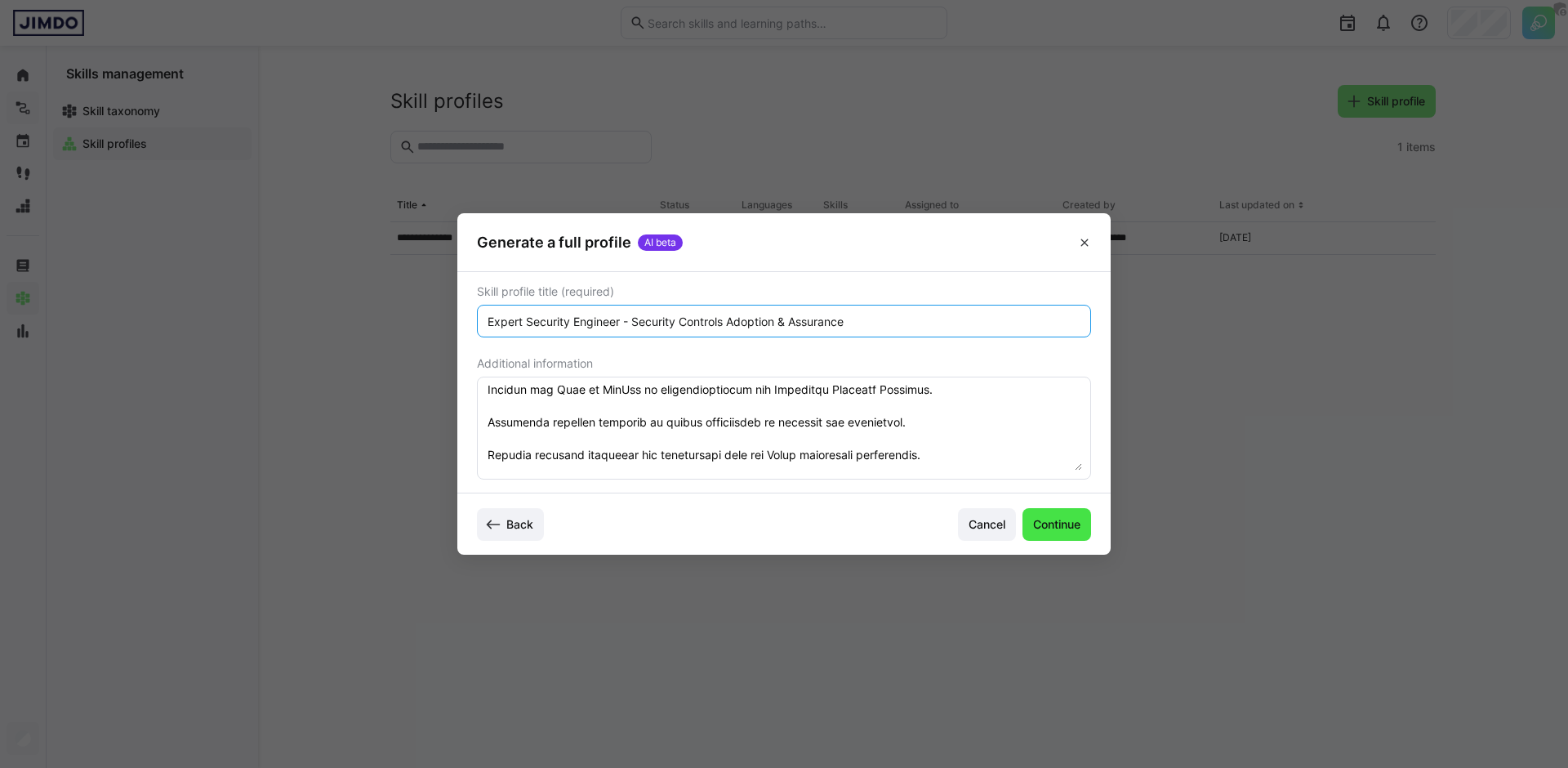
type input "Expert Security Engineer - Security Controls Adoption & Assurance"
click at [1061, 518] on span "Continue" at bounding box center [1057, 524] width 53 height 17
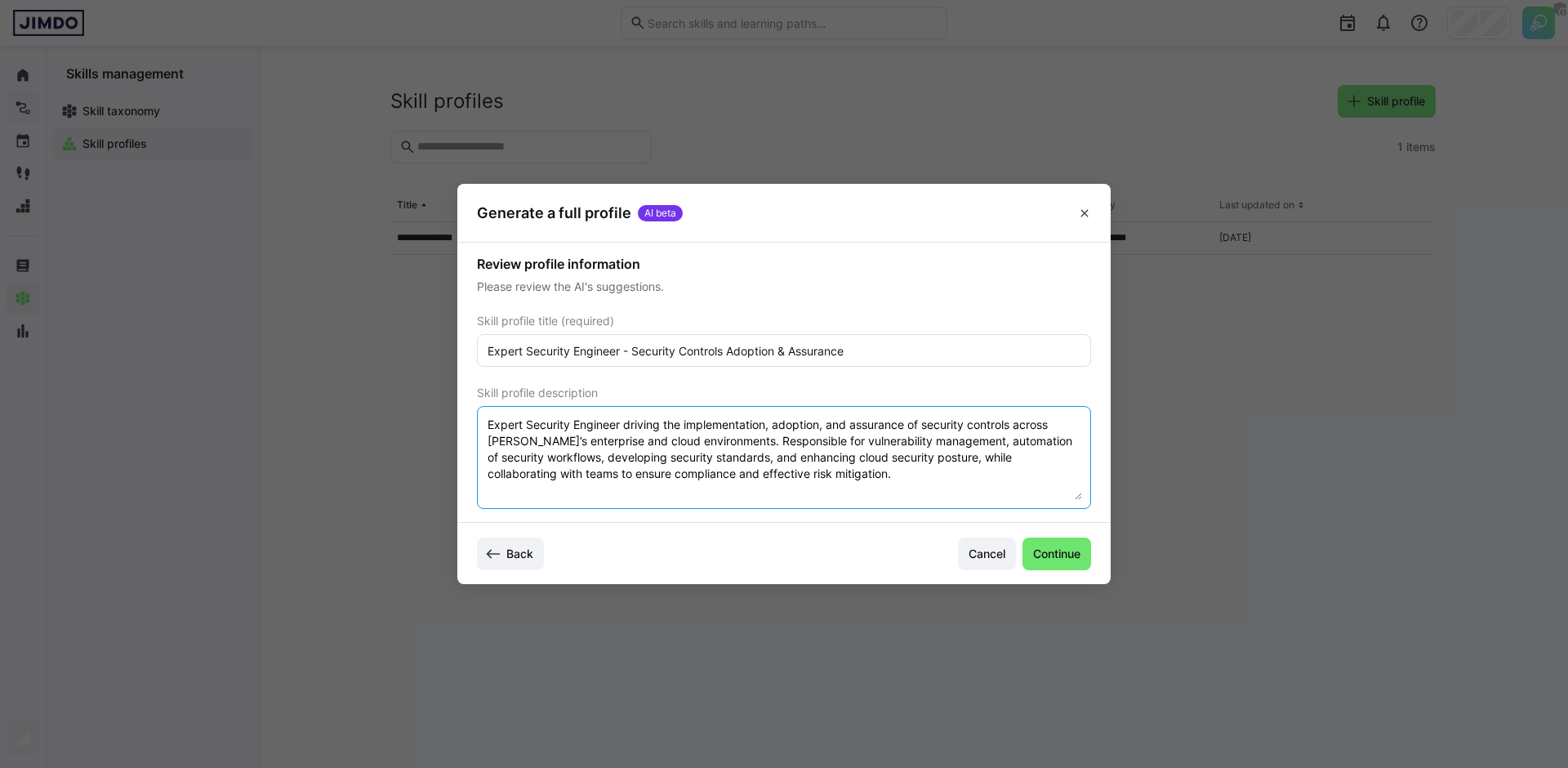
drag, startPoint x: 788, startPoint y: 457, endPoint x: 489, endPoint y: 424, distance: 300.8
click at [489, 424] on textarea "Expert Security Engineer driving the implementation, adoption, and assurance of…" at bounding box center [784, 457] width 596 height 85
click at [616, 438] on textarea "Expert Security Engineer driving the implementation, adoption, and assurance of…" at bounding box center [784, 457] width 596 height 85
click at [1045, 558] on span "Continue" at bounding box center [1057, 554] width 53 height 17
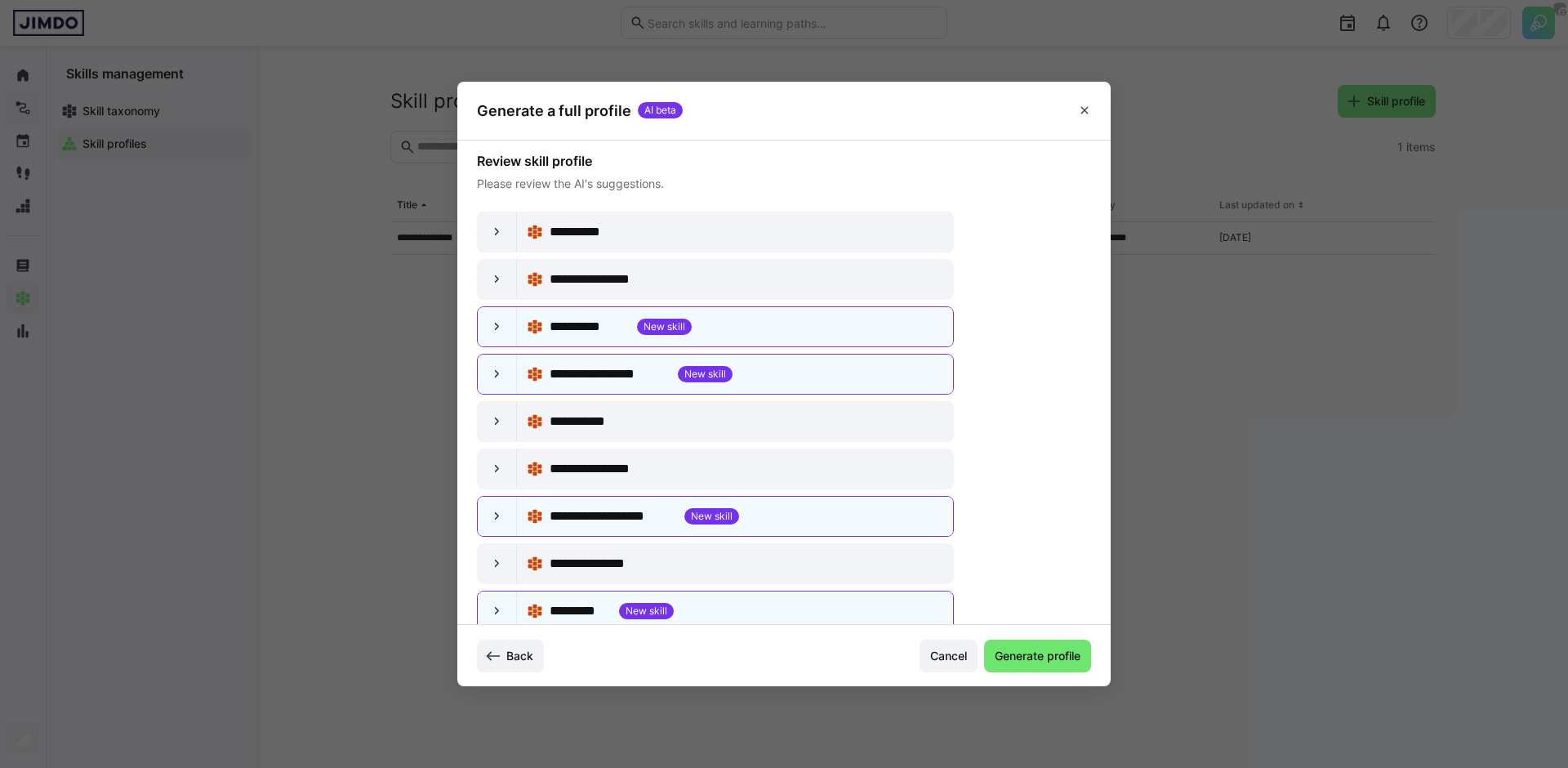
scroll to position [0, 0]
click at [502, 270] on div at bounding box center [497, 280] width 39 height 39
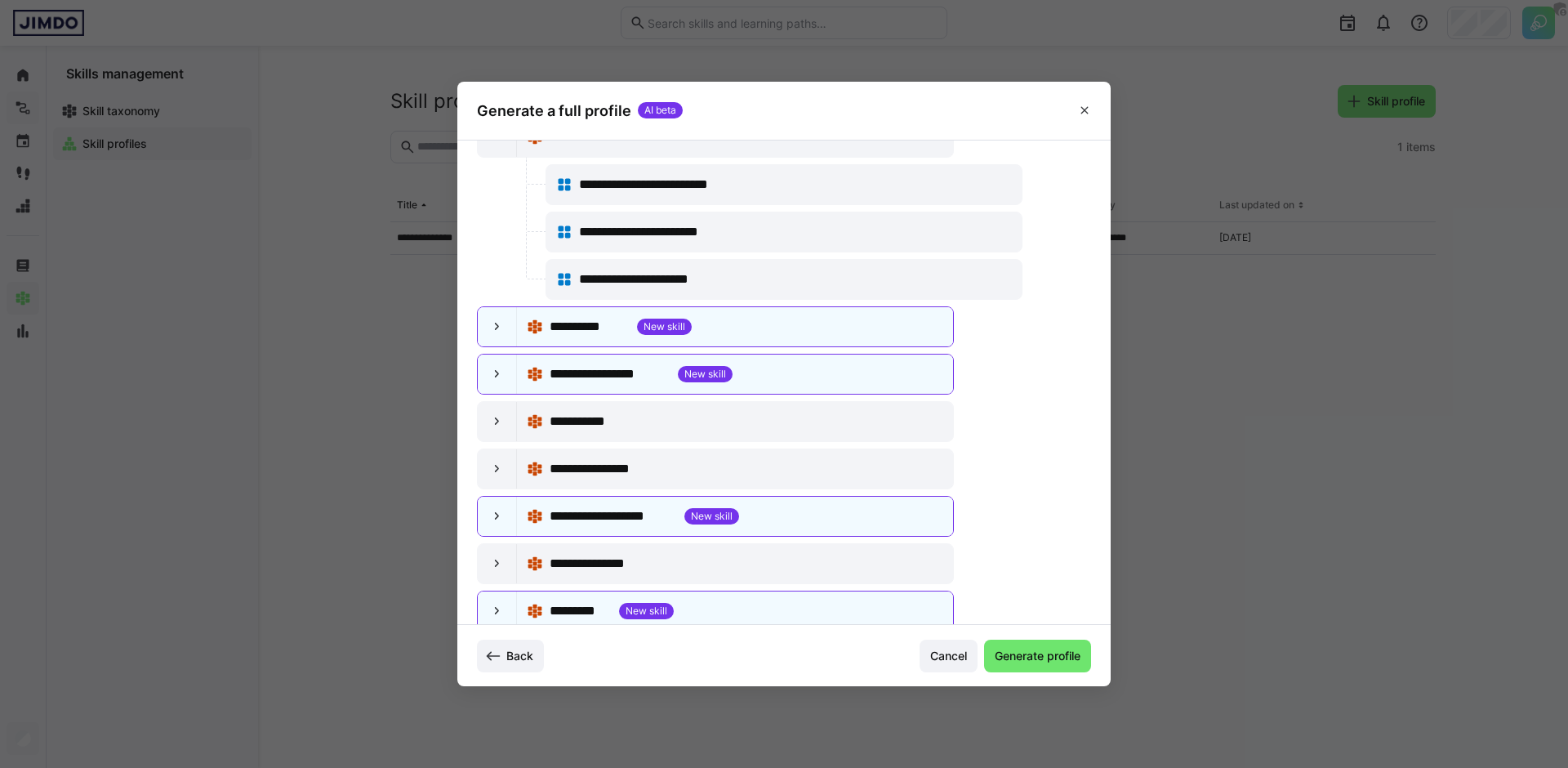
scroll to position [251, 0]
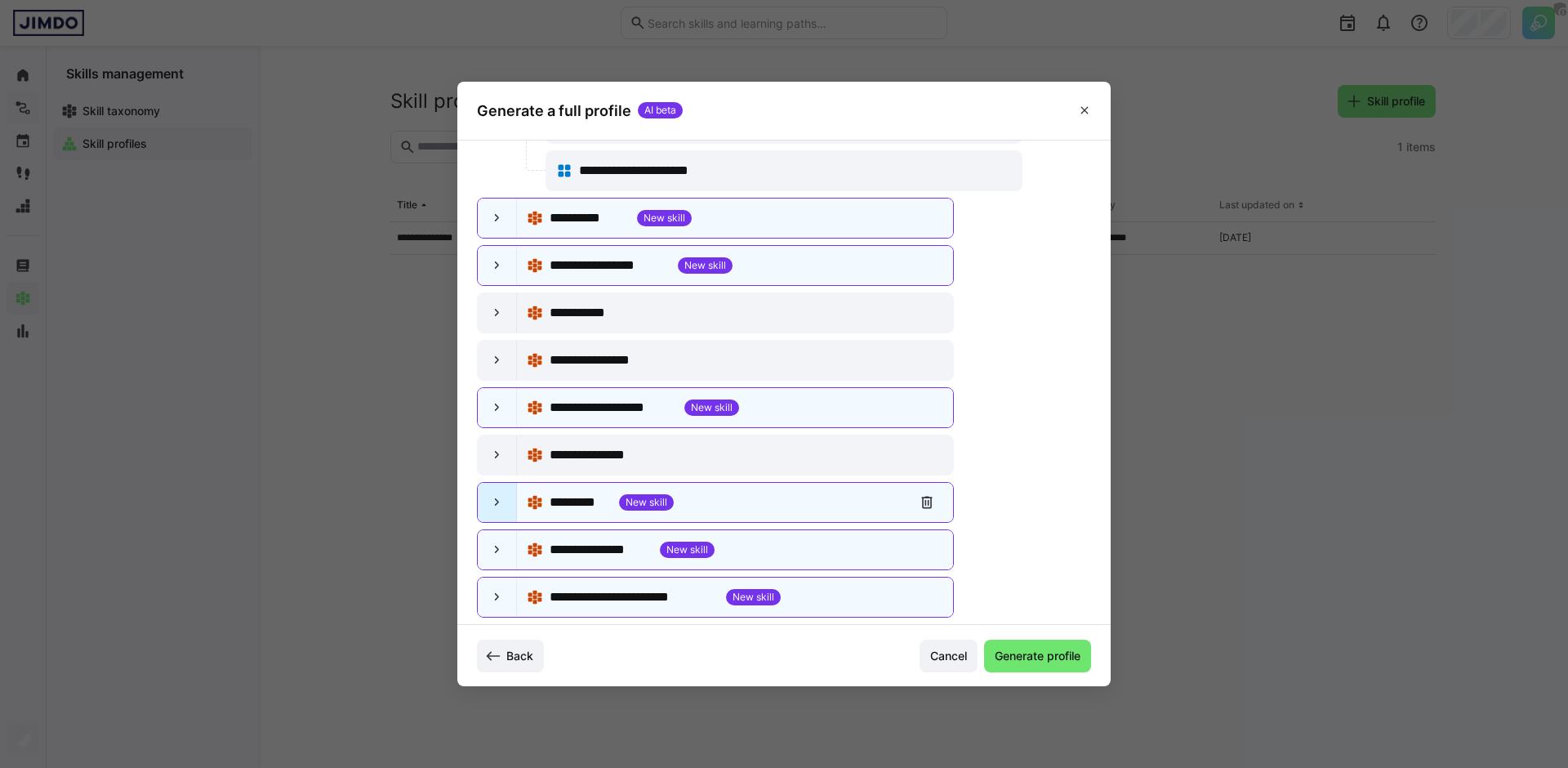
click at [493, 512] on div at bounding box center [497, 502] width 39 height 39
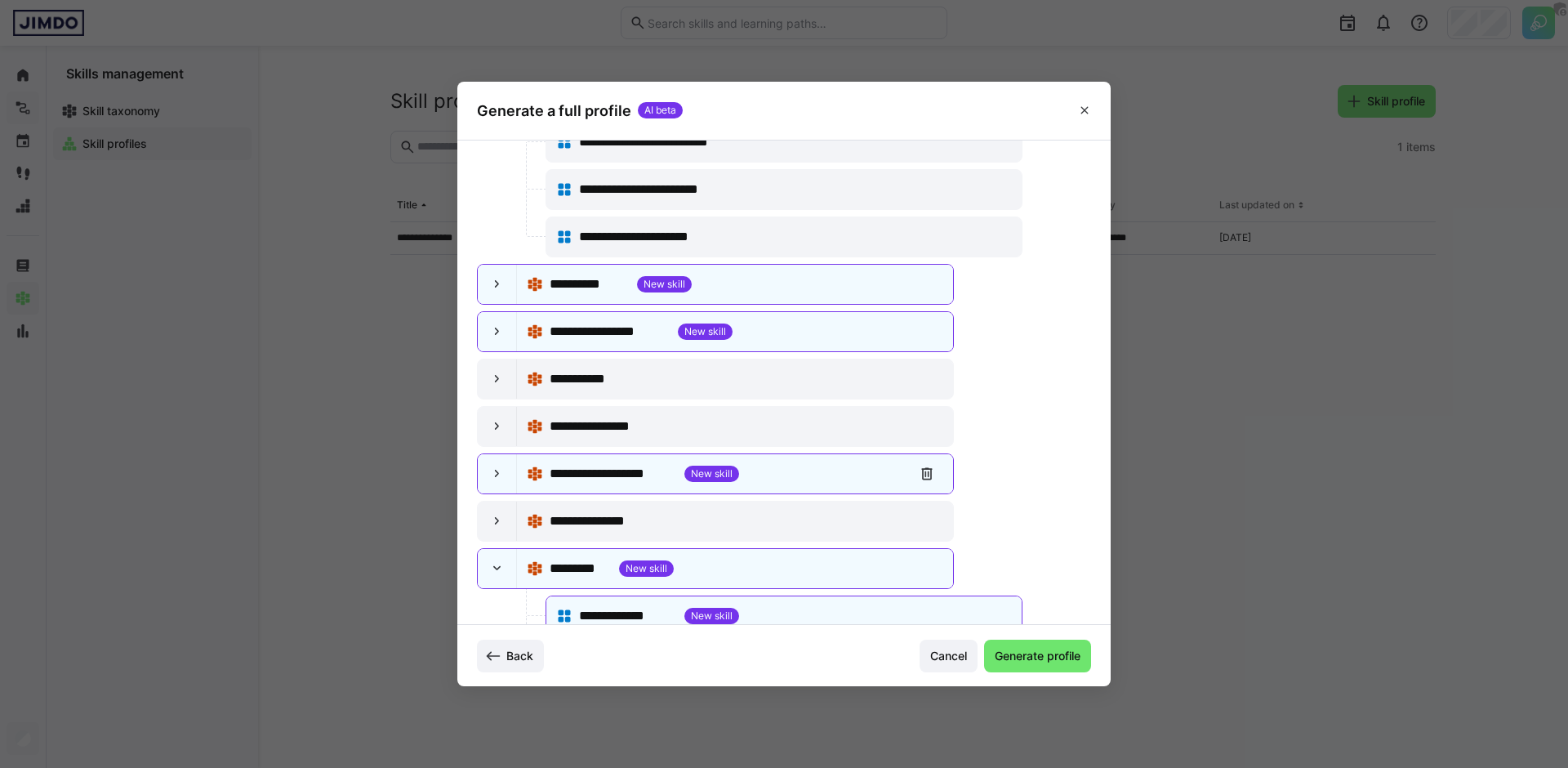
scroll to position [313, 0]
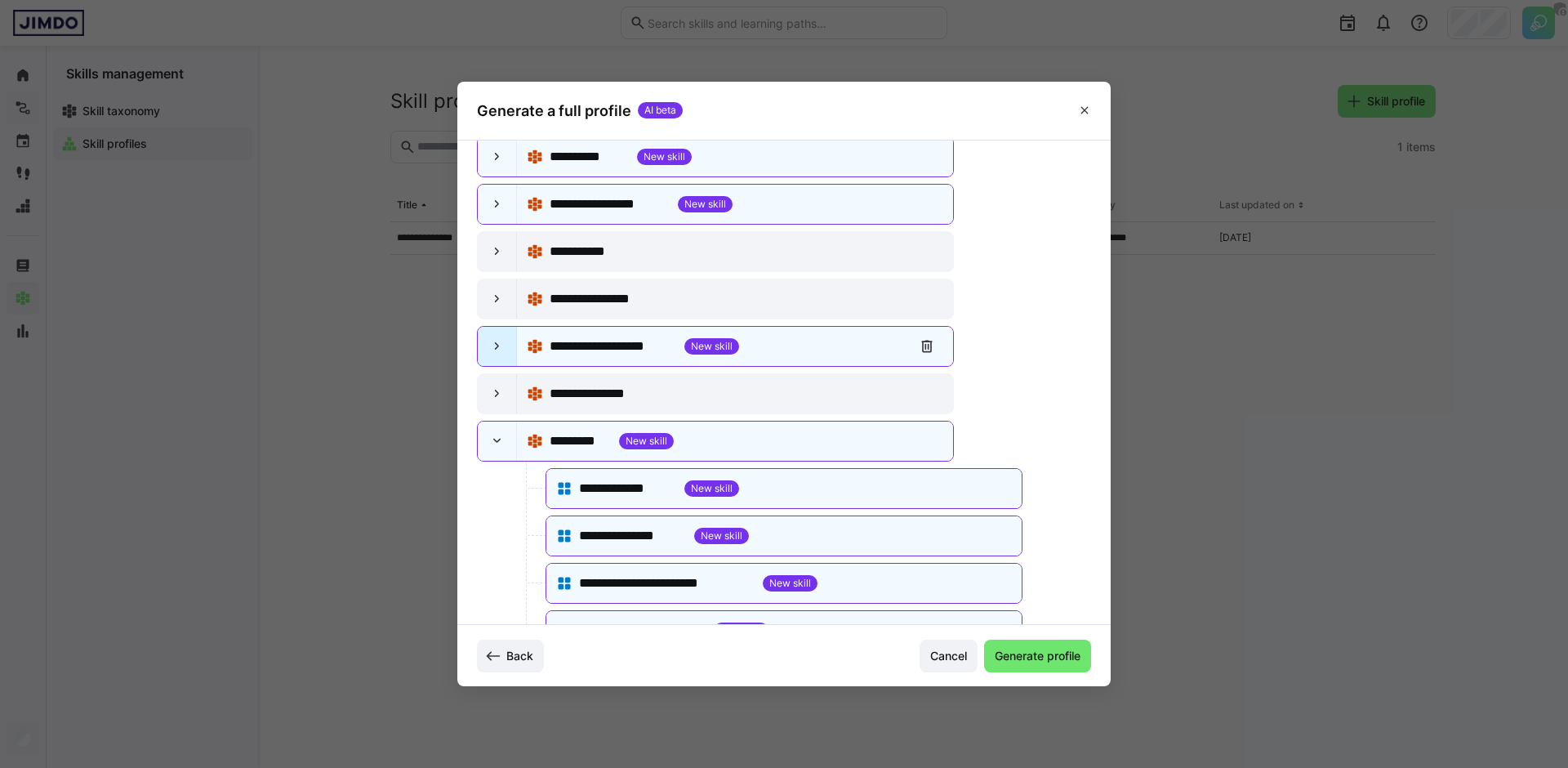
click at [491, 353] on eds-icon at bounding box center [497, 346] width 17 height 17
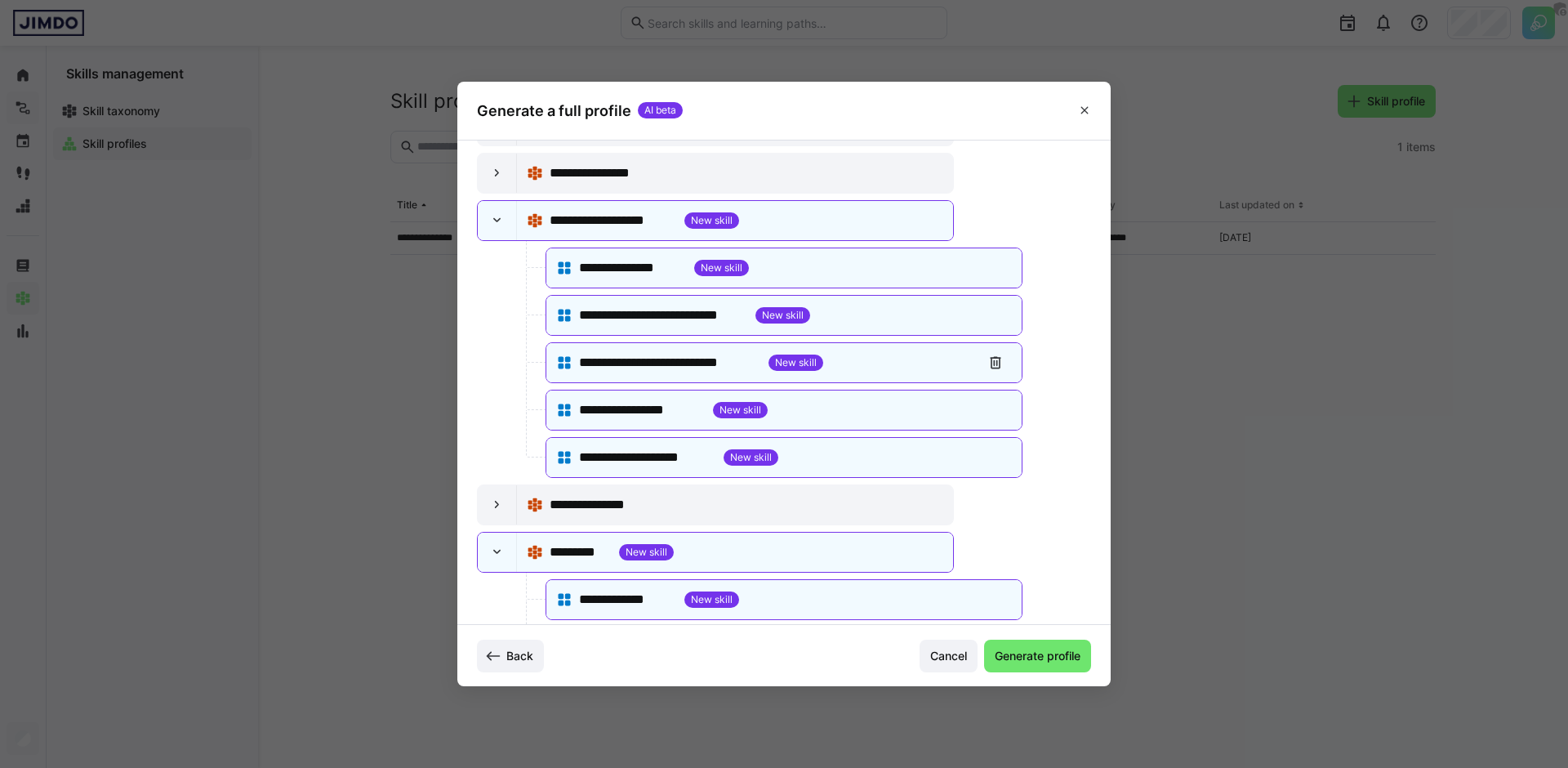
scroll to position [171, 0]
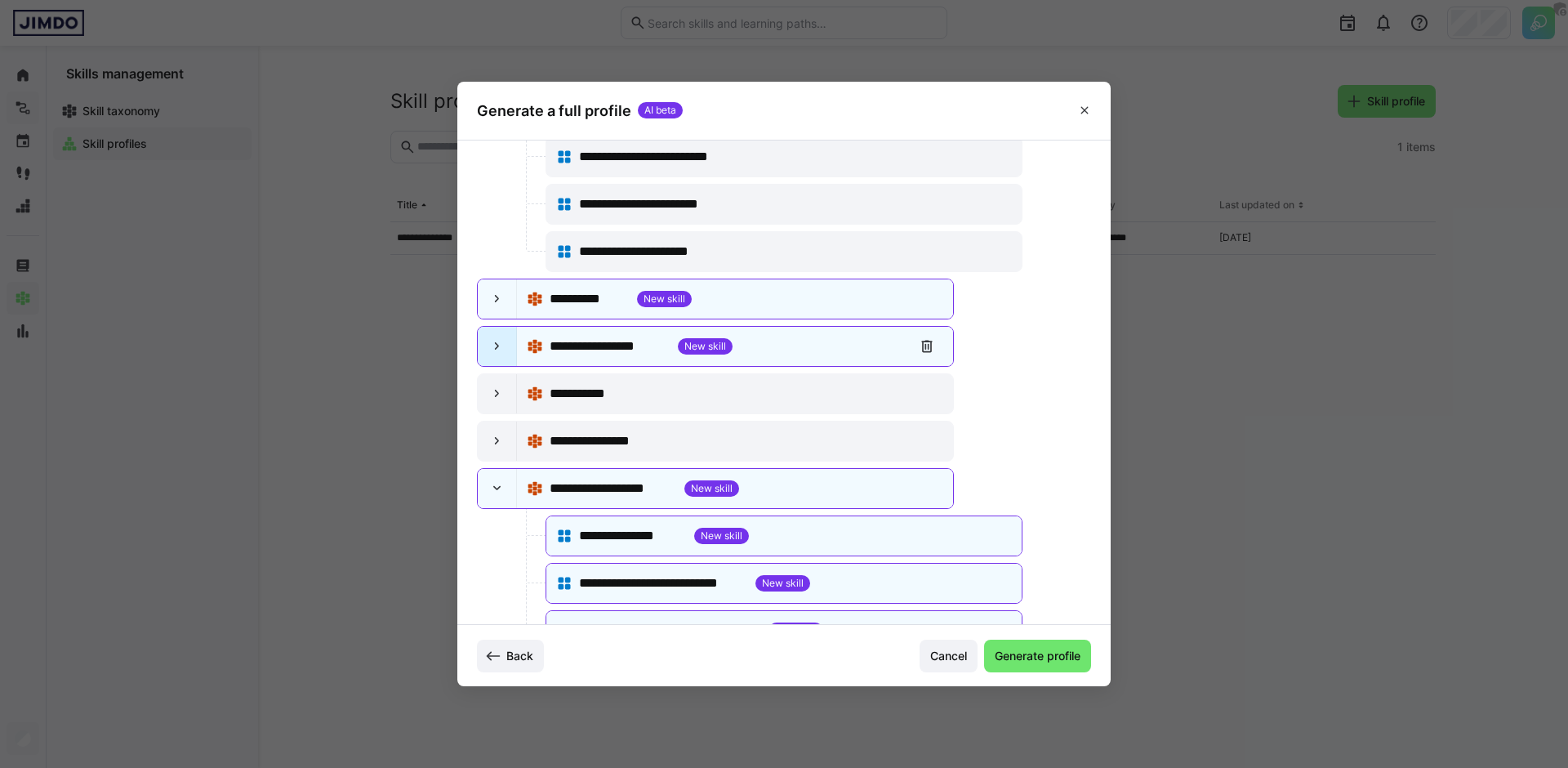
click at [497, 356] on div at bounding box center [497, 346] width 39 height 39
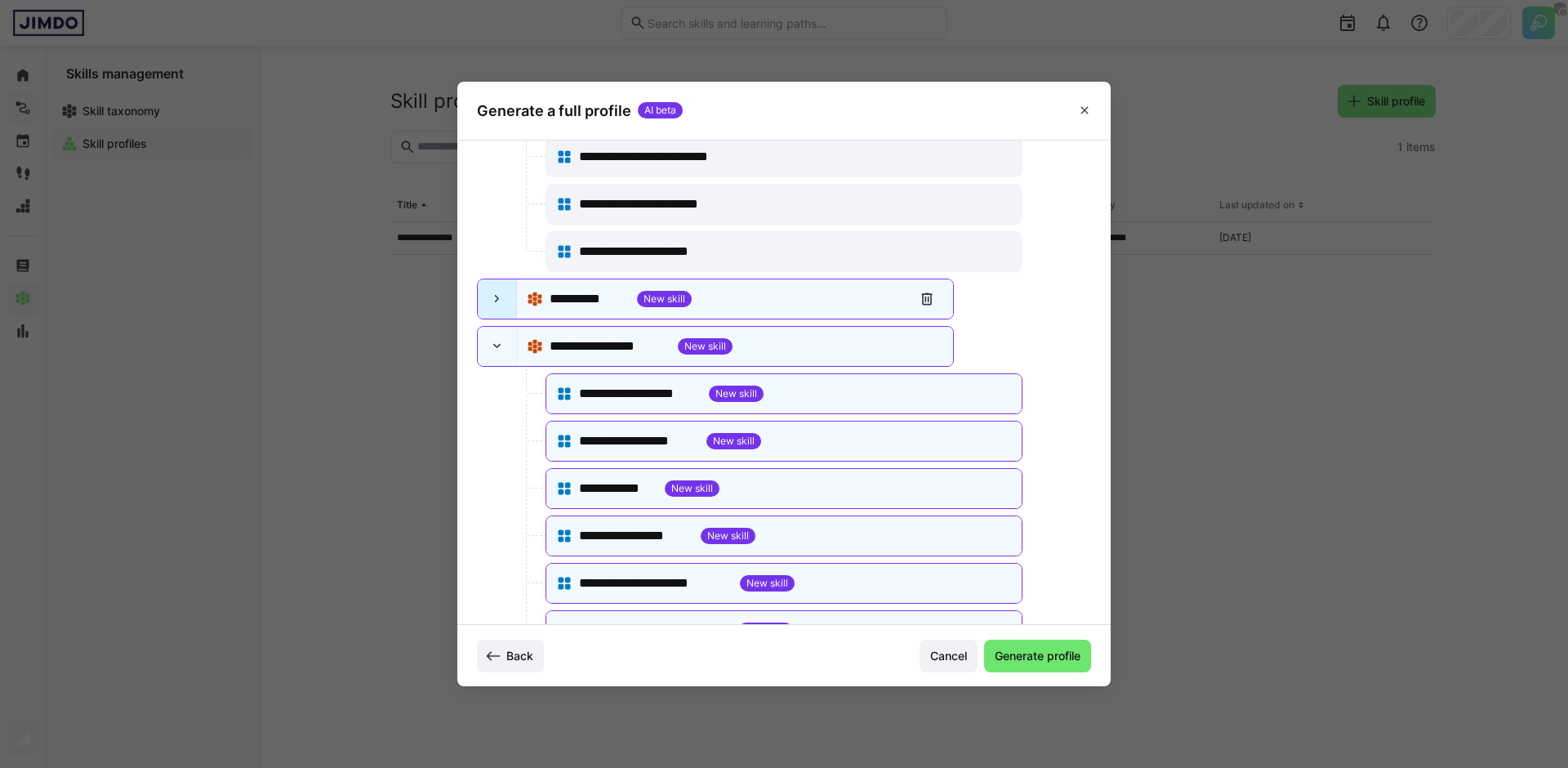
click at [498, 297] on eds-icon at bounding box center [497, 298] width 17 height 17
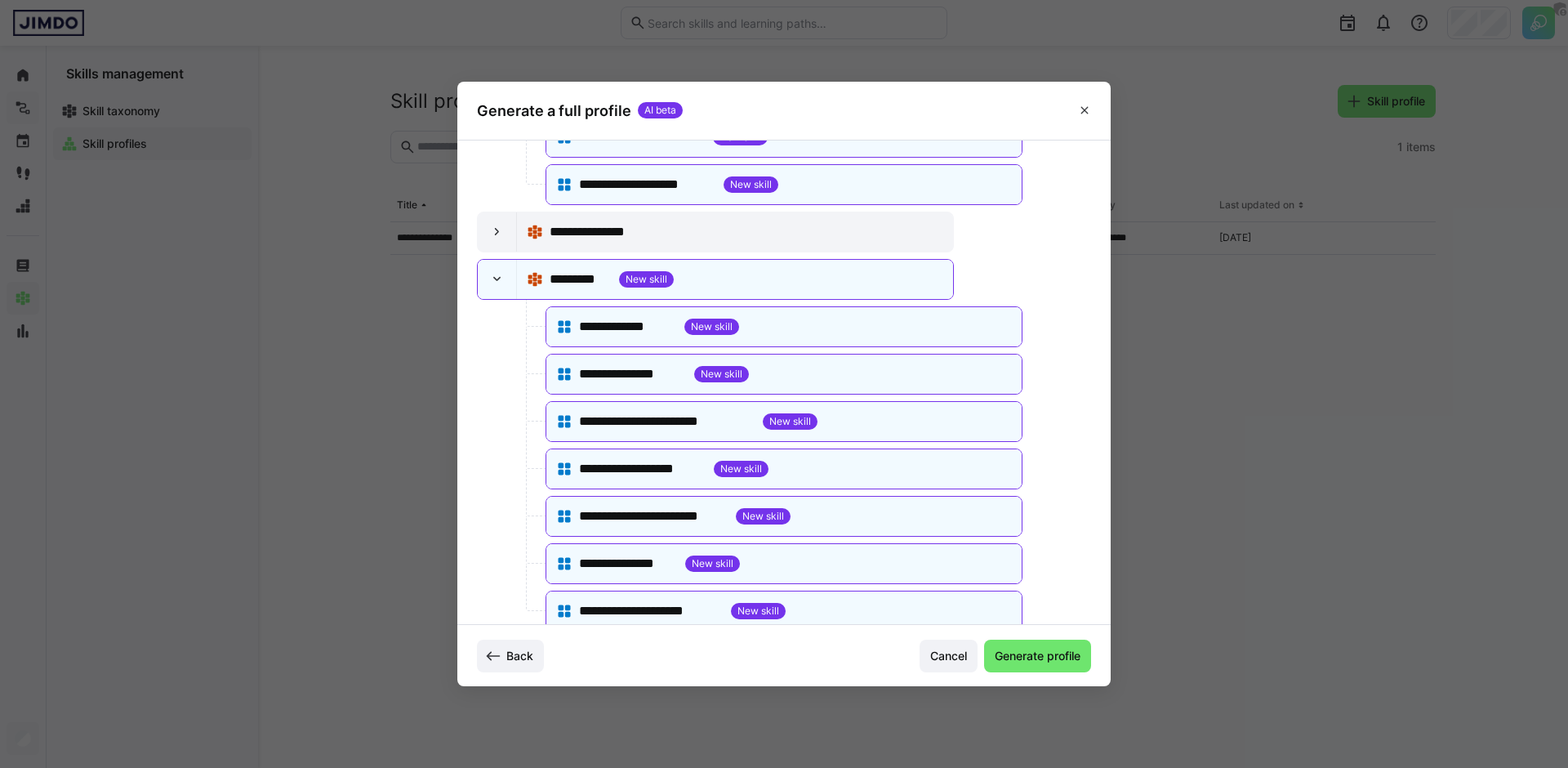
scroll to position [1768, 0]
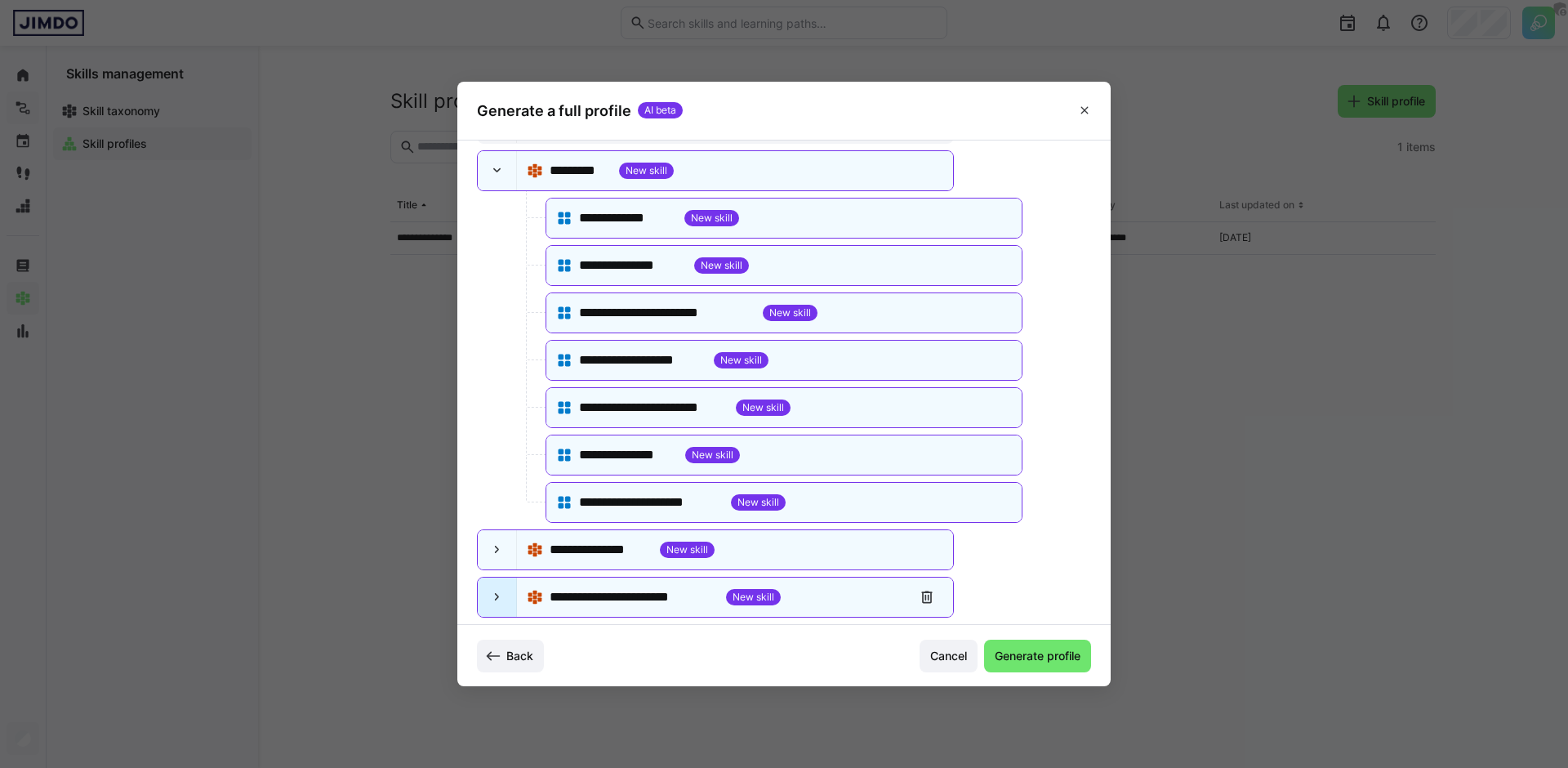
click at [484, 588] on div at bounding box center [497, 597] width 39 height 39
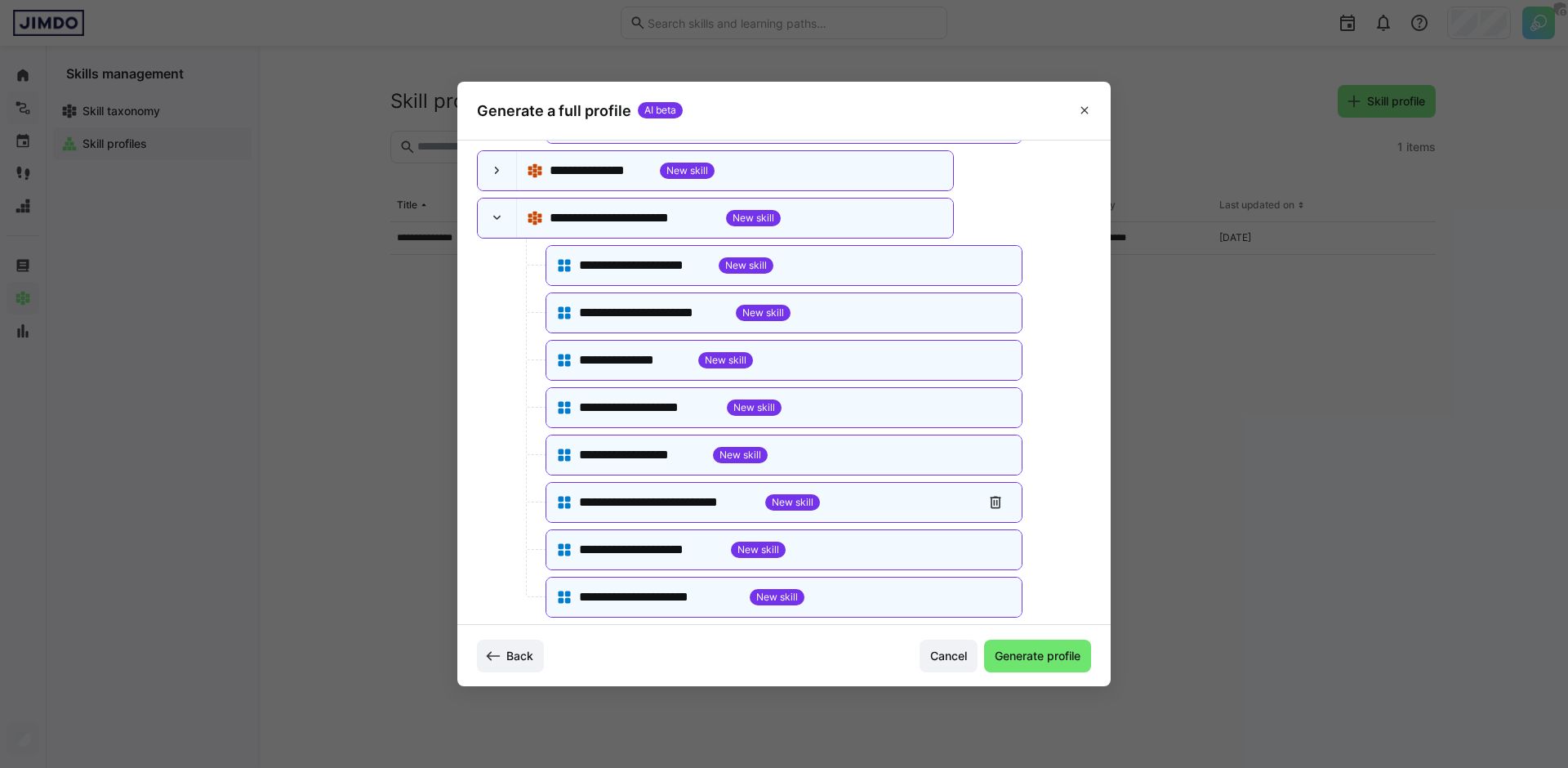
scroll to position [1998, 0]
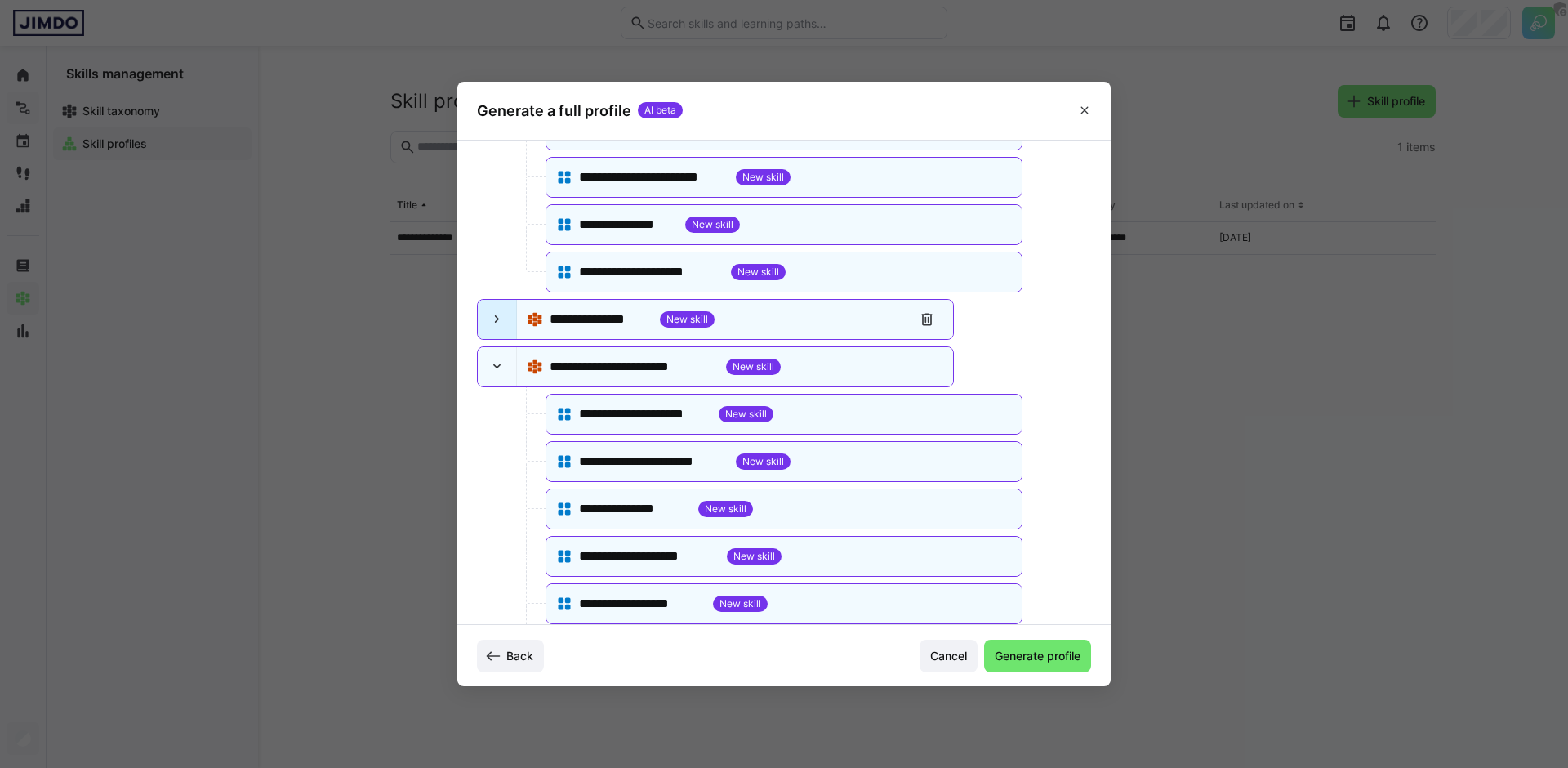
click at [490, 326] on eds-icon at bounding box center [497, 319] width 17 height 17
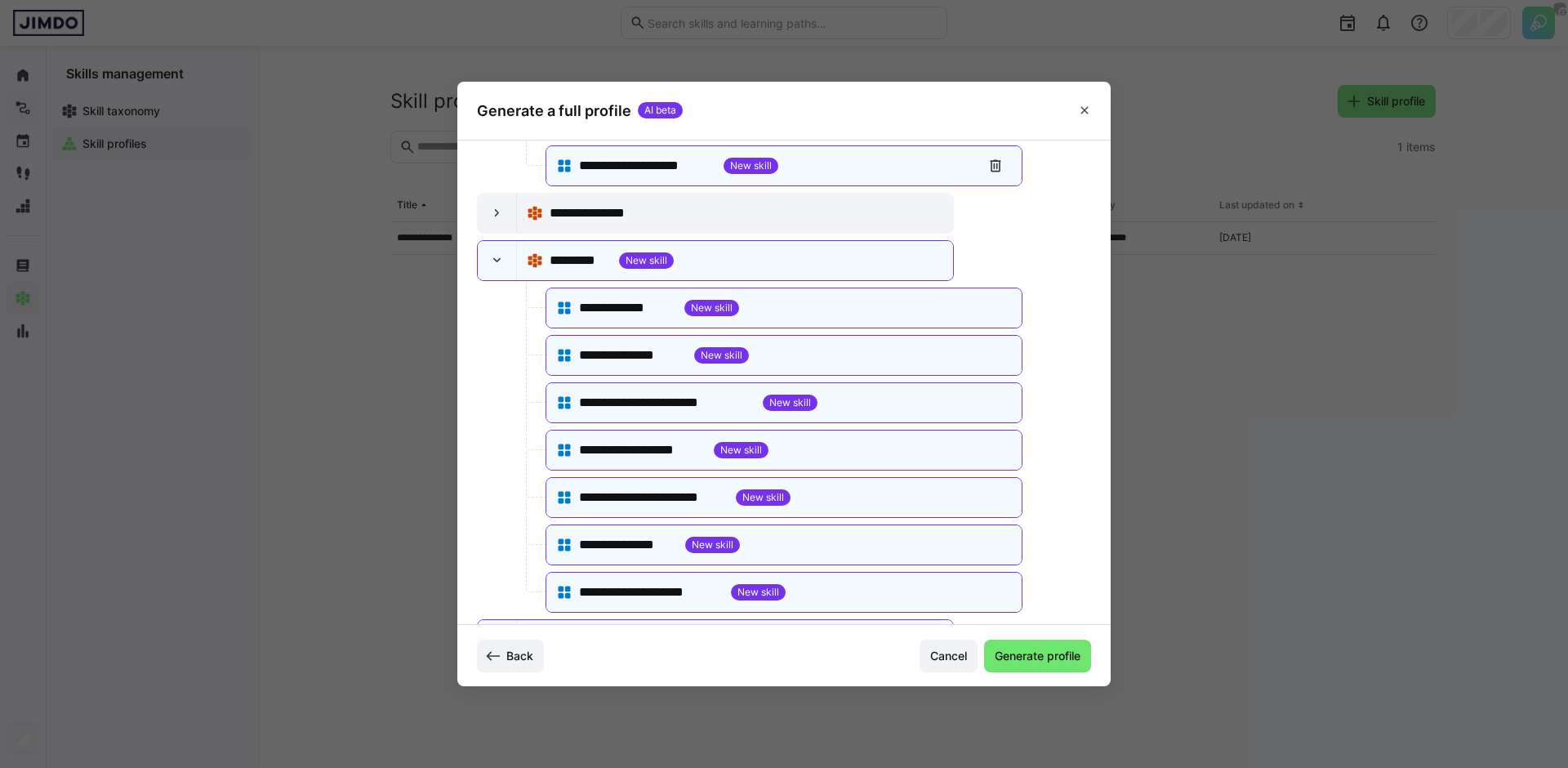
scroll to position [1612, 0]
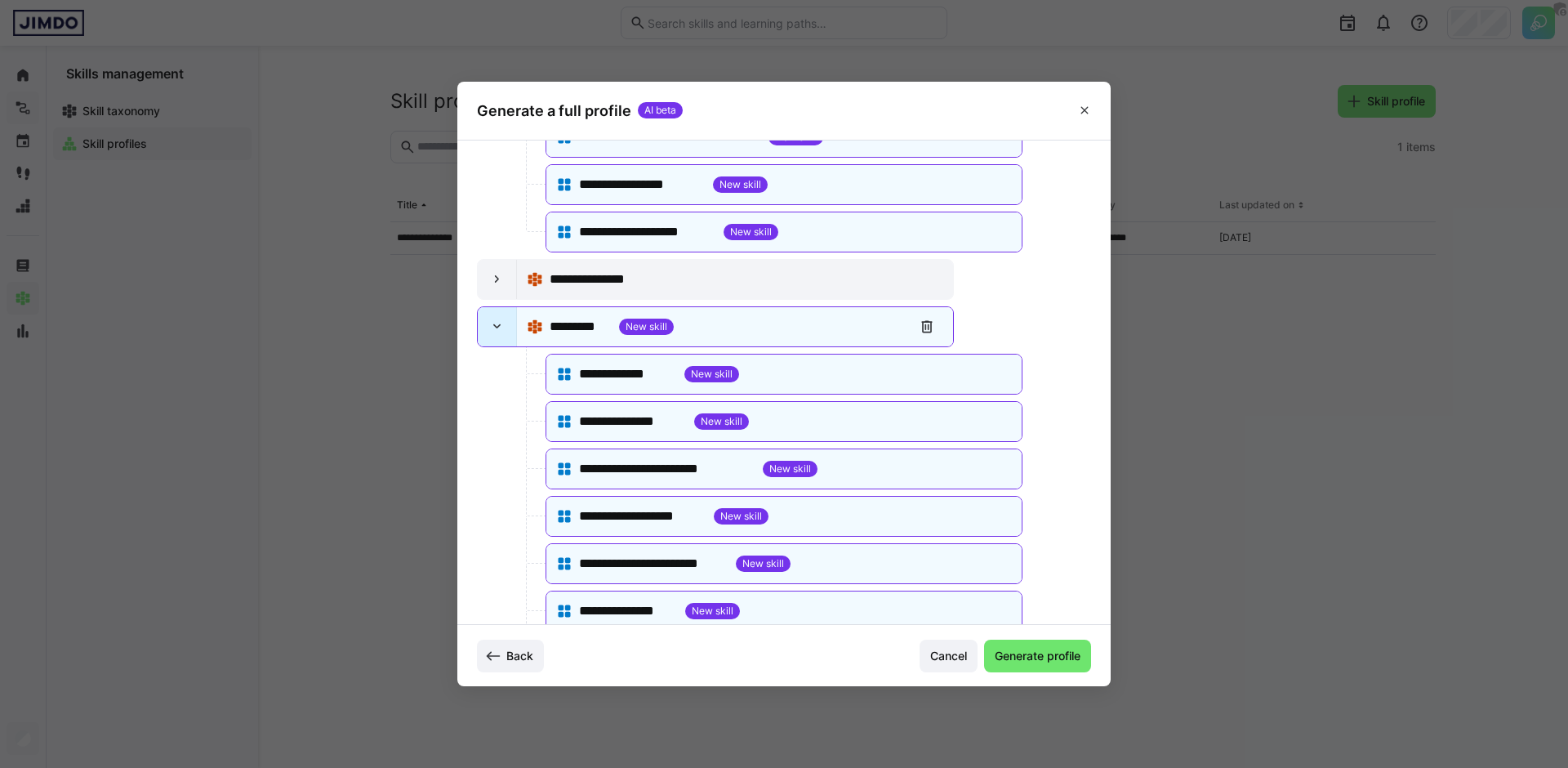
click at [481, 317] on div at bounding box center [497, 326] width 39 height 39
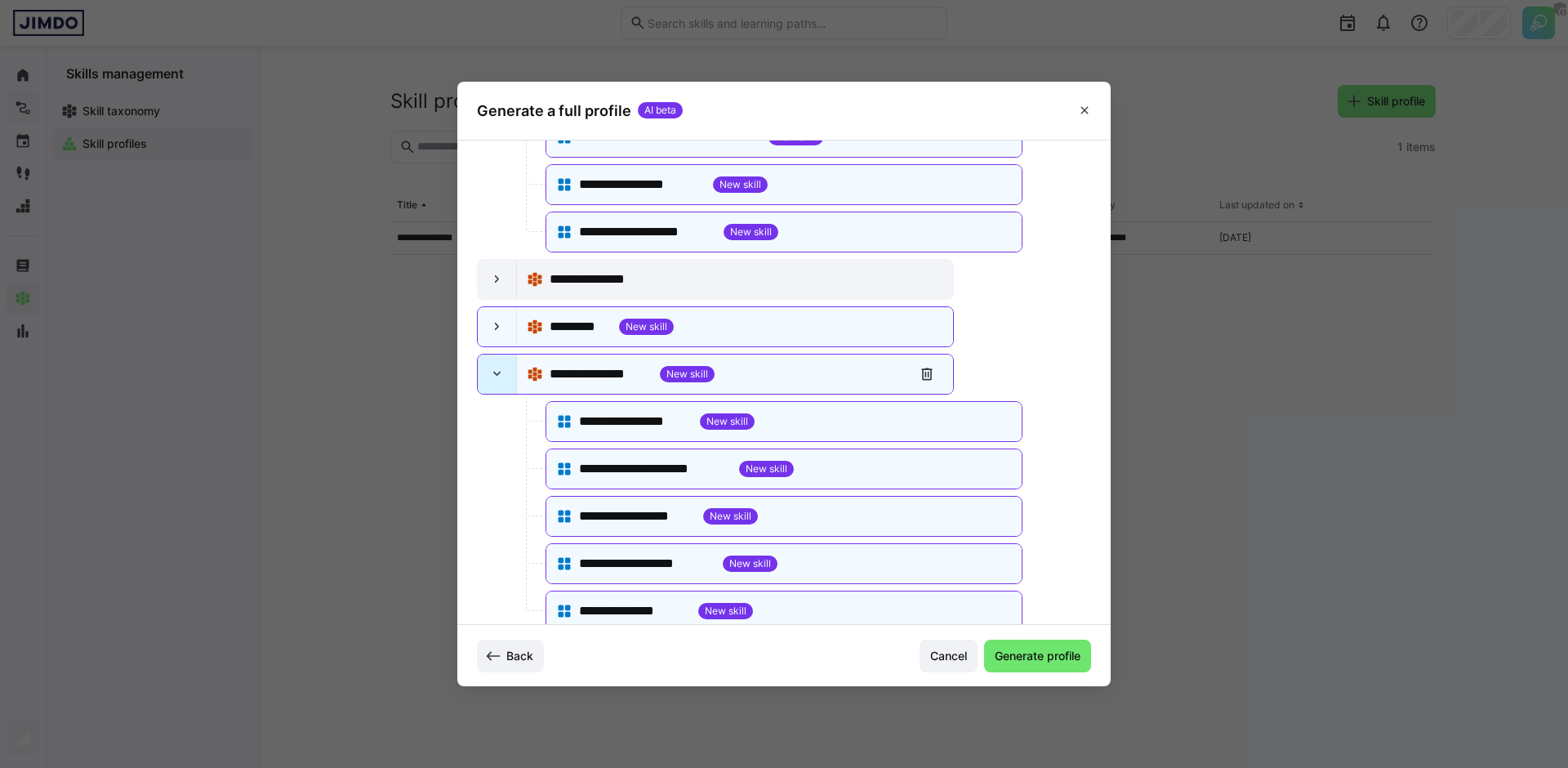
click at [505, 377] on div at bounding box center [497, 374] width 39 height 39
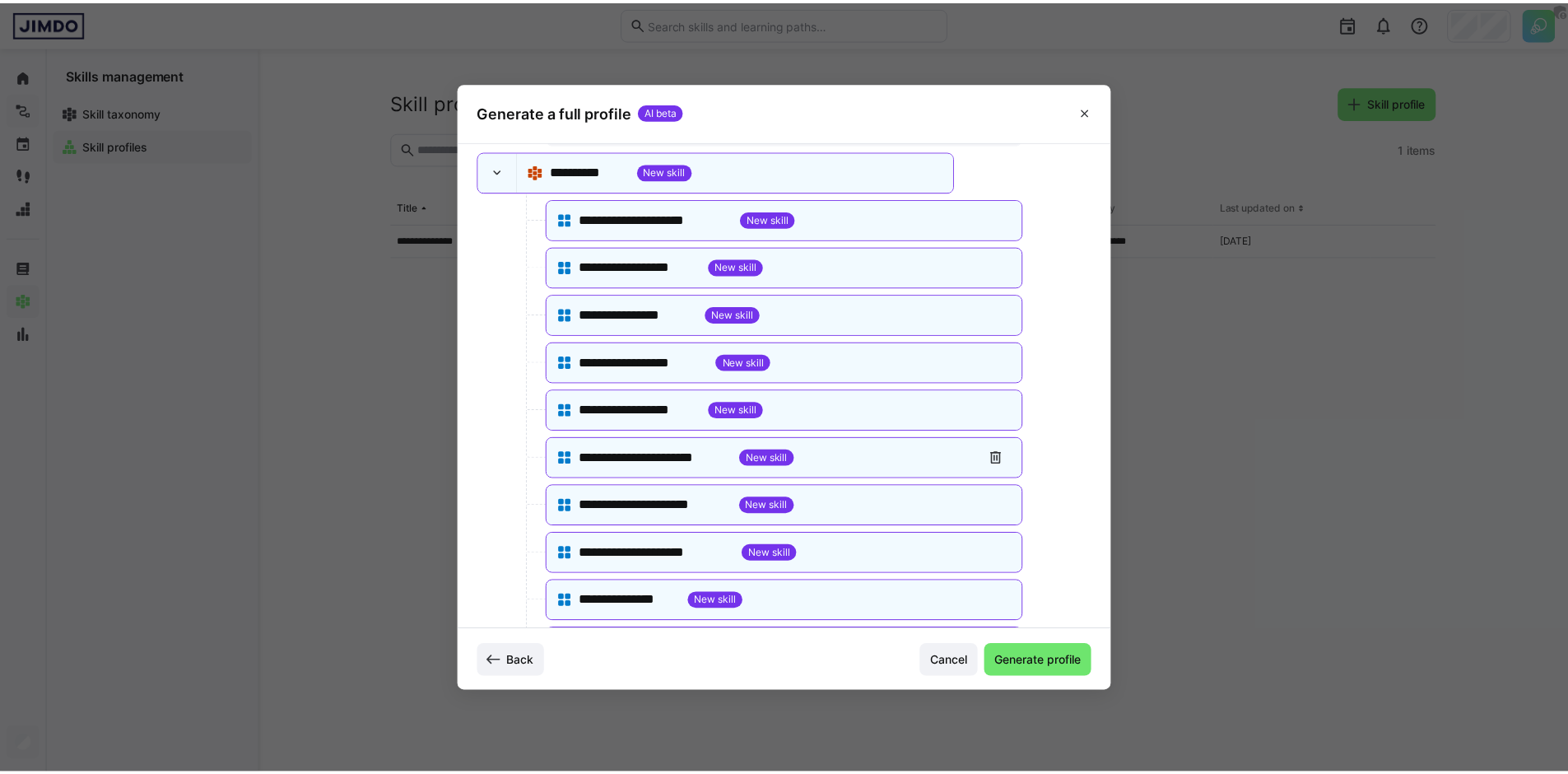
scroll to position [312, 0]
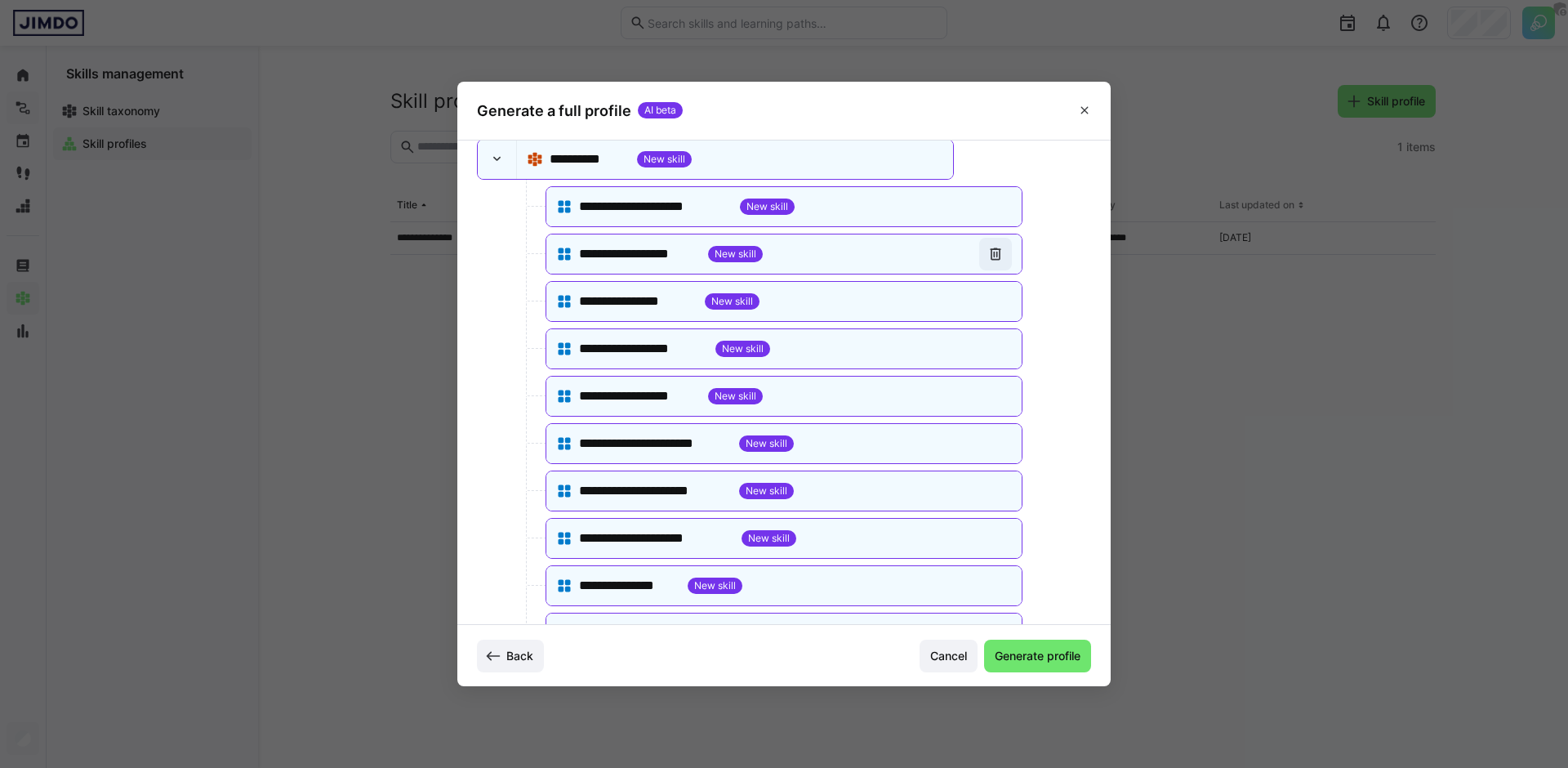
click at [995, 250] on eds-icon at bounding box center [995, 253] width 17 height 17
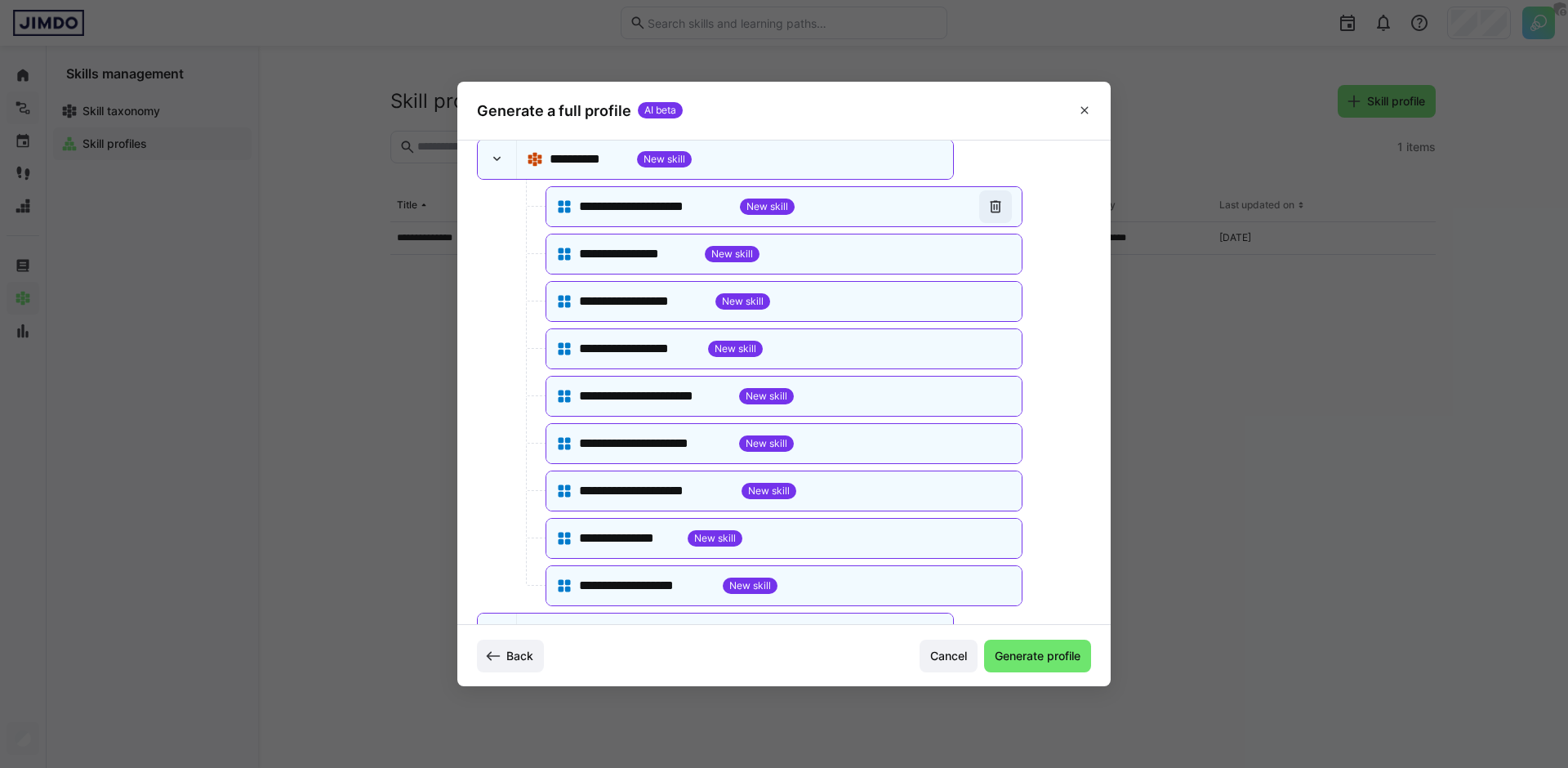
click at [988, 214] on eds-icon at bounding box center [995, 207] width 17 height 17
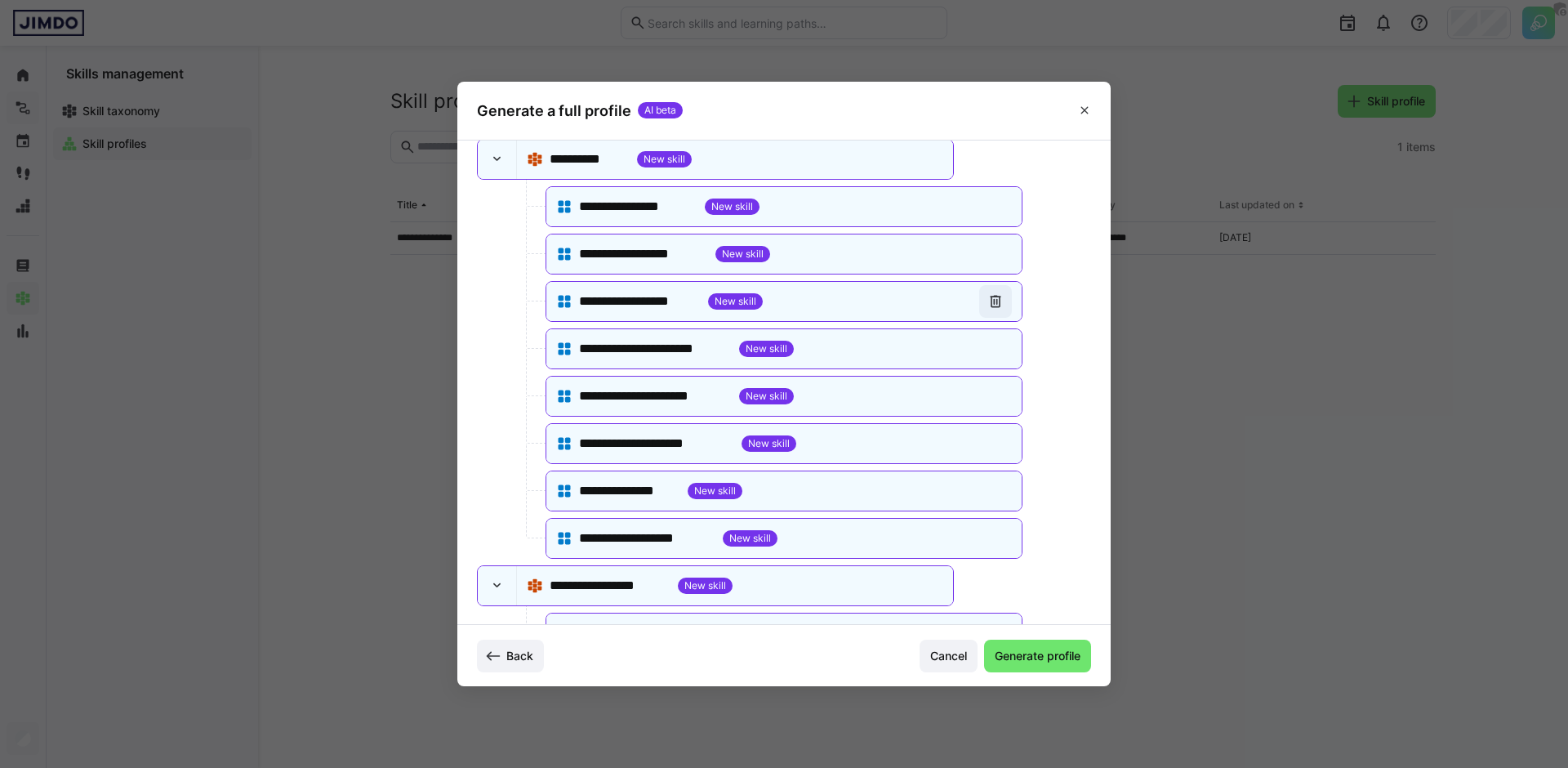
click at [987, 298] on eds-icon at bounding box center [995, 301] width 17 height 17
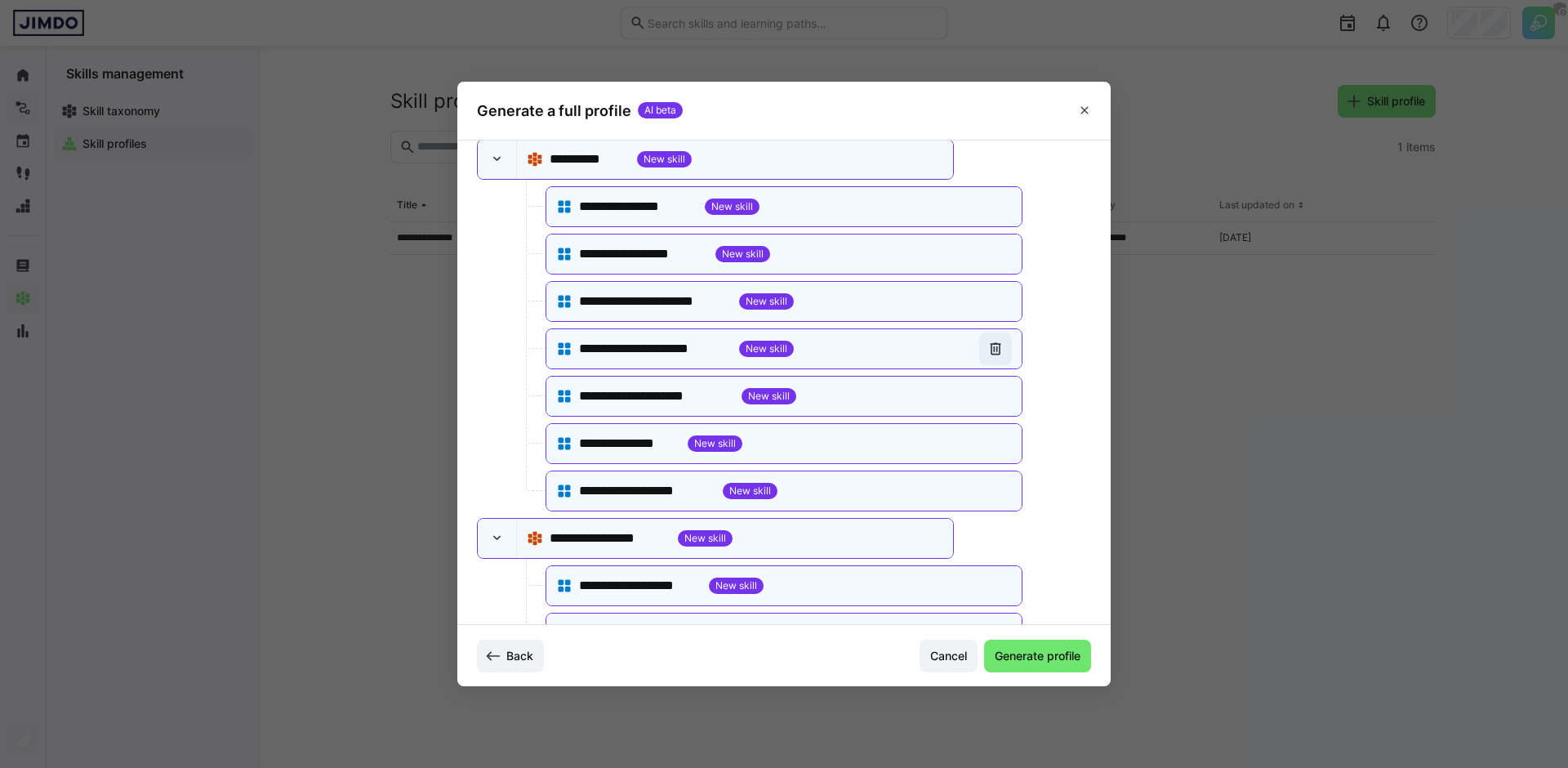
click at [988, 354] on eds-icon at bounding box center [995, 349] width 17 height 17
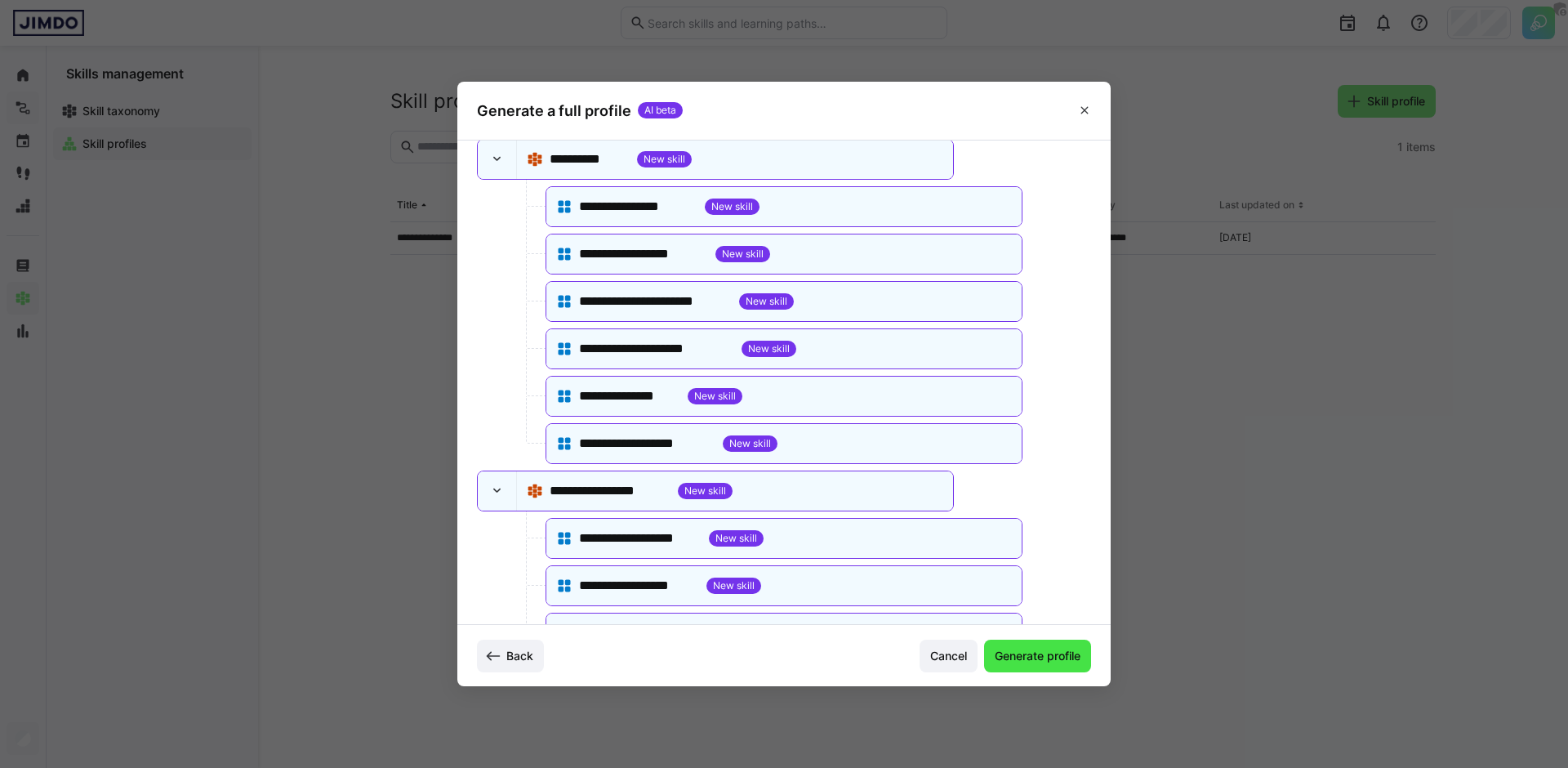
click at [1046, 659] on span "Generate profile" at bounding box center [1037, 656] width 91 height 17
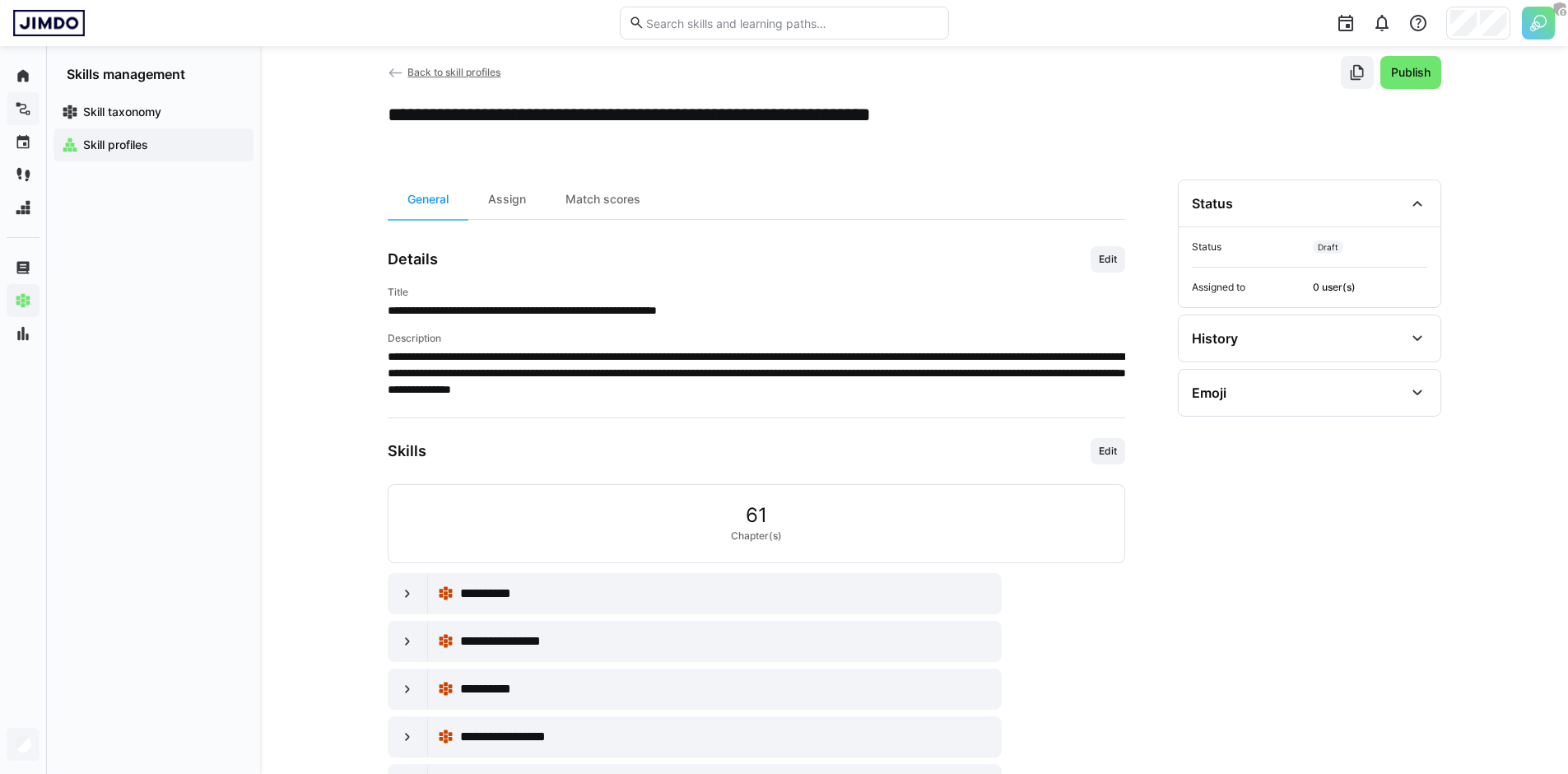
scroll to position [50, 0]
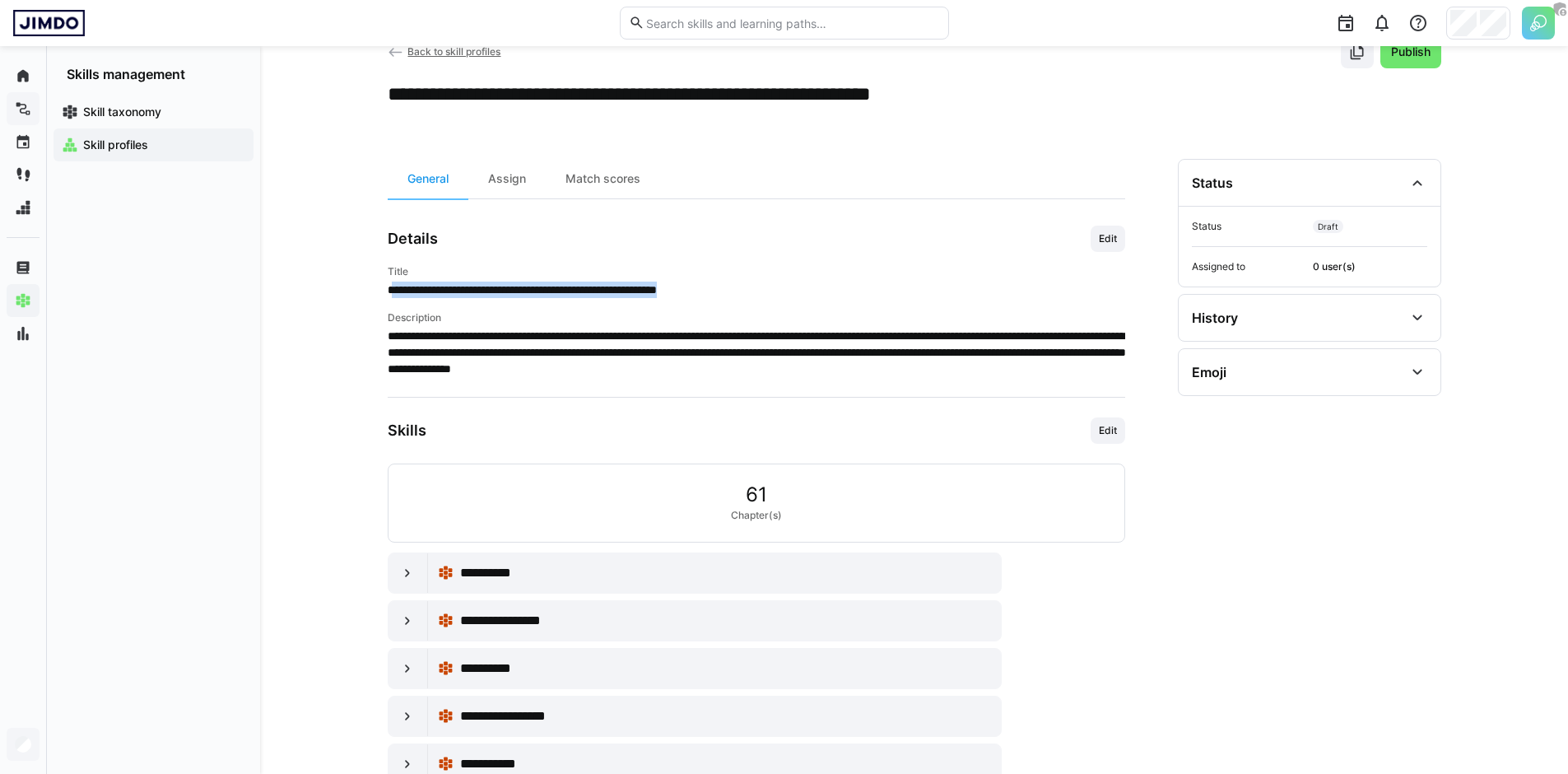
drag, startPoint x: 393, startPoint y: 283, endPoint x: 800, endPoint y: 293, distance: 407.1
click at [800, 293] on p "**********" at bounding box center [756, 290] width 737 height 17
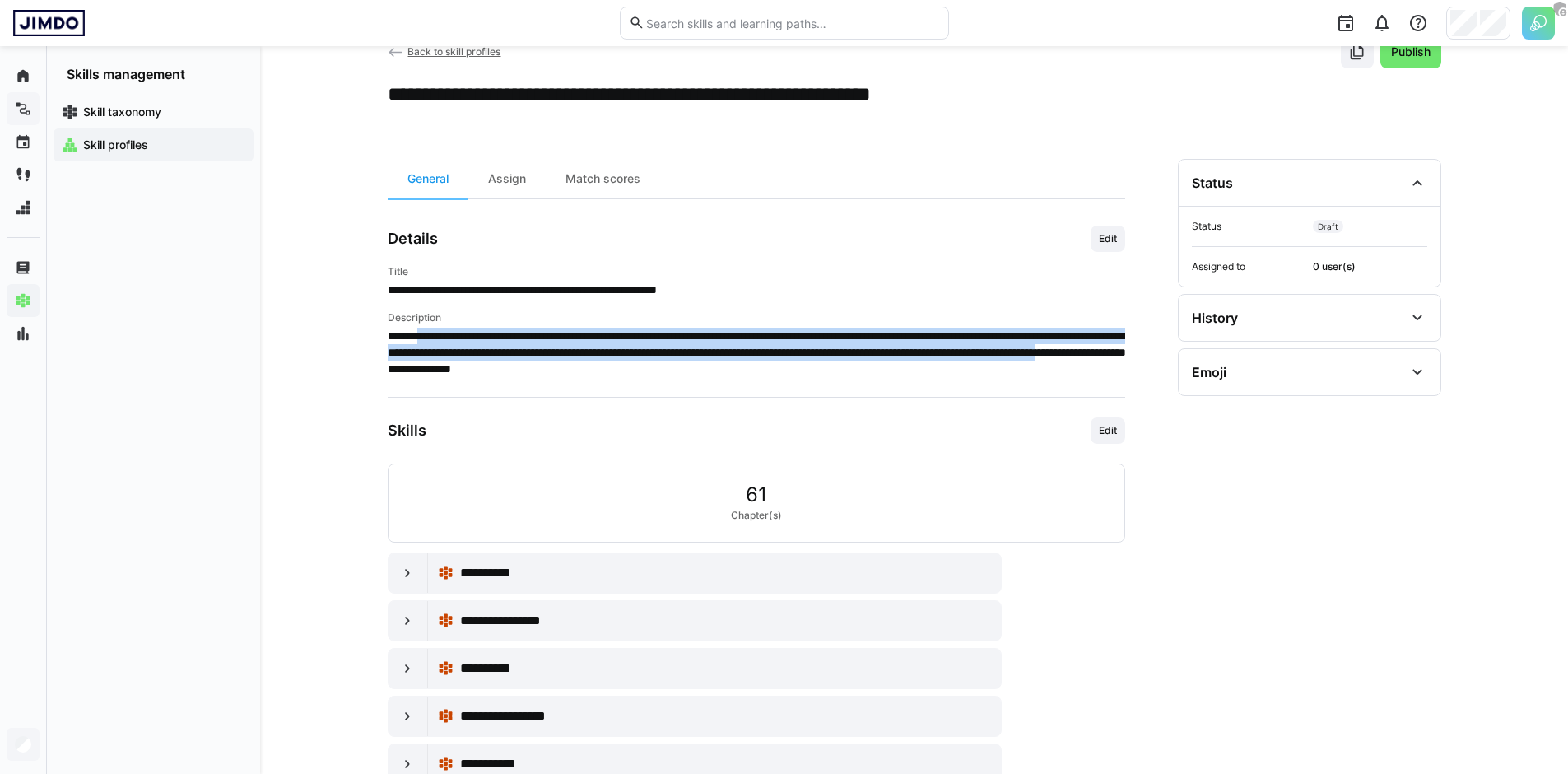
drag, startPoint x: 425, startPoint y: 328, endPoint x: 829, endPoint y: 365, distance: 405.7
click at [829, 365] on p "**********" at bounding box center [756, 353] width 737 height 49
click at [830, 365] on p "**********" at bounding box center [756, 353] width 737 height 49
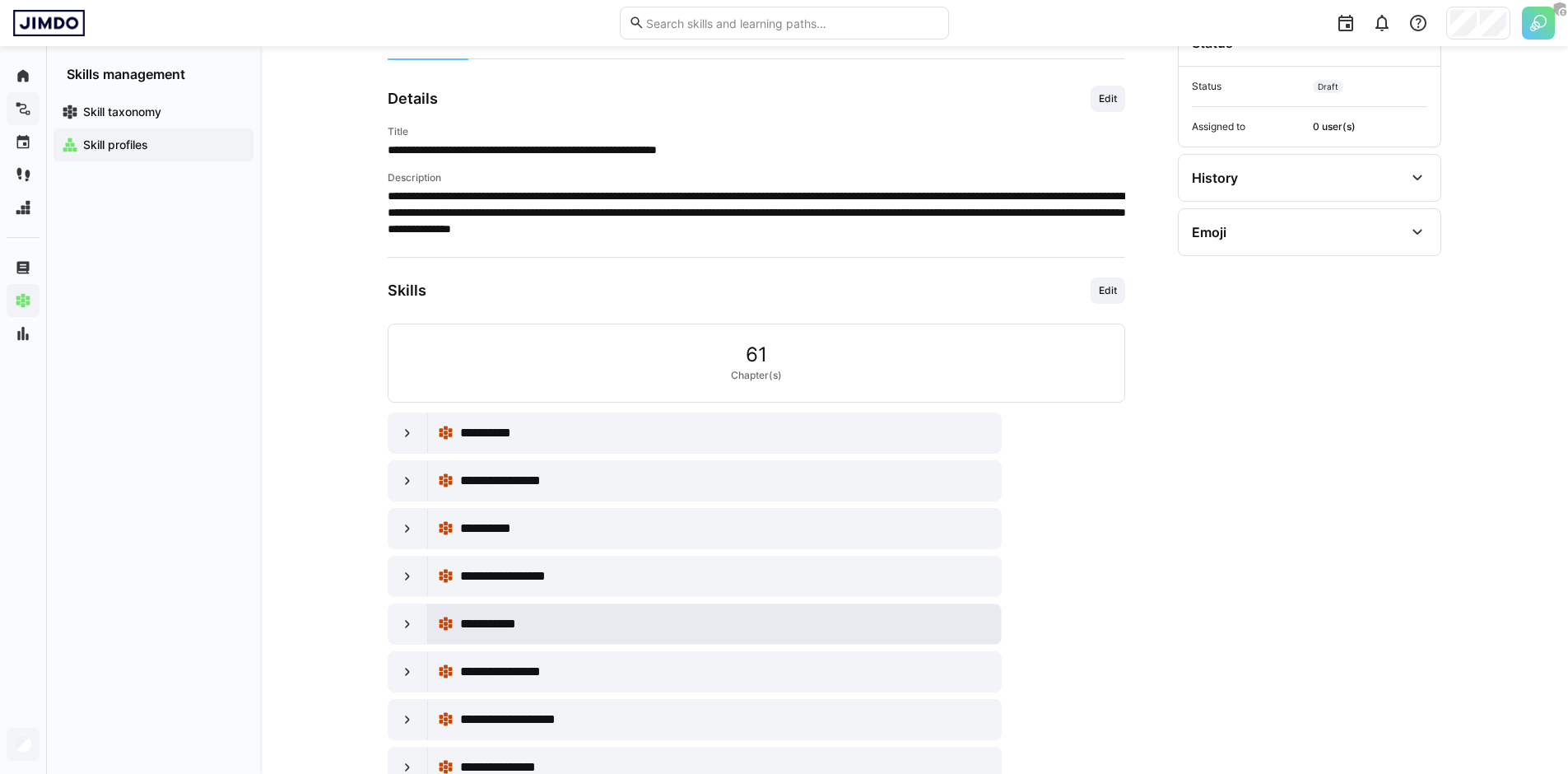
scroll to position [379, 0]
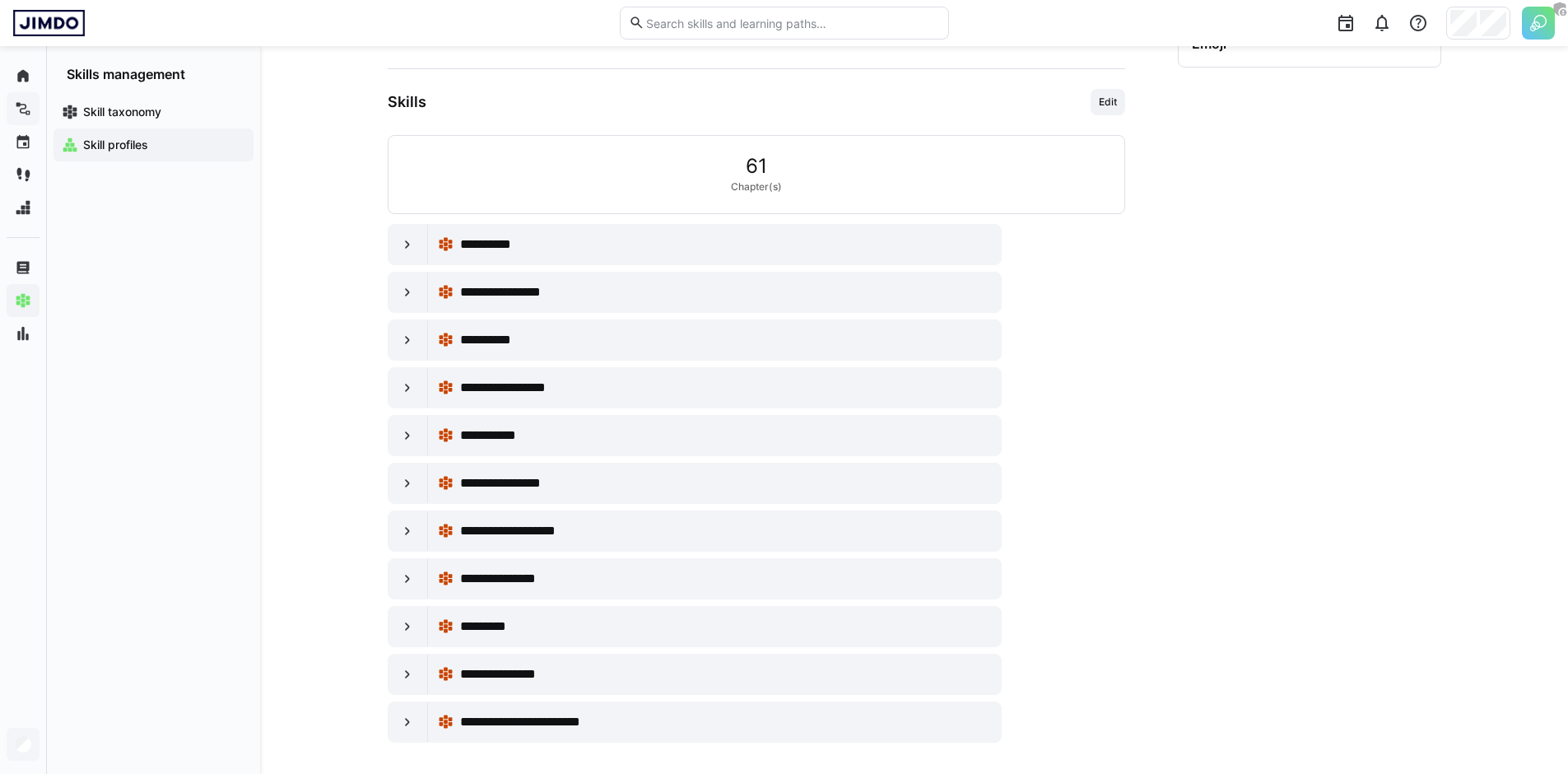
click at [401, 269] on div "**********" at bounding box center [756, 483] width 737 height 519
click at [397, 250] on div at bounding box center [408, 245] width 39 height 39
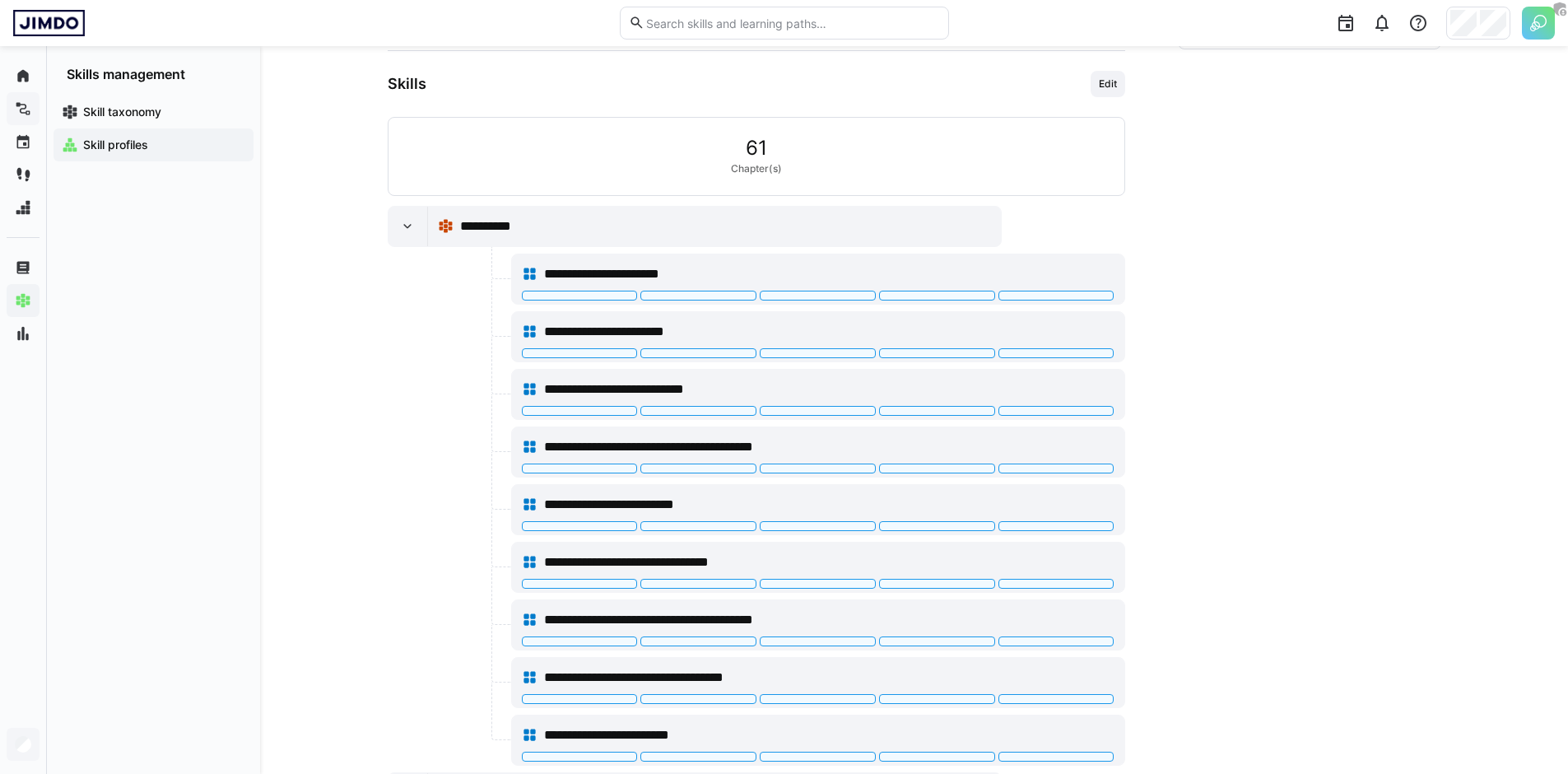
scroll to position [304, 0]
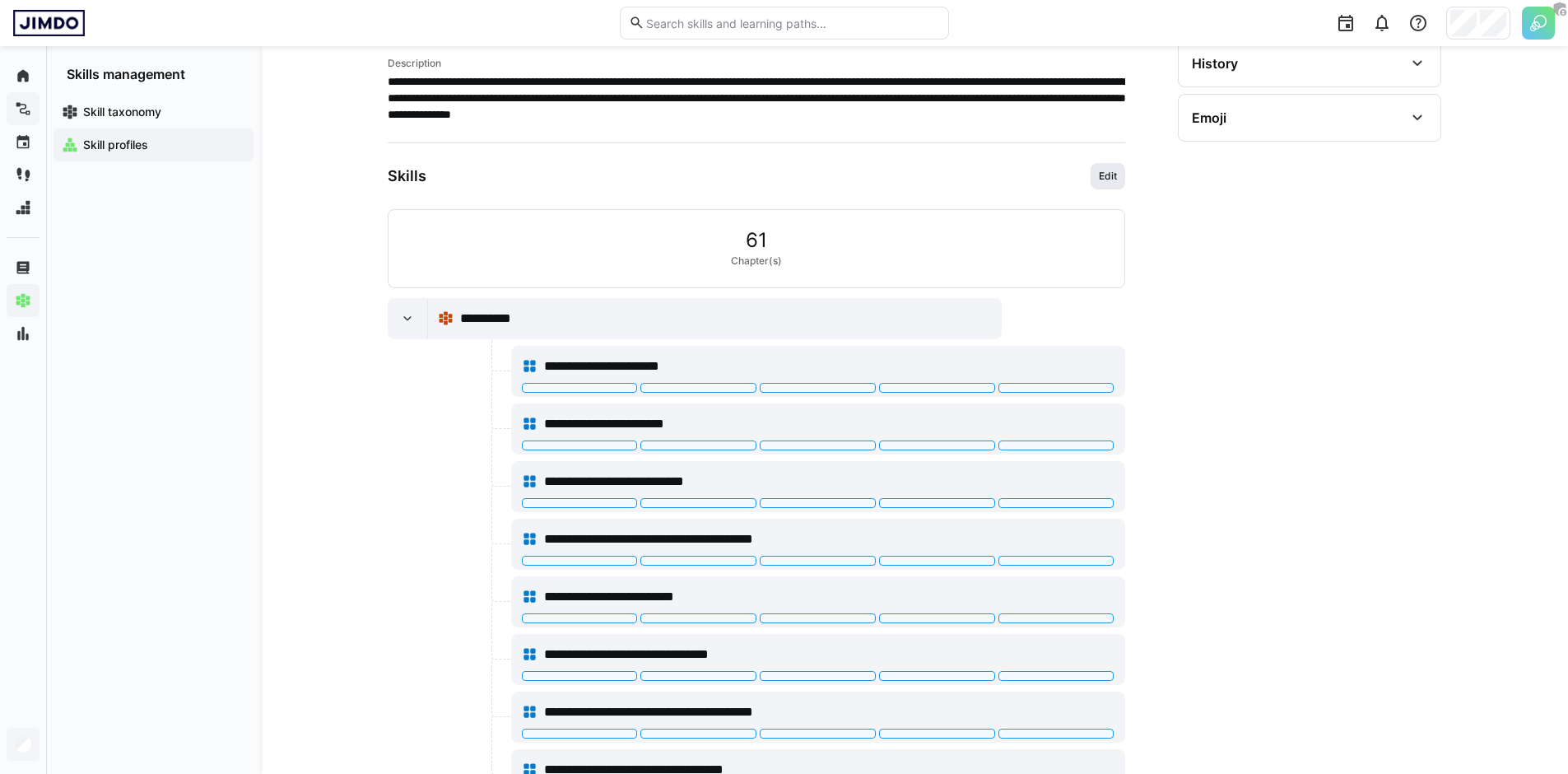
click at [1110, 176] on span "Edit" at bounding box center [1108, 176] width 22 height 13
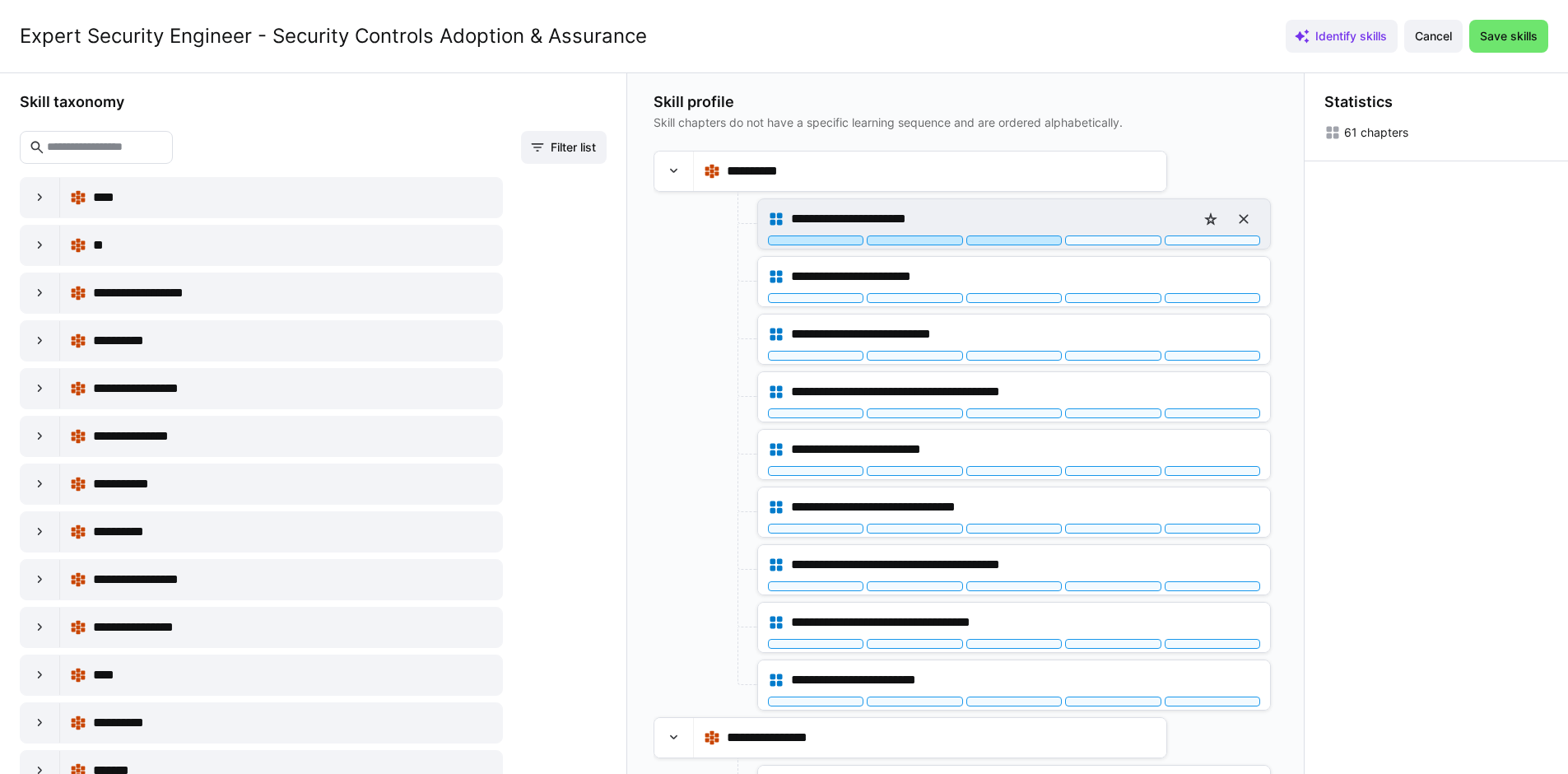
click at [1030, 244] on div at bounding box center [1013, 241] width 95 height 10
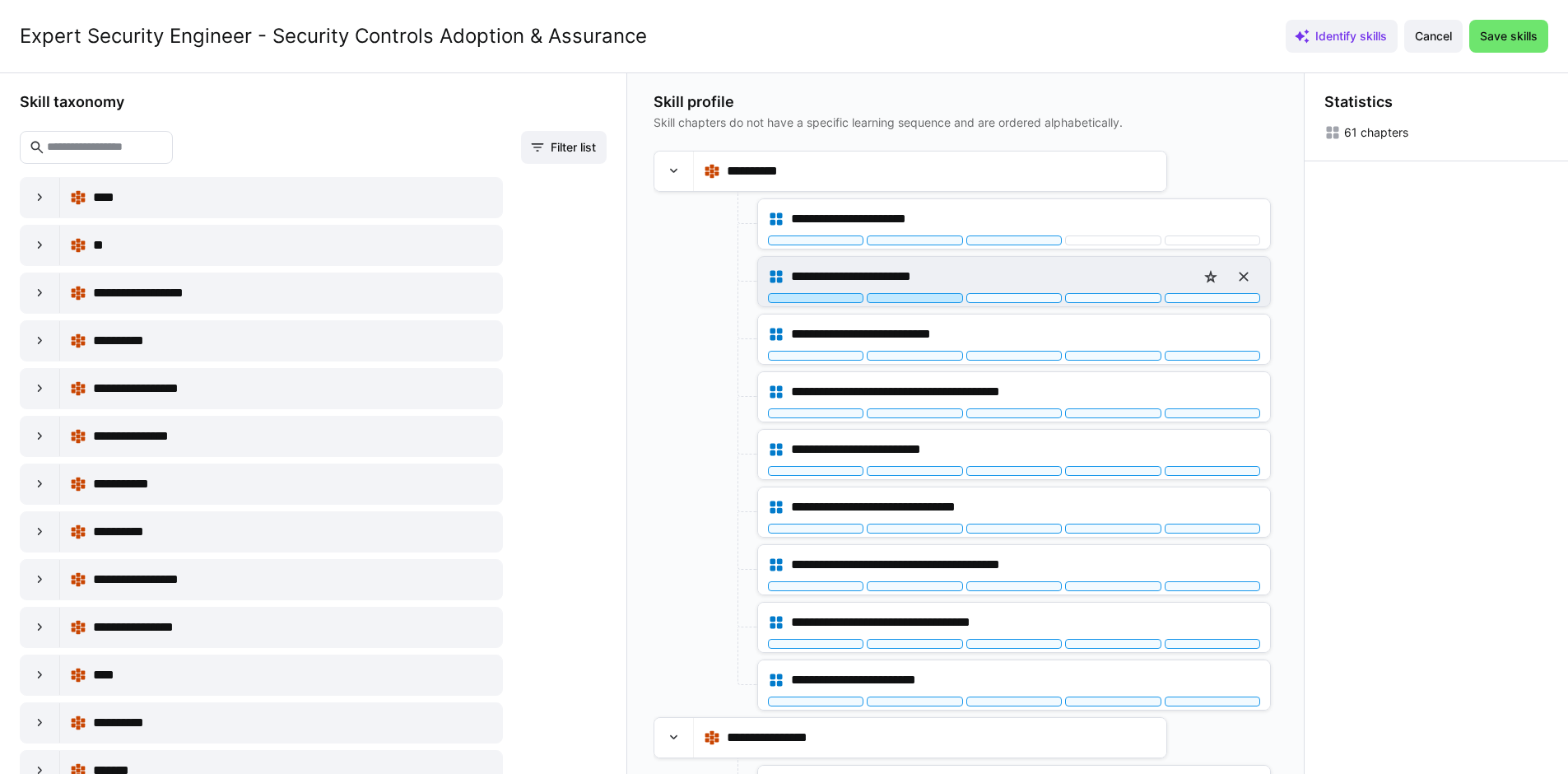
click at [921, 298] on div at bounding box center [914, 298] width 95 height 10
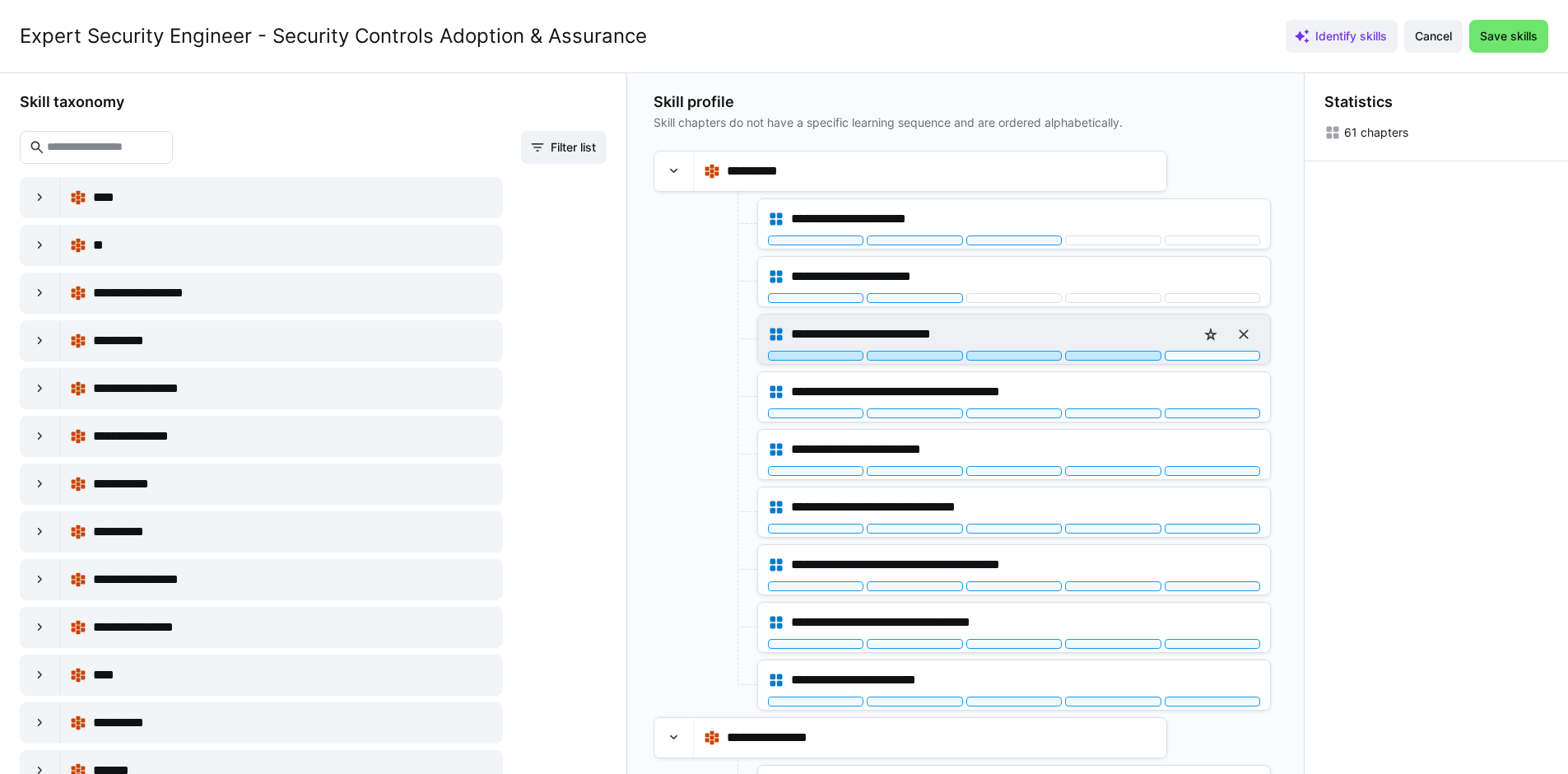
click at [1088, 359] on div at bounding box center [1112, 356] width 95 height 10
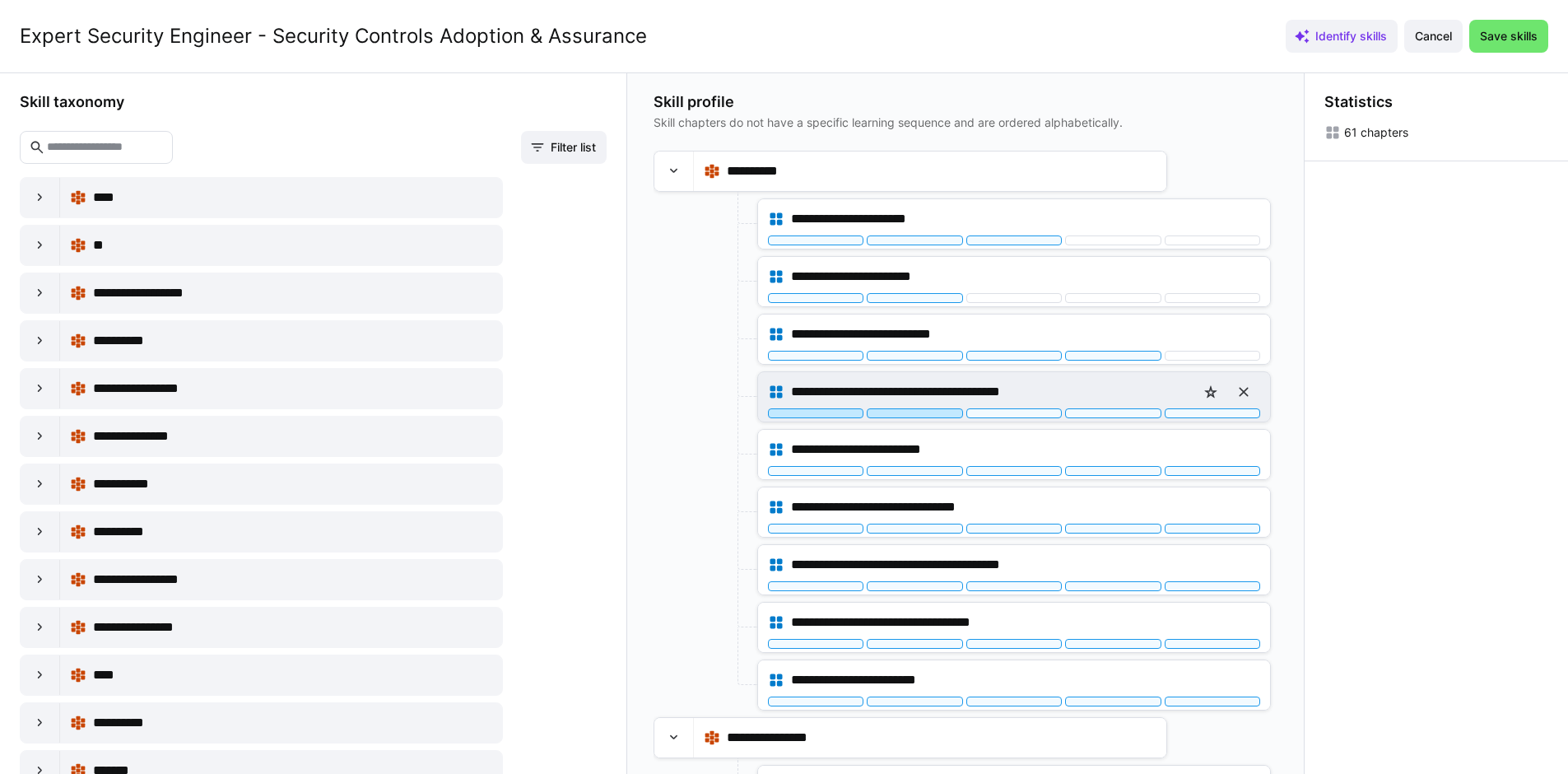
click at [946, 415] on div at bounding box center [914, 414] width 95 height 10
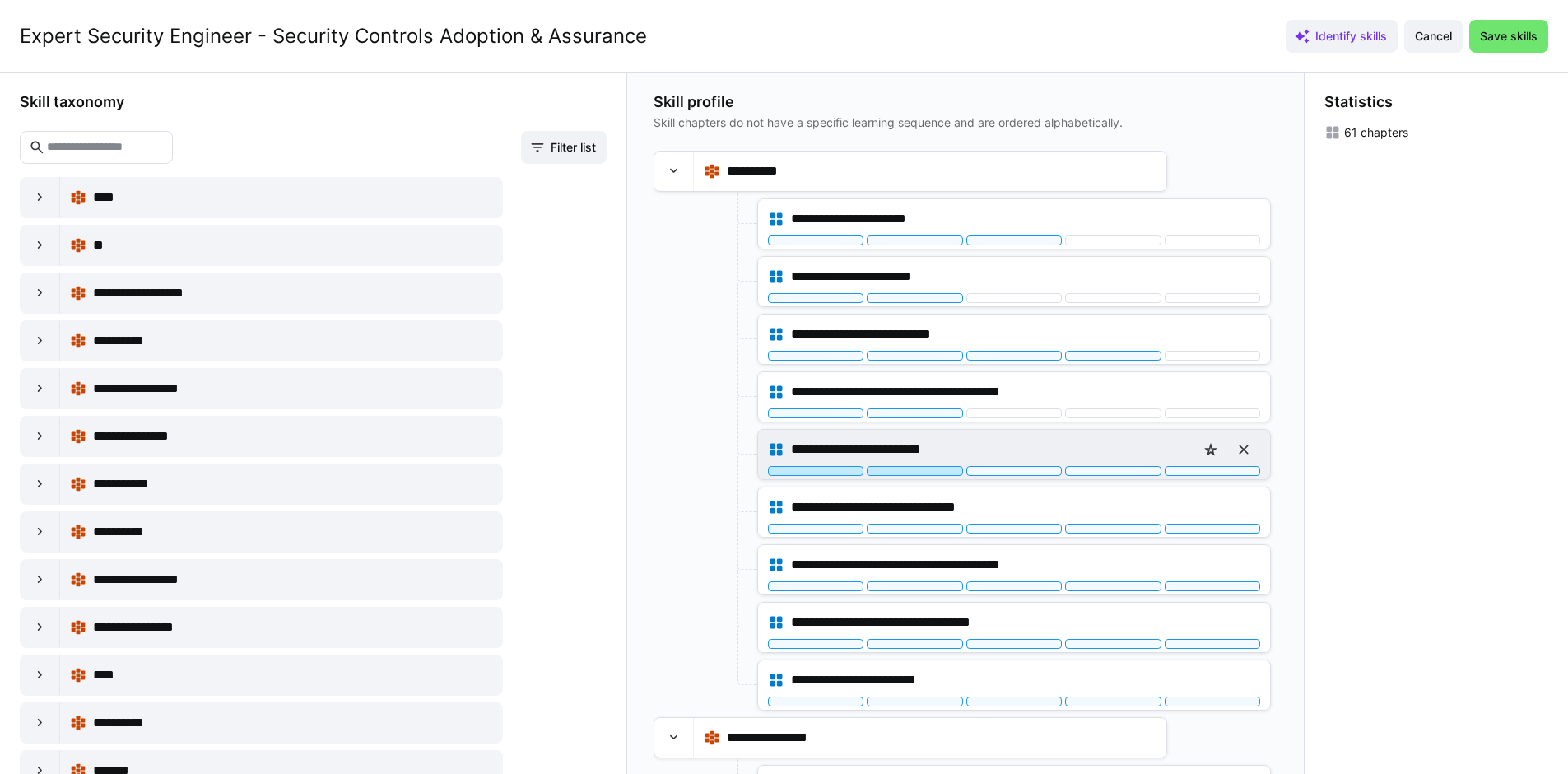
click at [929, 472] on div at bounding box center [914, 470] width 95 height 10
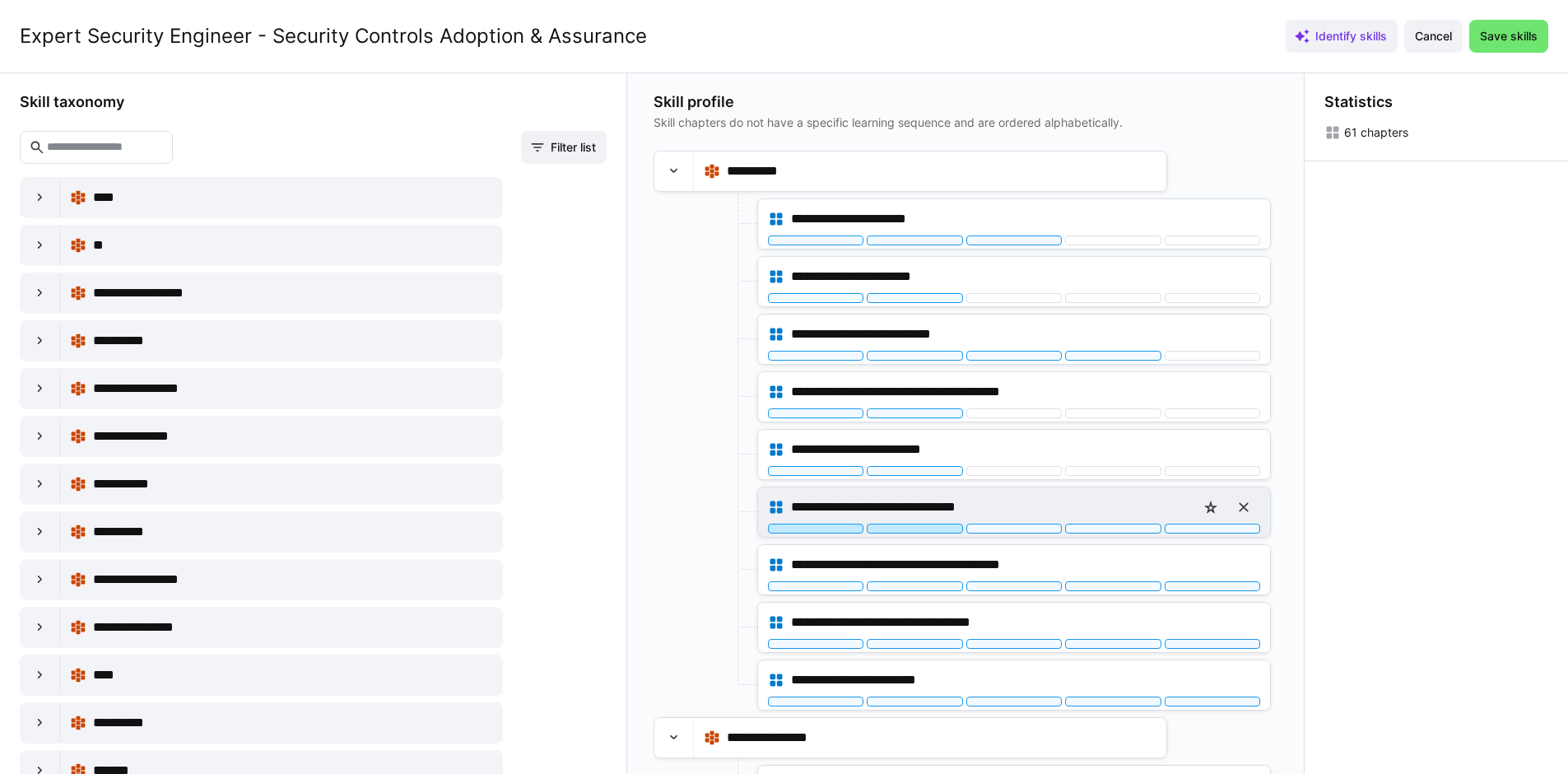
click at [929, 529] on div at bounding box center [914, 528] width 95 height 10
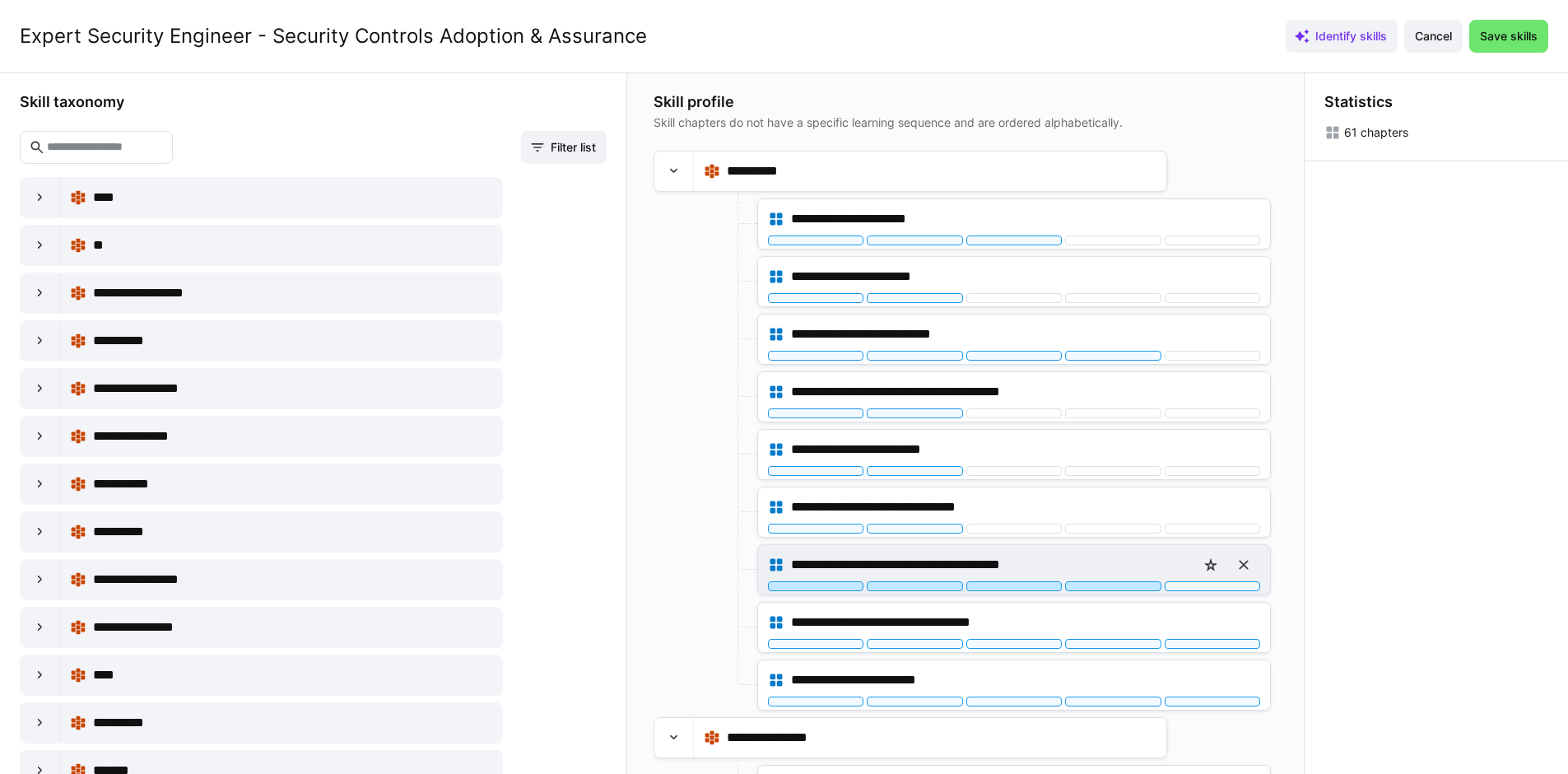
click at [1110, 587] on div at bounding box center [1112, 586] width 95 height 10
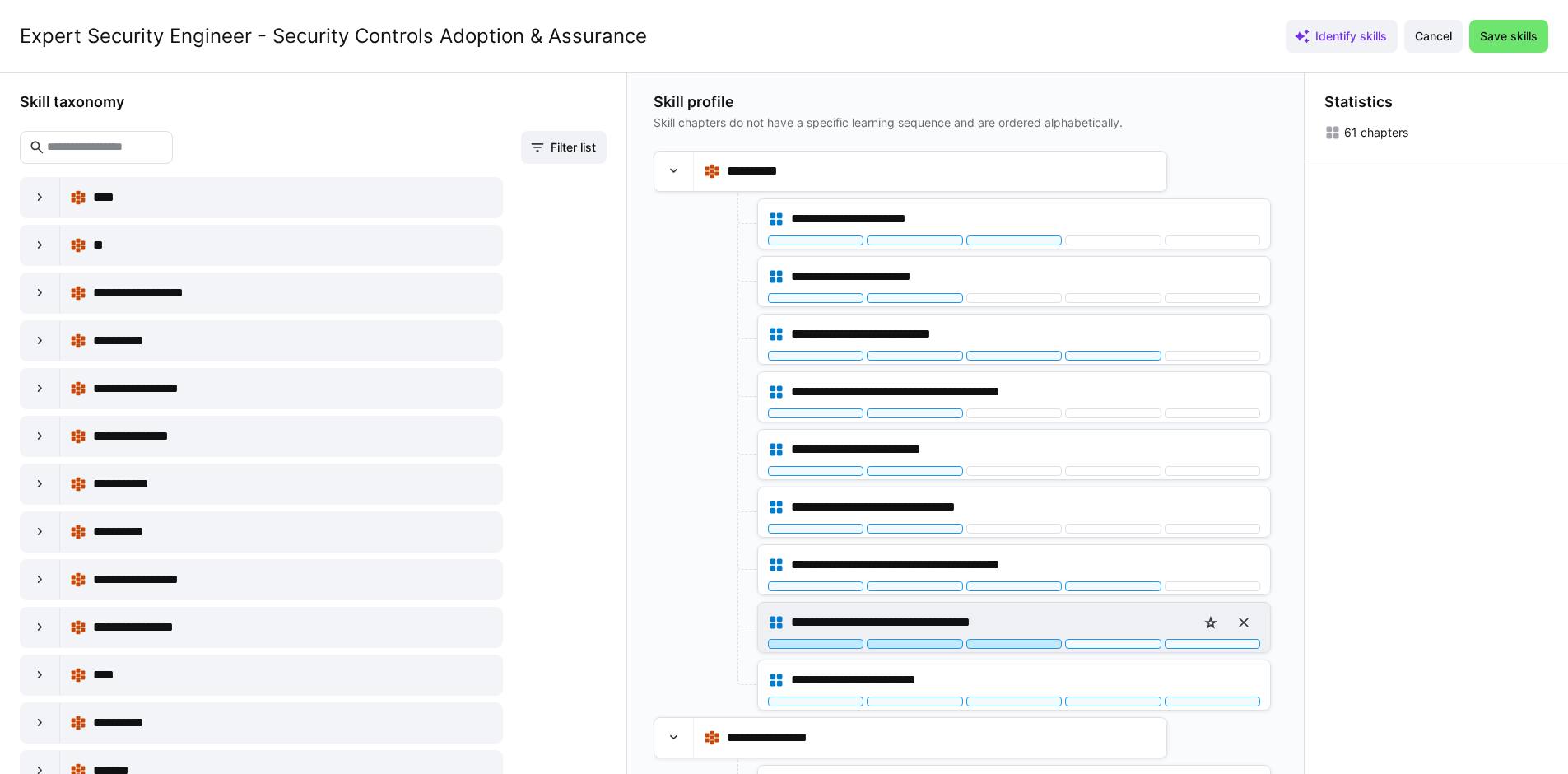
click at [1016, 645] on div at bounding box center [1013, 643] width 95 height 10
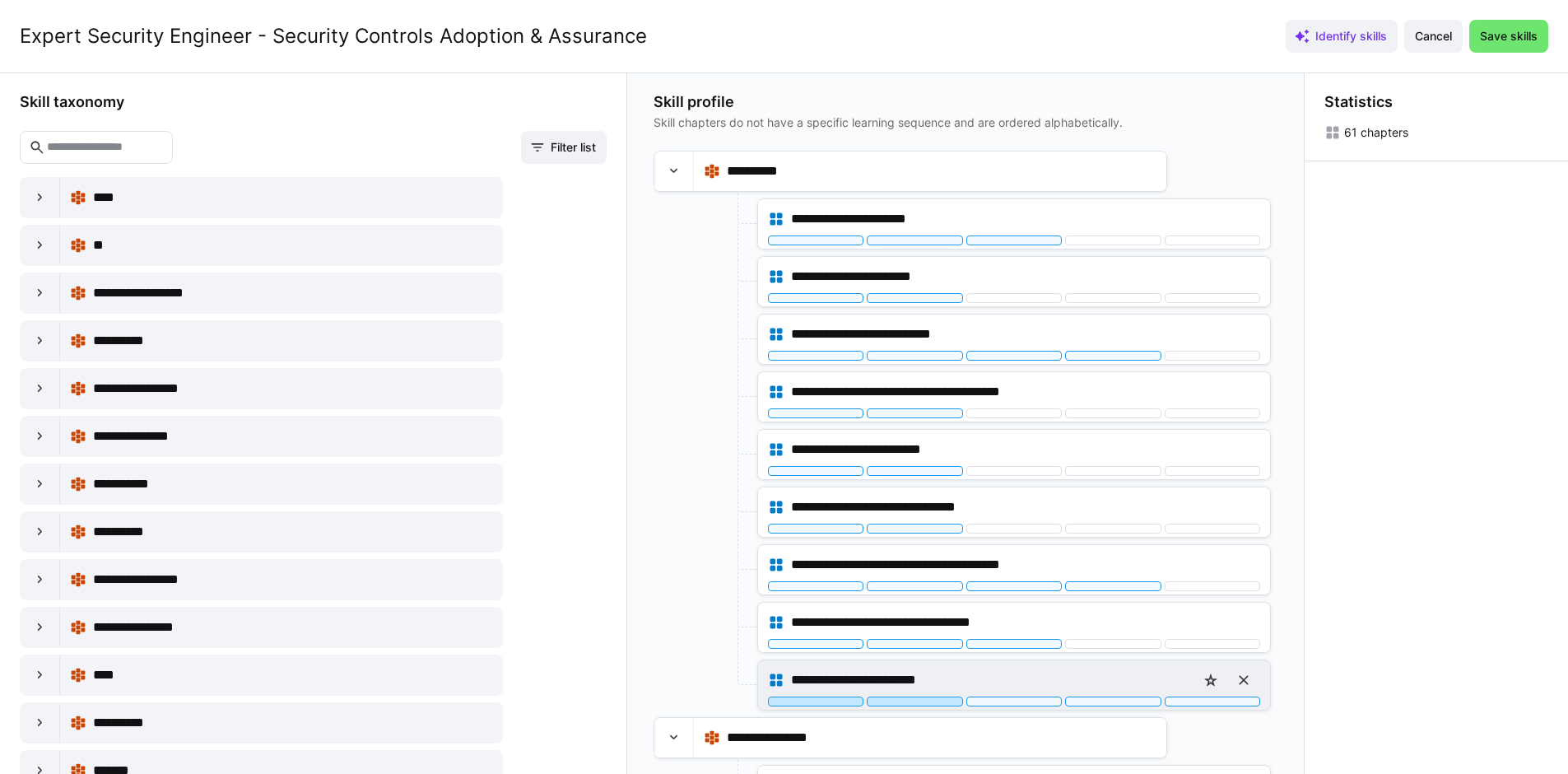
click at [913, 698] on div at bounding box center [914, 701] width 95 height 10
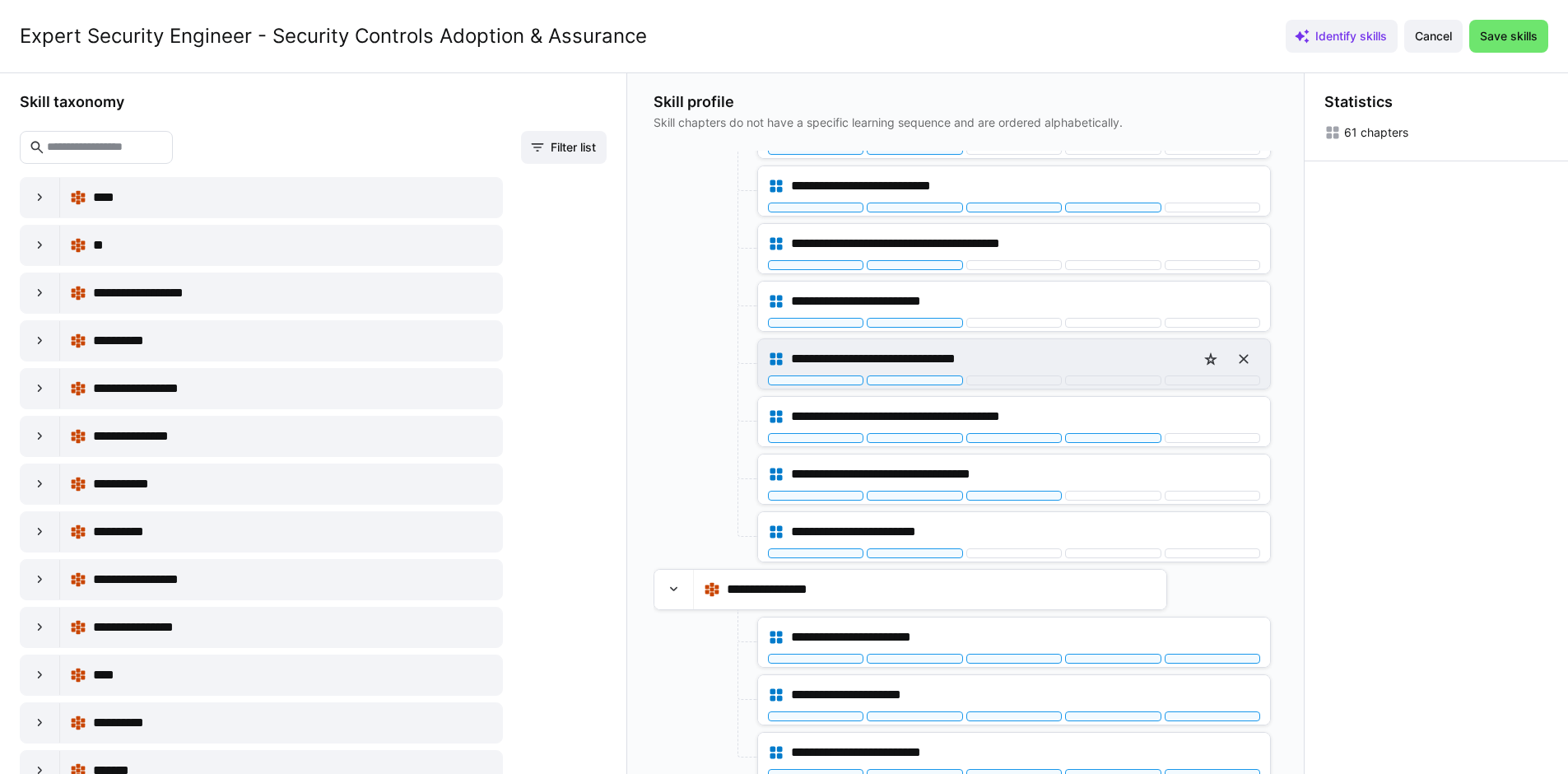
scroll to position [196, 0]
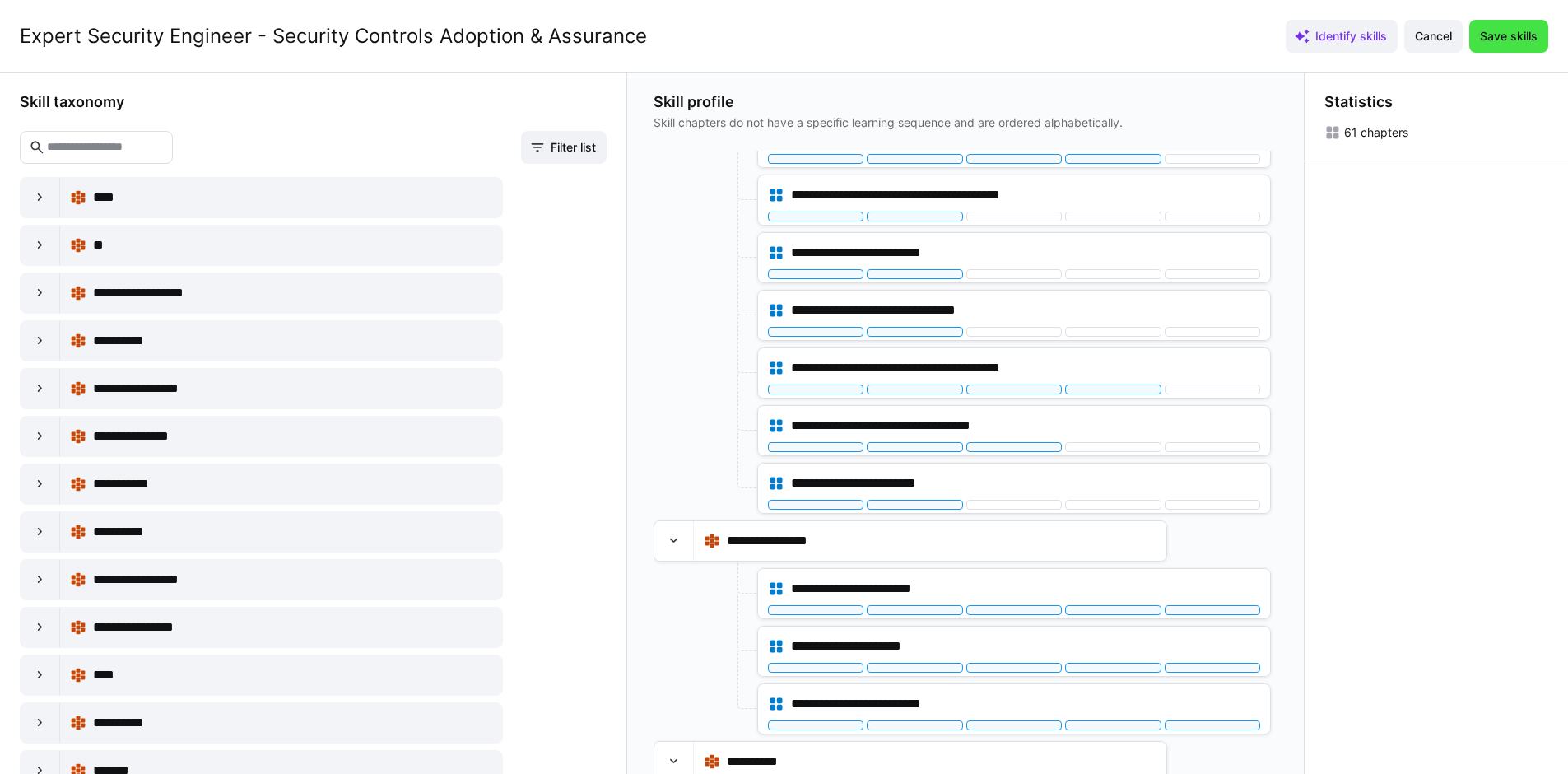
click at [1508, 43] on span "Save skills" at bounding box center [1508, 35] width 63 height 17
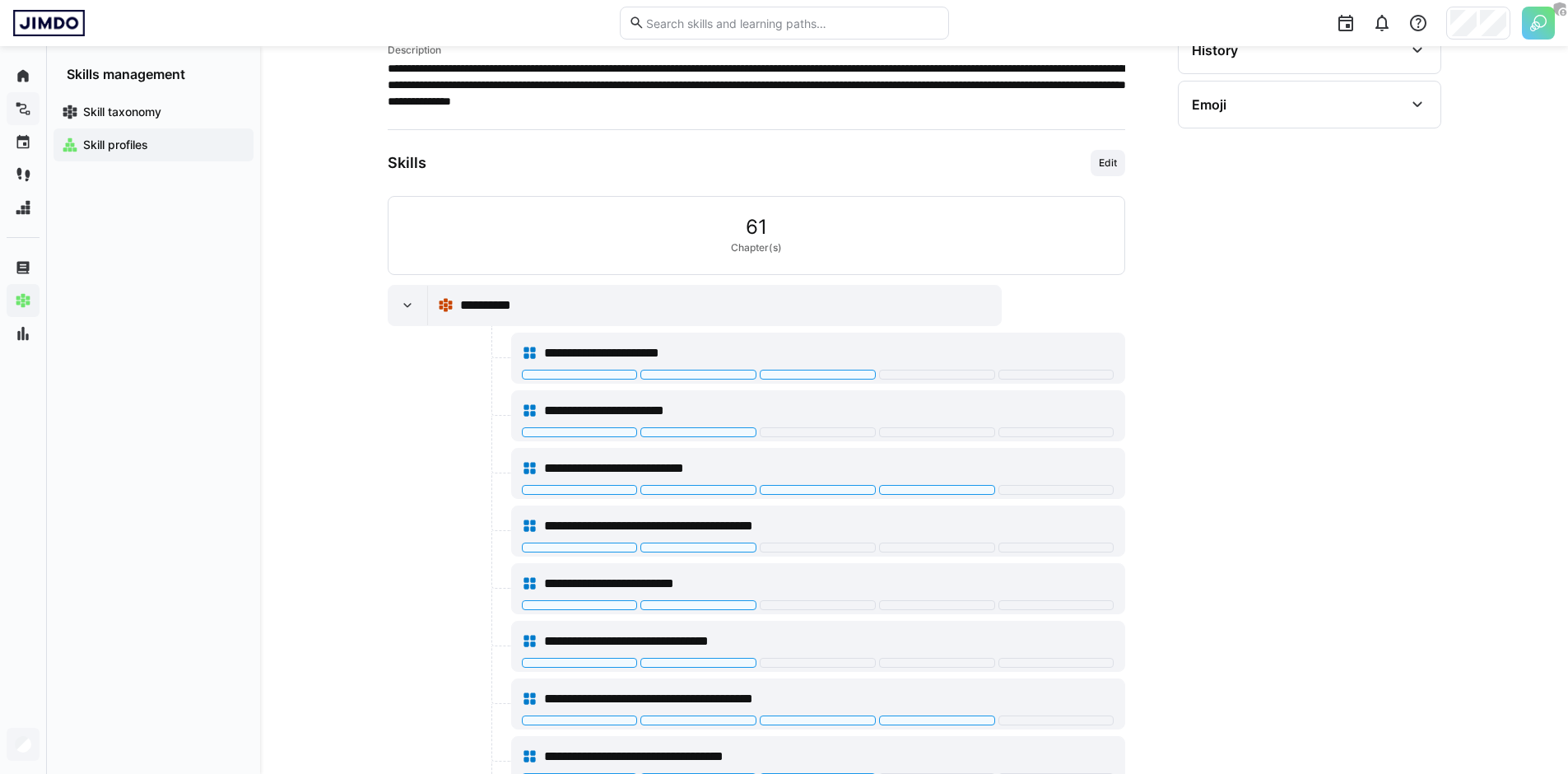
scroll to position [319, 0]
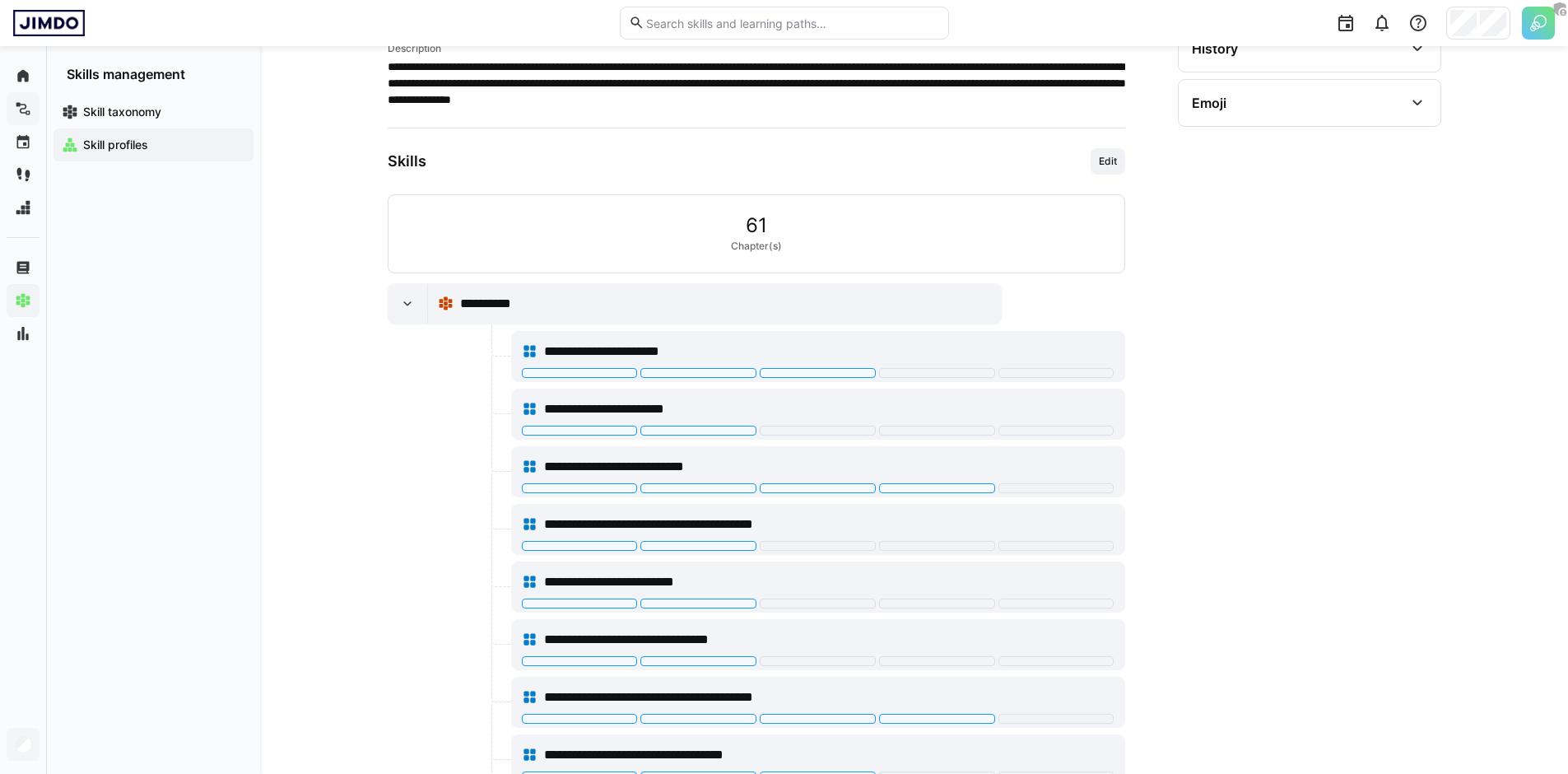
drag, startPoint x: 384, startPoint y: 170, endPoint x: 433, endPoint y: 171, distance: 49.0
click at [431, 173] on div "**********" at bounding box center [914, 543] width 1308 height 1633
click at [439, 167] on div "Skills Edit" at bounding box center [756, 161] width 737 height 27
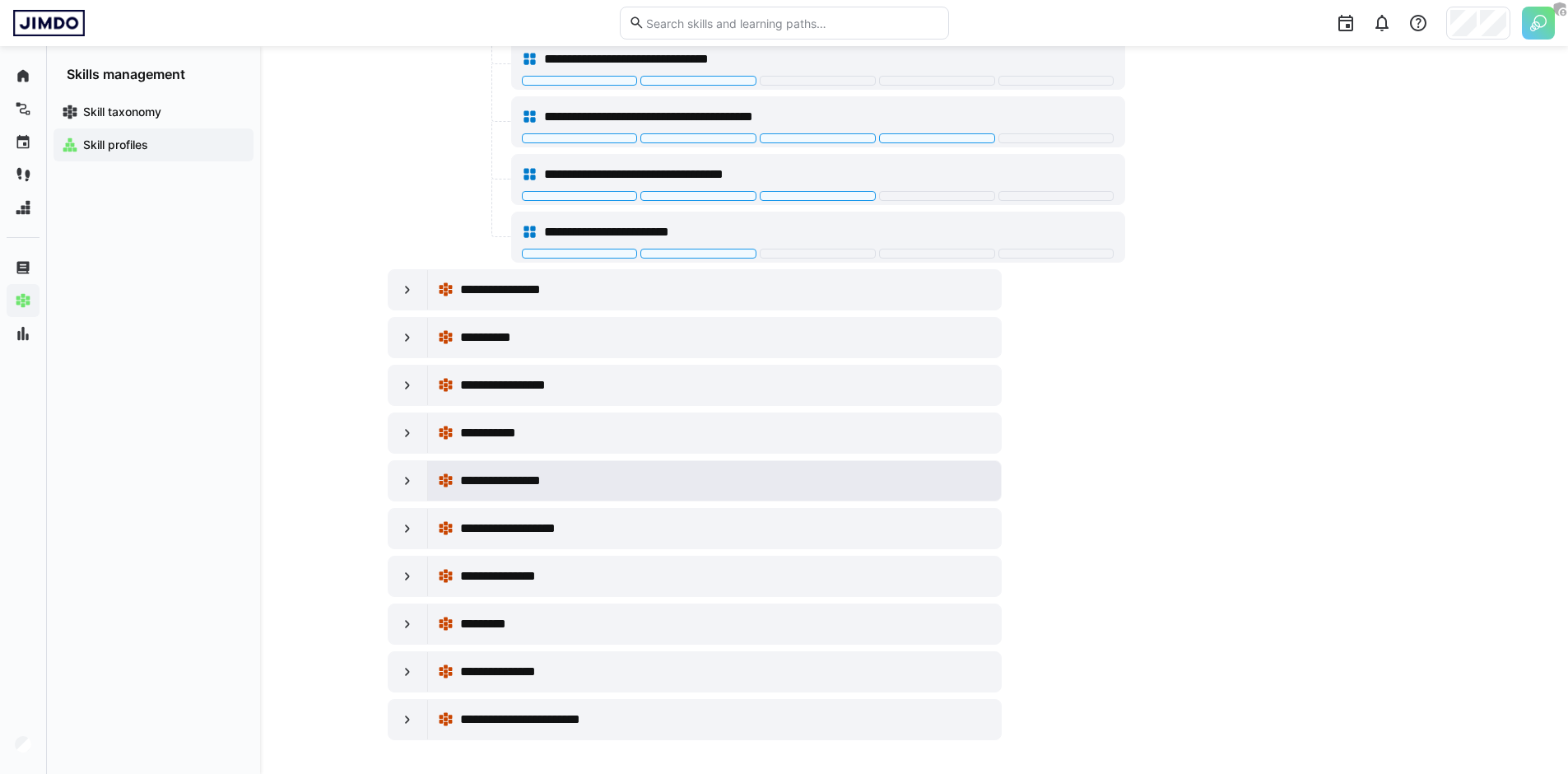
scroll to position [906, 0]
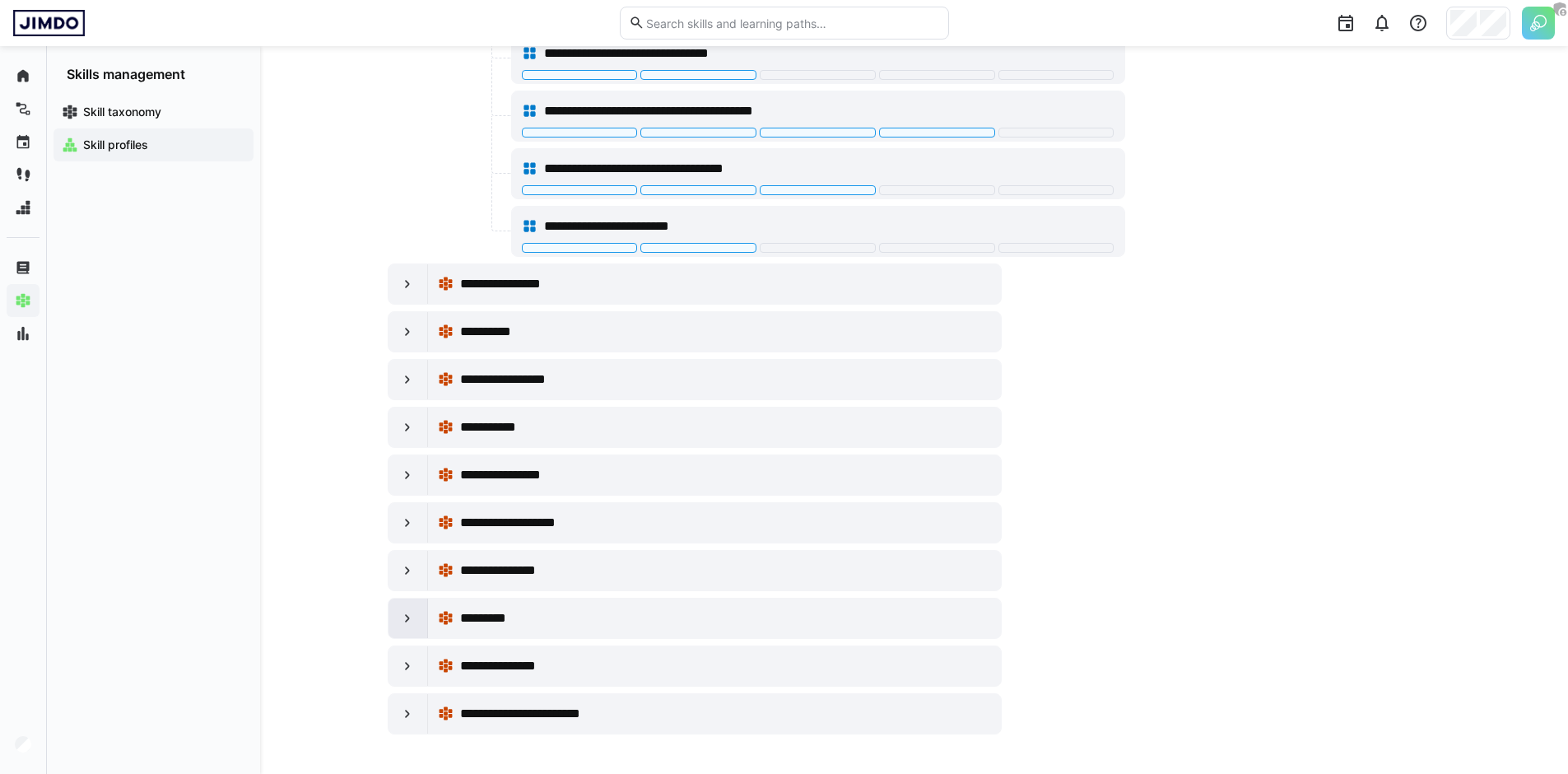
click at [405, 619] on eds-icon at bounding box center [406, 618] width 17 height 17
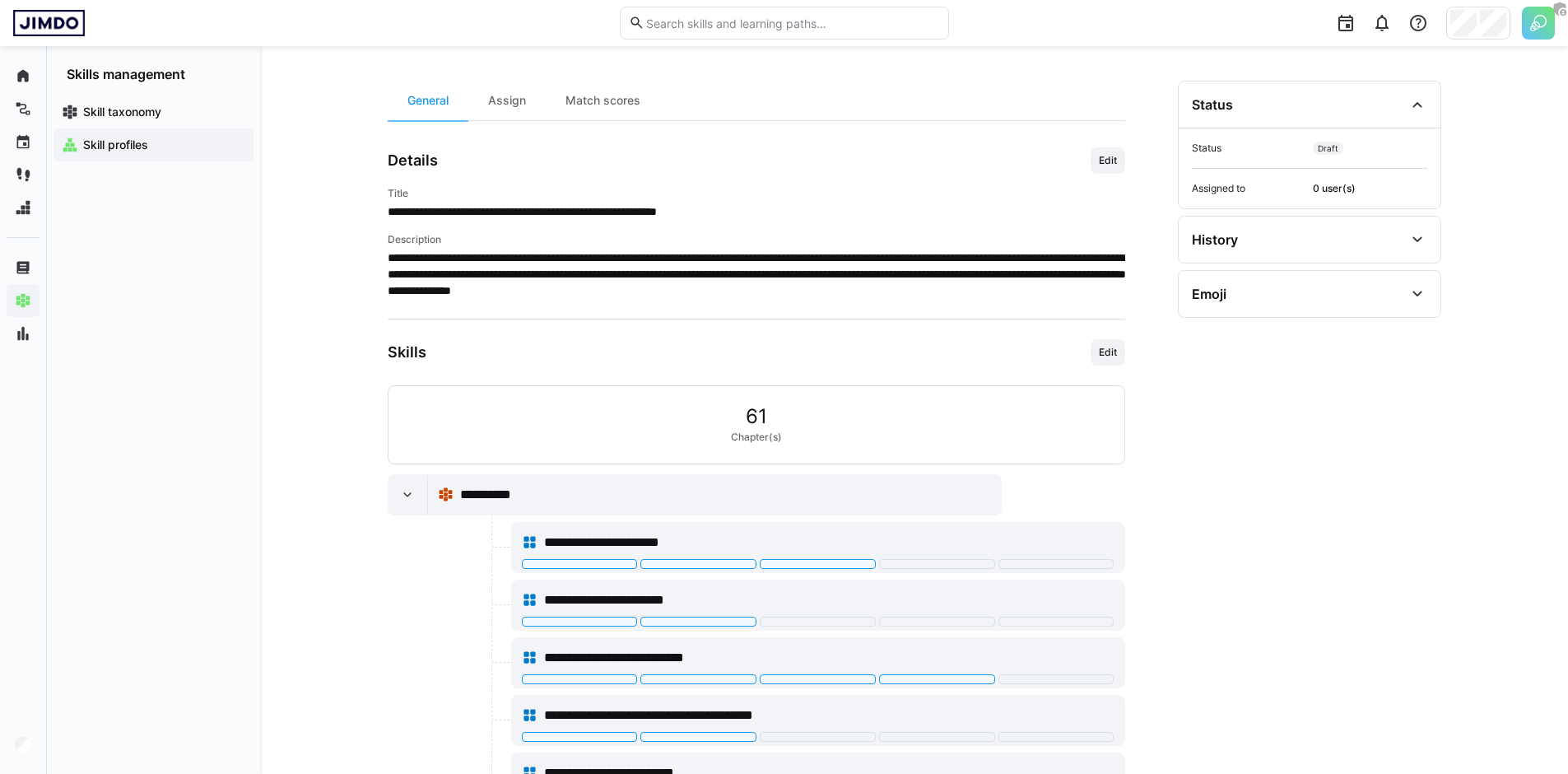
scroll to position [142, 0]
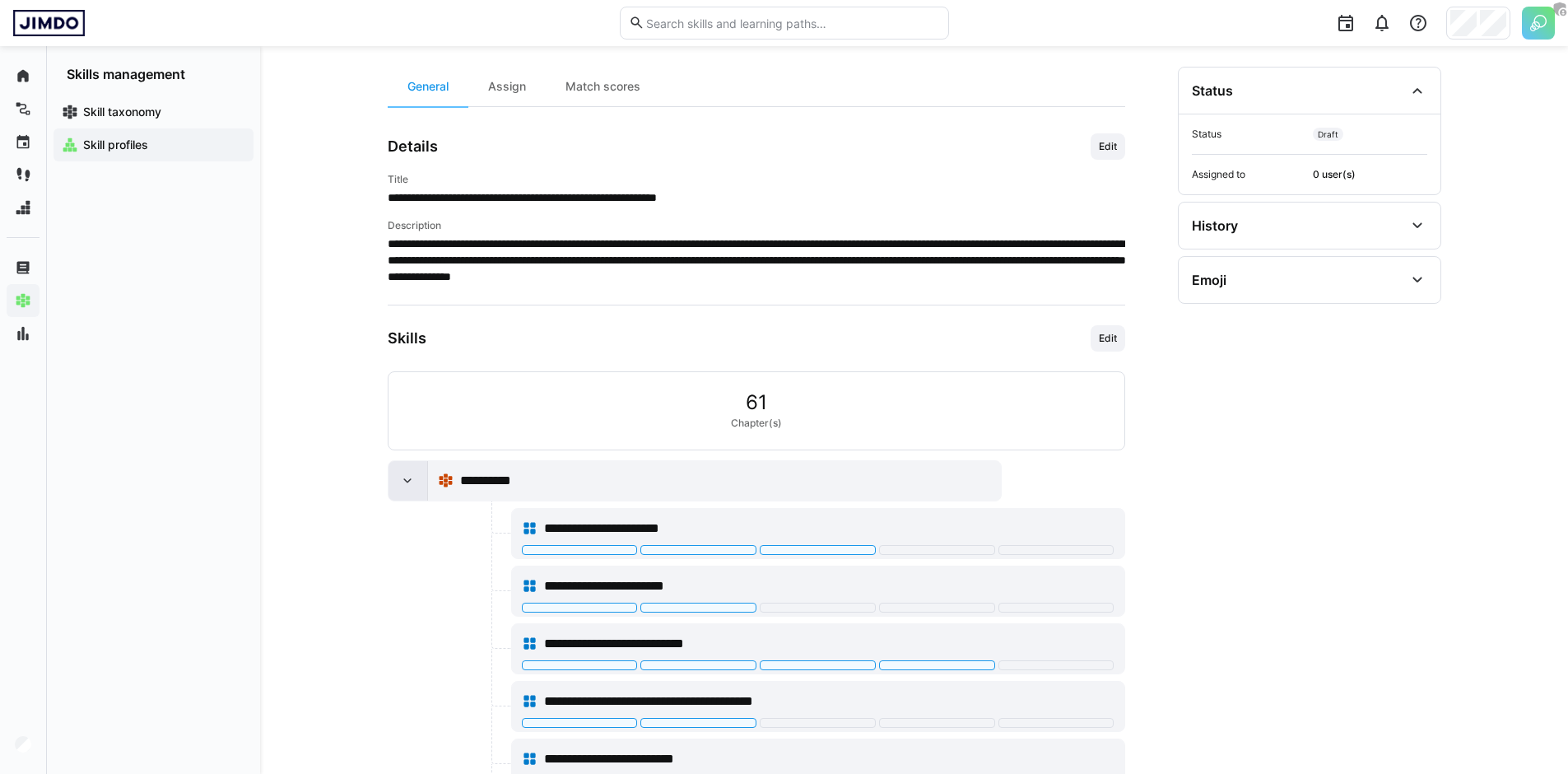
click at [405, 475] on eds-icon at bounding box center [406, 480] width 17 height 17
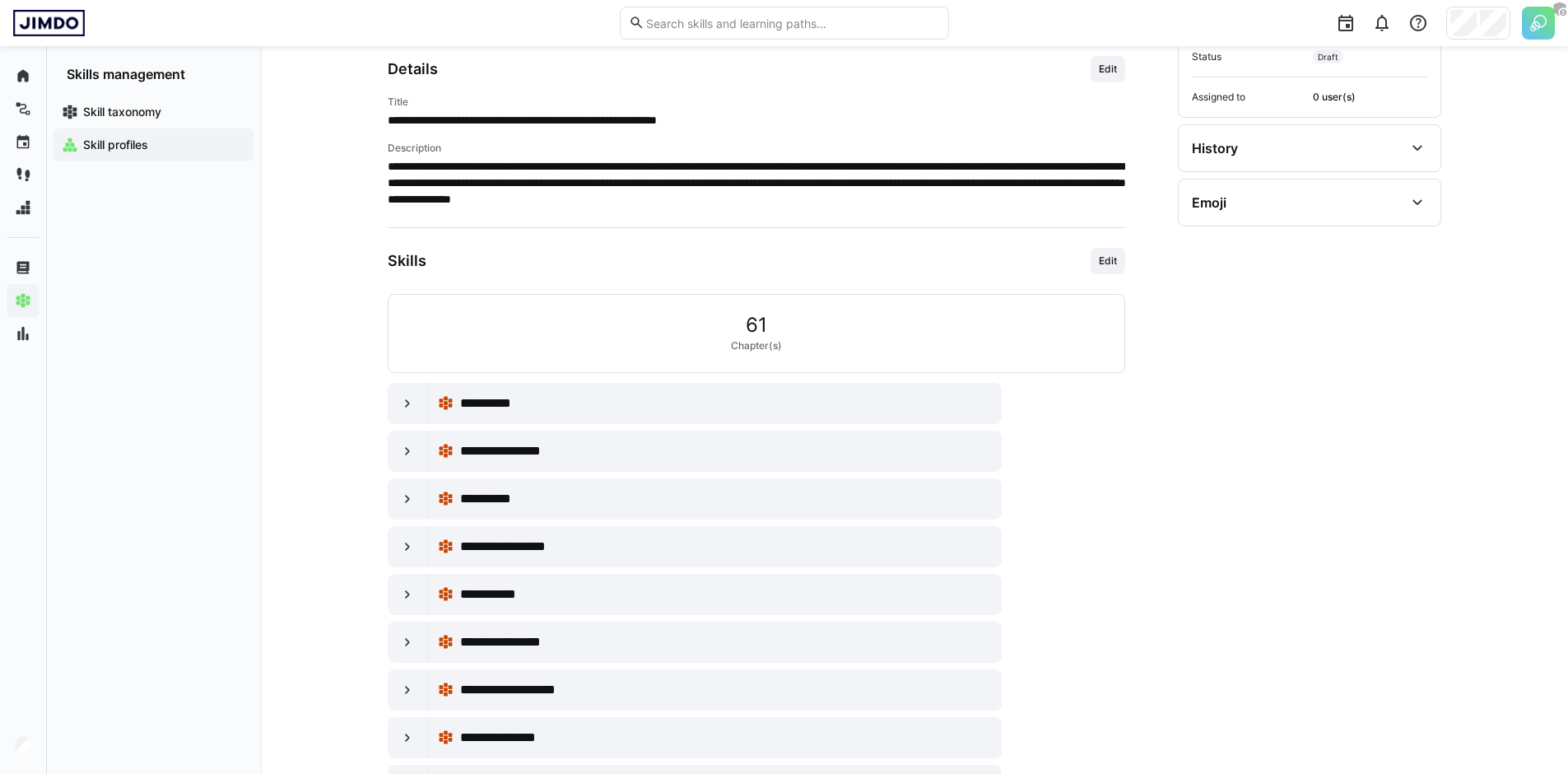
scroll to position [0, 0]
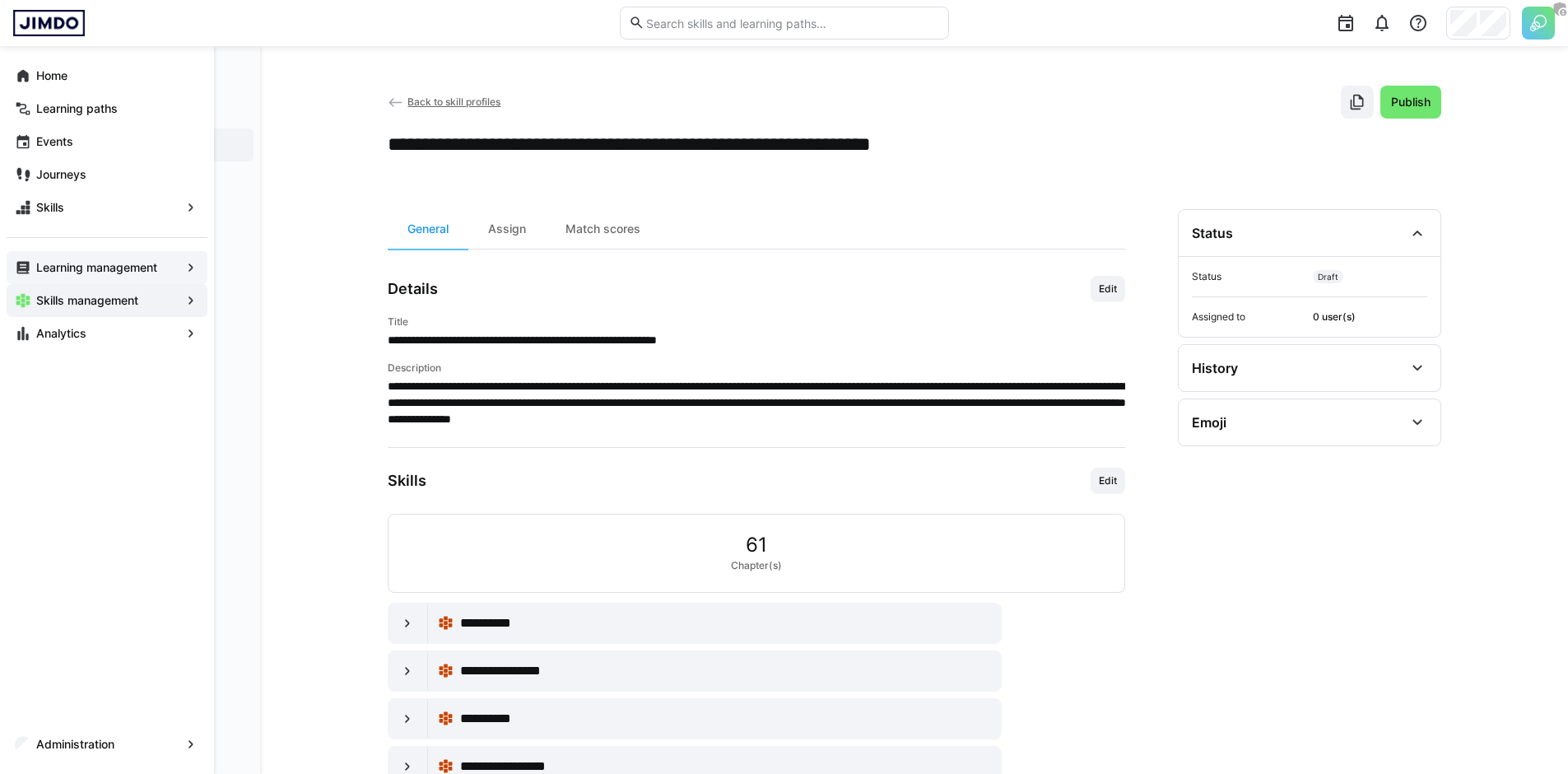
click at [0, 0] on app-navigation-label "Learning management" at bounding box center [0, 0] width 0 height 0
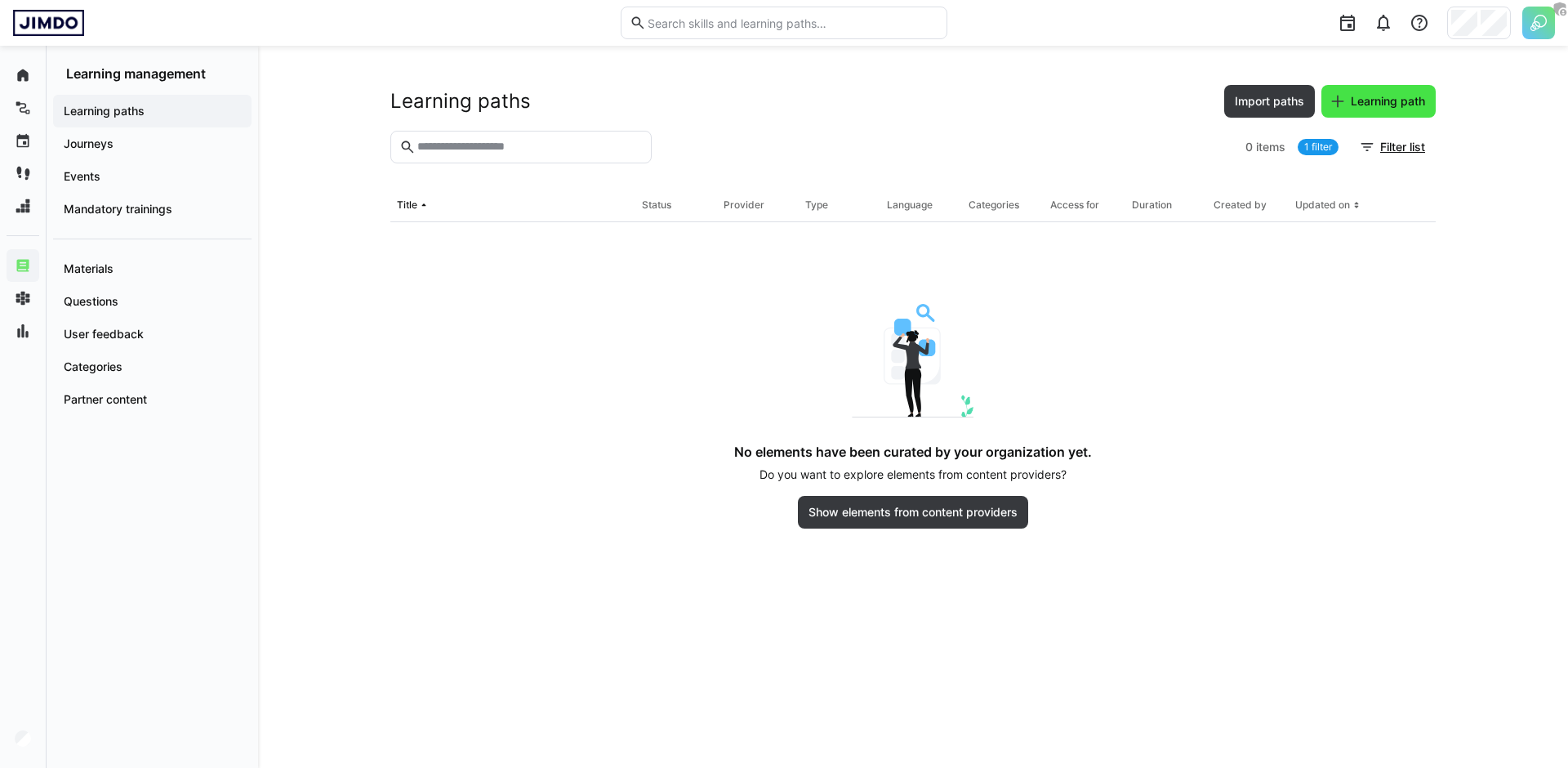
click at [1371, 105] on span "Learning path" at bounding box center [1388, 101] width 79 height 17
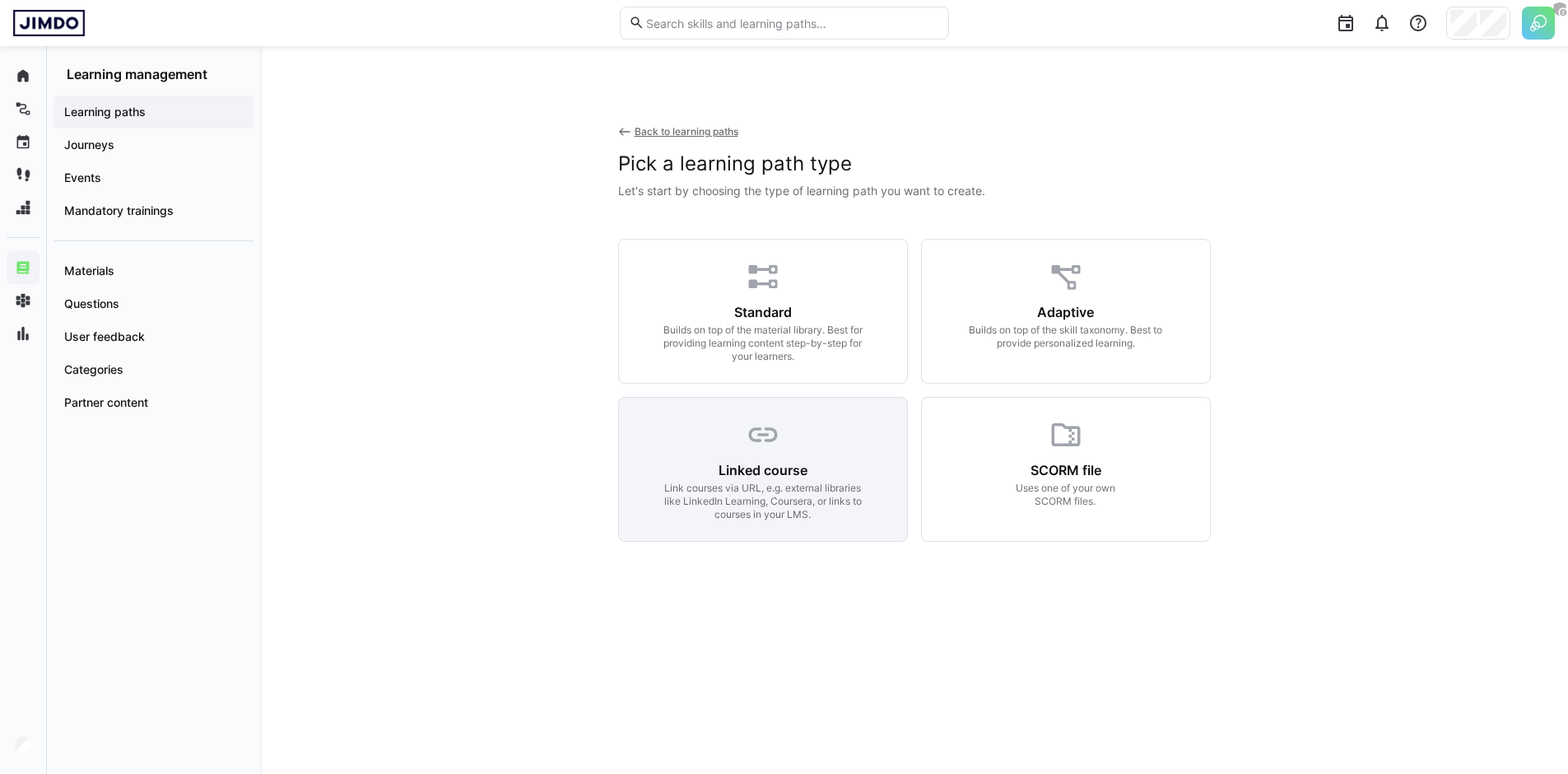
click at [764, 498] on div "Link courses via URL, e.g. external libraries like LinkedIn Learning, Coursera,…" at bounding box center [762, 501] width 211 height 39
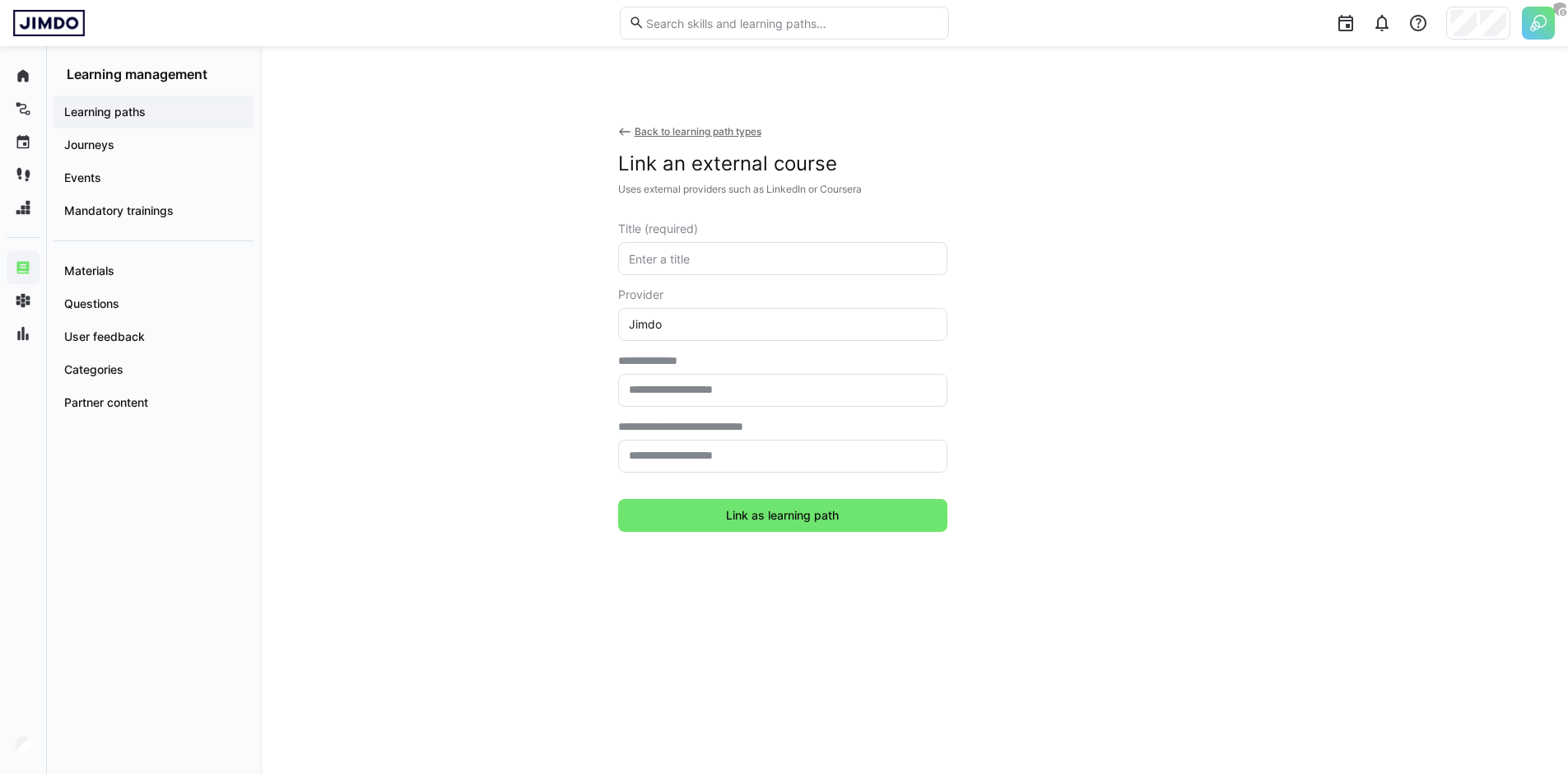
click at [718, 400] on eds-input at bounding box center [782, 391] width 329 height 33
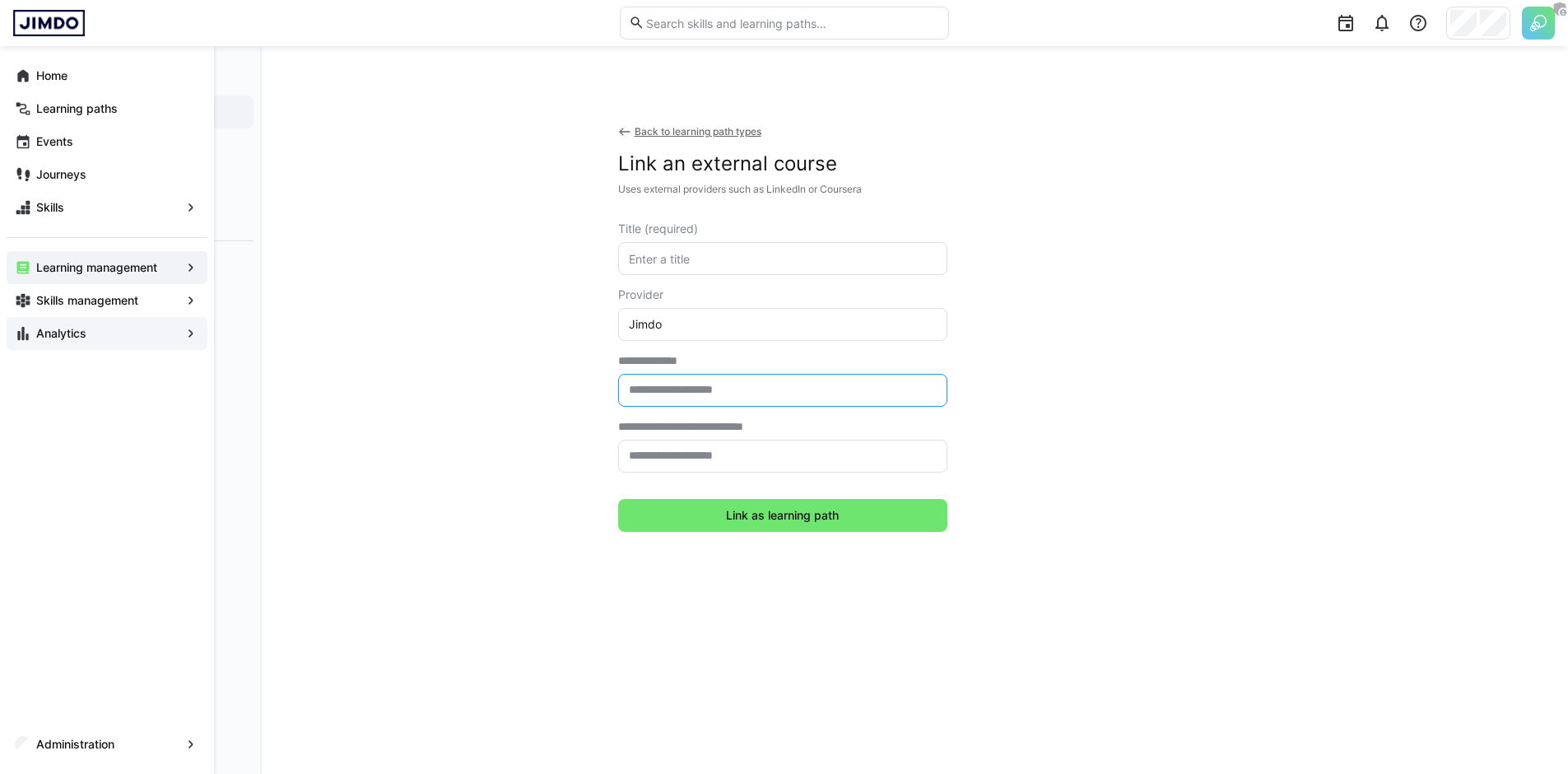
click at [0, 0] on app-navigation-label "Analytics" at bounding box center [0, 0] width 0 height 0
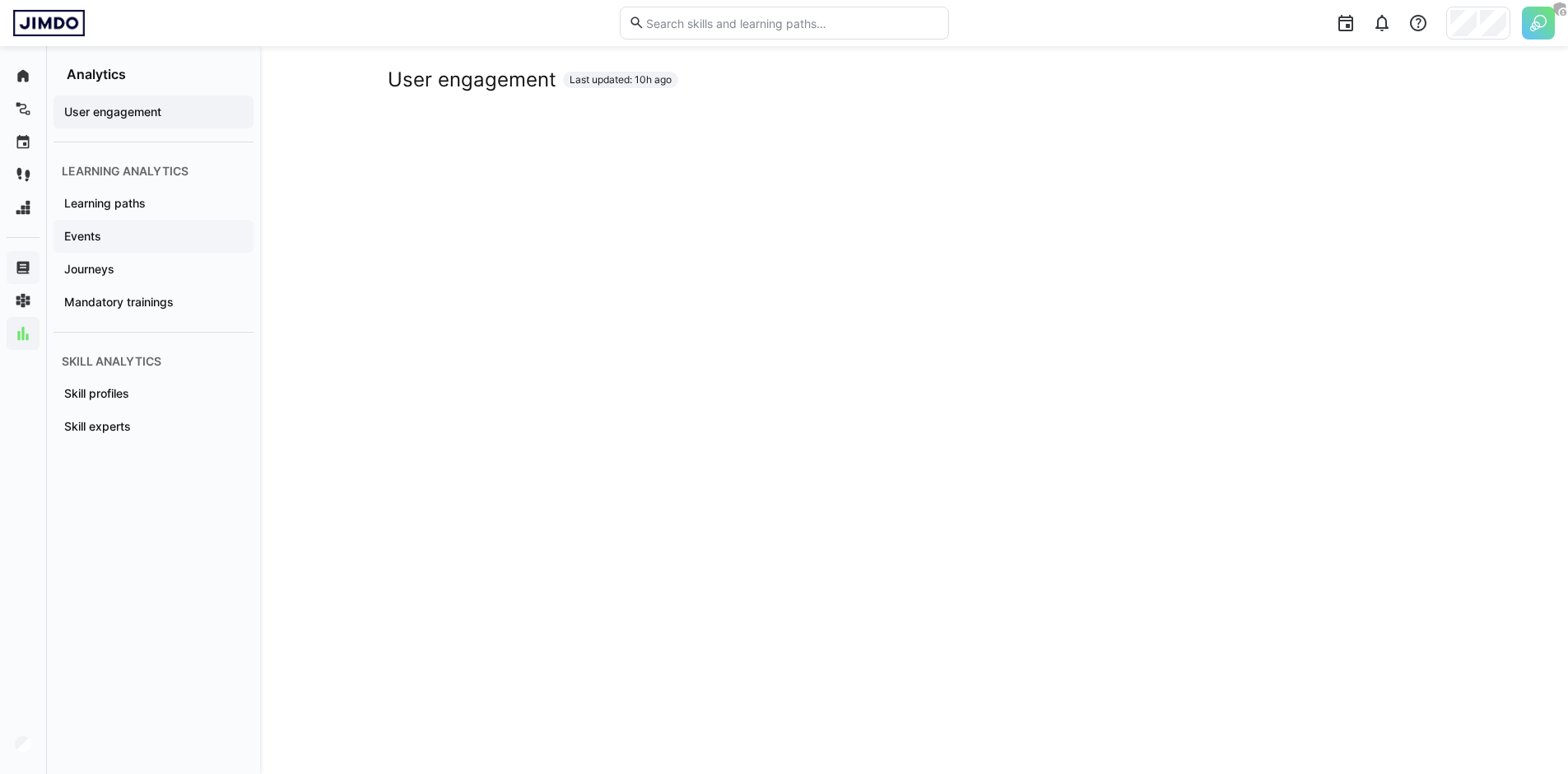
scroll to position [19, 0]
click at [154, 390] on span "Skill profiles" at bounding box center [153, 393] width 184 height 17
click at [1416, 33] on div at bounding box center [1418, 24] width 33 height 33
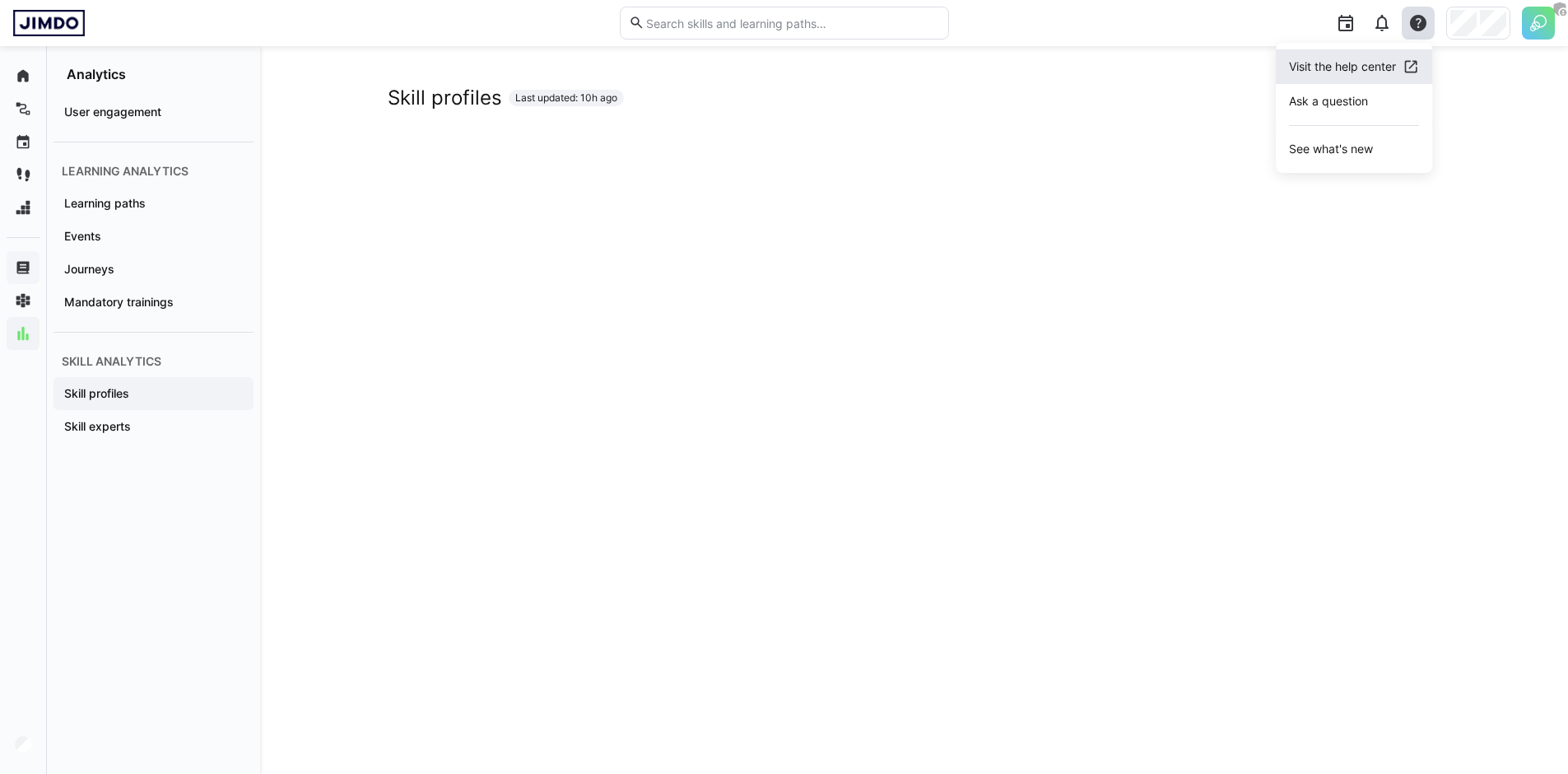
click at [1330, 74] on div "Visit the help center" at bounding box center [1342, 67] width 107 height 17
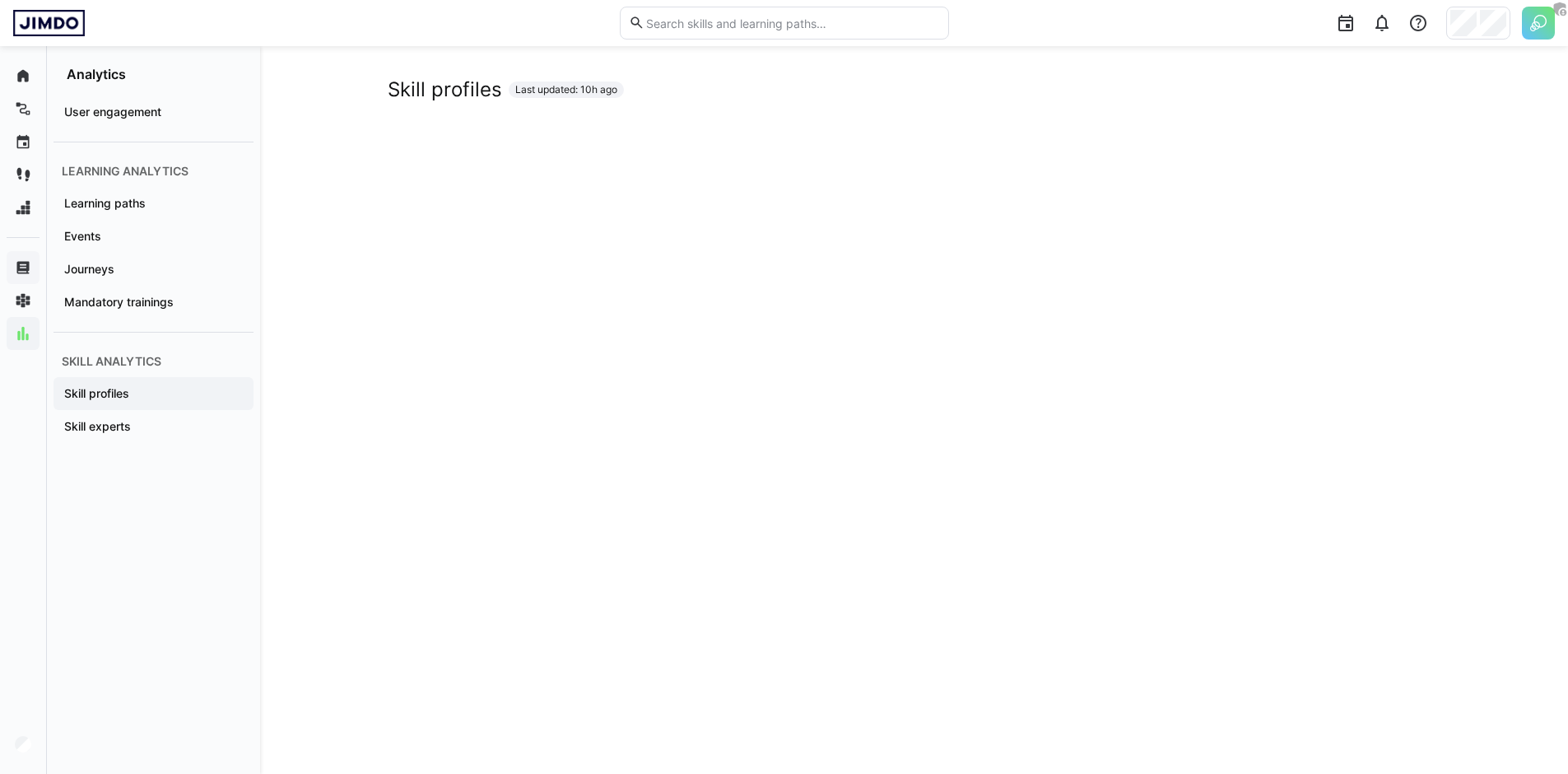
scroll to position [19, 0]
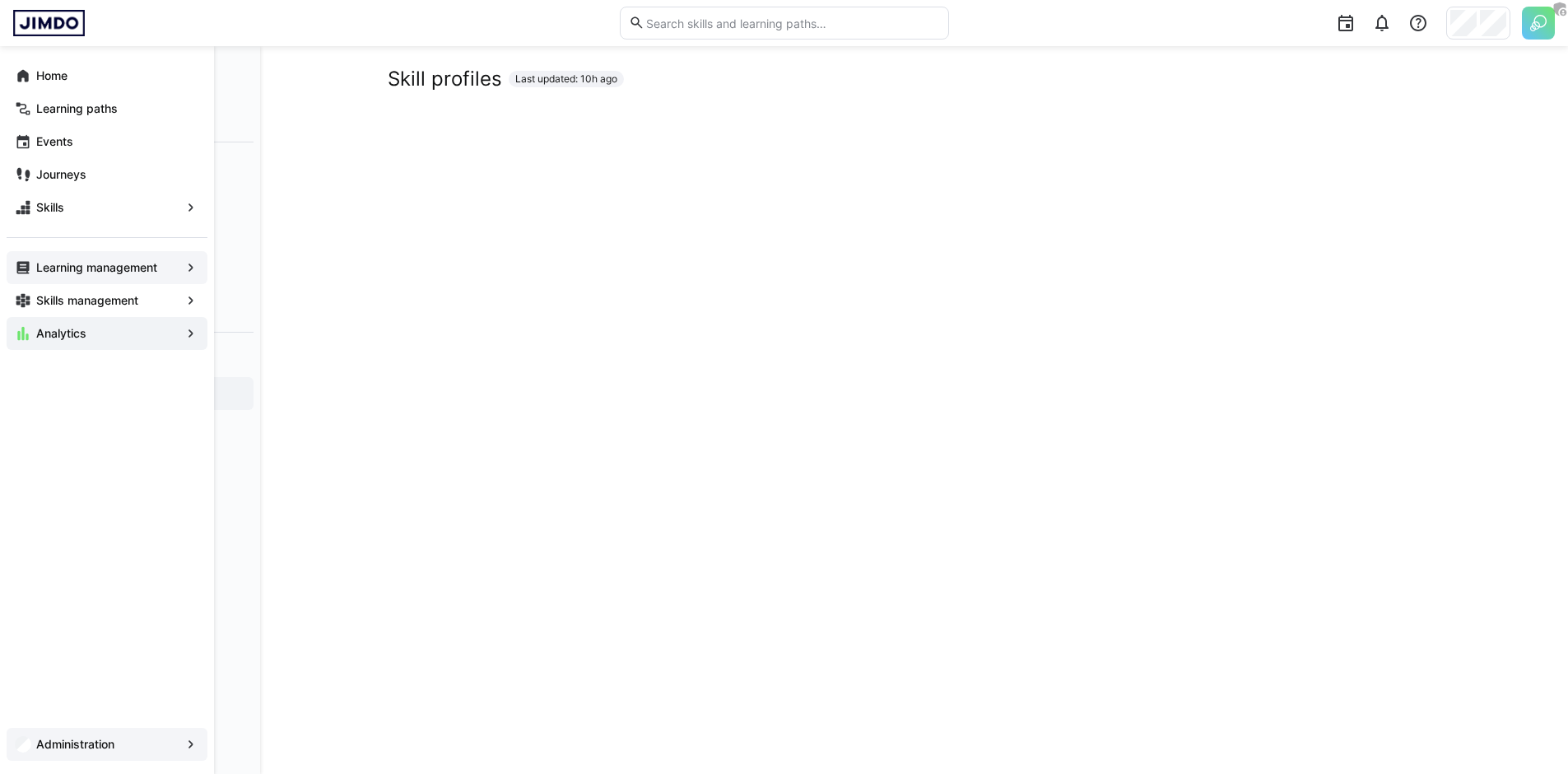
click at [73, 751] on span "Administration" at bounding box center [106, 744] width 146 height 17
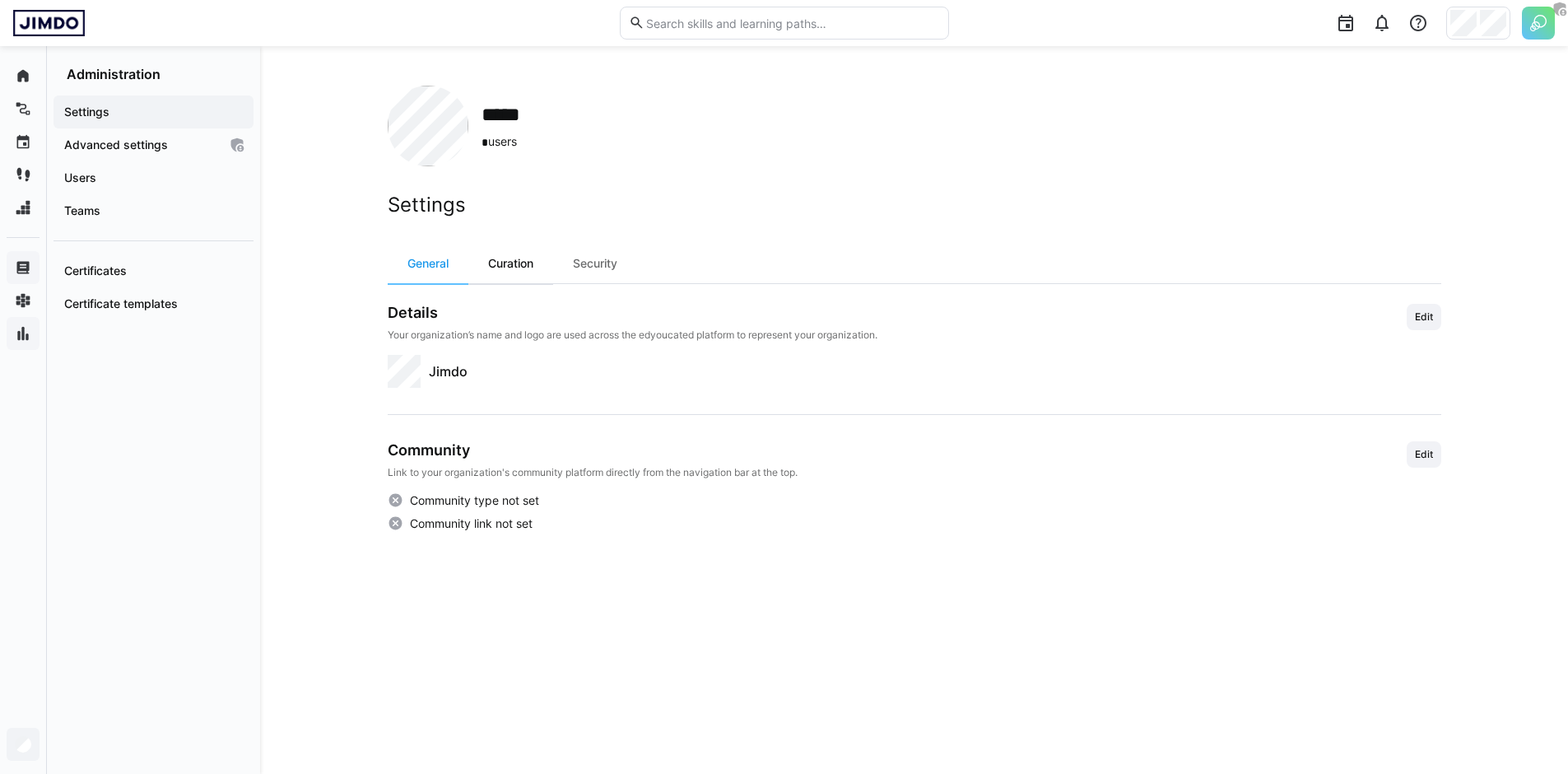
click at [516, 263] on div "Curation" at bounding box center [511, 263] width 84 height 39
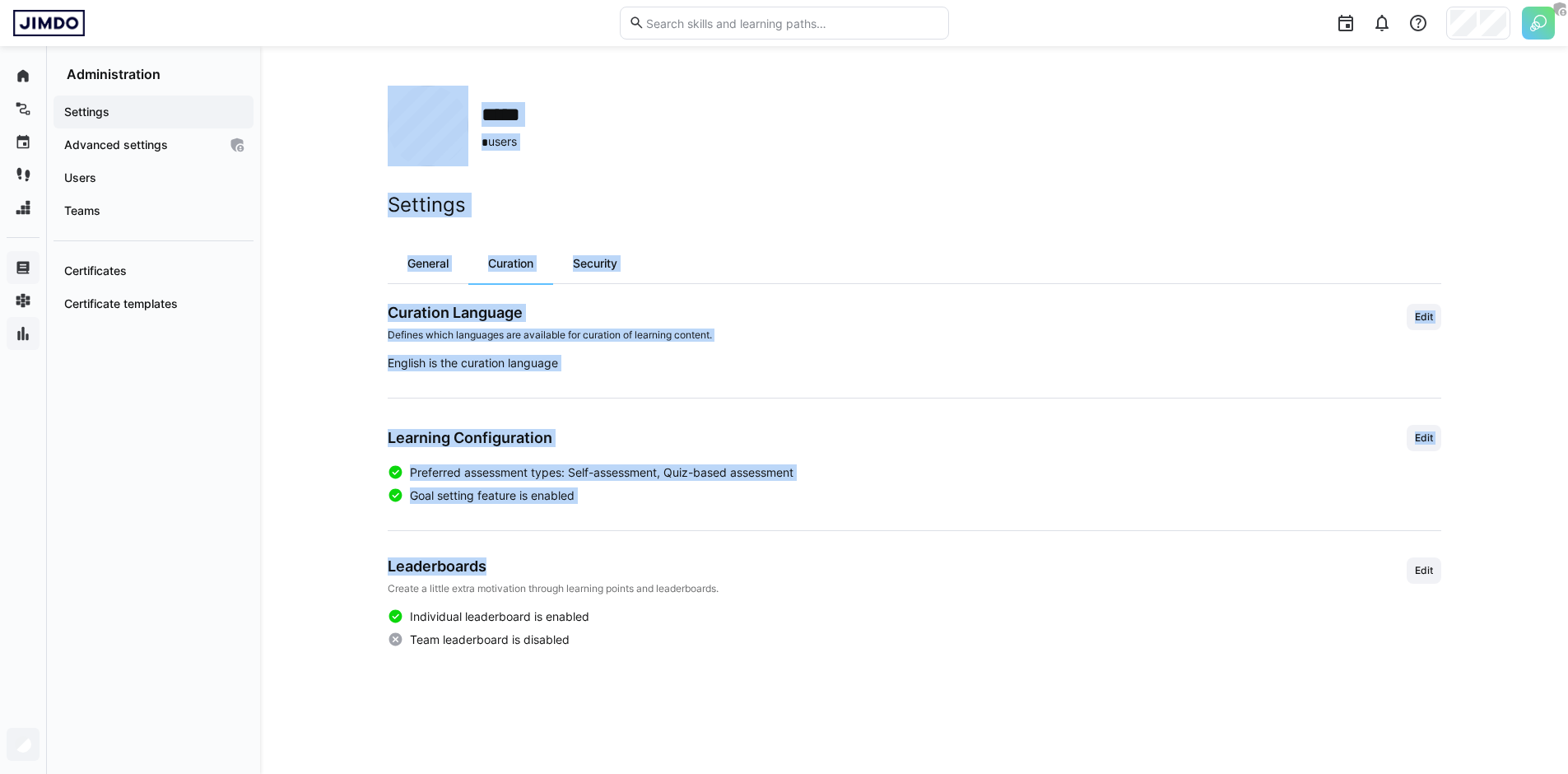
drag, startPoint x: 384, startPoint y: 566, endPoint x: 511, endPoint y: 572, distance: 127.1
click at [511, 572] on div "***** * users Settings General Curation Security Curation Language Defines whic…" at bounding box center [914, 410] width 1308 height 728
click at [517, 568] on h3 "Leaderboards" at bounding box center [553, 566] width 331 height 18
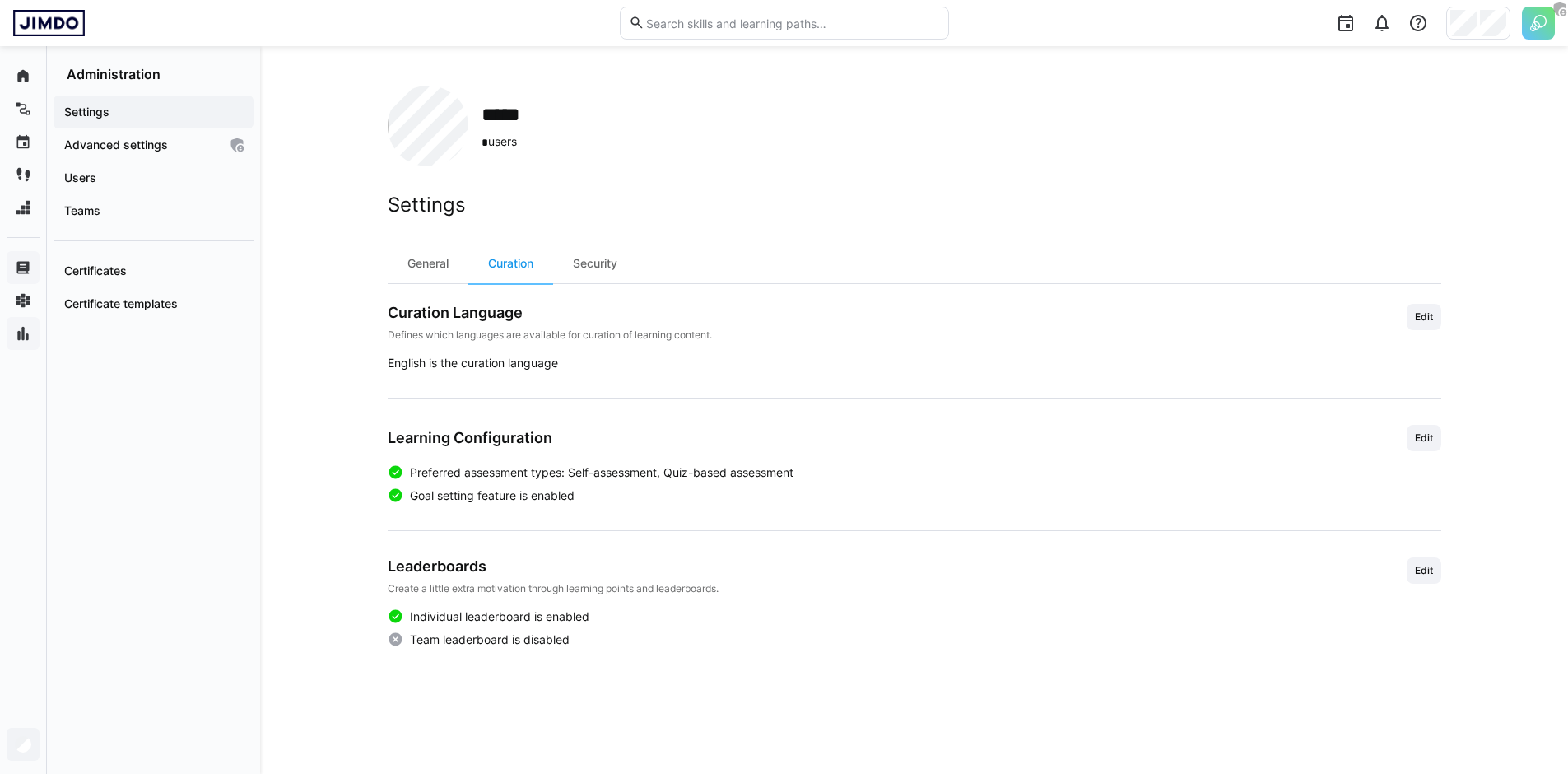
click at [544, 496] on span "Goal setting feature is enabled" at bounding box center [492, 495] width 165 height 17
drag, startPoint x: 559, startPoint y: 496, endPoint x: 421, endPoint y: 494, distance: 138.0
click at [420, 495] on app-boolean-value "Goal setting feature is enabled" at bounding box center [914, 495] width 1054 height 17
click at [725, 499] on app-boolean-value "Goal setting feature is enabled" at bounding box center [914, 495] width 1054 height 17
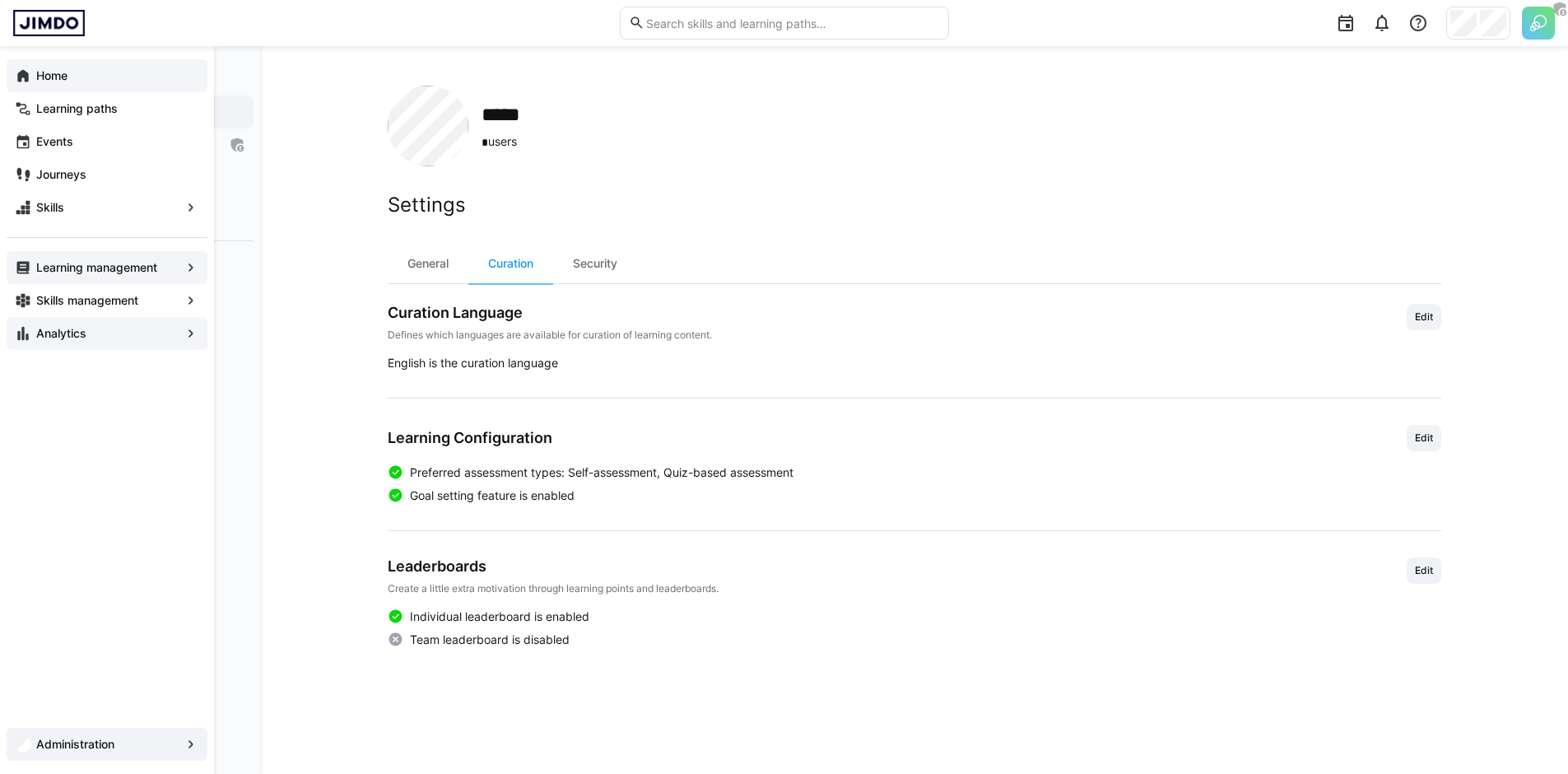
click at [0, 0] on app-navigation-label "Home" at bounding box center [0, 0] width 0 height 0
